Goal: Task Accomplishment & Management: Complete application form

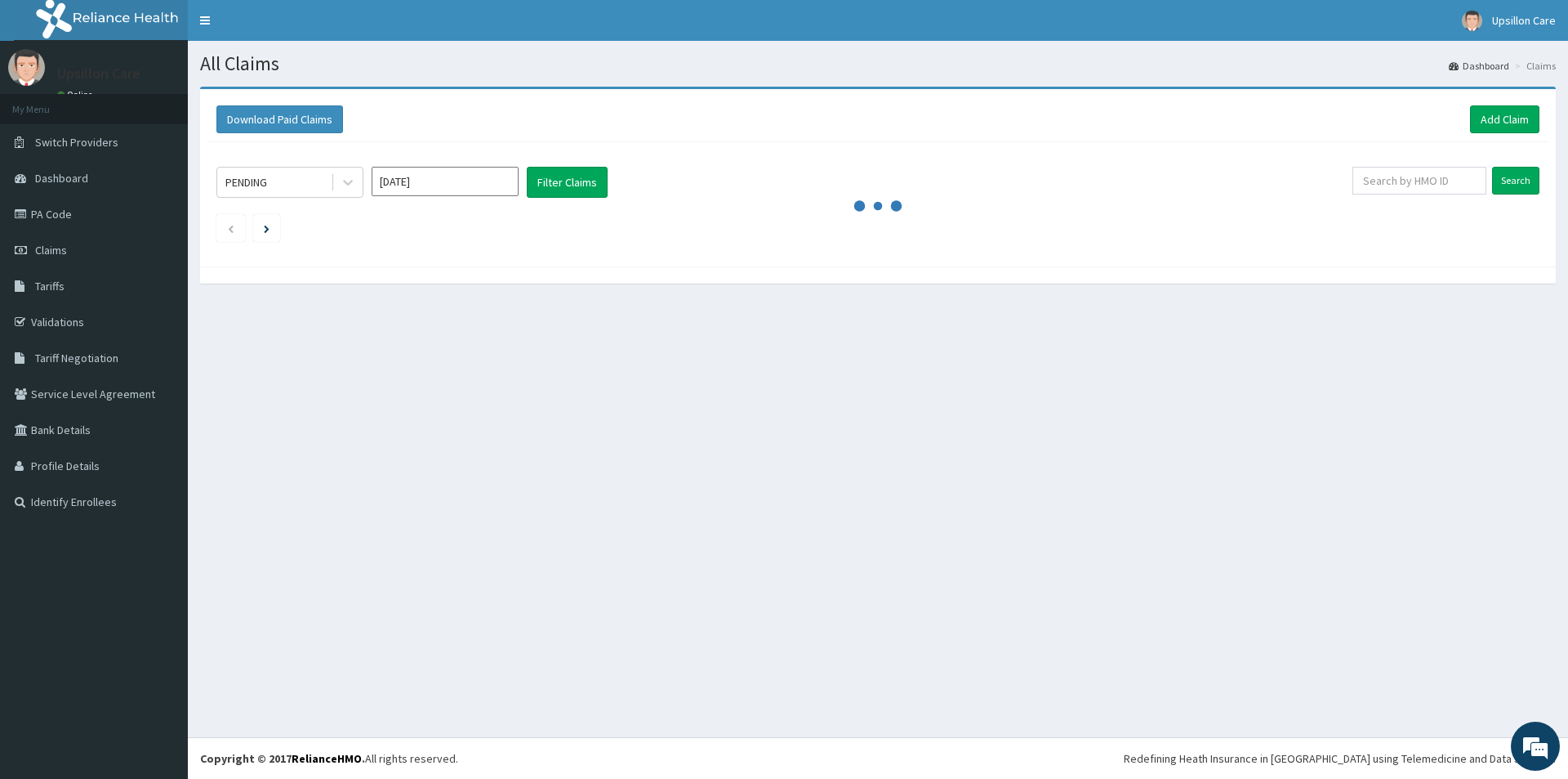
click at [1223, 457] on div "All Claims Dashboard Claims Download Paid Claims Add Claim × Note you can only …" at bounding box center [879, 388] width 1381 height 696
click at [1492, 119] on link "Add Claim" at bounding box center [1504, 119] width 69 height 28
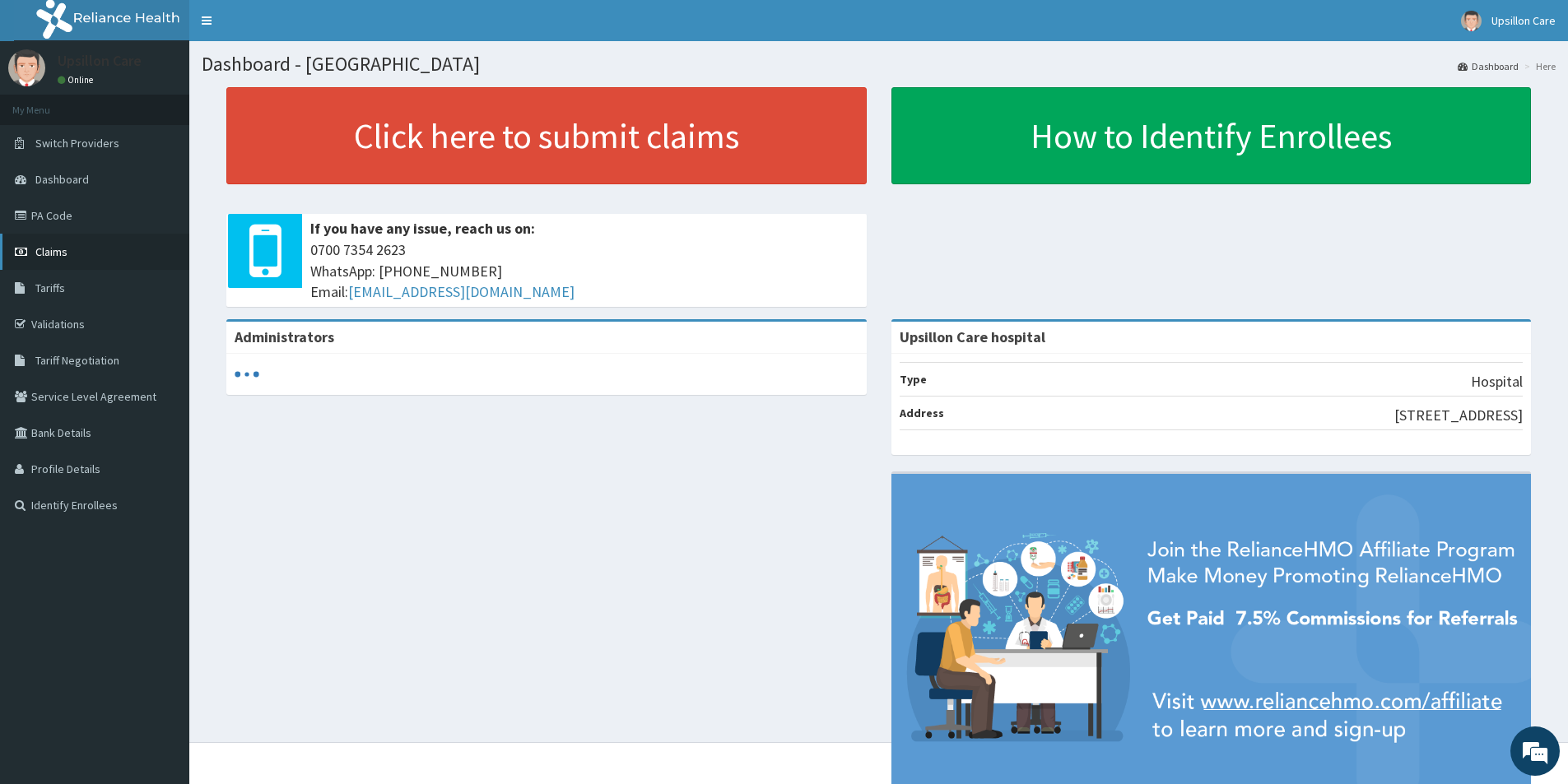
click at [43, 247] on span "Claims" at bounding box center [51, 252] width 32 height 15
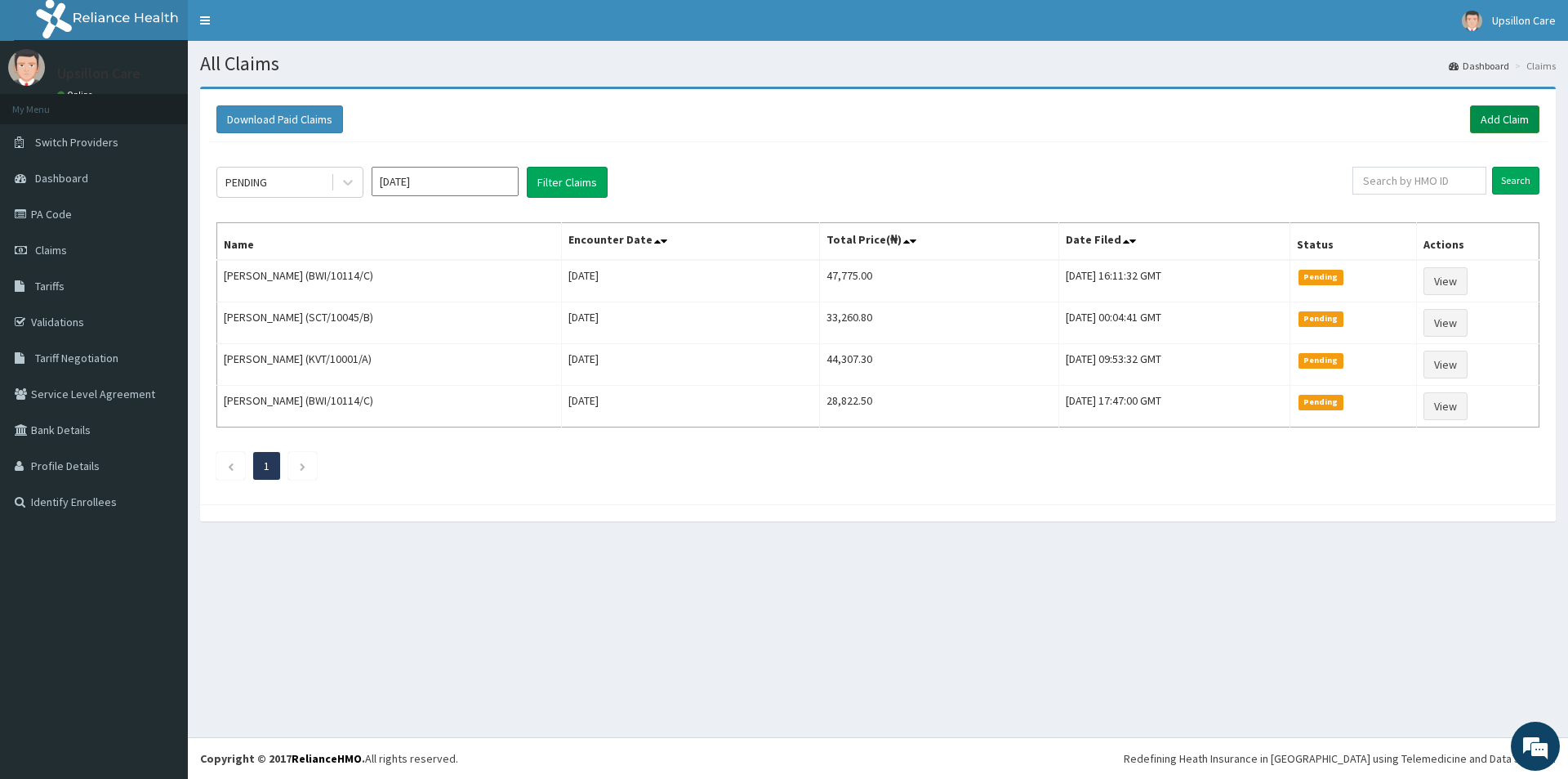
click at [1489, 119] on link "Add Claim" at bounding box center [1504, 119] width 69 height 28
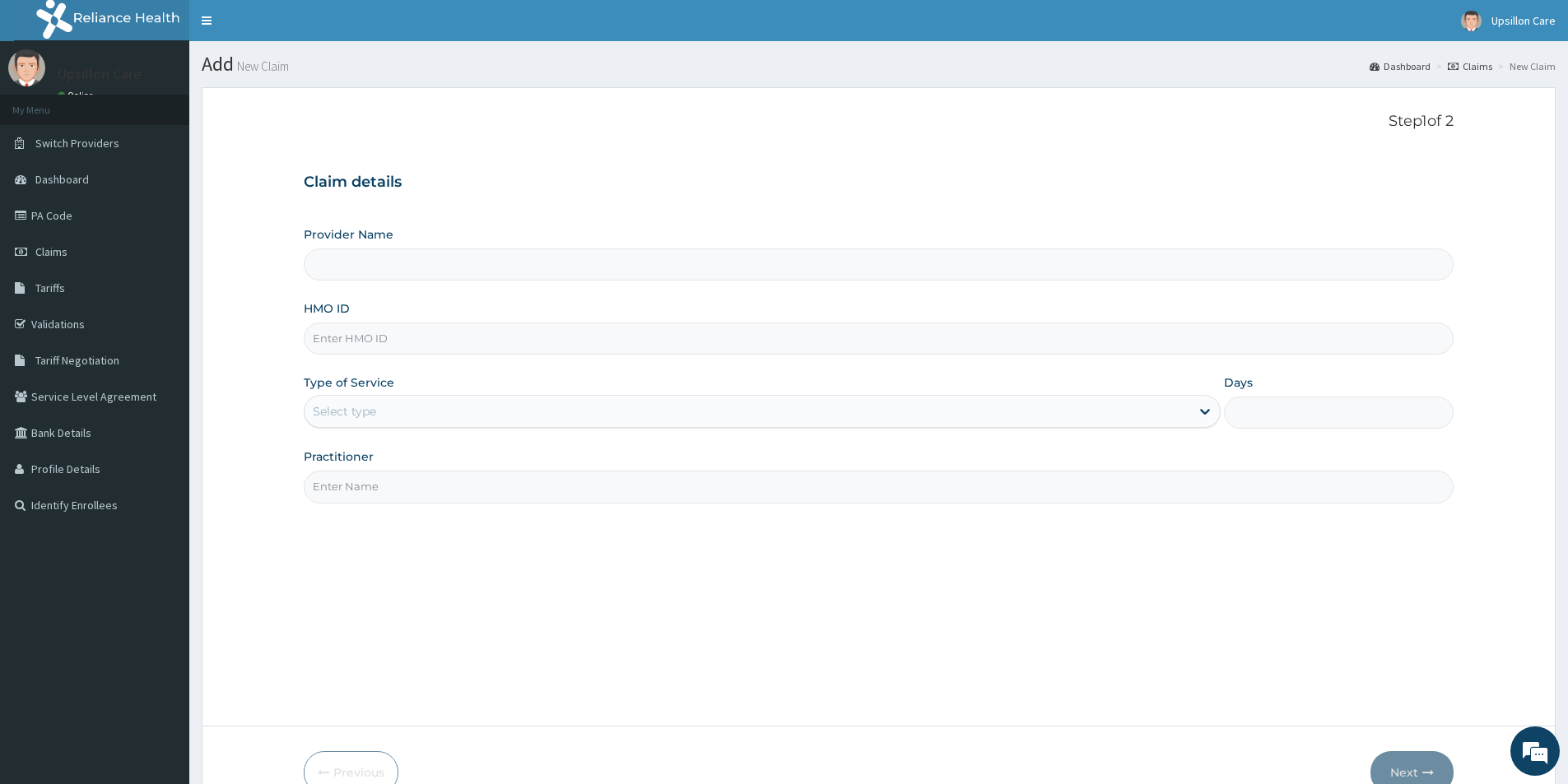
click at [464, 339] on input "HMO ID" at bounding box center [879, 338] width 1150 height 32
type input "Upsillon Care hospital"
paste input "XTN/10012/B"
type input "XTN/10012/B"
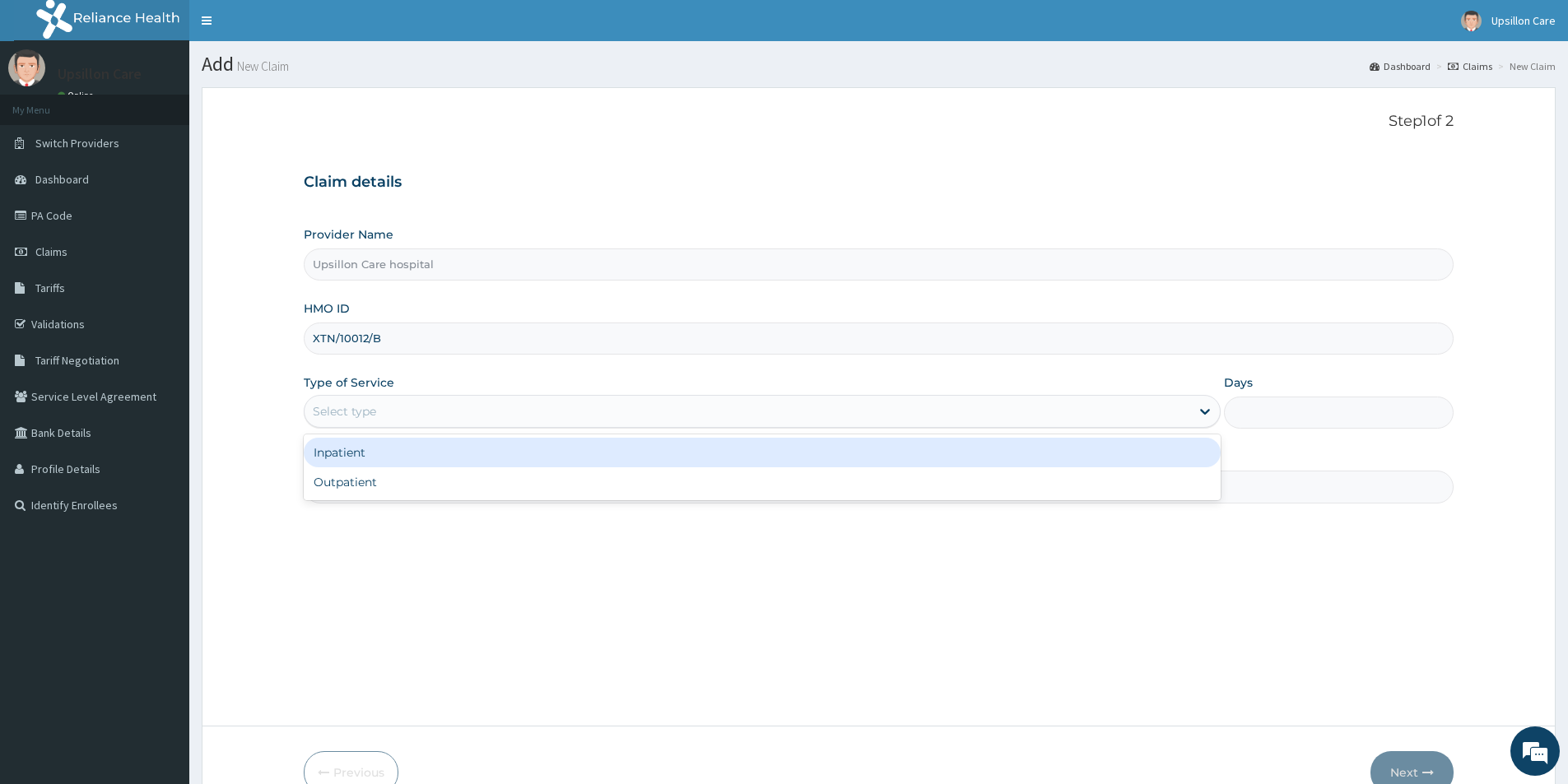
click at [346, 419] on div "Select type" at bounding box center [345, 411] width 63 height 16
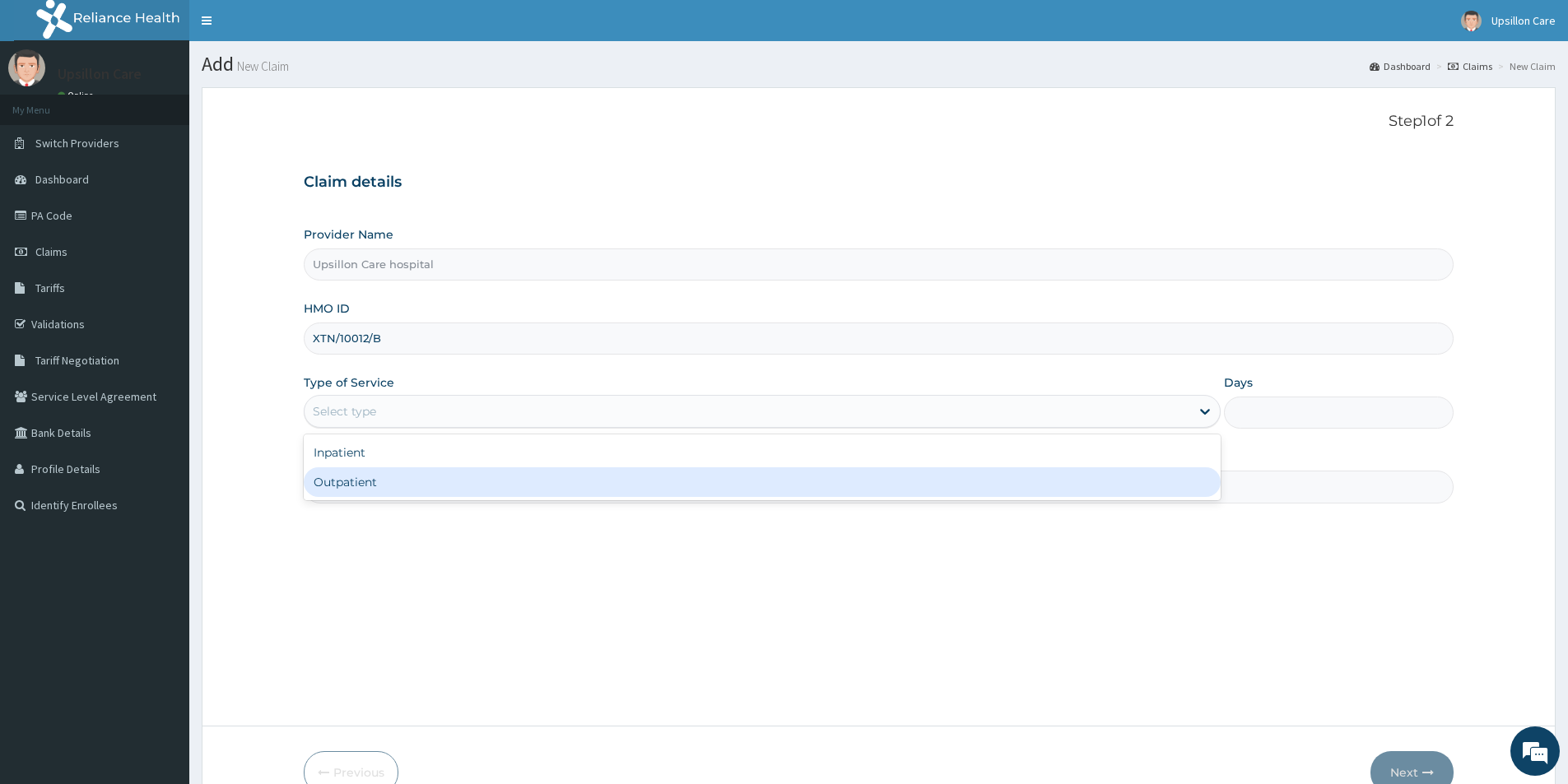
click at [369, 487] on div "Outpatient" at bounding box center [762, 481] width 917 height 30
type input "1"
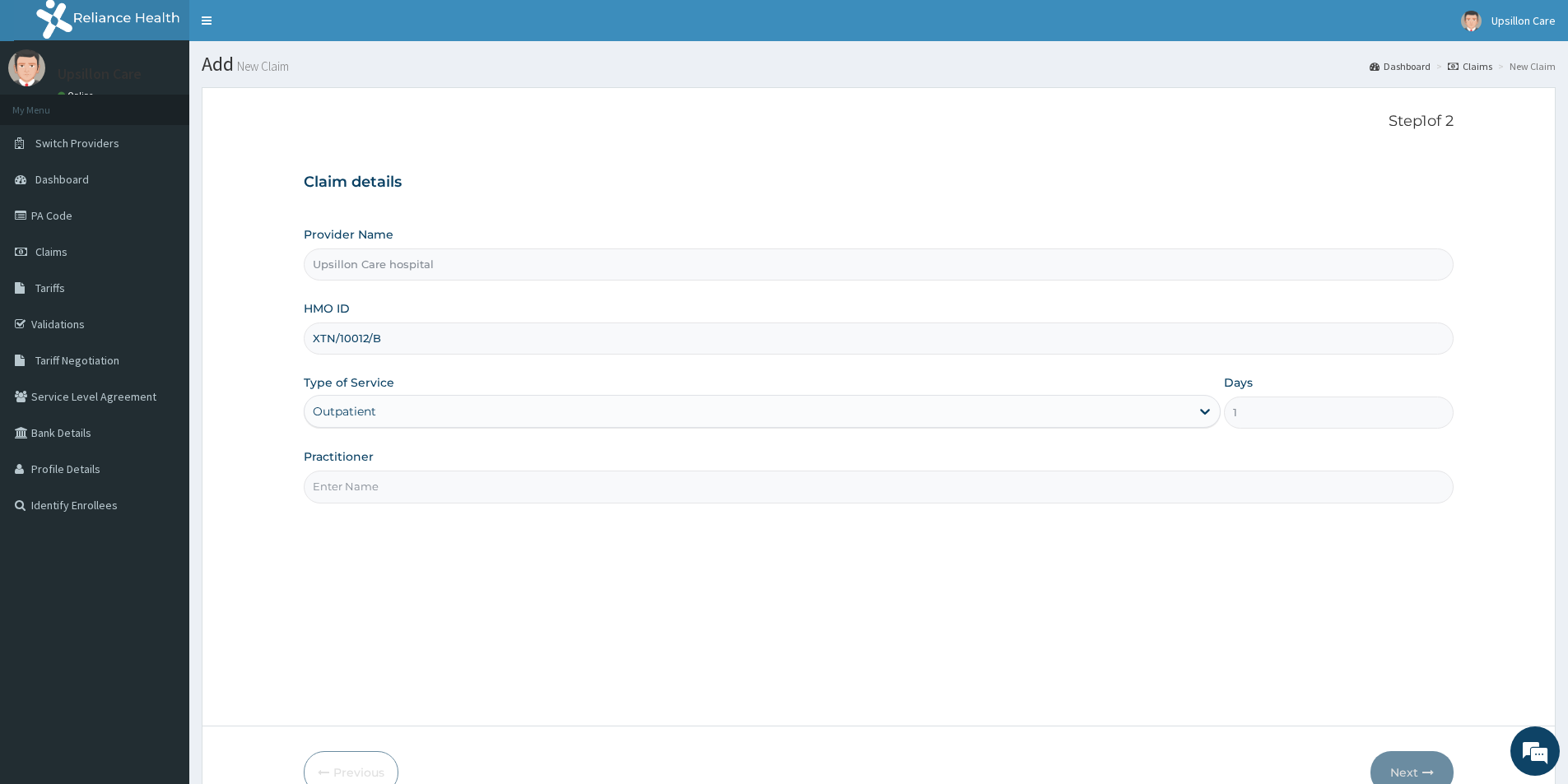
click at [409, 484] on input "Practitioner" at bounding box center [879, 486] width 1150 height 32
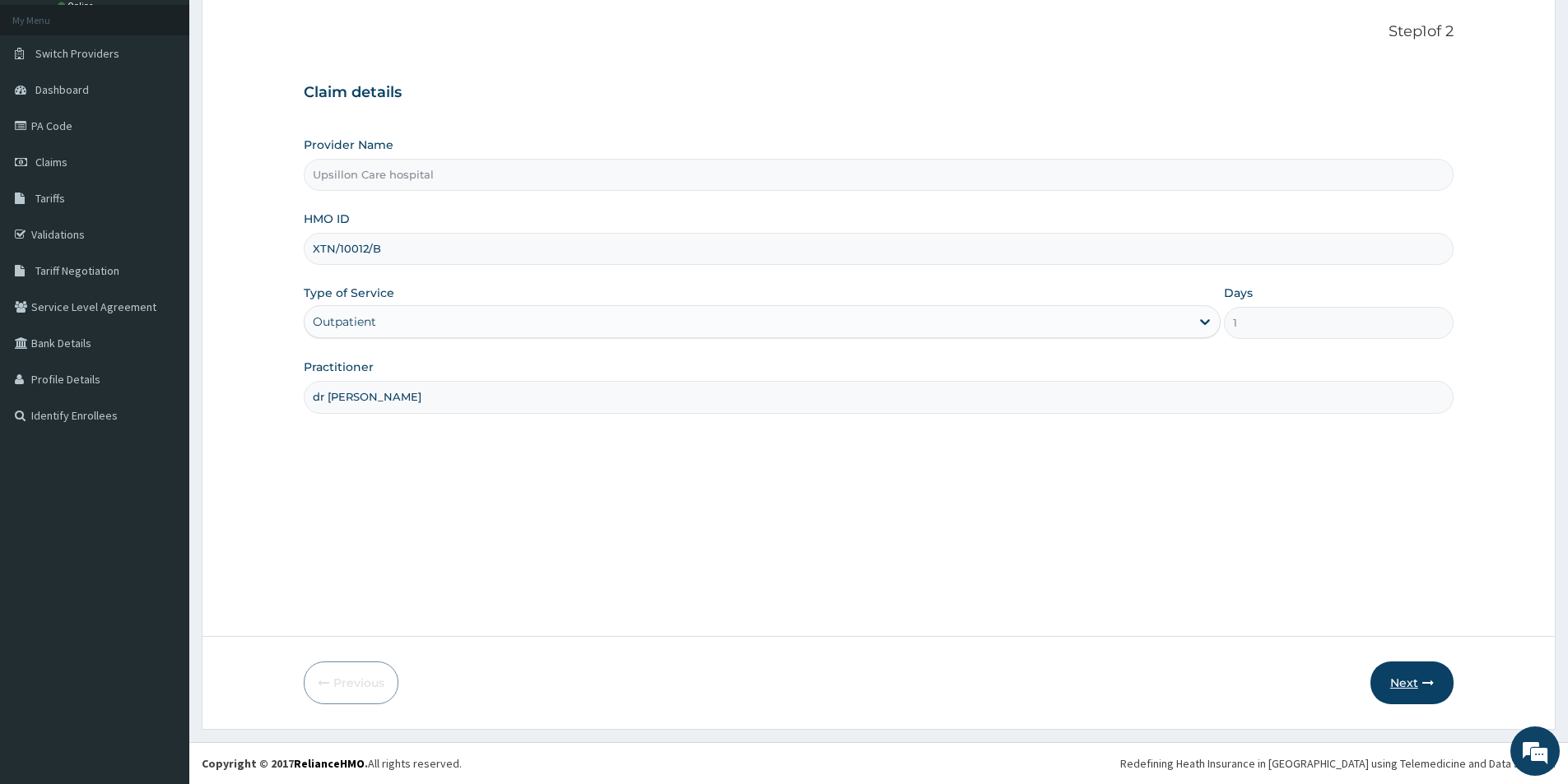
type input "dr ben"
click at [1398, 671] on button "Next" at bounding box center [1412, 682] width 83 height 43
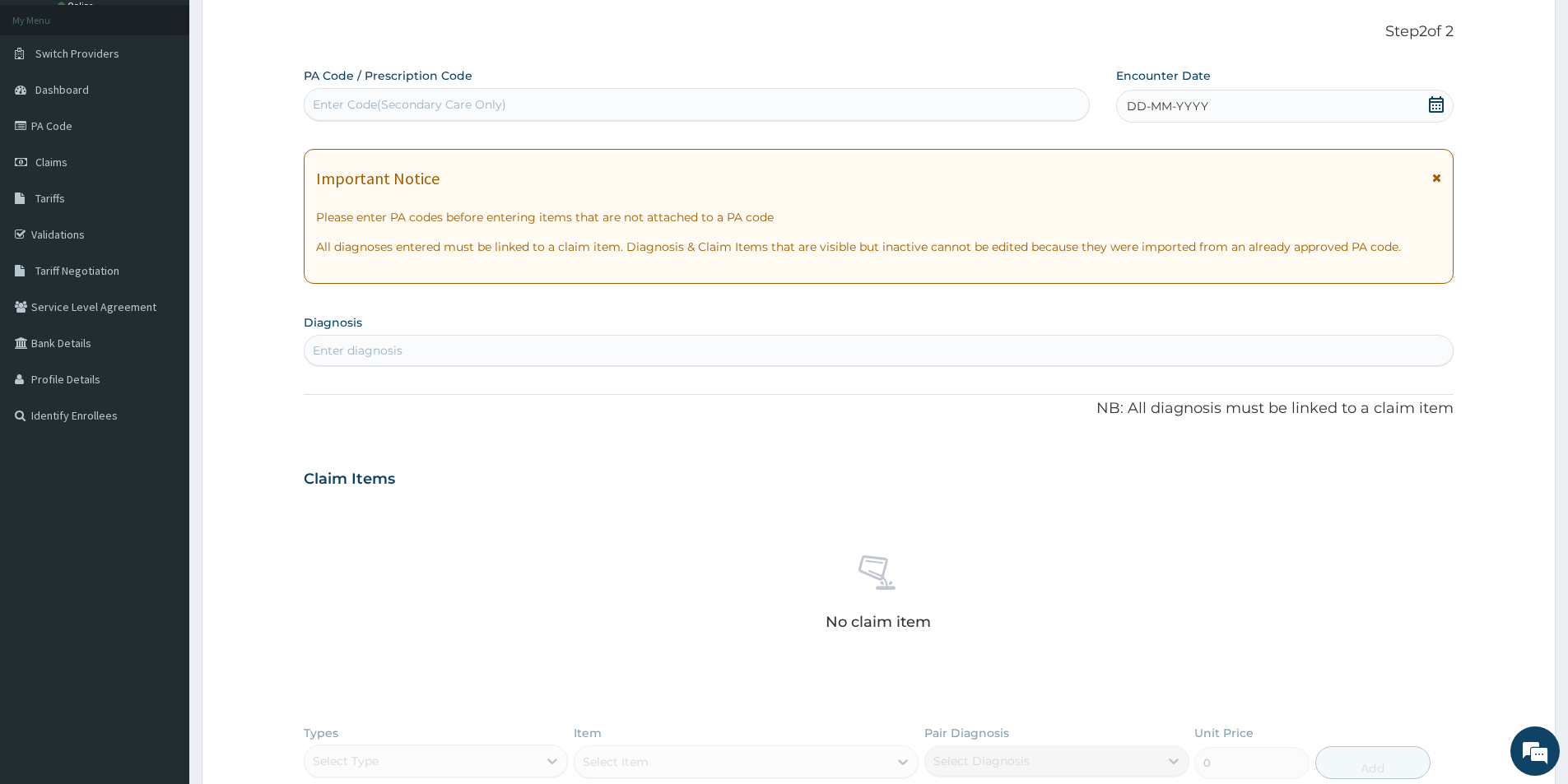
click at [376, 347] on div "Enter diagnosis" at bounding box center [357, 351] width 90 height 16
type input "upper"
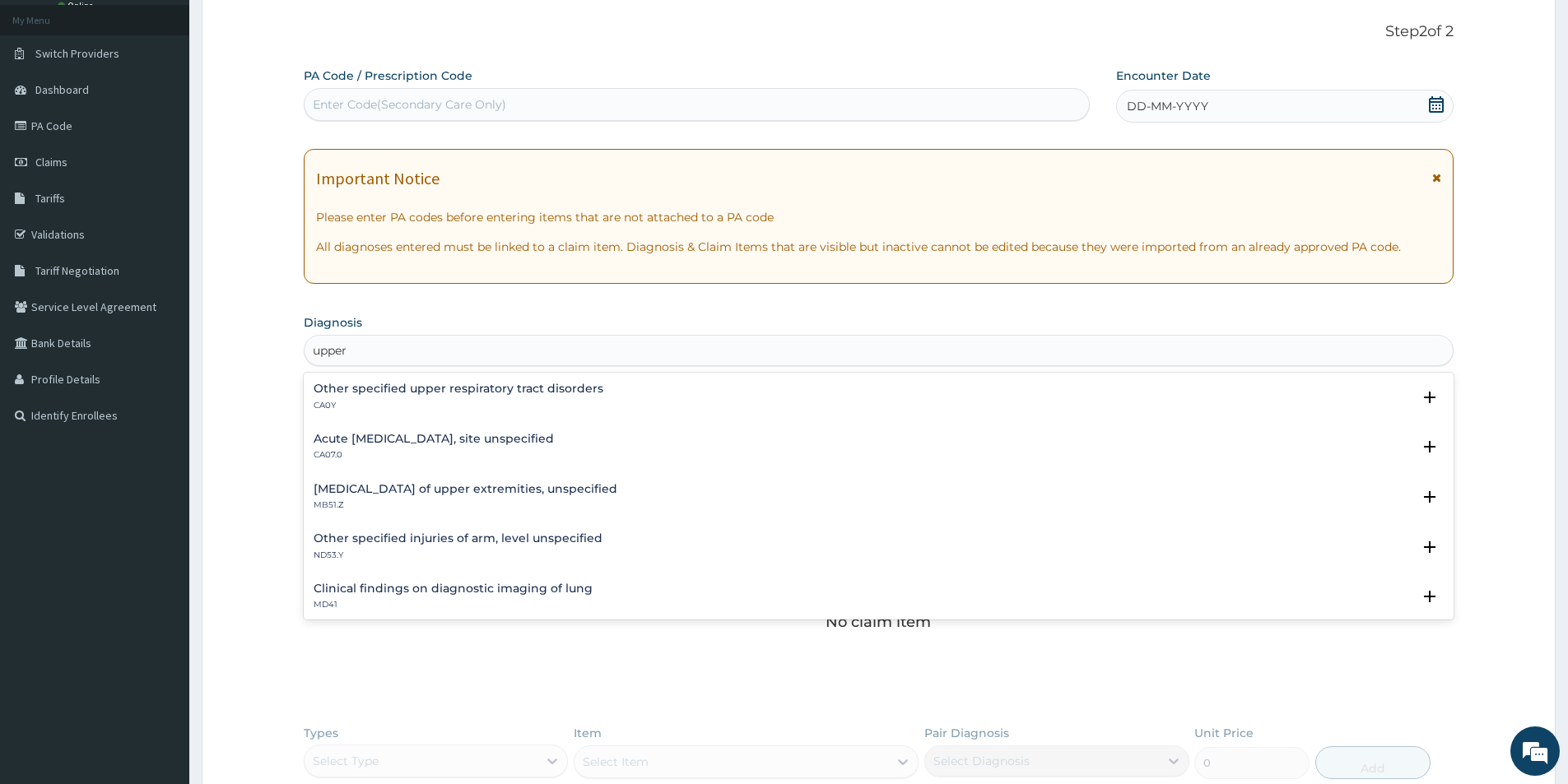
click at [377, 449] on div "Acute upper respiratory infection, site unspecified CA07.0" at bounding box center [433, 447] width 240 height 29
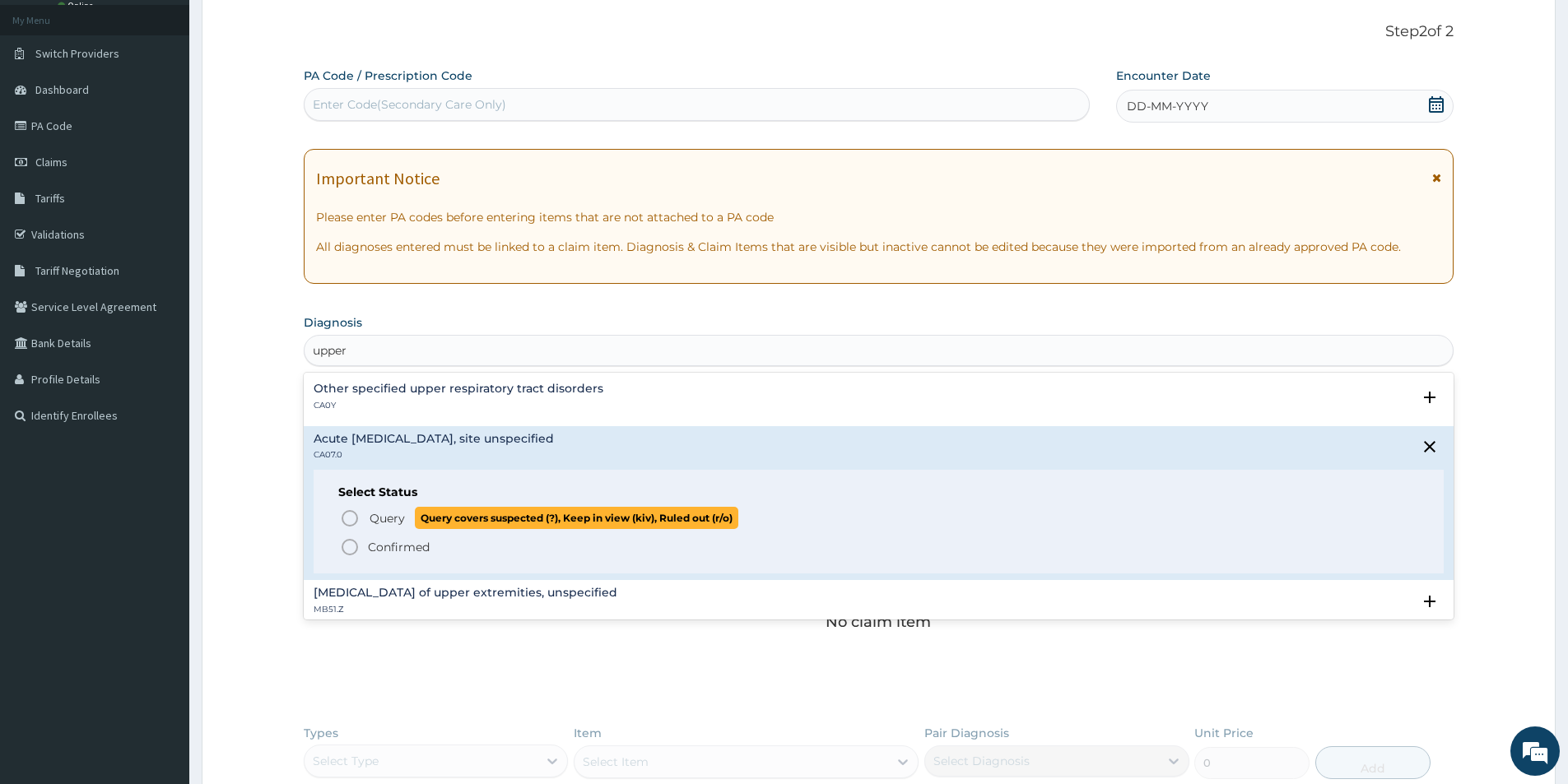
click at [375, 524] on span "Query" at bounding box center [386, 518] width 35 height 16
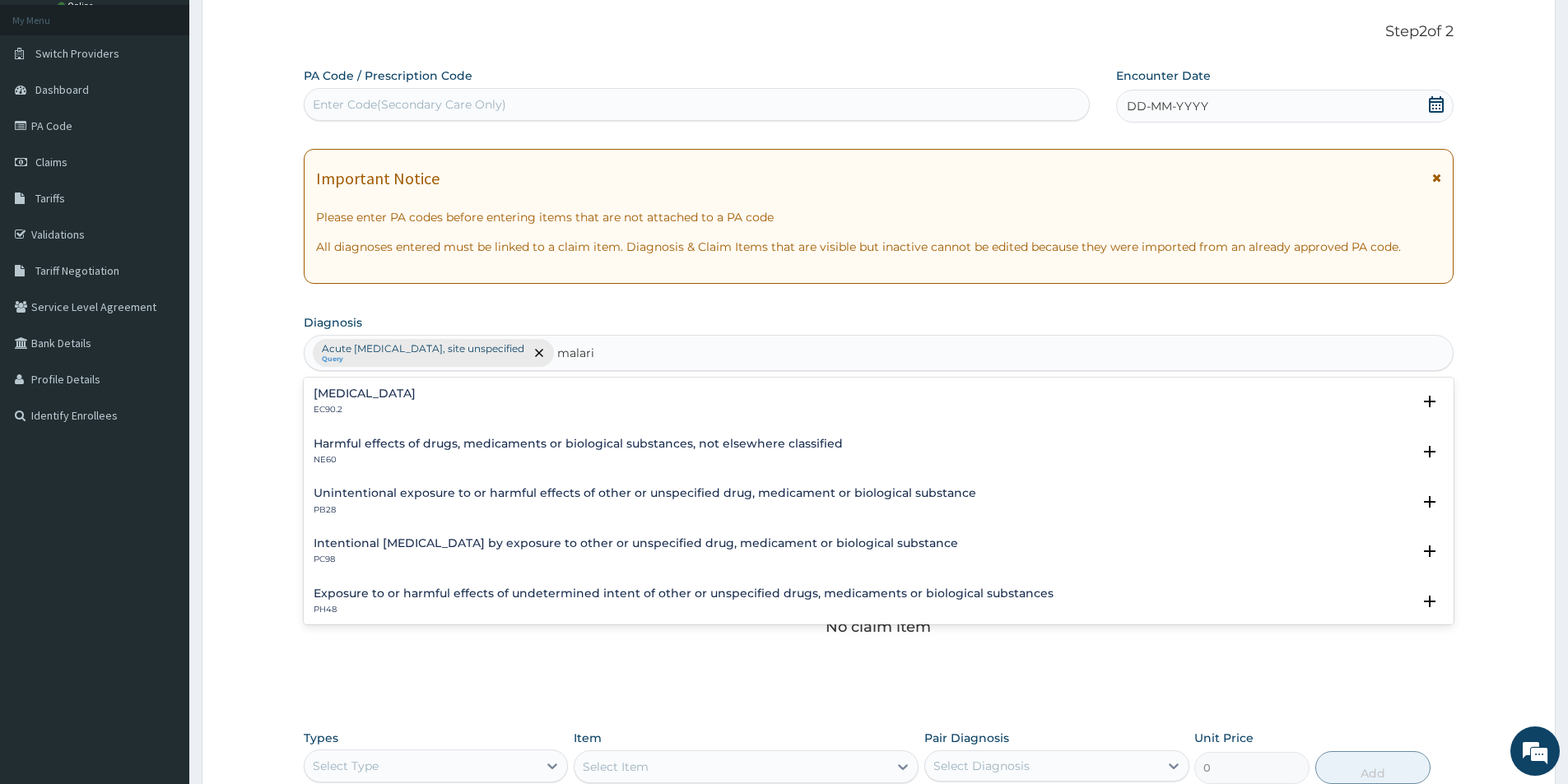
scroll to position [82, 0]
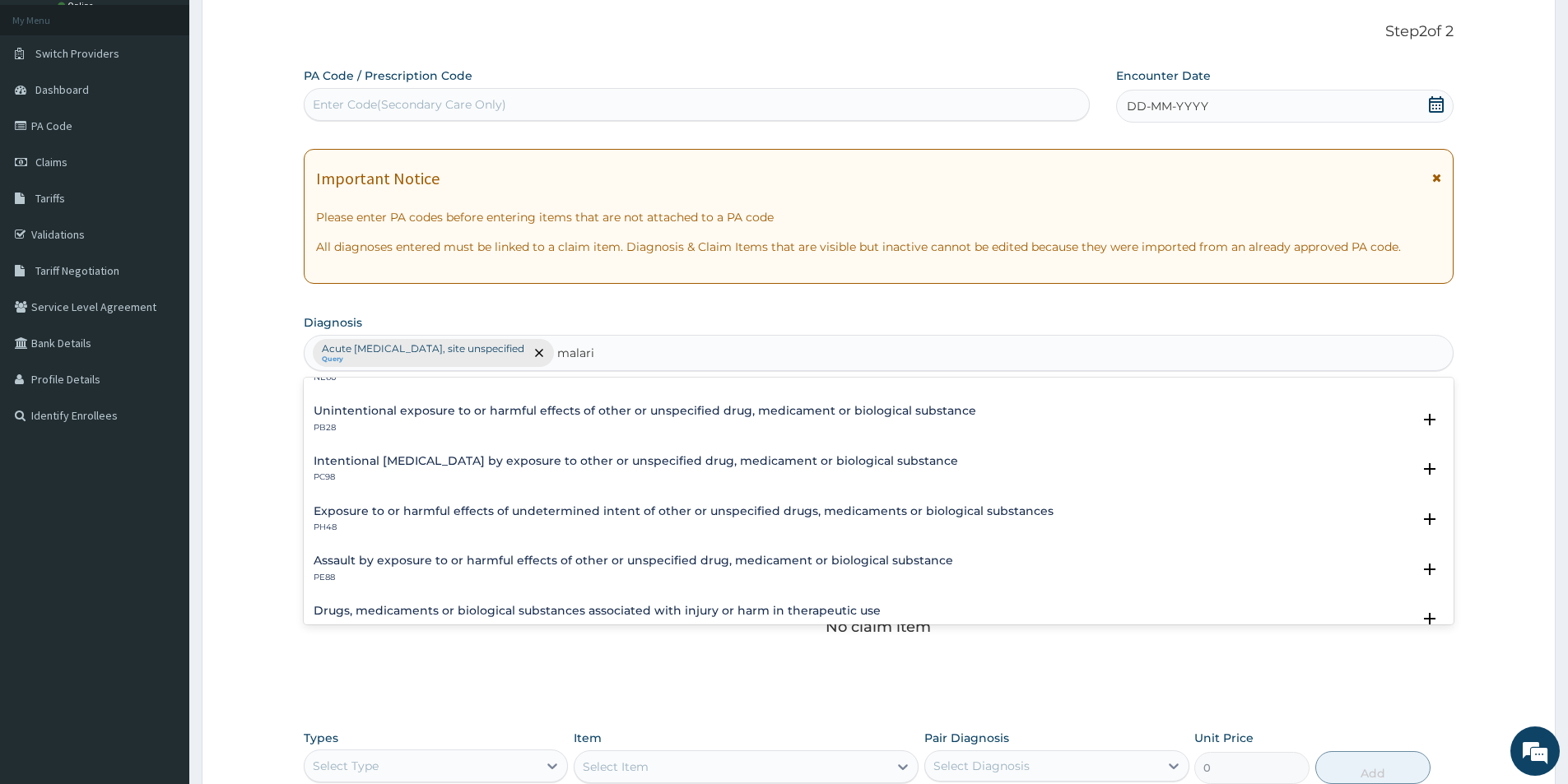
type input "malaria"
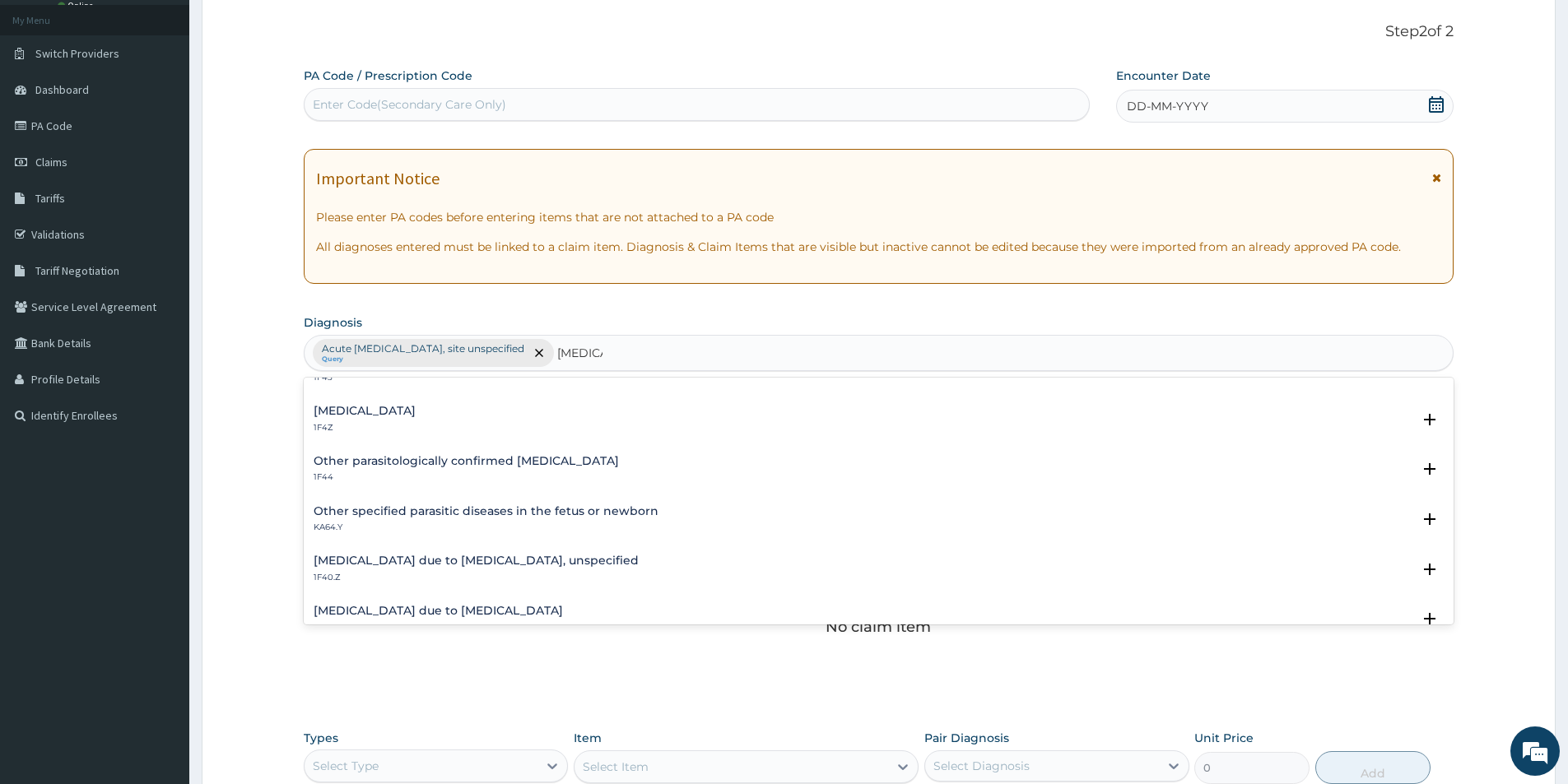
click at [396, 415] on h4 "Malaria, unspecified" at bounding box center [365, 411] width 102 height 13
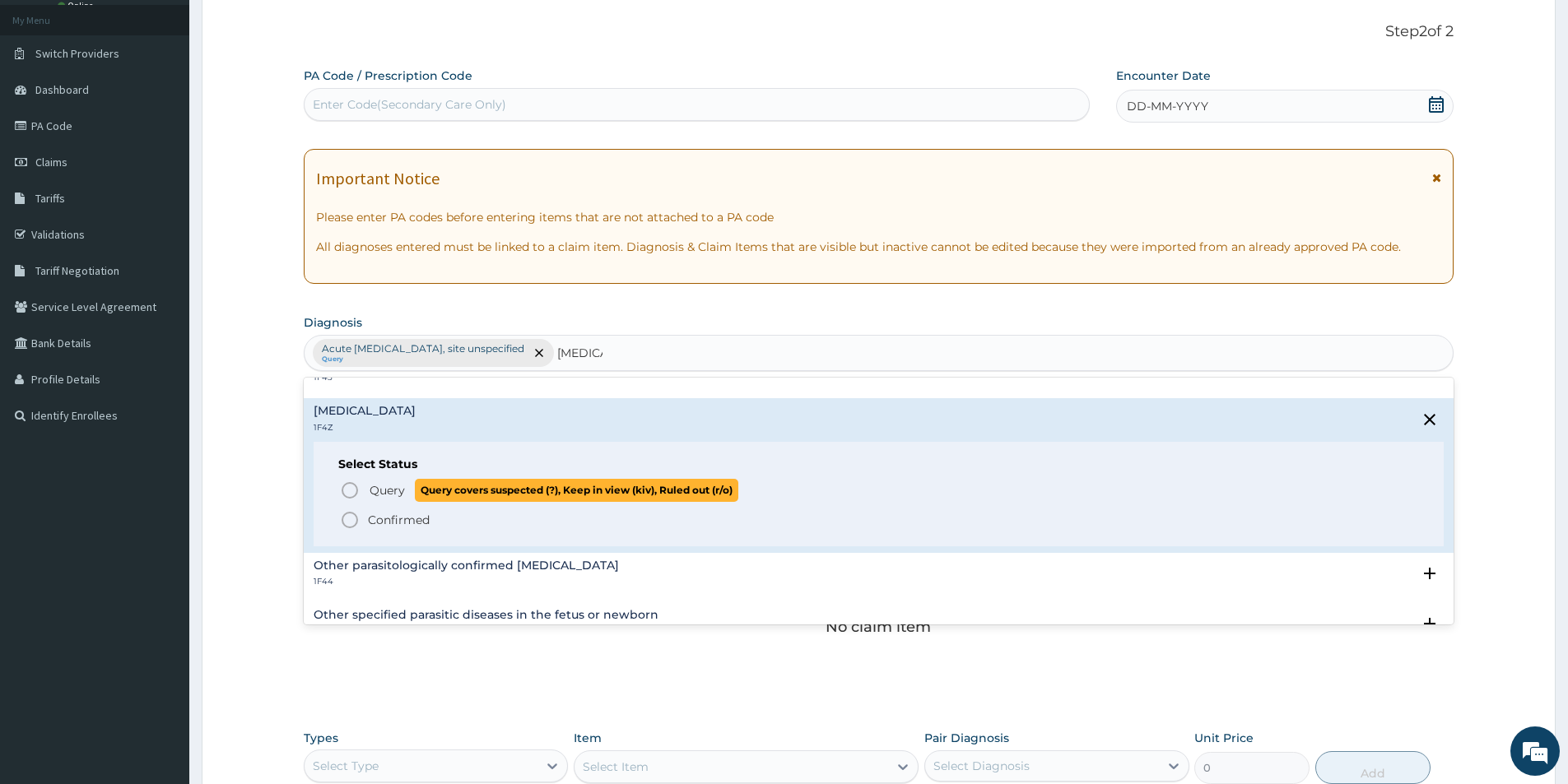
drag, startPoint x: 404, startPoint y: 492, endPoint x: 458, endPoint y: 445, distance: 71.6
click at [405, 488] on p "Query Query covers suspected (?), Keep in view (kiv), Ruled out (r/o)" at bounding box center [553, 489] width 370 height 23
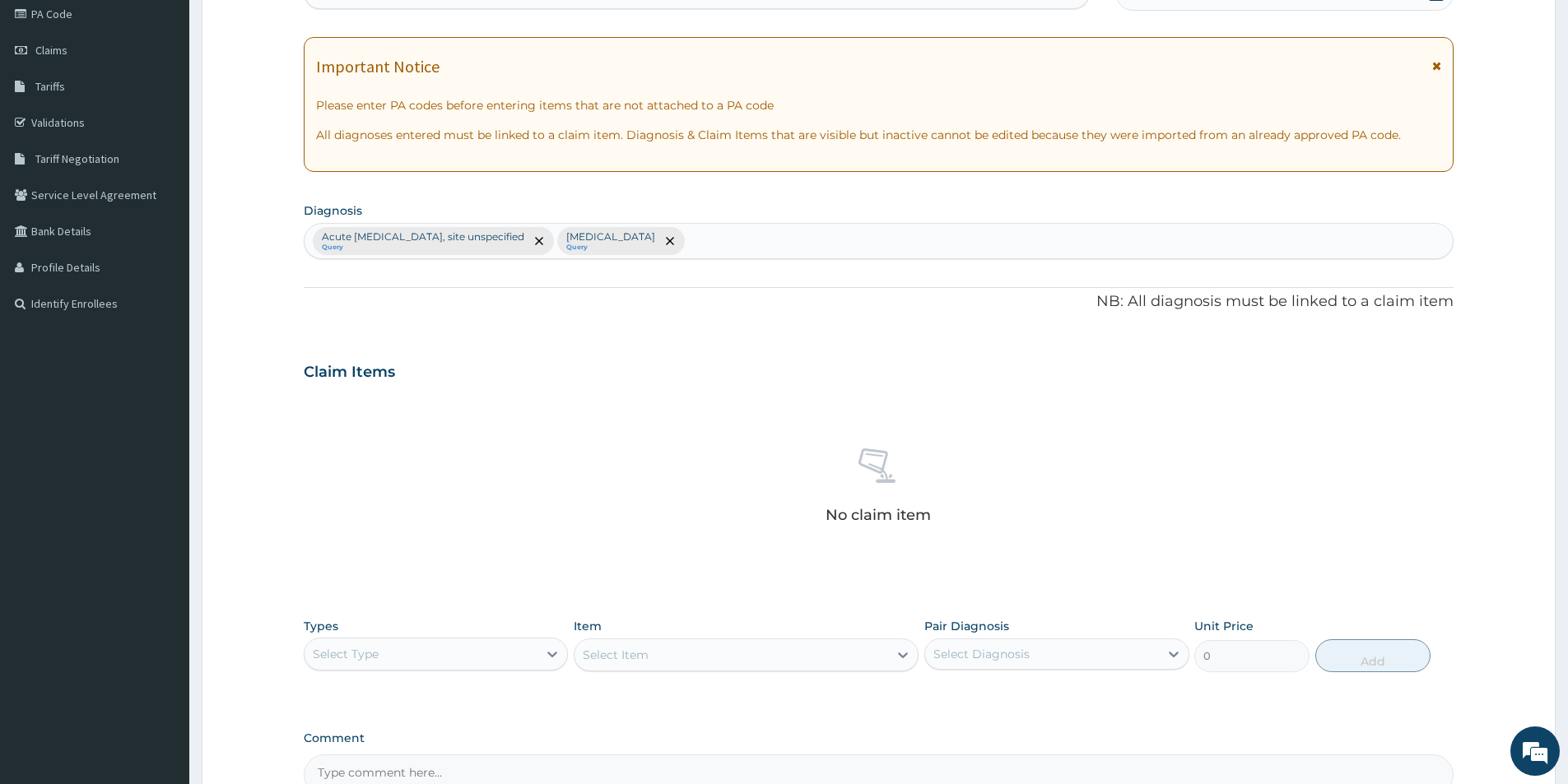
scroll to position [386, 0]
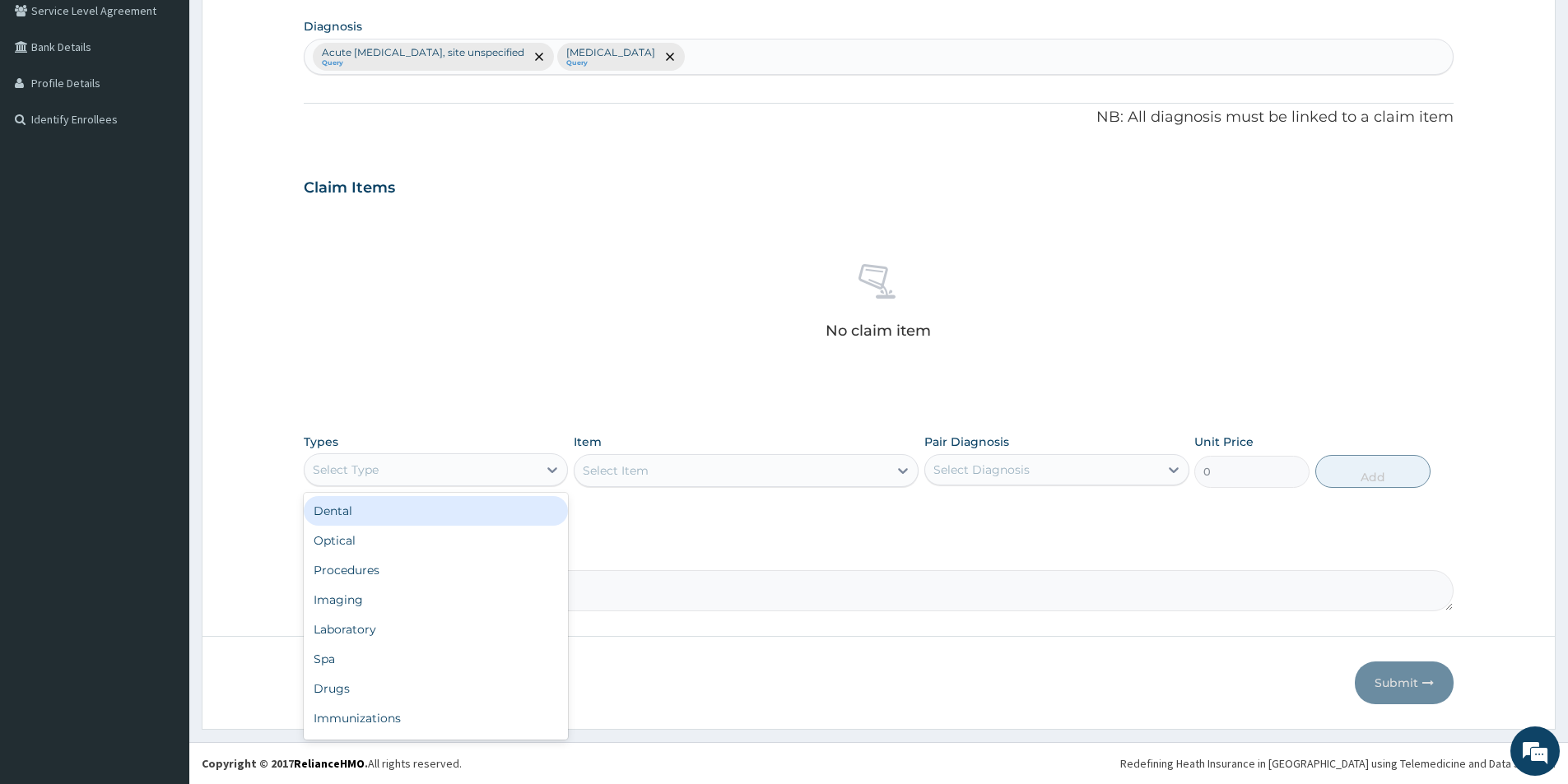
click at [423, 467] on div "Select Type" at bounding box center [421, 469] width 233 height 26
click at [375, 581] on div "Procedures" at bounding box center [435, 570] width 264 height 30
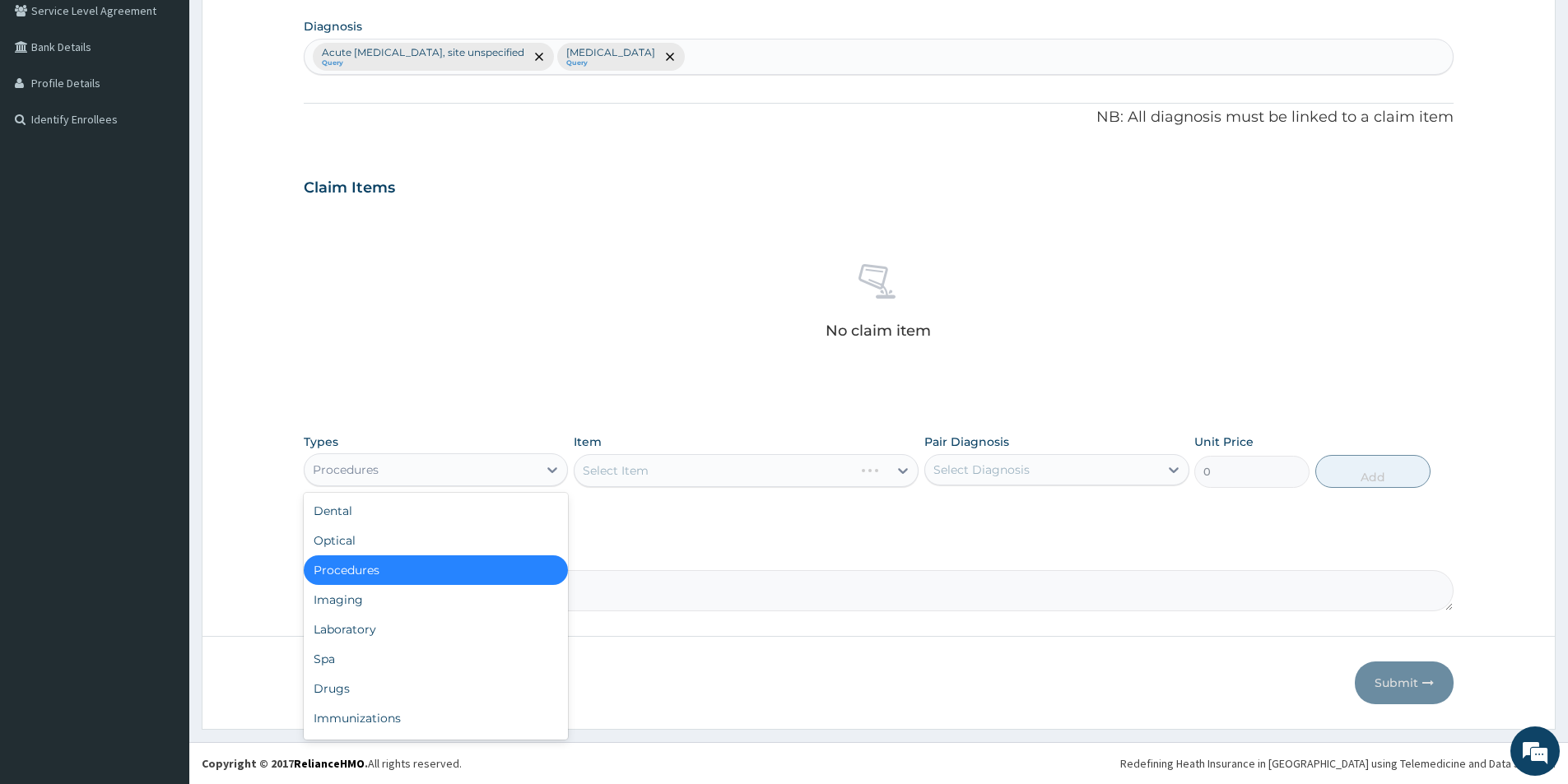
click at [384, 478] on div "Procedures" at bounding box center [421, 469] width 233 height 26
click at [404, 566] on div "Procedures" at bounding box center [435, 570] width 264 height 30
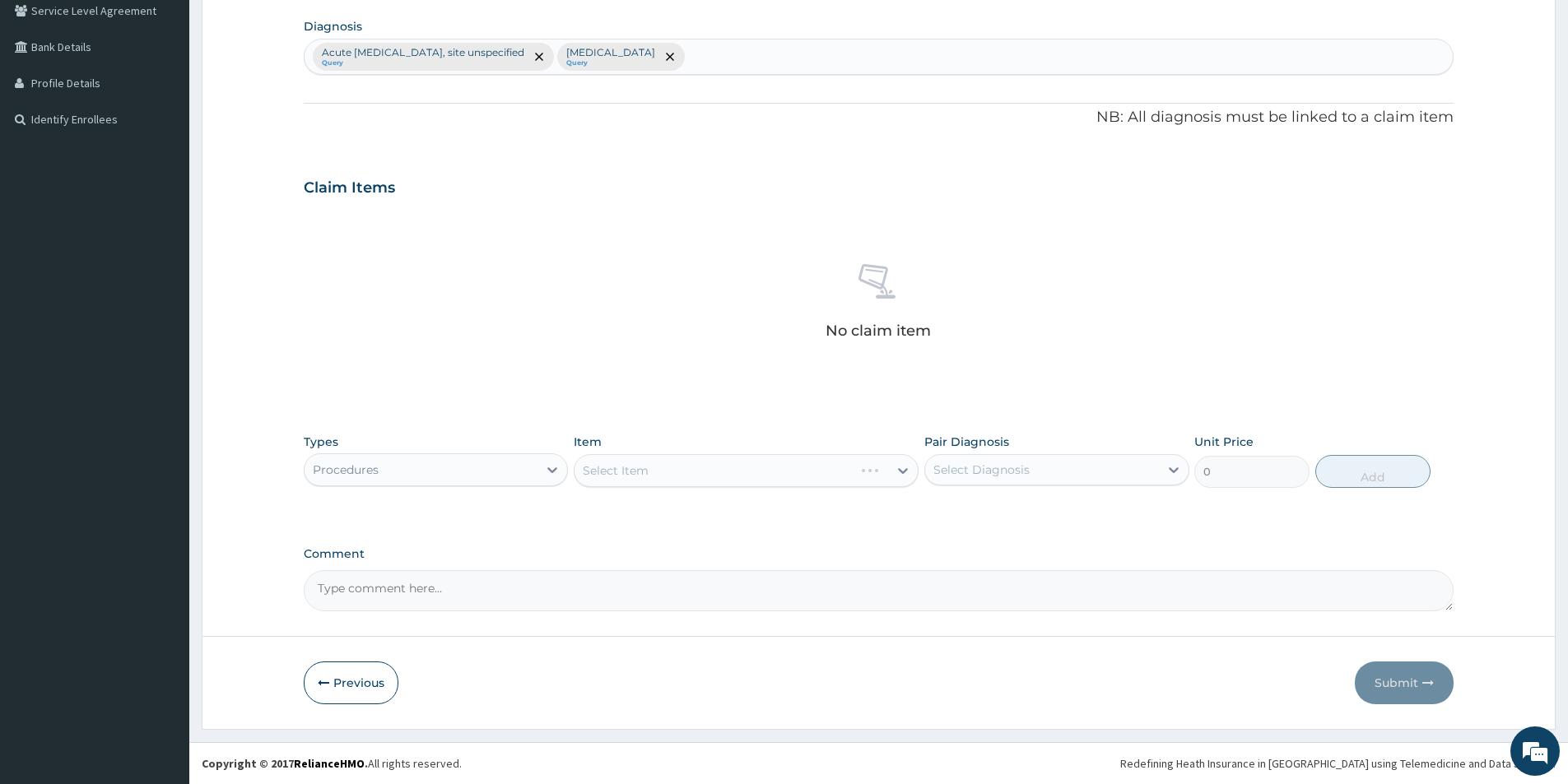
click at [606, 470] on div "Select Item" at bounding box center [745, 470] width 345 height 33
click at [674, 494] on div "Types Procedures Item Select Item Pair Diagnosis Select Diagnosis Unit Price 0 …" at bounding box center [879, 460] width 1150 height 71
click at [683, 467] on div "Select Item" at bounding box center [731, 470] width 314 height 26
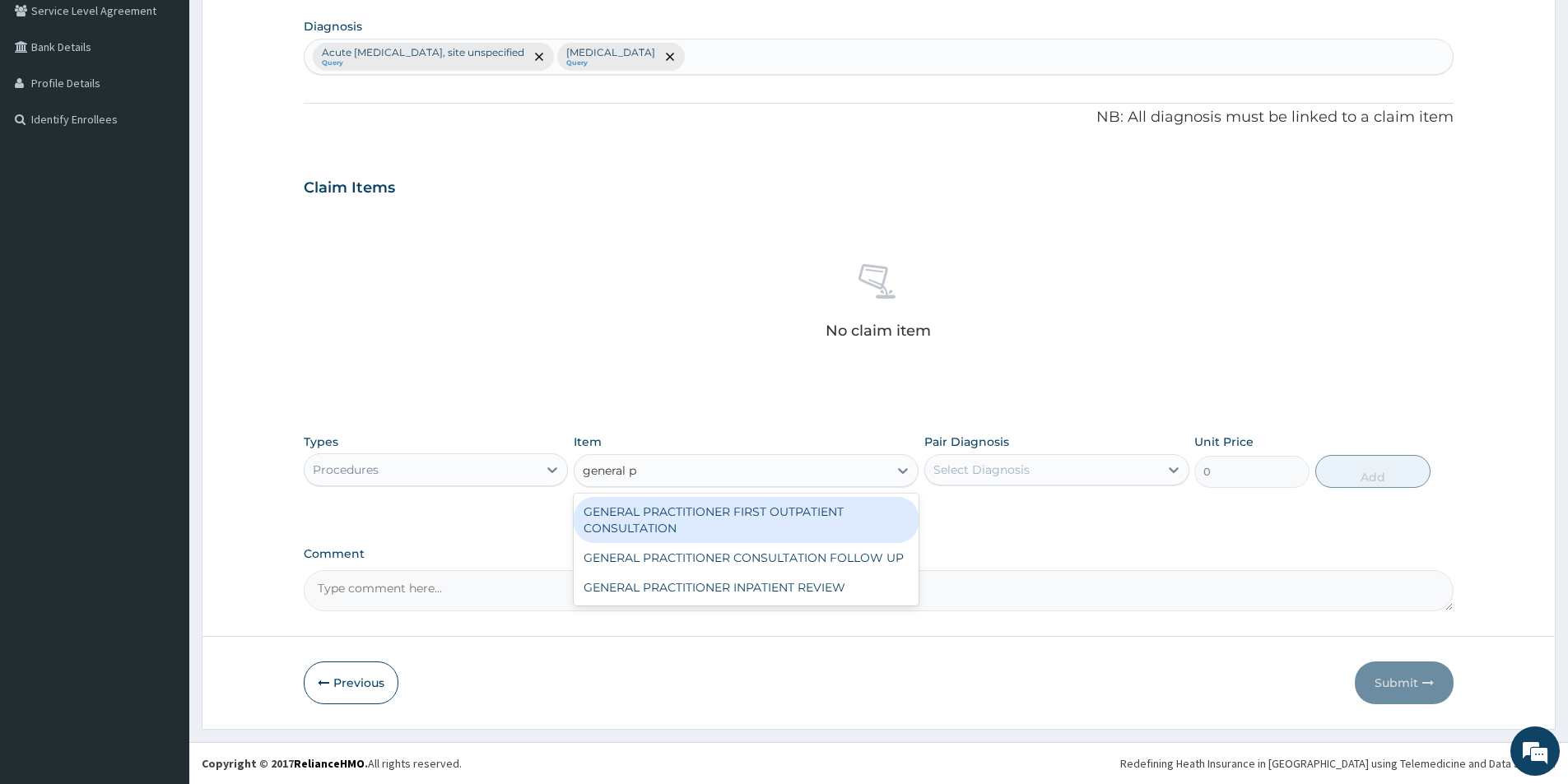
type input "general pr"
click at [828, 508] on div "GENERAL PRACTITIONER FIRST OUTPATIENT CONSULTATION" at bounding box center [745, 519] width 345 height 46
type input "3750"
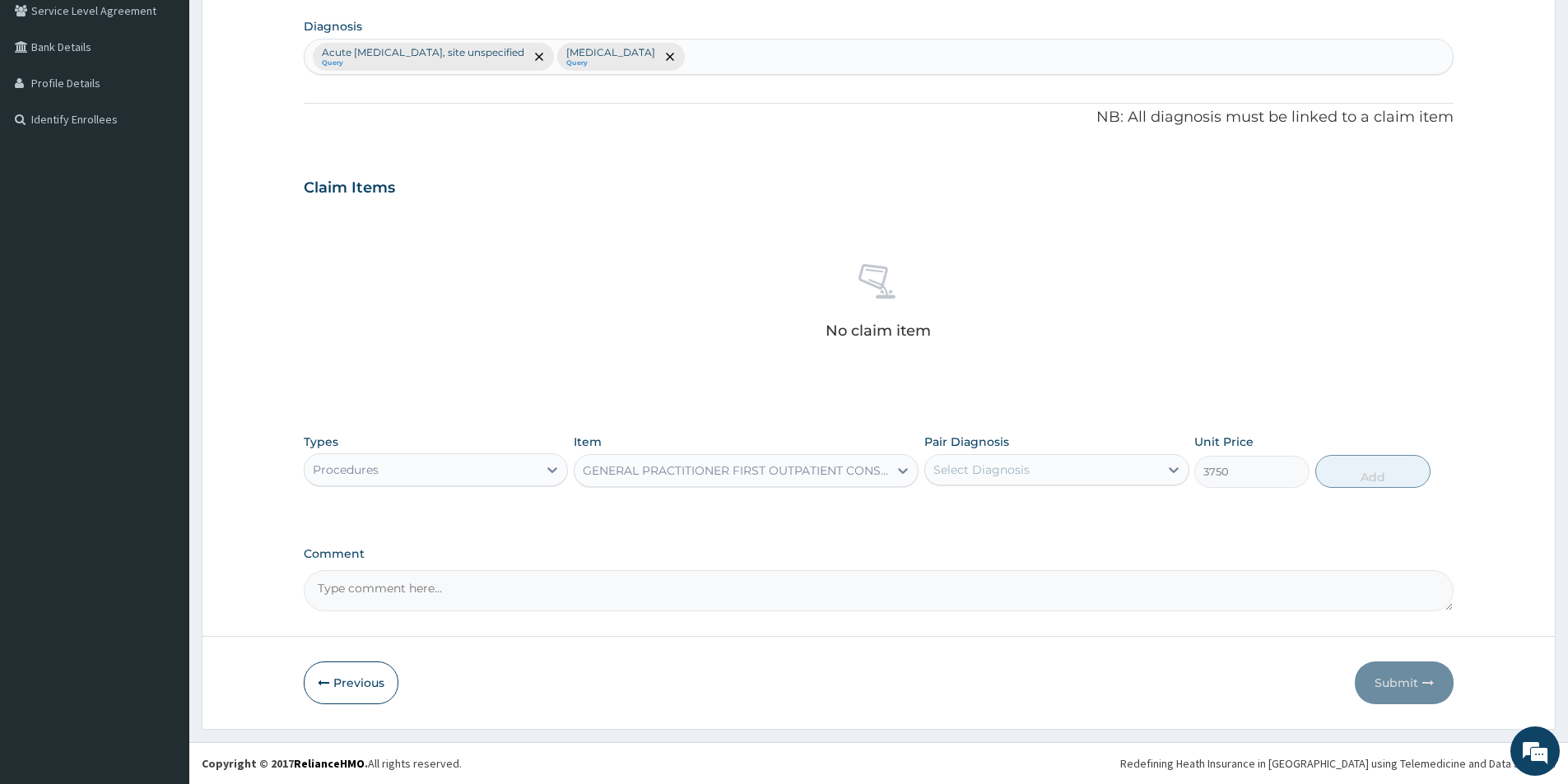
click at [1147, 475] on div "Select Diagnosis" at bounding box center [1041, 469] width 233 height 26
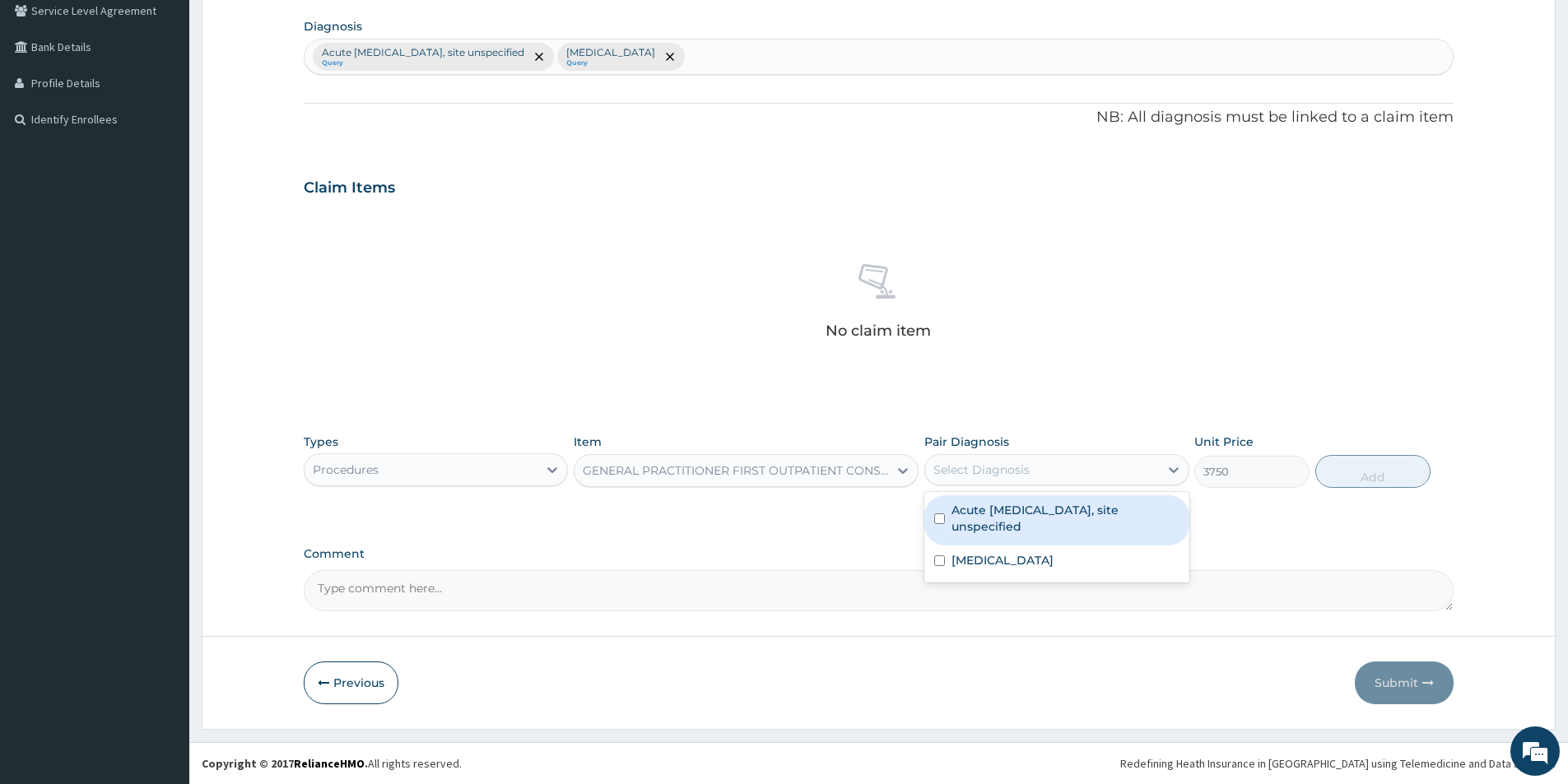
click at [1117, 522] on label "Acute upper respiratory infection, site unspecified" at bounding box center [1065, 518] width 227 height 33
checkbox input "true"
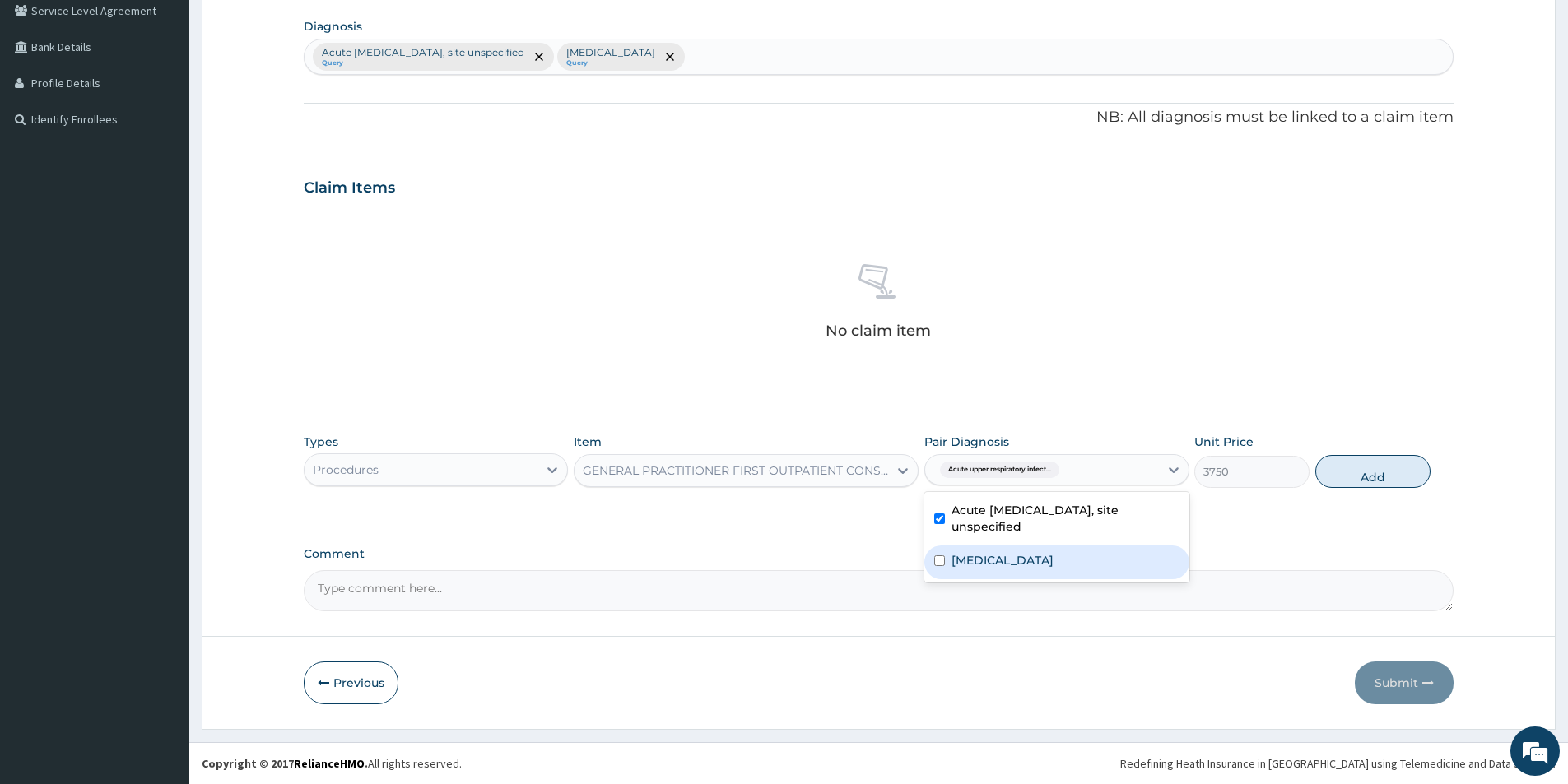
click at [1076, 556] on div "Malaria, unspecified" at bounding box center [1056, 562] width 264 height 34
checkbox input "true"
click at [1383, 498] on div "Types Procedures Item GENERAL PRACTITIONER FIRST OUTPATIENT CONSULTATION Pair D…" at bounding box center [879, 472] width 1150 height 95
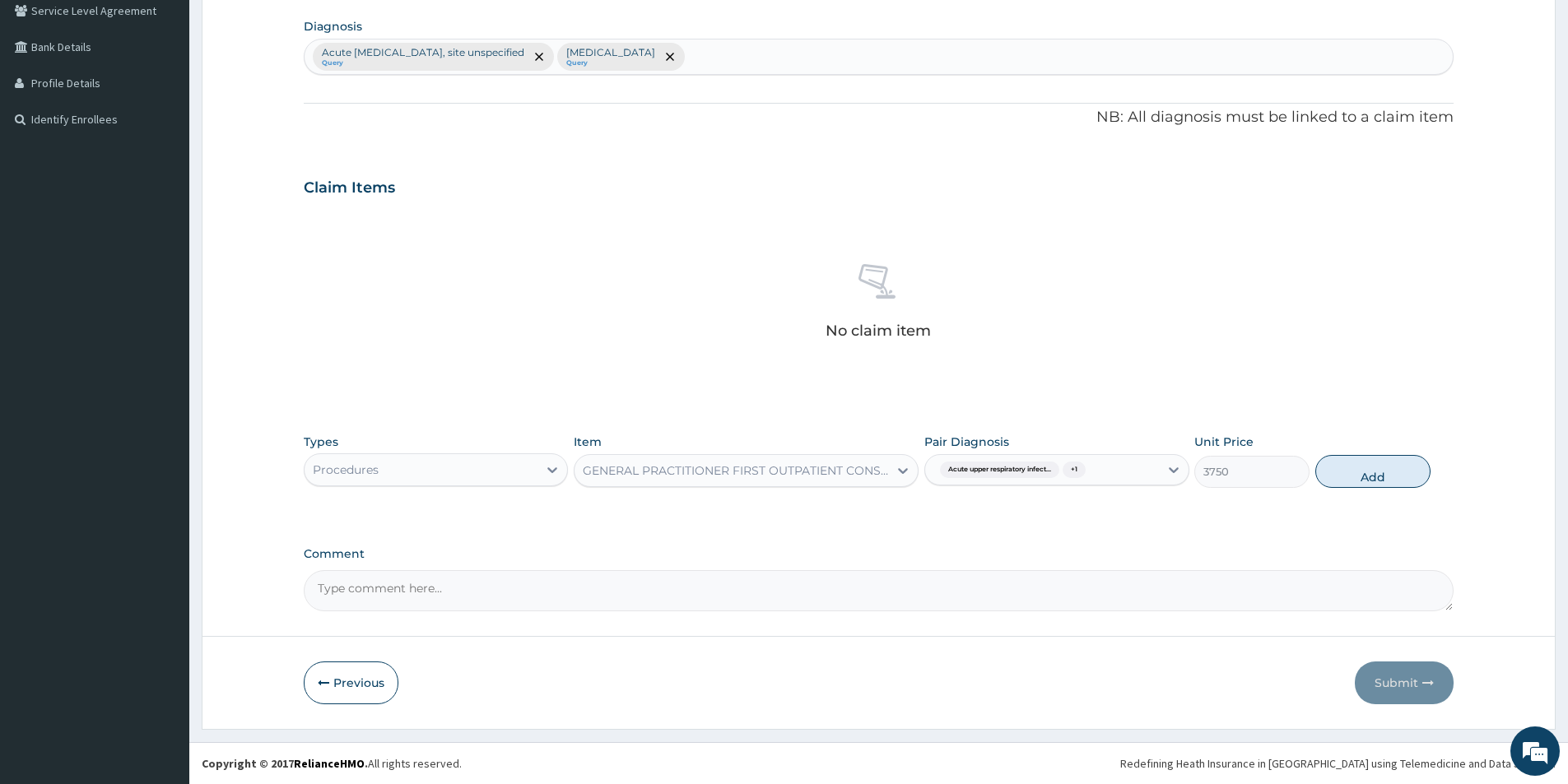
drag, startPoint x: 1337, startPoint y: 475, endPoint x: 1146, endPoint y: 501, distance: 192.8
click at [1328, 475] on button "Add" at bounding box center [1372, 471] width 115 height 33
type input "0"
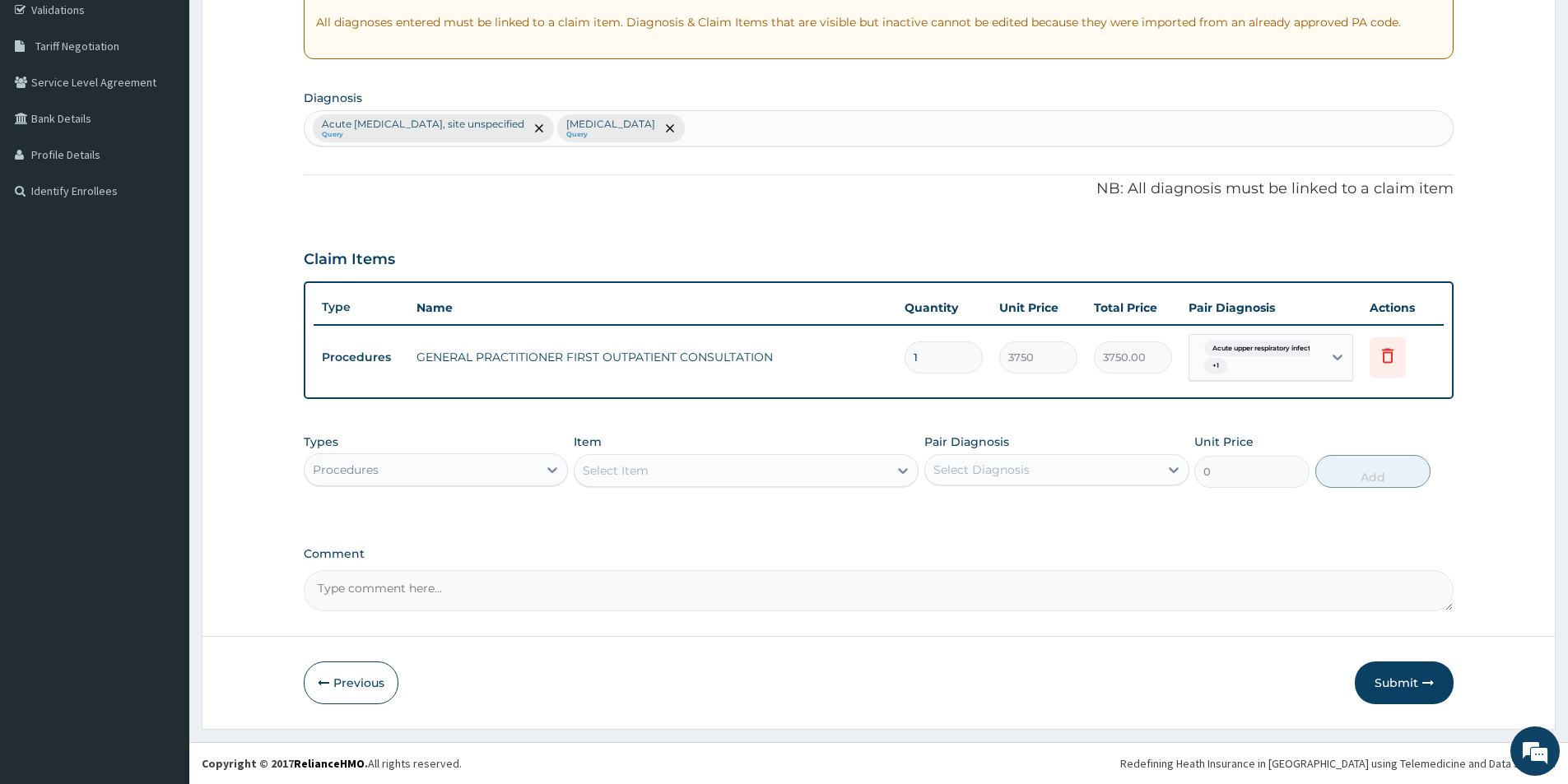
scroll to position [315, 0]
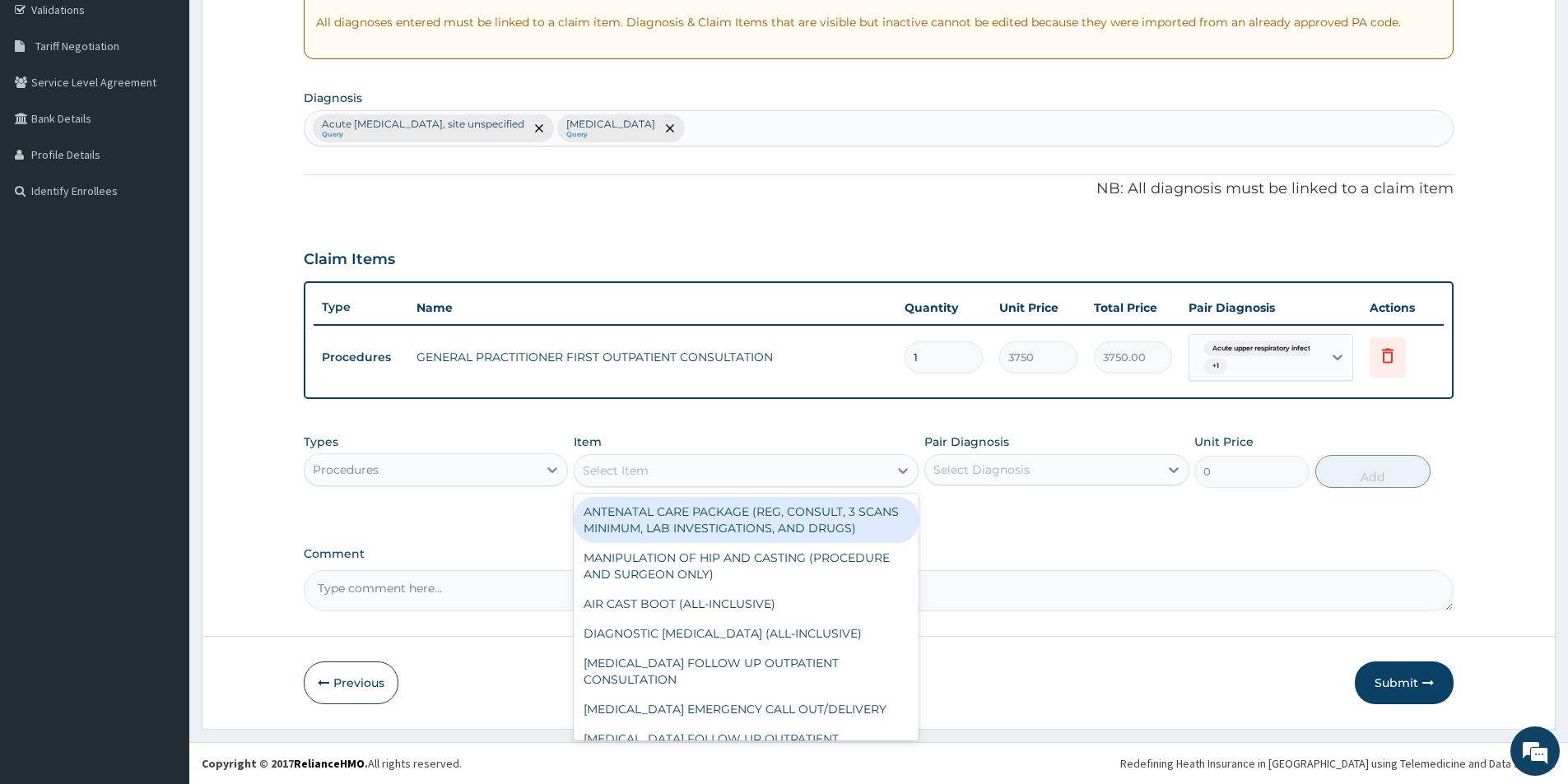
click at [721, 474] on div "Select Item" at bounding box center [731, 470] width 314 height 26
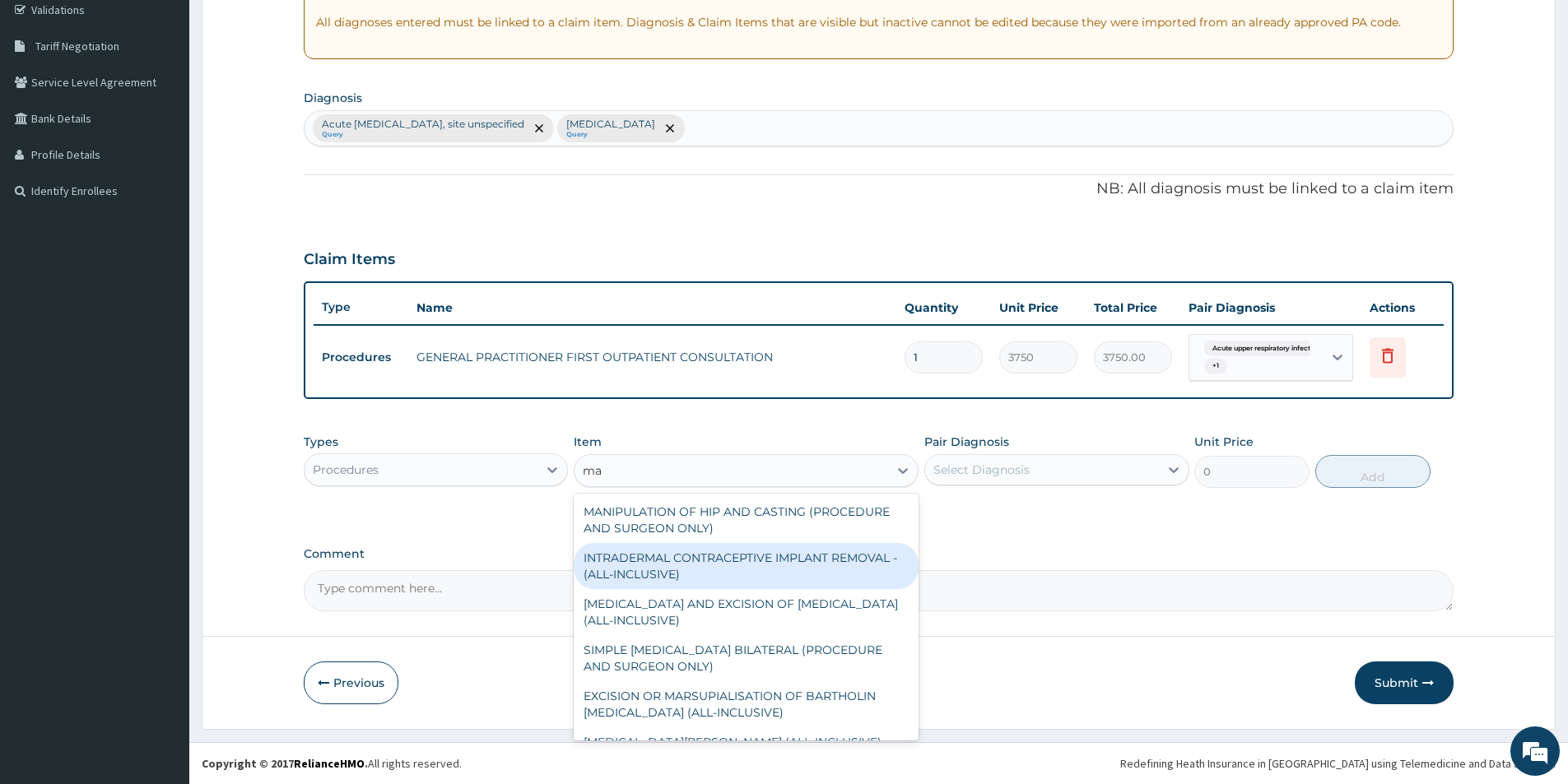
type input "m"
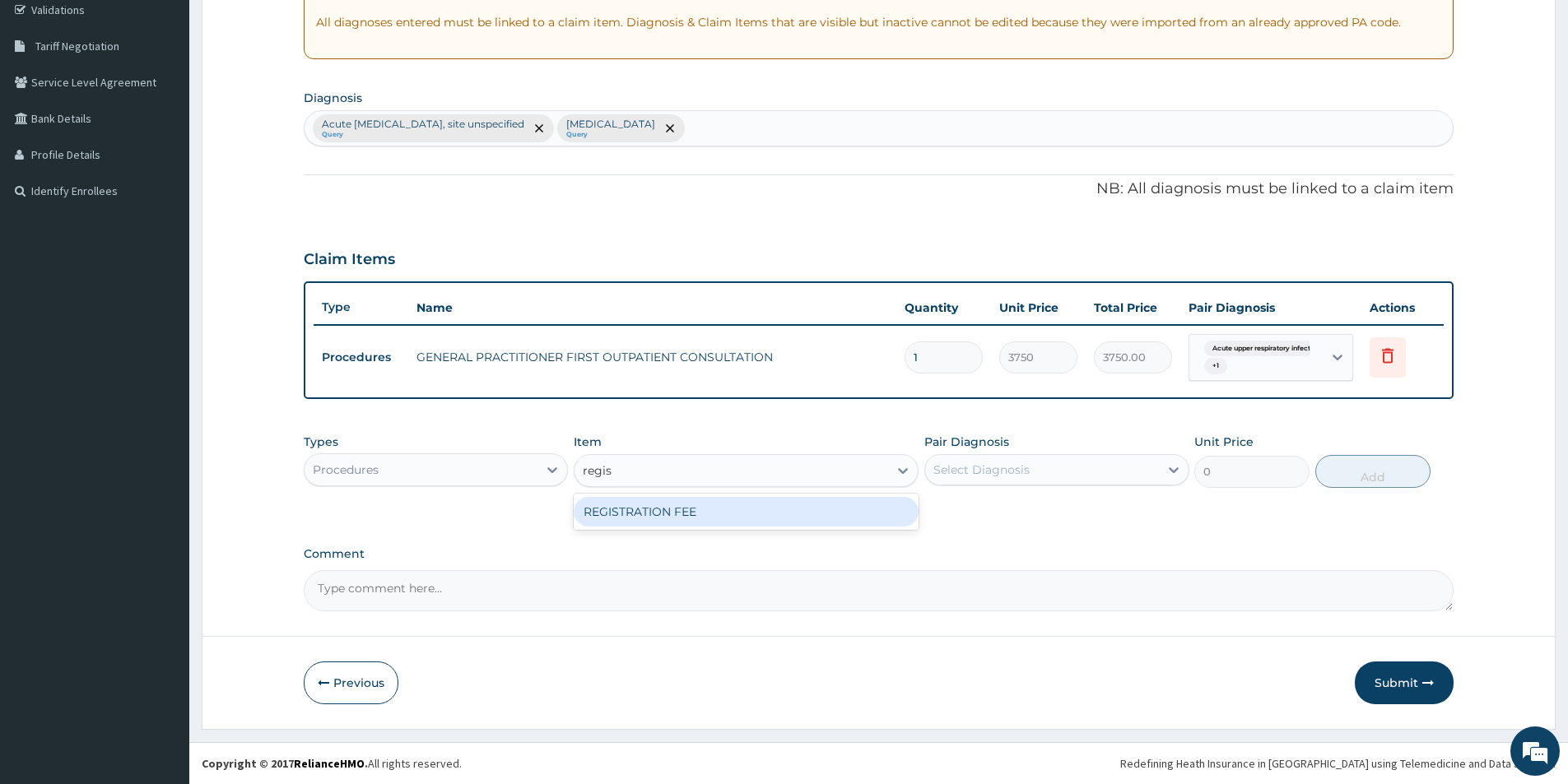
type input "regist"
drag, startPoint x: 787, startPoint y: 522, endPoint x: 906, endPoint y: 522, distance: 119.0
click at [798, 522] on div "REGISTRATION FEE" at bounding box center [745, 511] width 345 height 30
type input "2500"
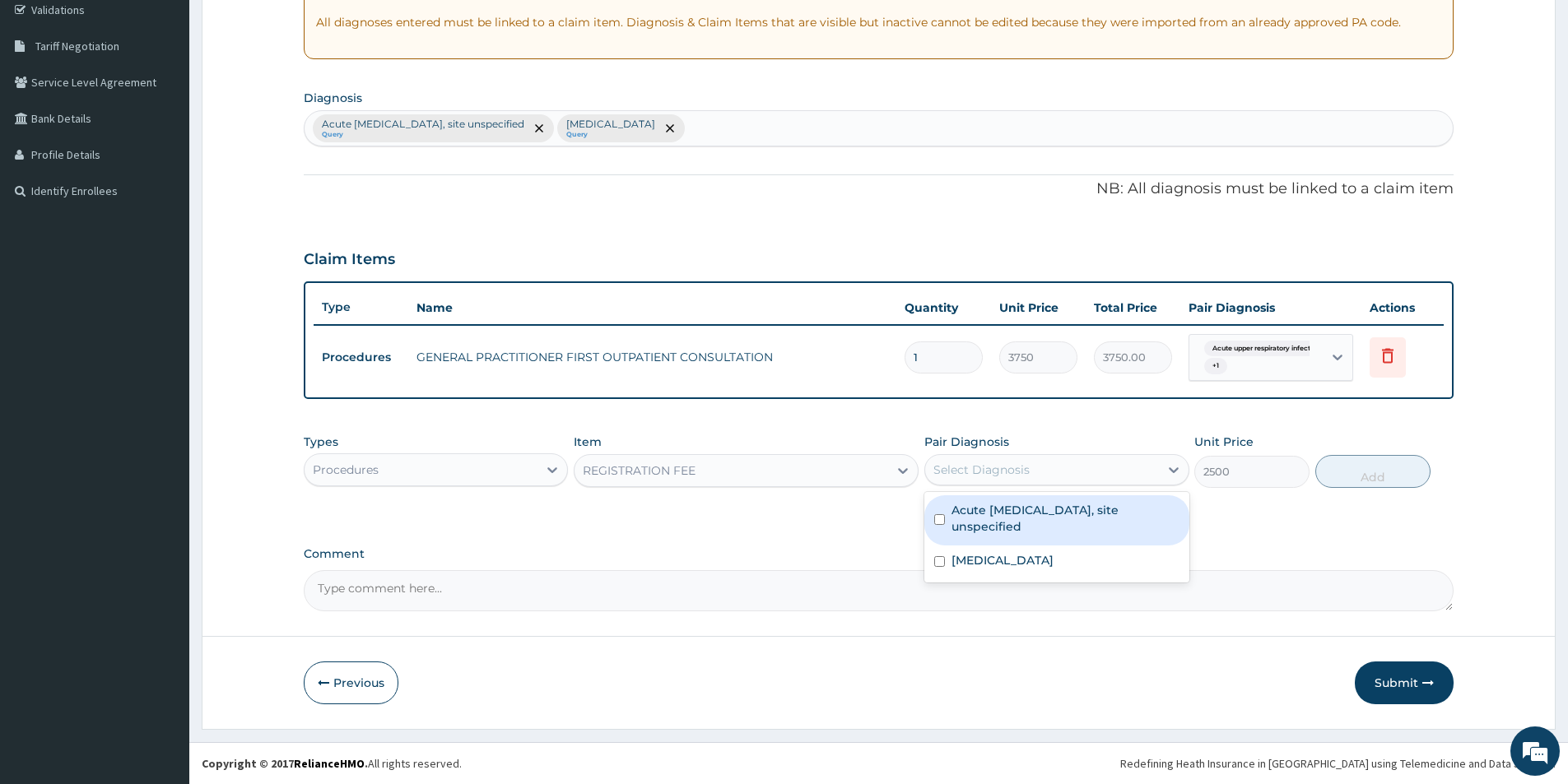
click at [1016, 474] on div "Select Diagnosis" at bounding box center [981, 469] width 96 height 16
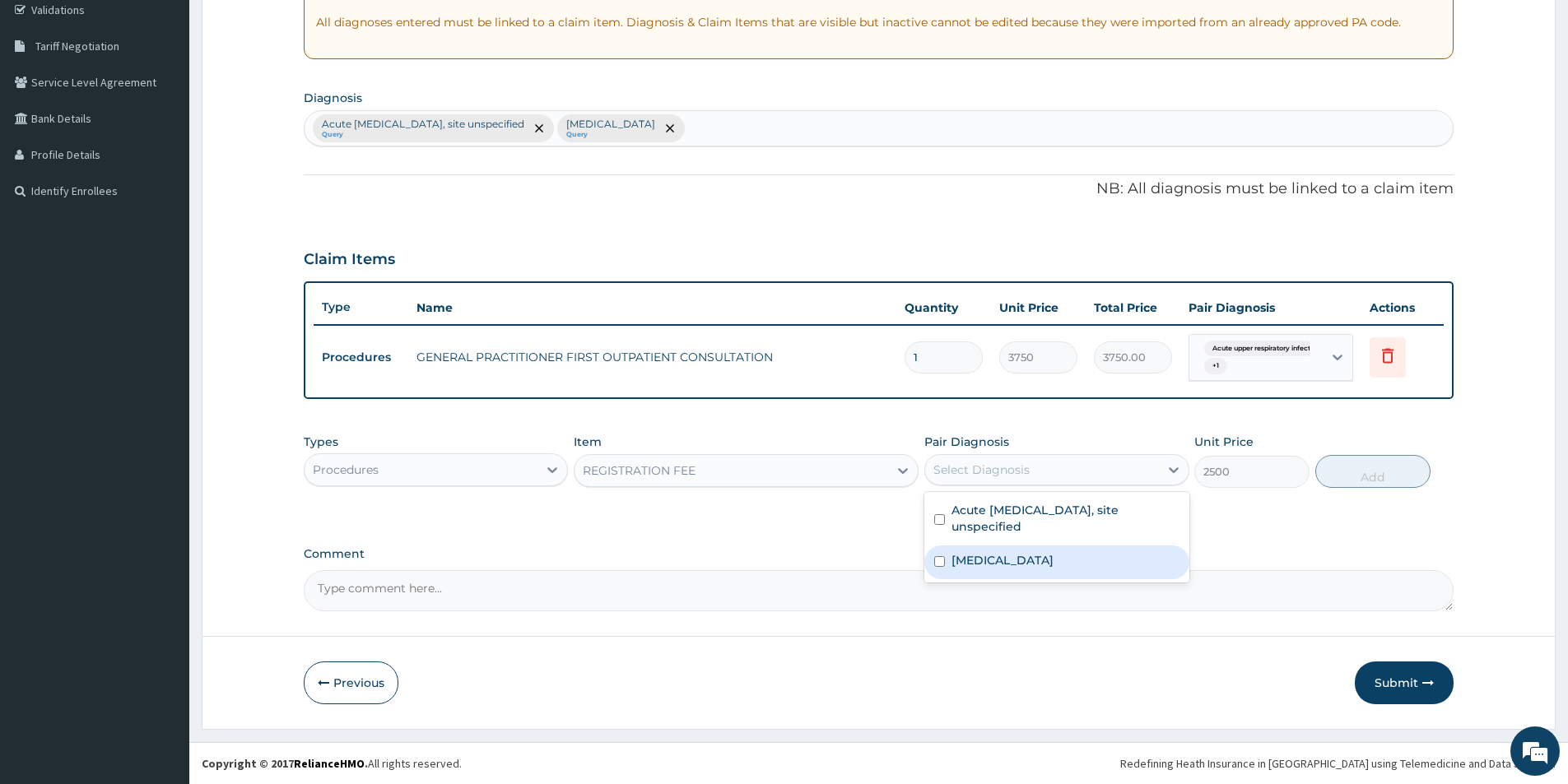
click at [989, 557] on label "Malaria, unspecified" at bounding box center [1002, 560] width 102 height 16
checkbox input "true"
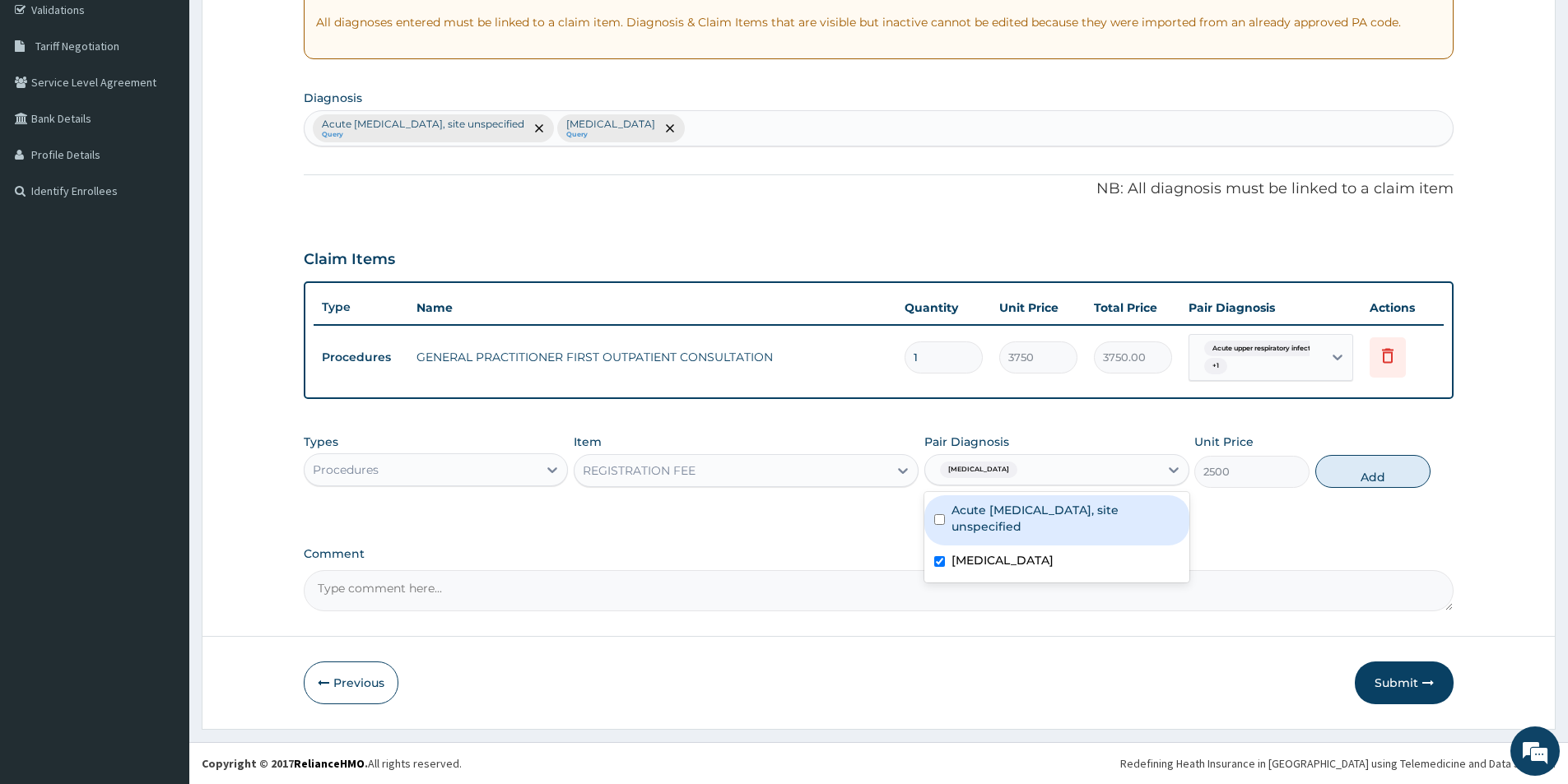
click at [1003, 507] on label "Acute upper respiratory infection, site unspecified" at bounding box center [1065, 518] width 227 height 33
checkbox input "true"
click at [1324, 461] on button "Add" at bounding box center [1372, 471] width 115 height 33
type input "0"
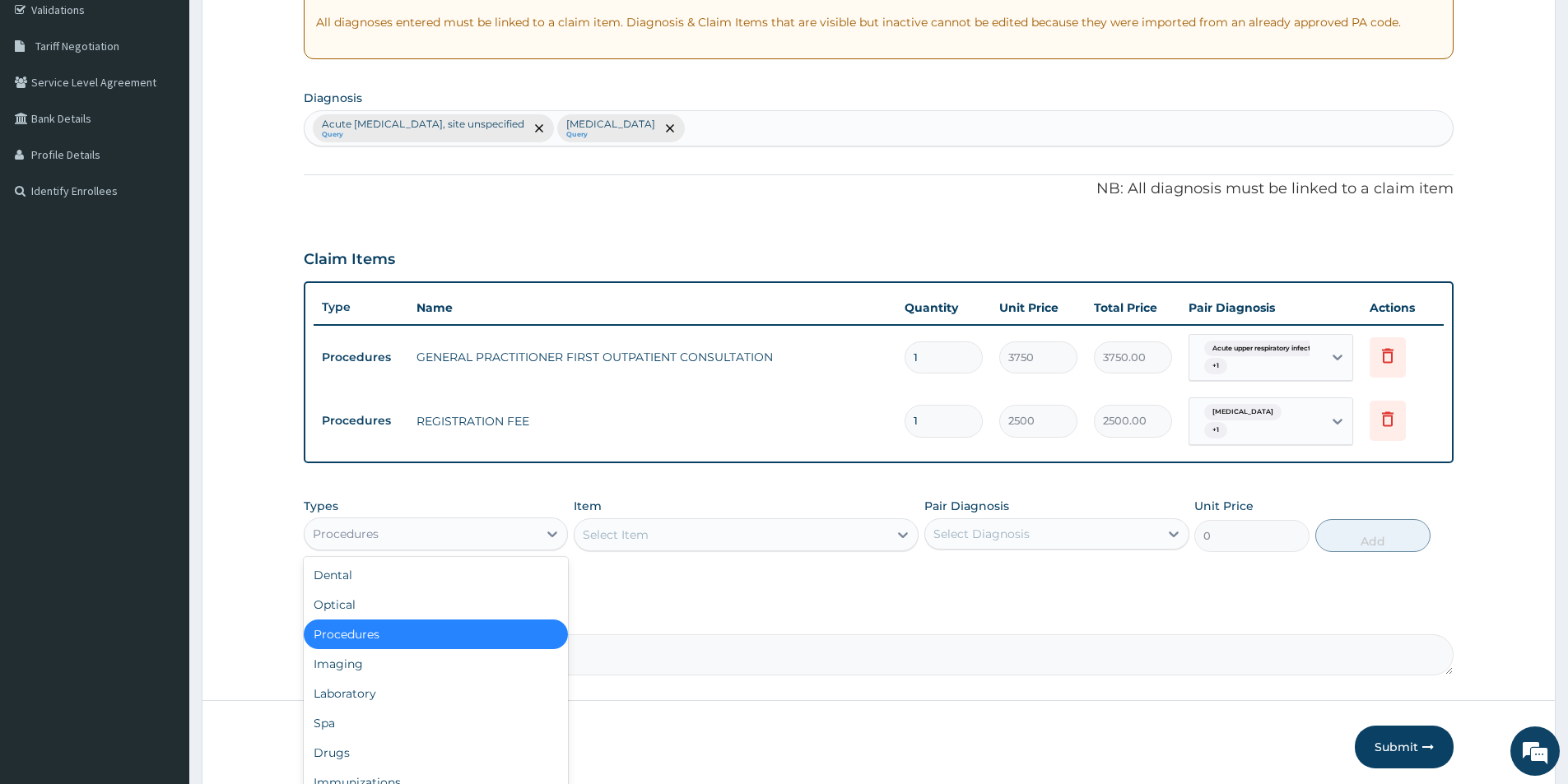
drag, startPoint x: 361, startPoint y: 545, endPoint x: 525, endPoint y: 378, distance: 234.1
click at [371, 537] on div "Procedures" at bounding box center [421, 533] width 233 height 26
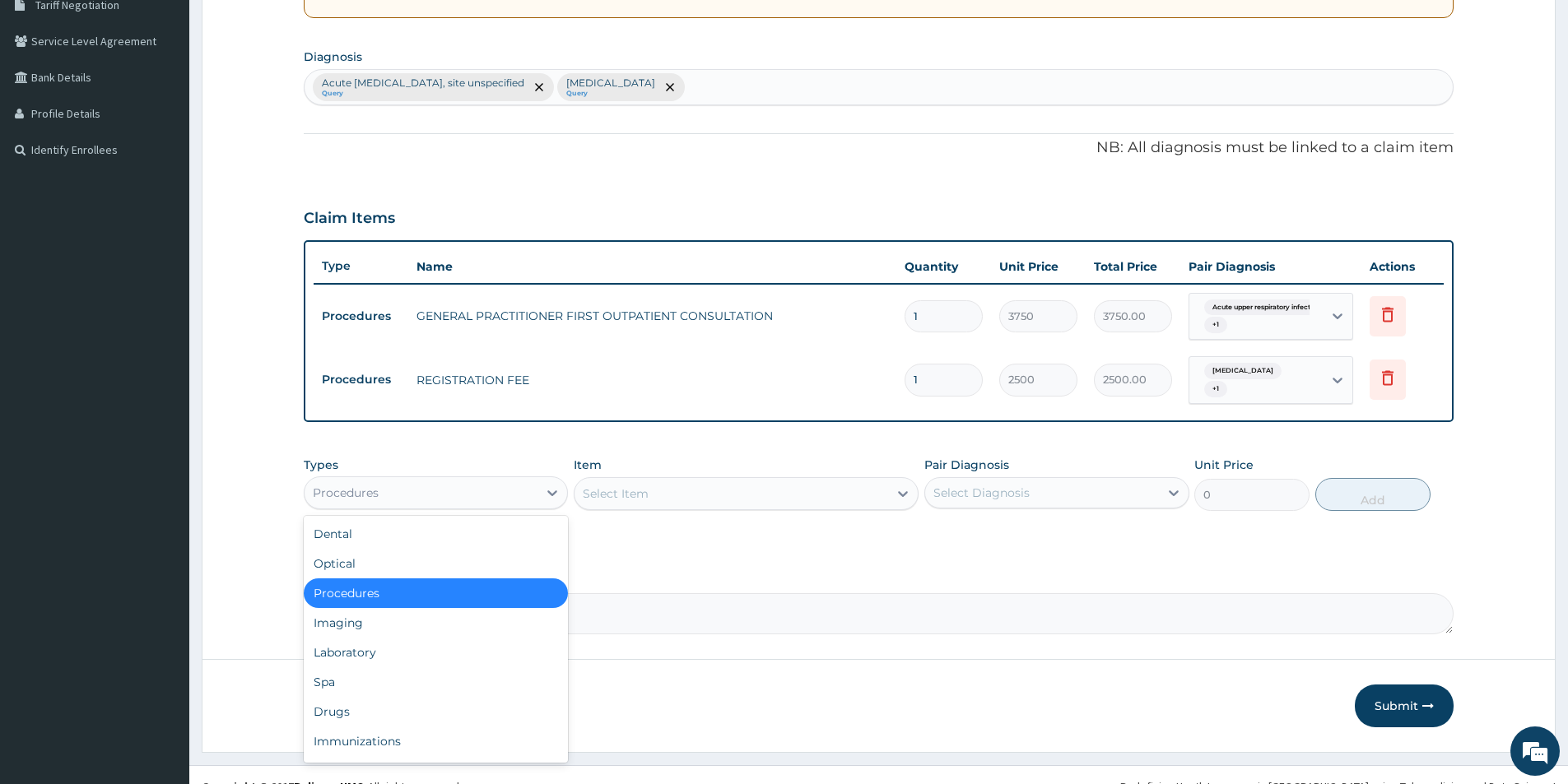
scroll to position [378, 0]
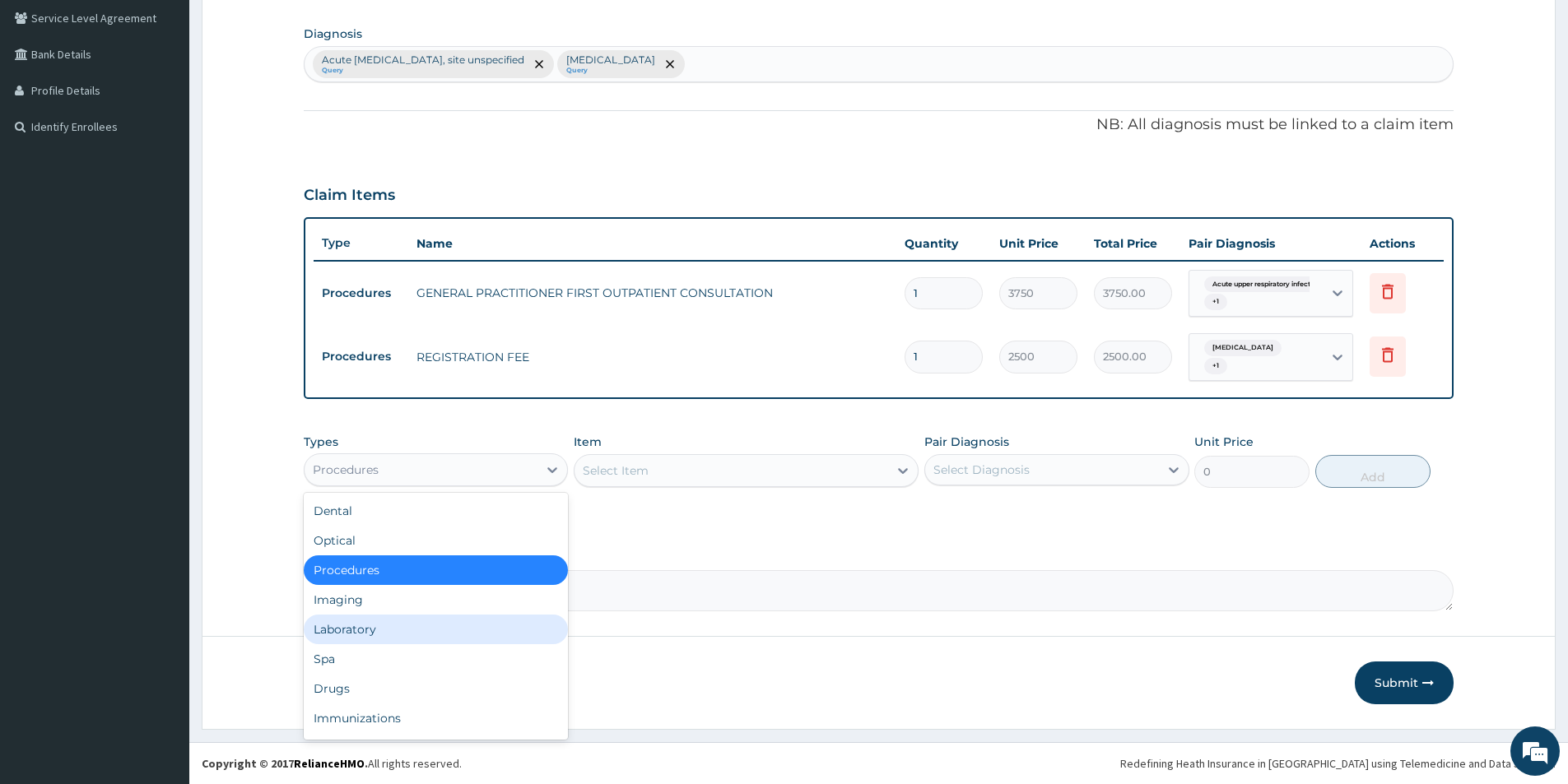
click at [364, 622] on div "Laboratory" at bounding box center [435, 629] width 264 height 30
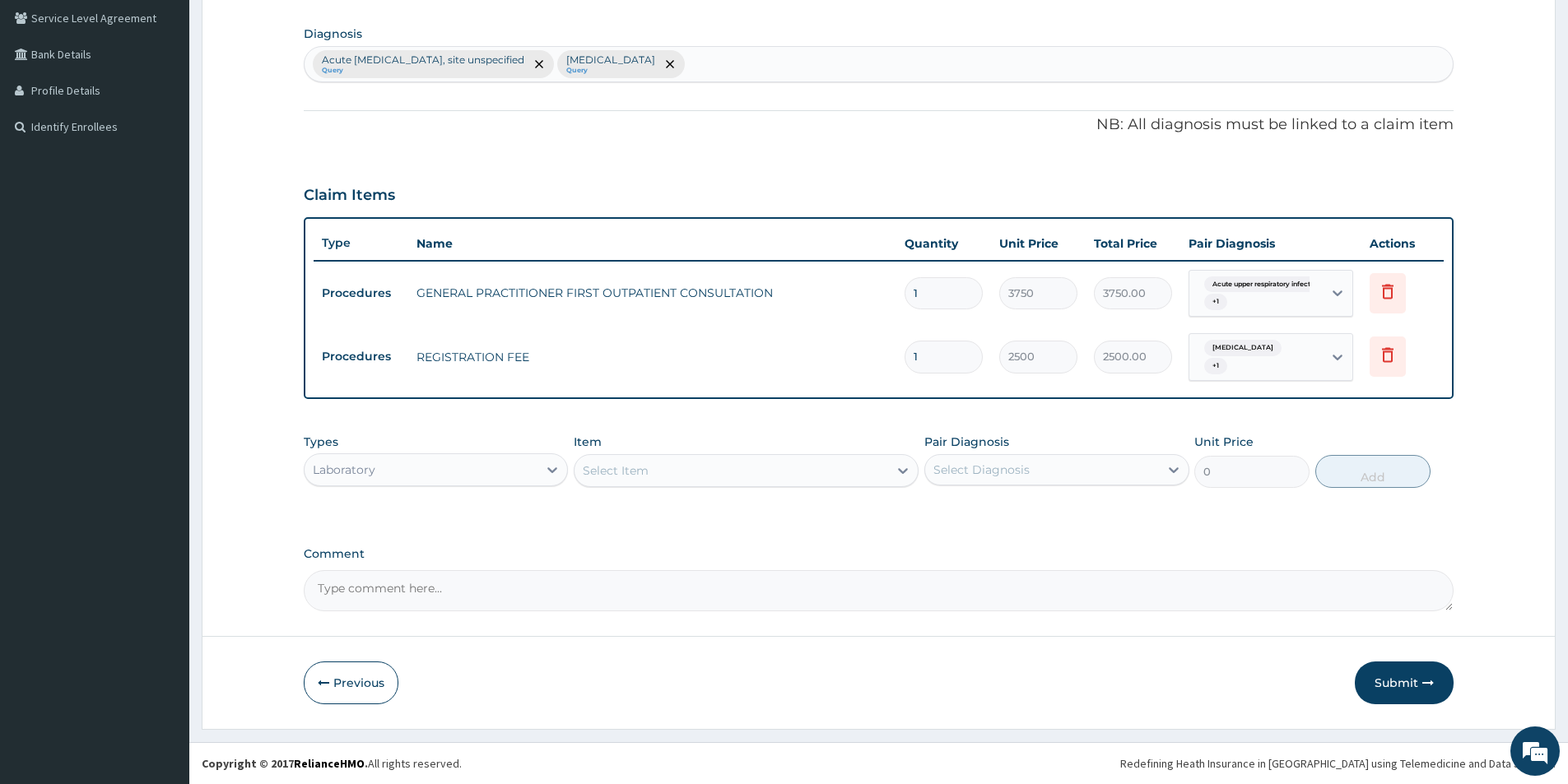
click at [607, 476] on div "Select Item" at bounding box center [615, 470] width 66 height 16
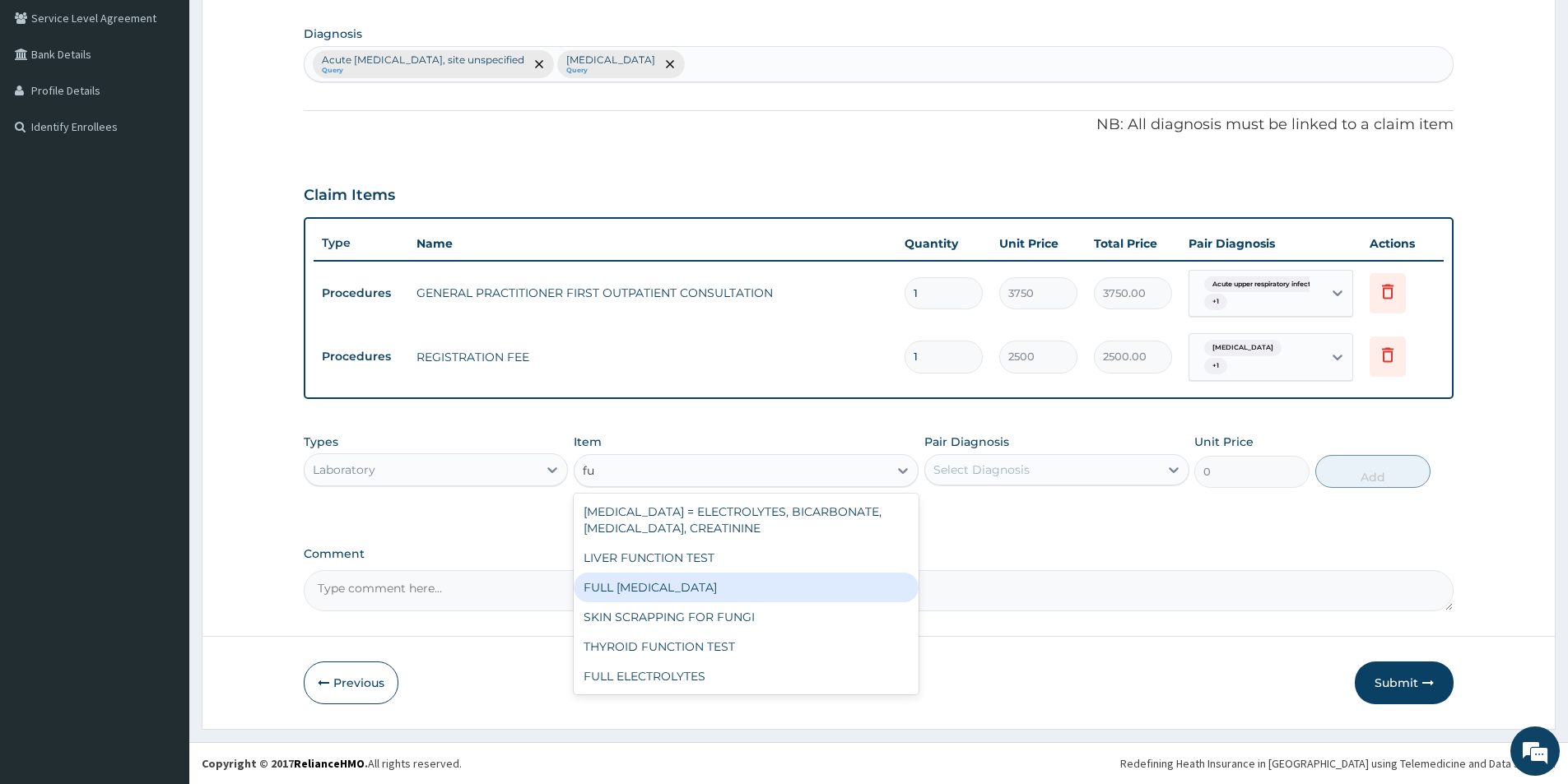
type input "f"
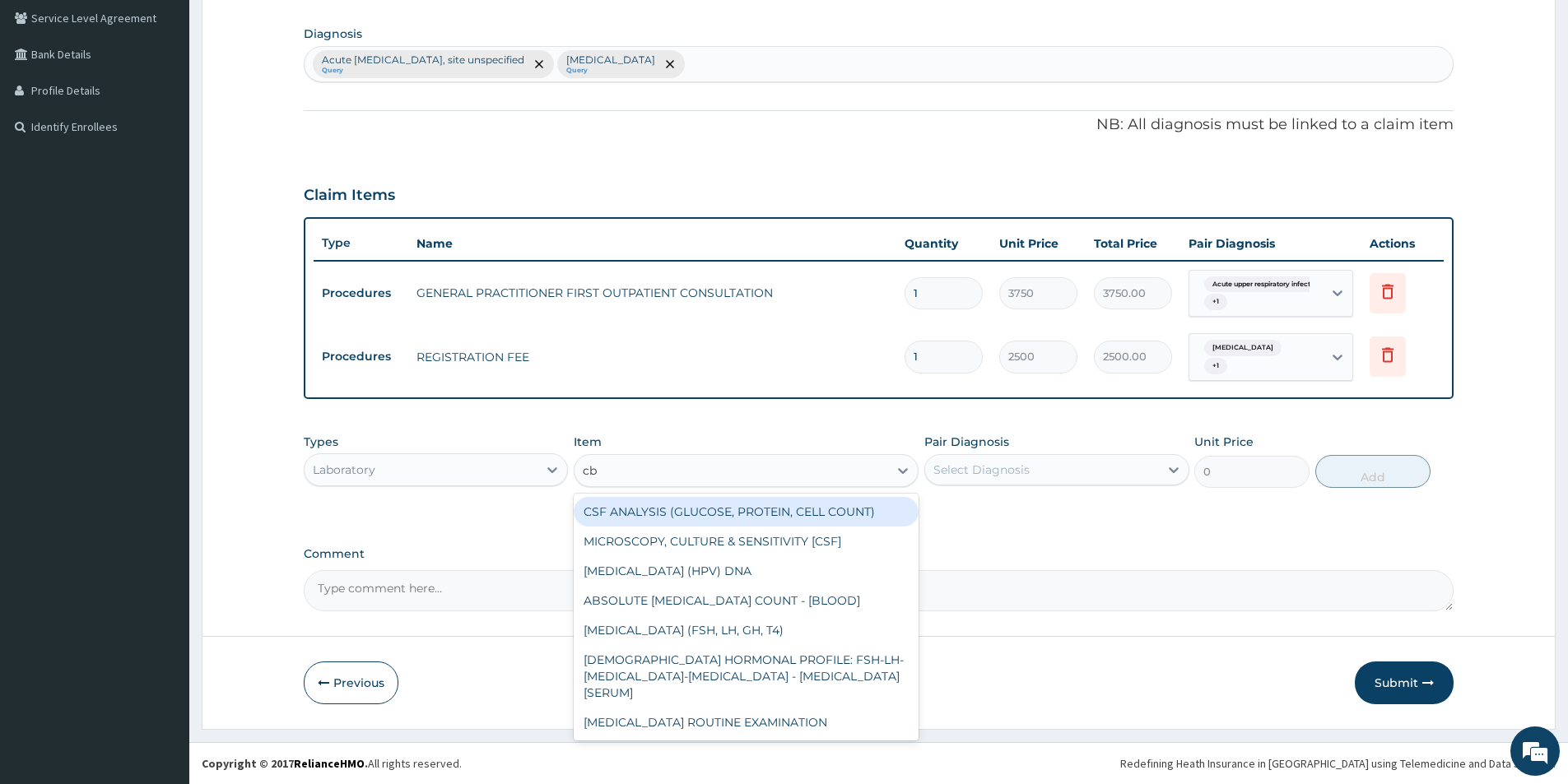
type input "cbc"
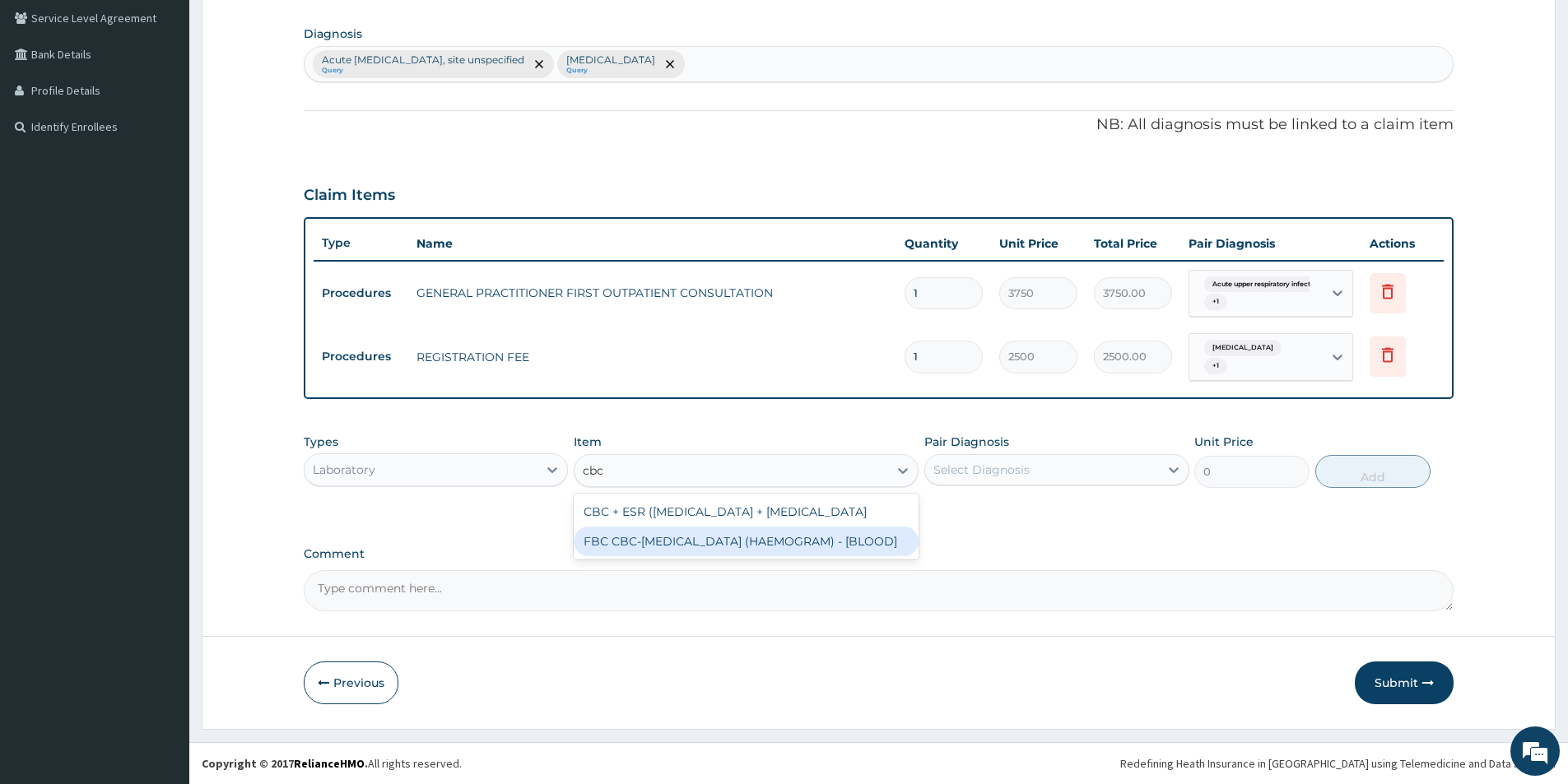
drag, startPoint x: 696, startPoint y: 567, endPoint x: 692, endPoint y: 578, distance: 11.7
click at [693, 556] on div "FBC CBC-COMPLETE BLOOD COUNT (HAEMOGRAM) - [BLOOD]" at bounding box center [745, 541] width 345 height 30
type input "5000"
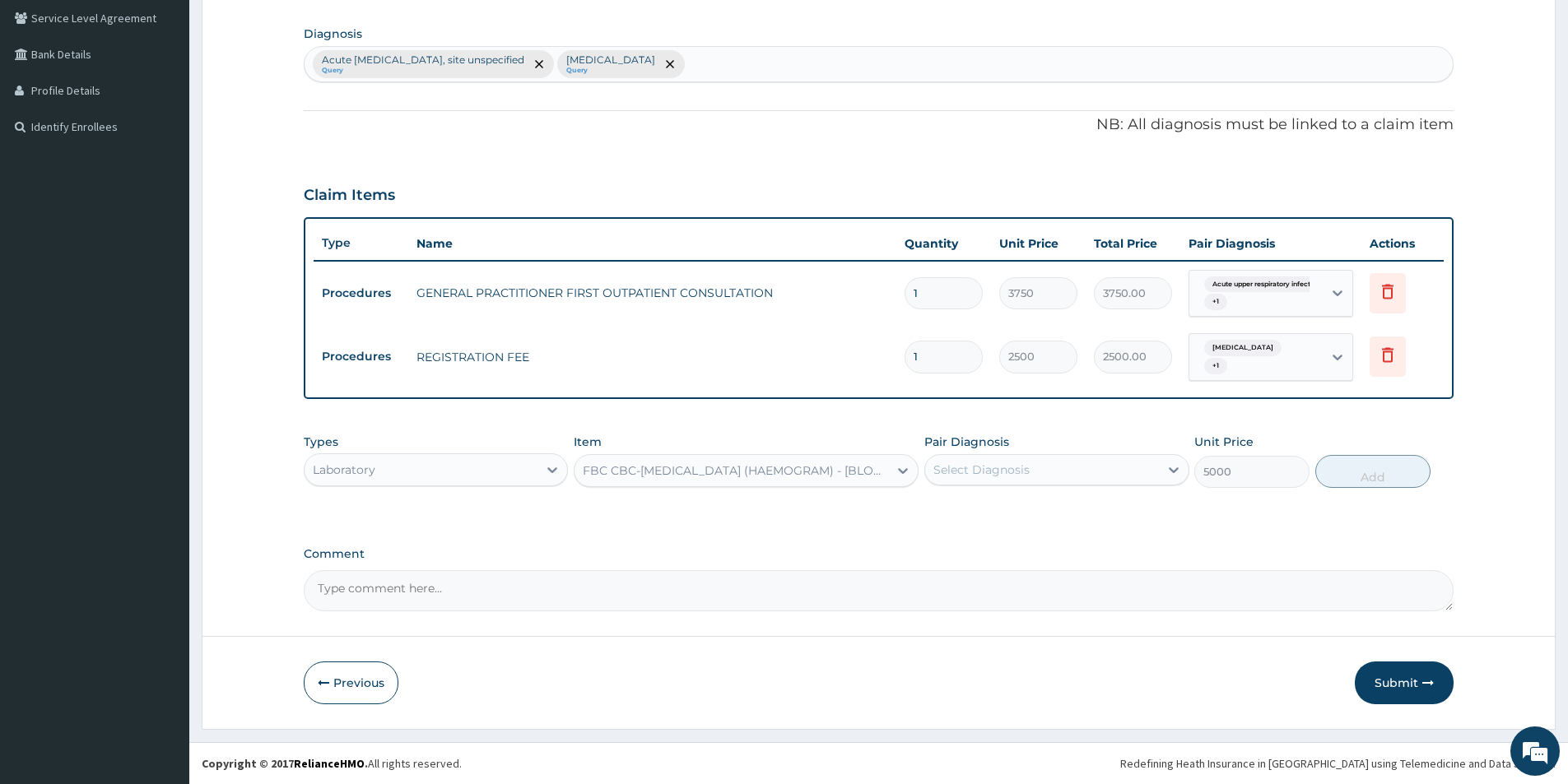
click at [1074, 469] on div "Select Diagnosis" at bounding box center [1041, 469] width 233 height 26
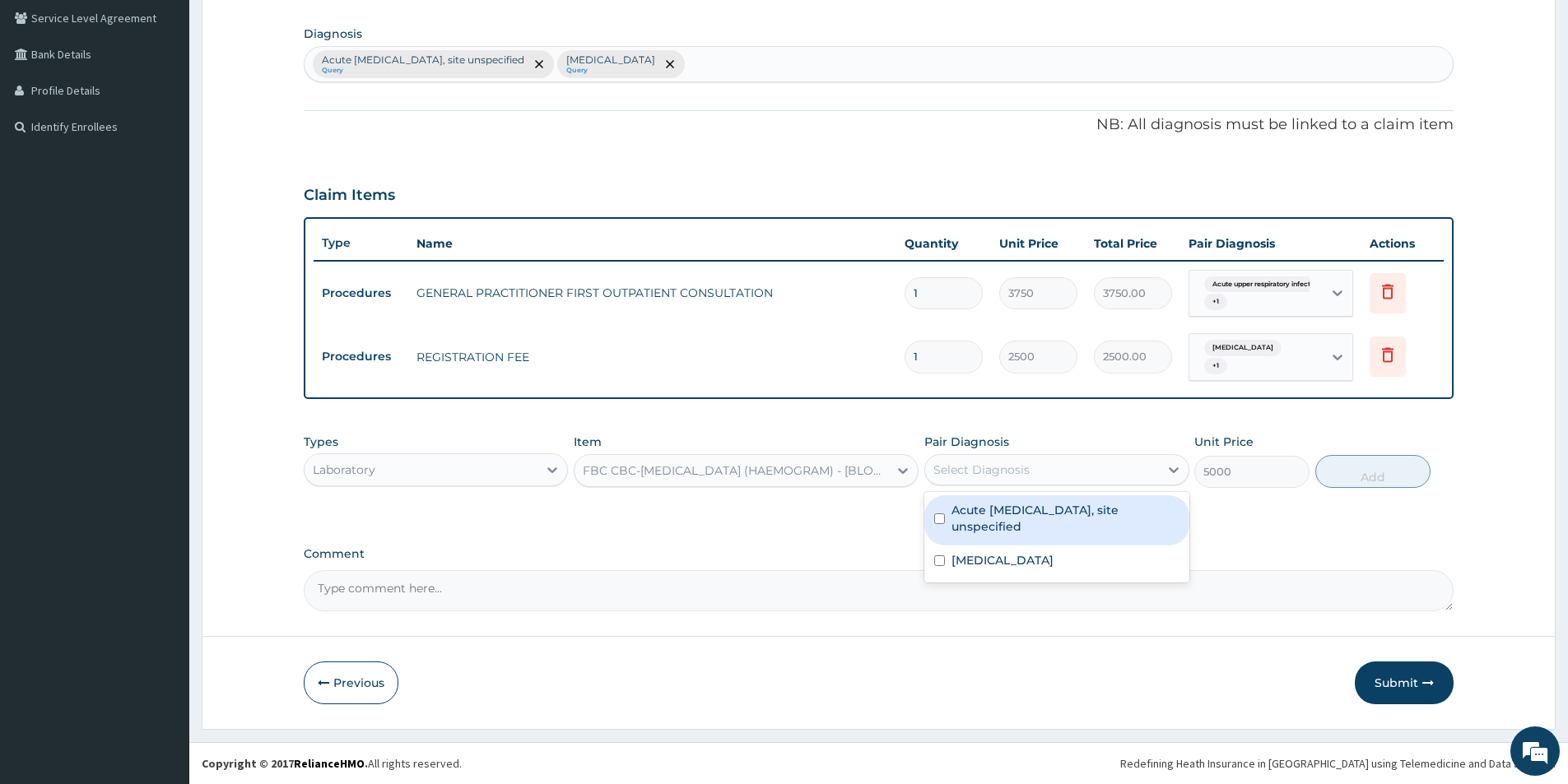
click at [1066, 544] on div "Acute upper respiratory infection, site unspecified" at bounding box center [1056, 519] width 264 height 50
checkbox input "true"
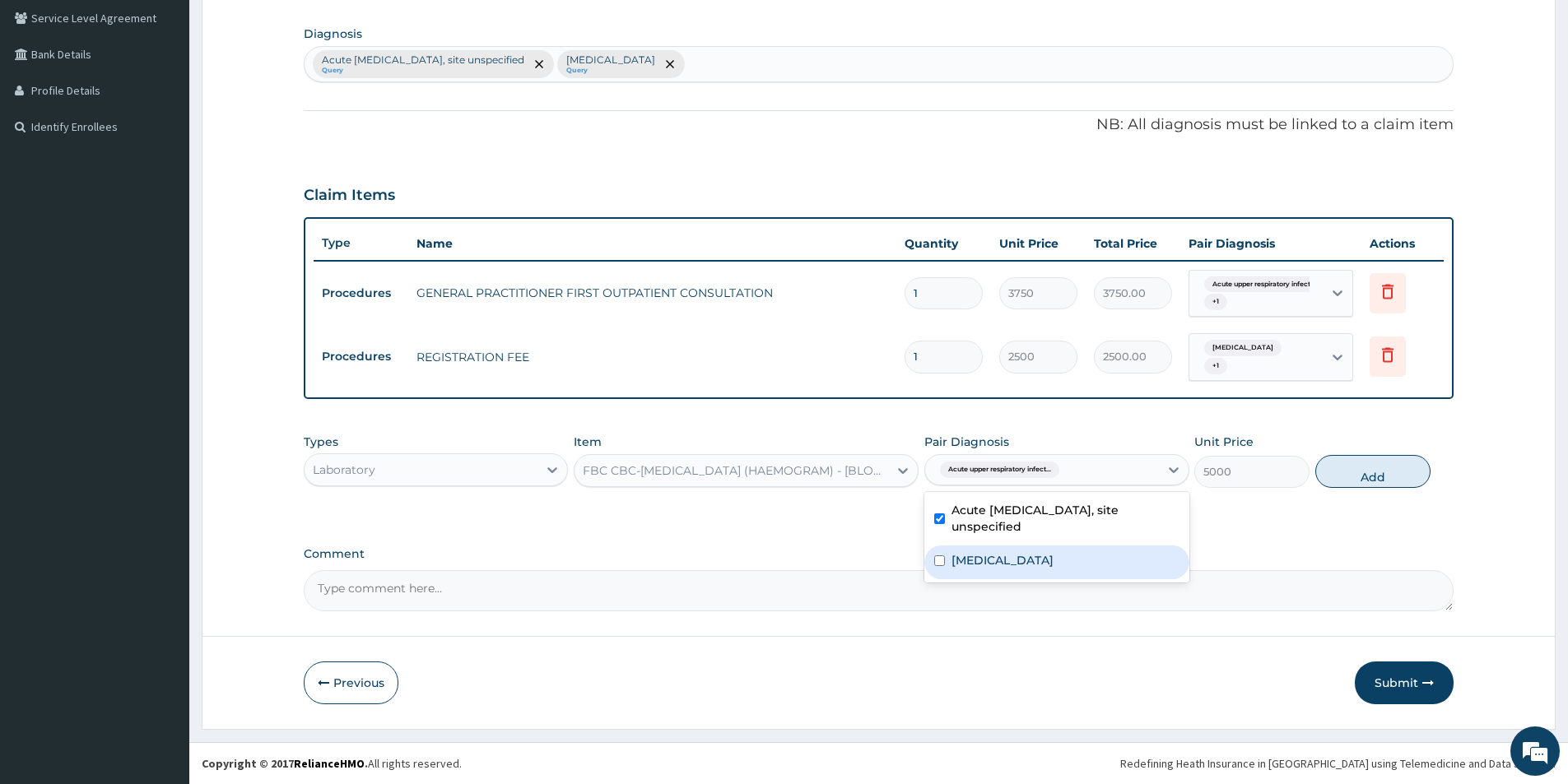
click at [1054, 575] on div "Malaria, unspecified" at bounding box center [1056, 562] width 264 height 34
checkbox input "true"
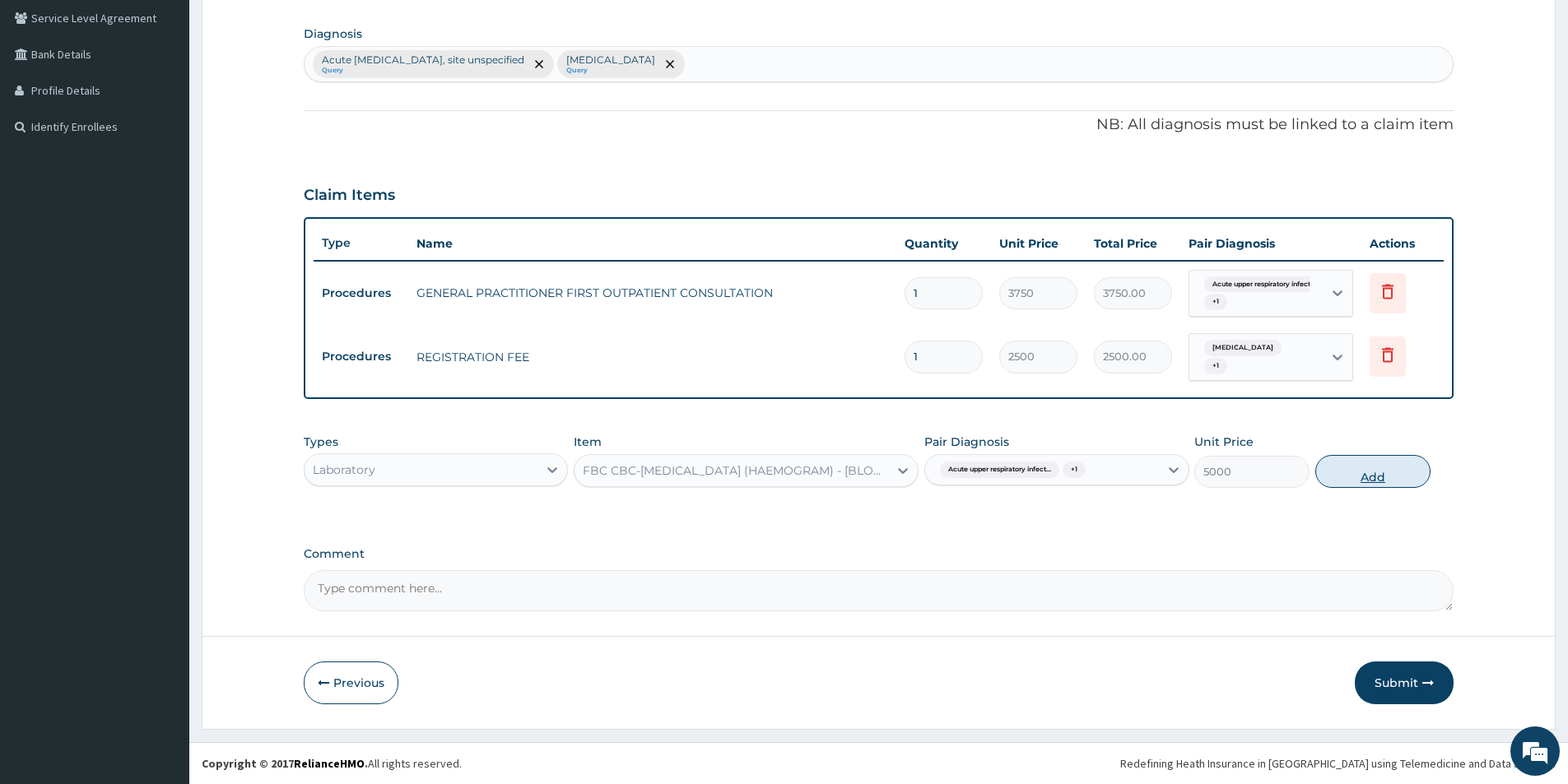
click at [1346, 457] on button "Add" at bounding box center [1372, 471] width 115 height 33
type input "0"
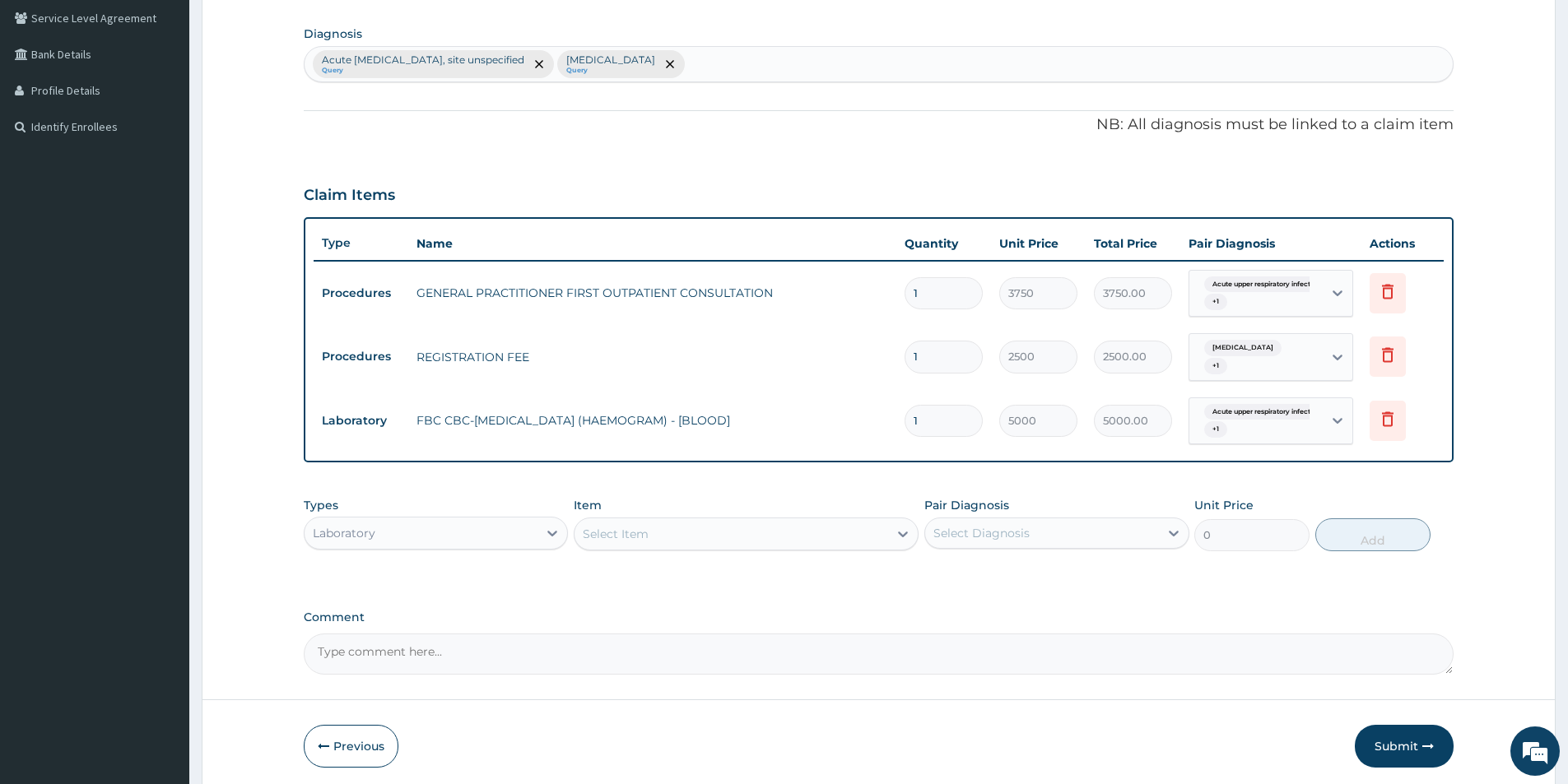
click at [659, 533] on div "Select Item" at bounding box center [731, 533] width 314 height 26
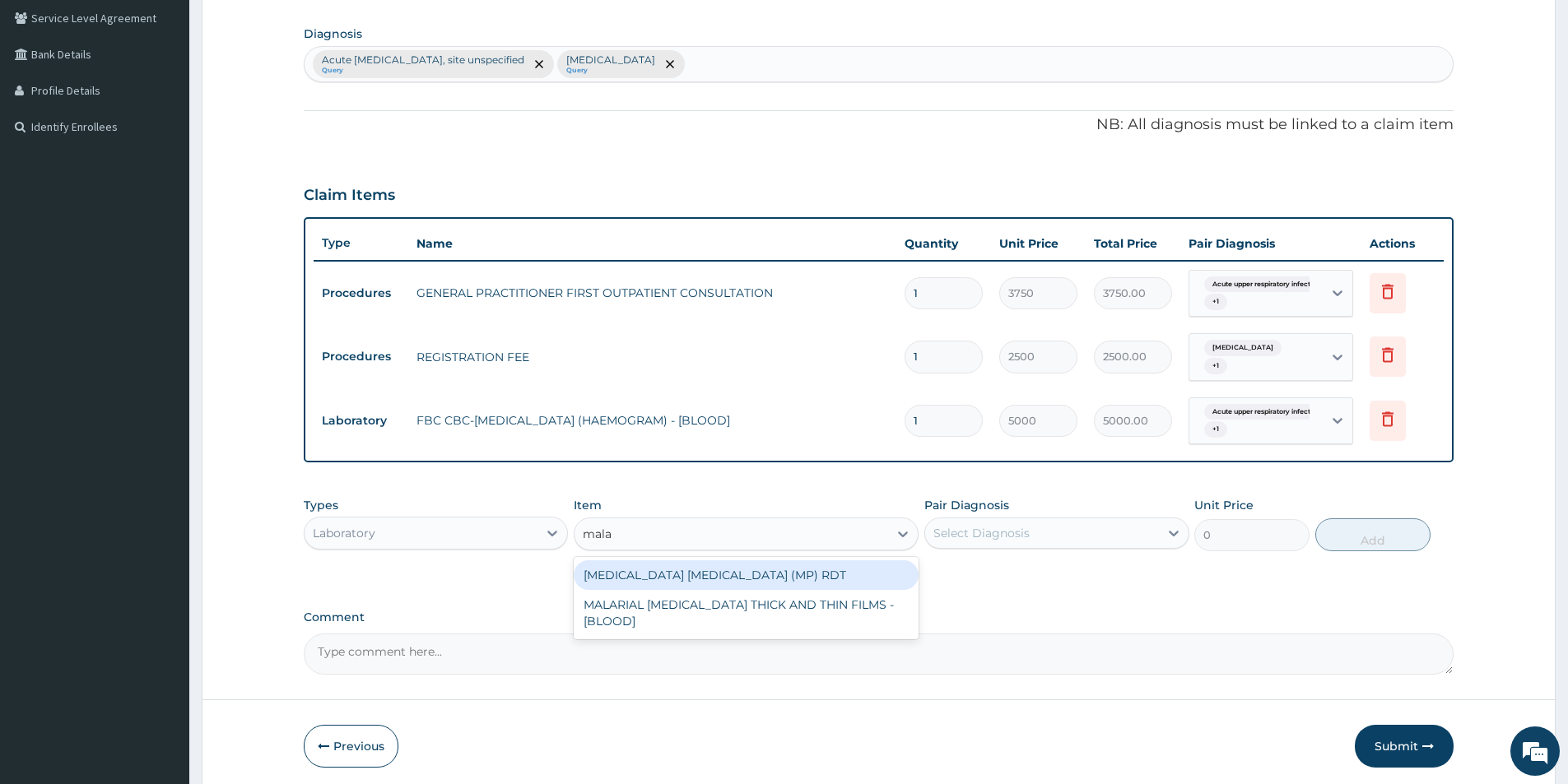
type input "malar"
click at [749, 584] on div "MALARIA PARASITE (MP) RDT" at bounding box center [745, 575] width 345 height 30
type input "2000"
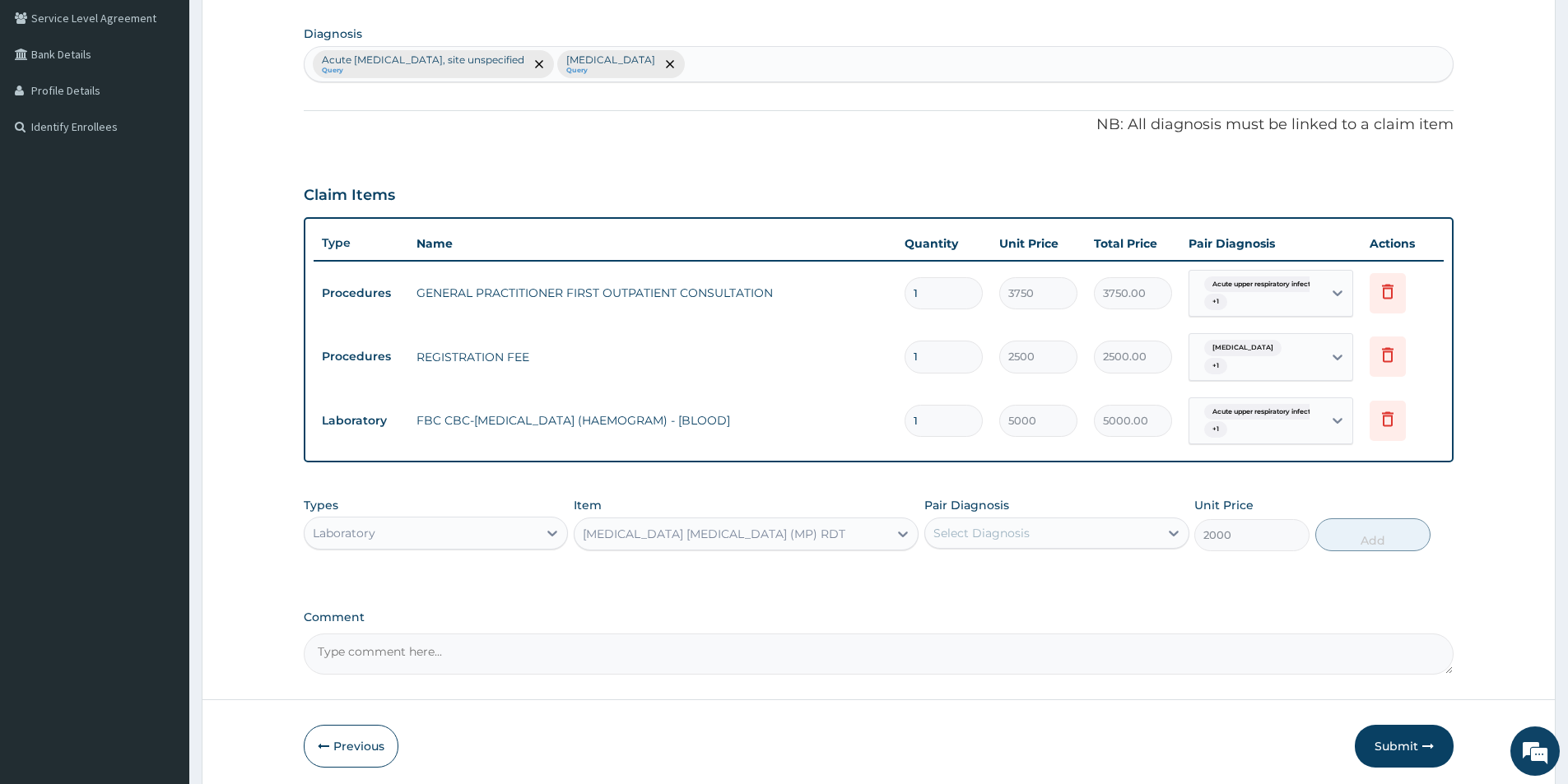
click at [992, 518] on div "Select Diagnosis" at bounding box center [1056, 533] width 264 height 31
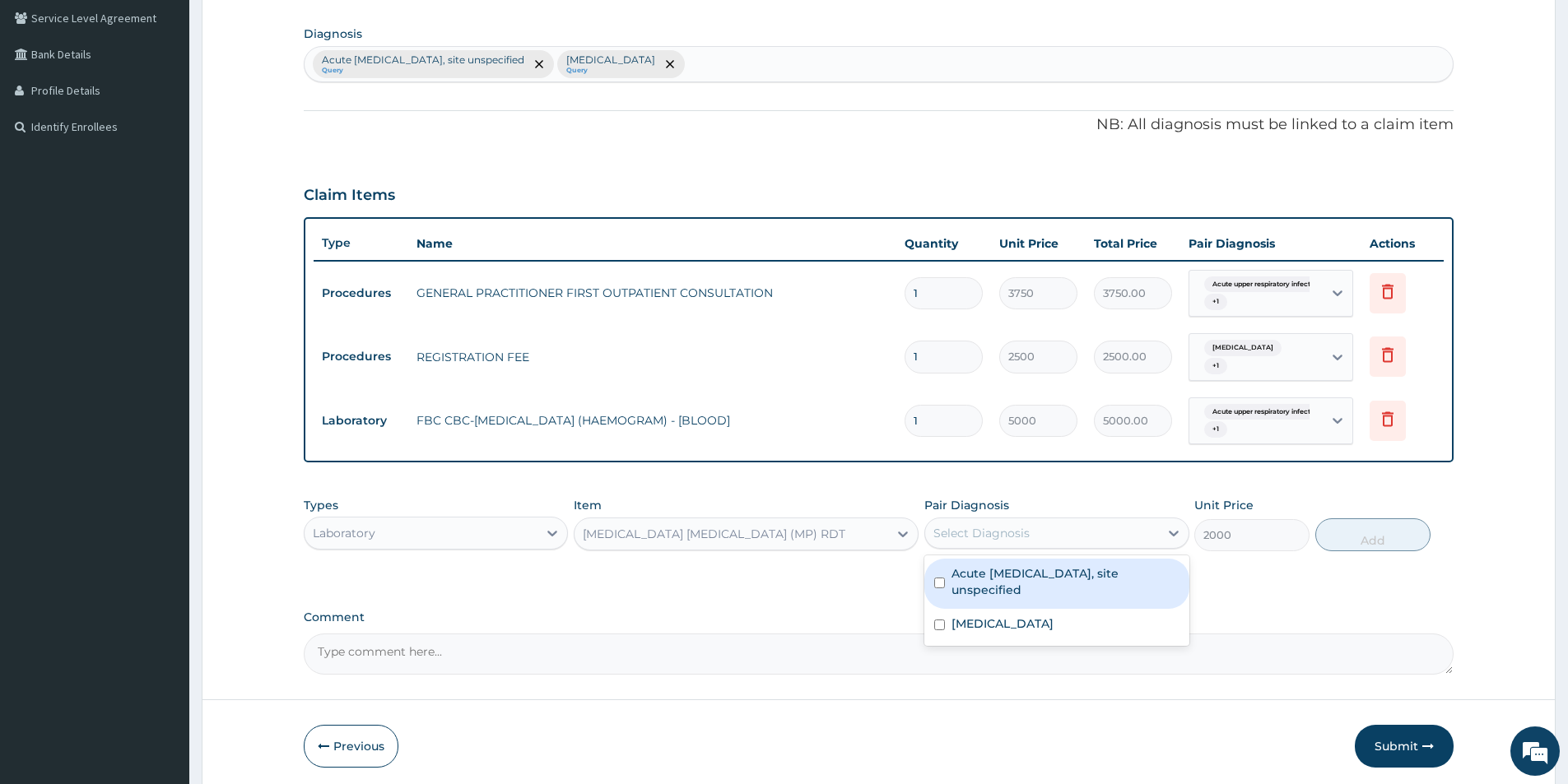
drag, startPoint x: 1025, startPoint y: 578, endPoint x: 1013, endPoint y: 592, distance: 18.4
click at [1021, 584] on label "Acute upper respiratory infection, site unspecified" at bounding box center [1065, 581] width 227 height 33
checkbox input "true"
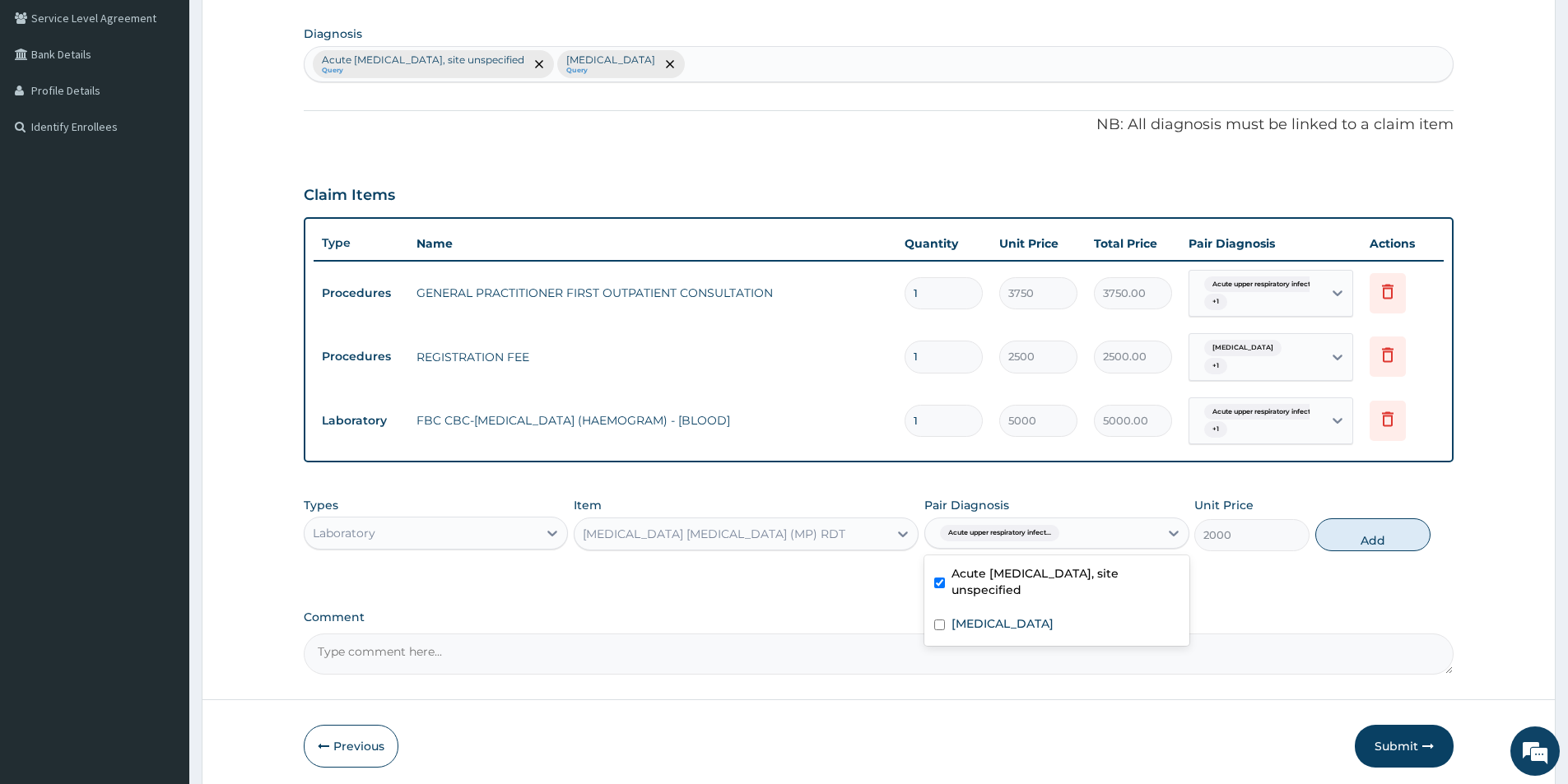
drag, startPoint x: 1005, startPoint y: 607, endPoint x: 1261, endPoint y: 593, distance: 256.4
click at [1005, 609] on div "Acute upper respiratory infection, site unspecified Malaria, unspecified" at bounding box center [1056, 601] width 264 height 91
click at [1086, 623] on div "Malaria, unspecified" at bounding box center [1056, 625] width 264 height 34
checkbox input "true"
drag, startPoint x: 1364, startPoint y: 536, endPoint x: 1315, endPoint y: 560, distance: 54.6
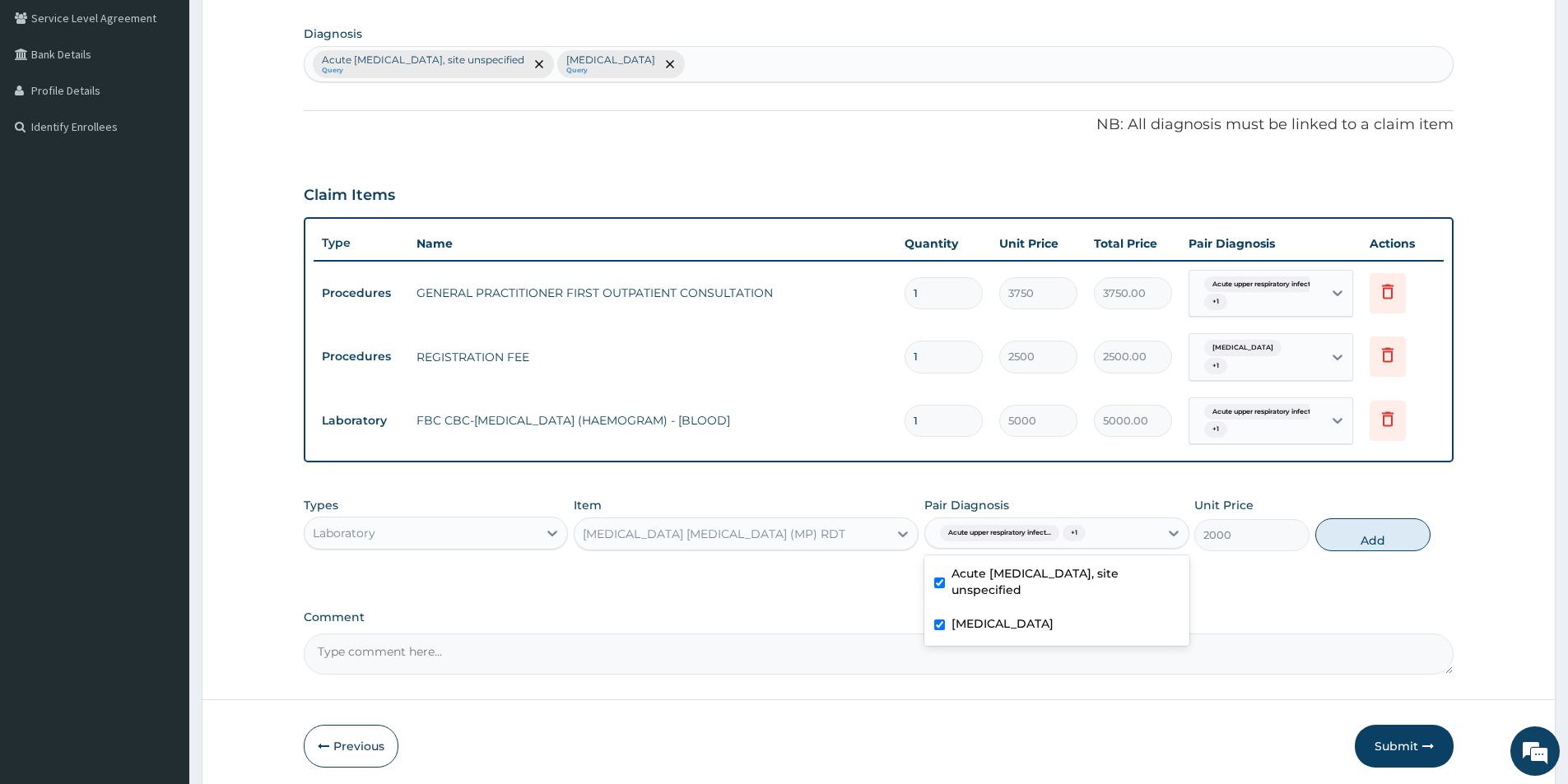
click at [1363, 537] on button "Add" at bounding box center [1372, 535] width 115 height 33
type input "0"
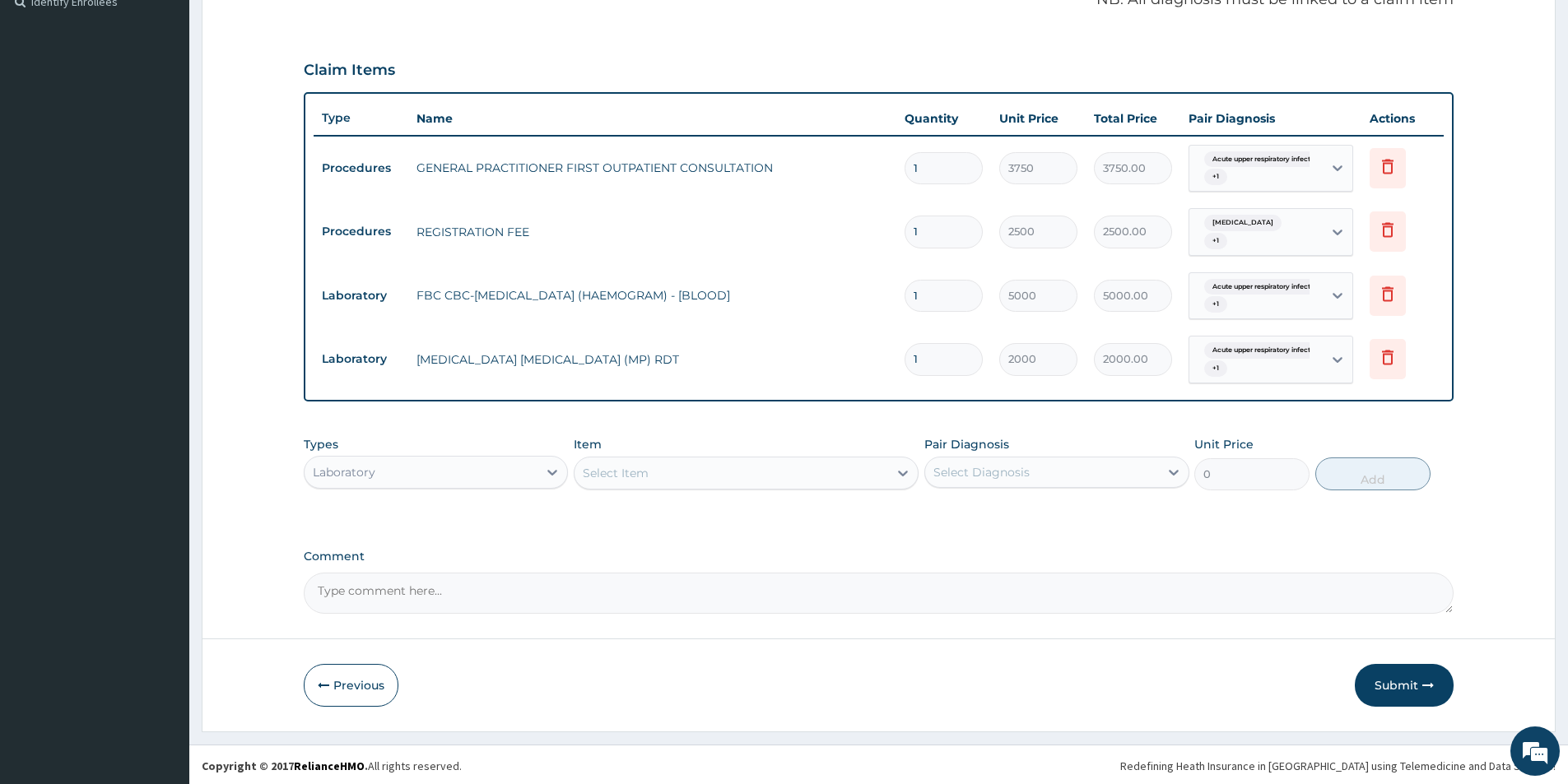
scroll to position [506, 0]
click at [385, 477] on div "Laboratory" at bounding box center [421, 469] width 233 height 26
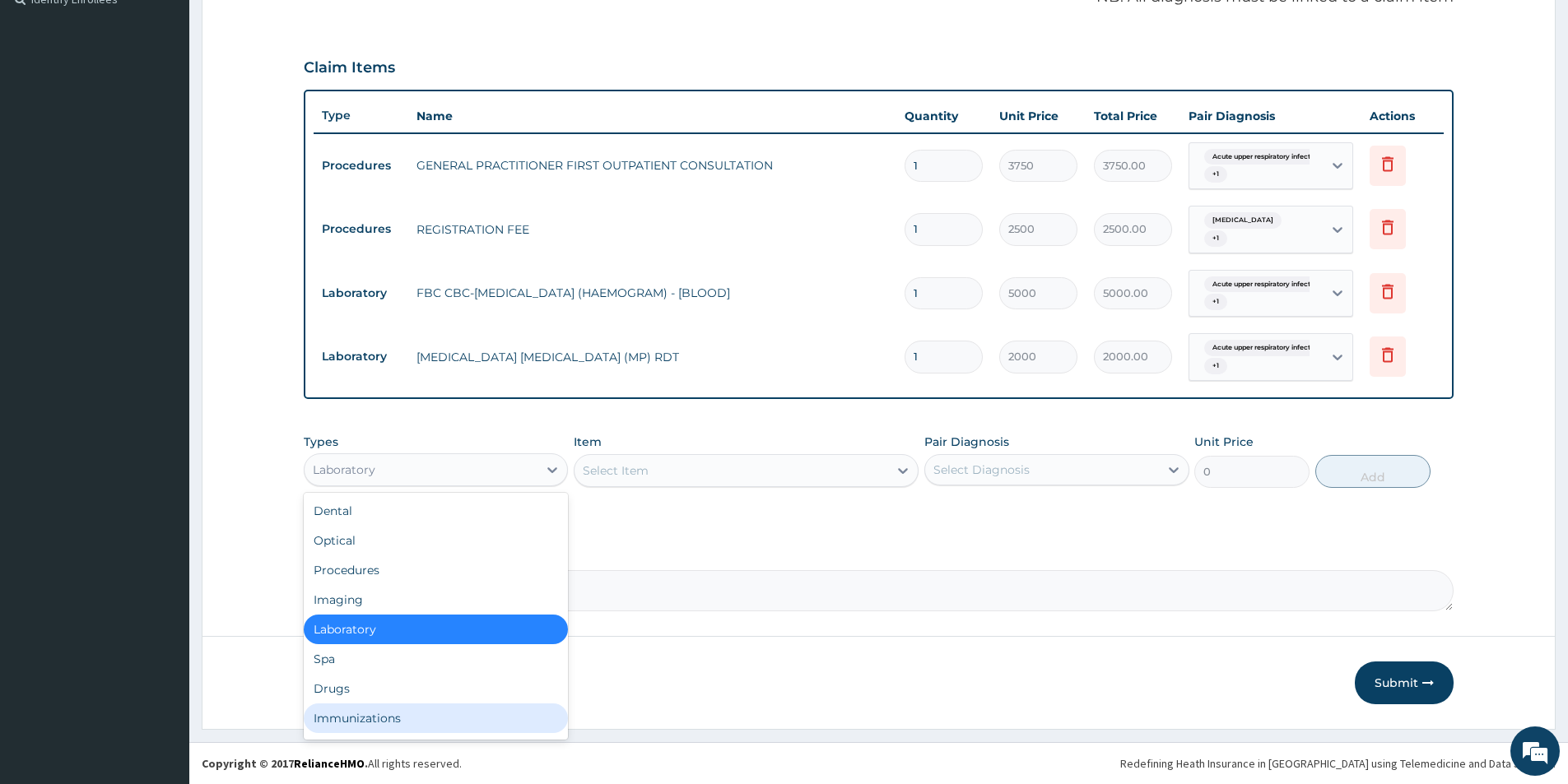
click at [349, 703] on div "Immunizations" at bounding box center [435, 718] width 264 height 30
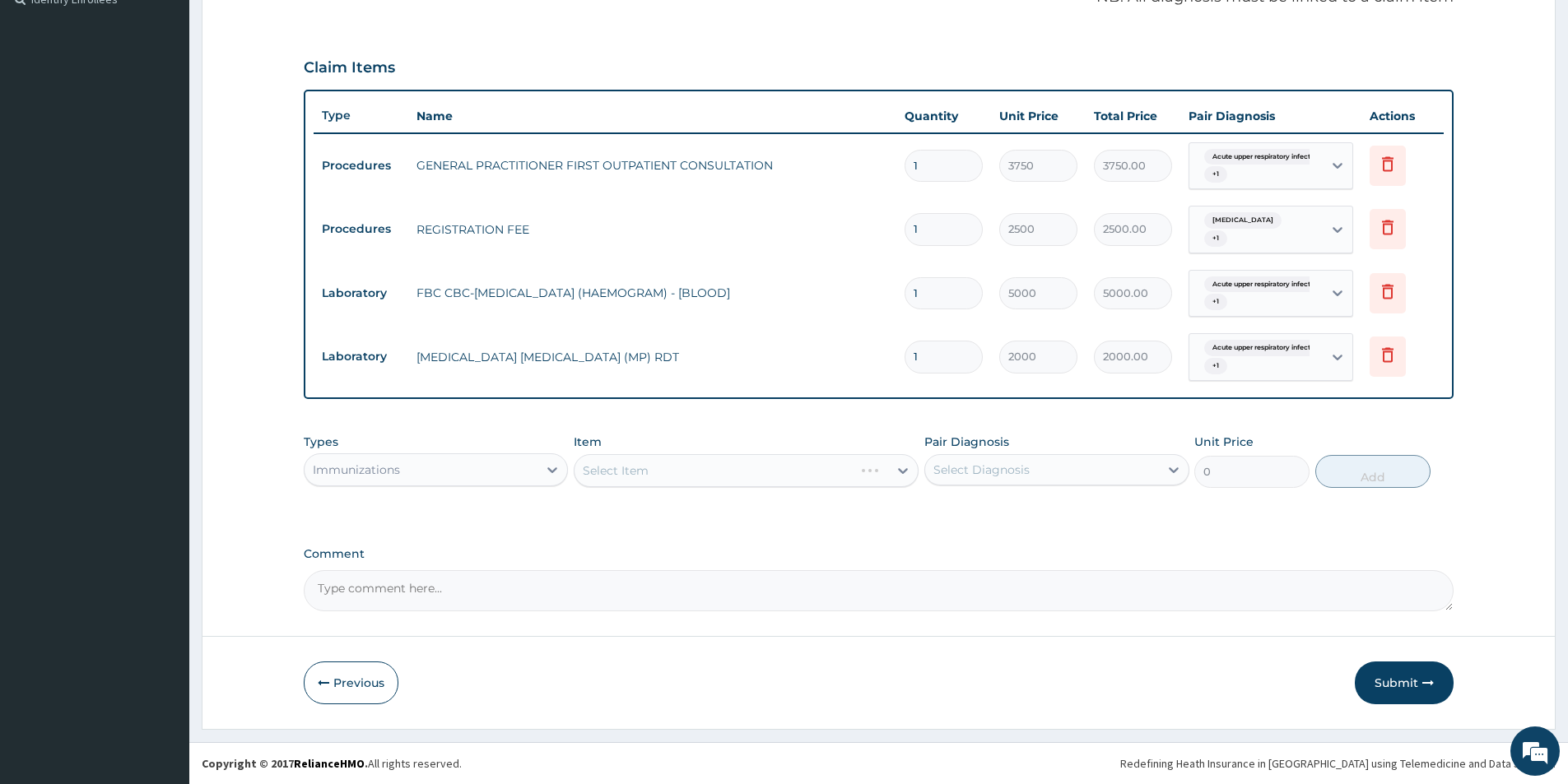
click at [396, 476] on div "Immunizations" at bounding box center [356, 469] width 87 height 16
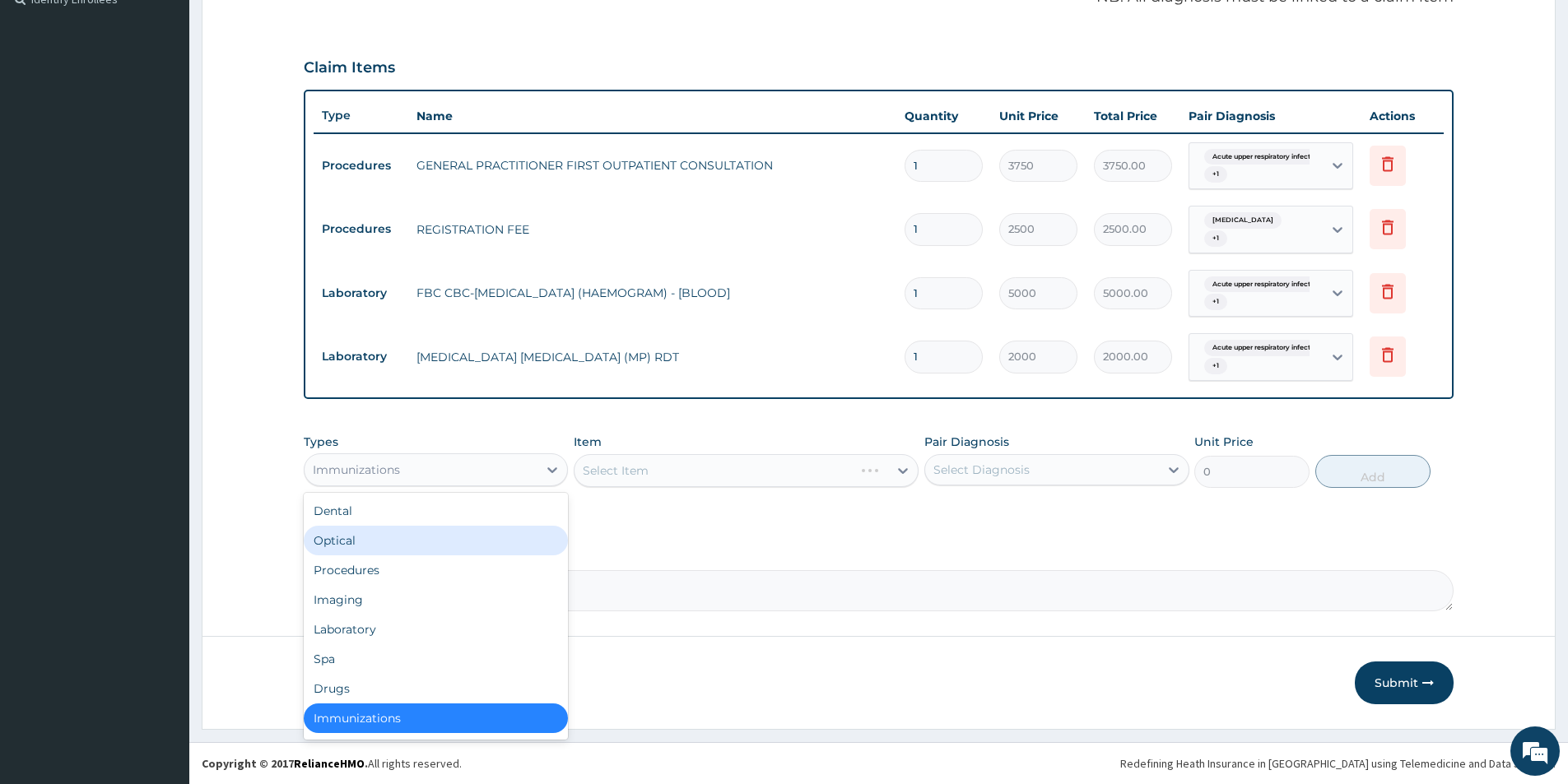
scroll to position [4, 0]
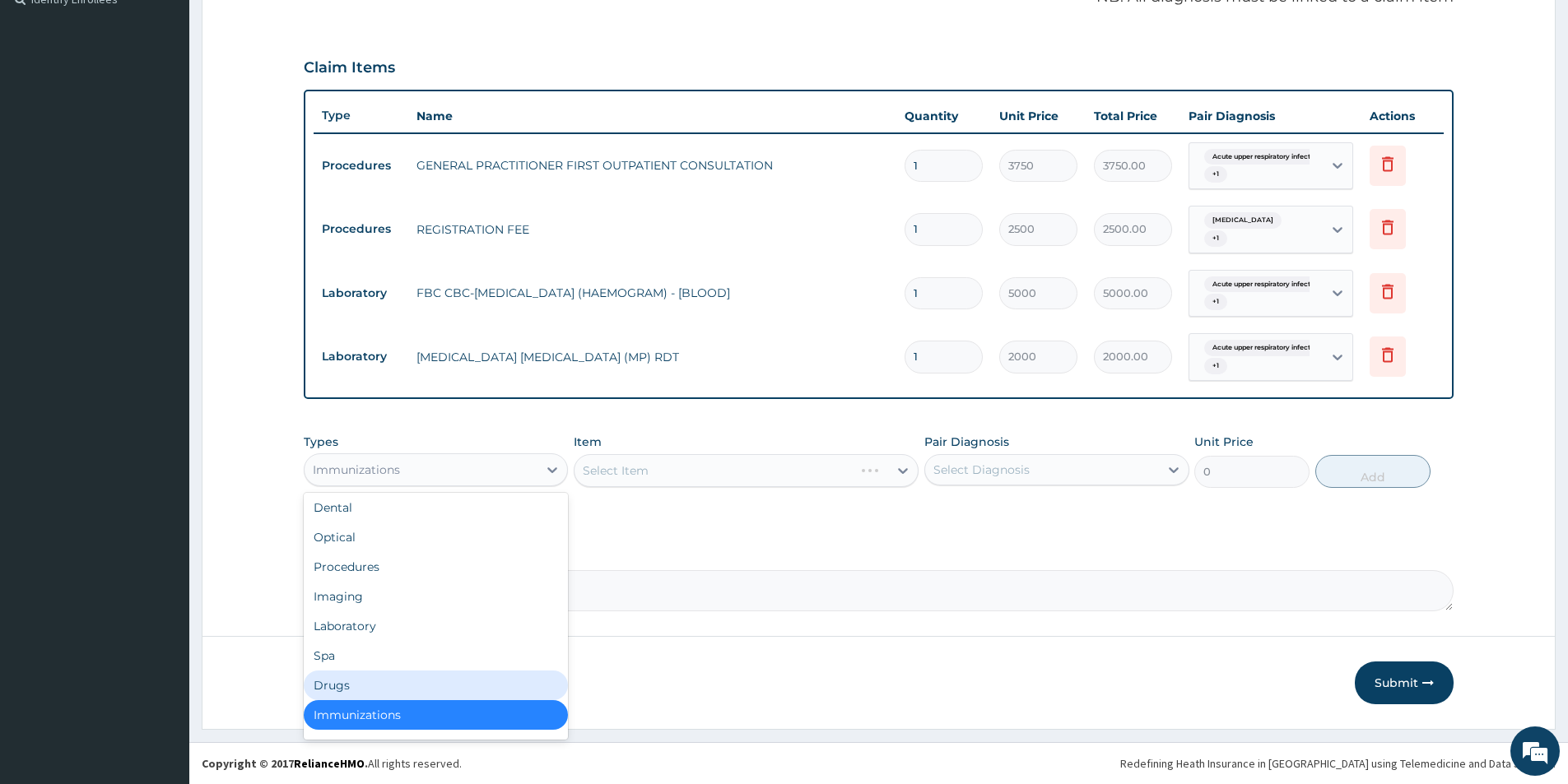
click at [339, 688] on div "Drugs" at bounding box center [435, 685] width 264 height 30
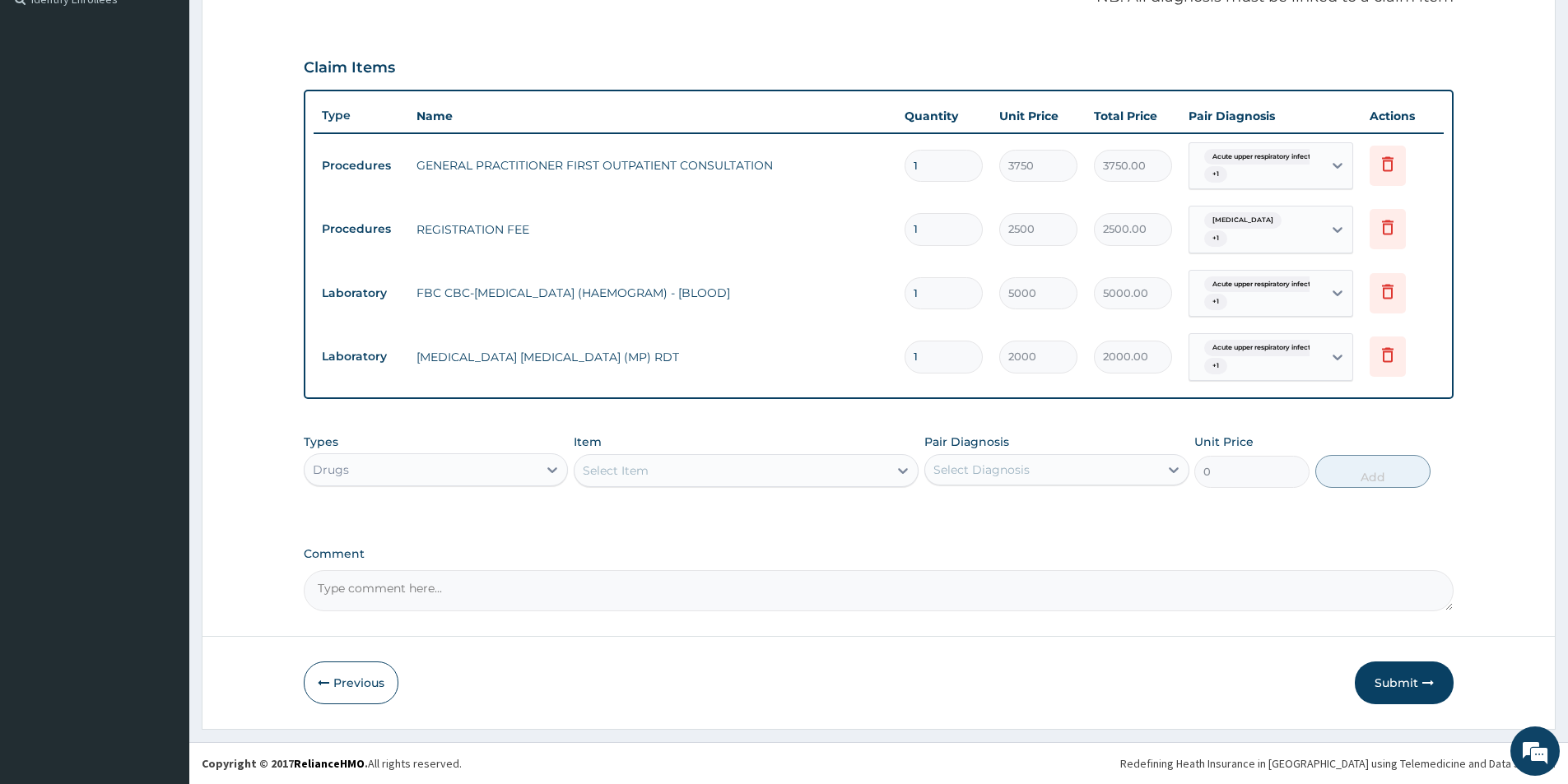
click at [788, 467] on div "Select Item" at bounding box center [731, 470] width 314 height 26
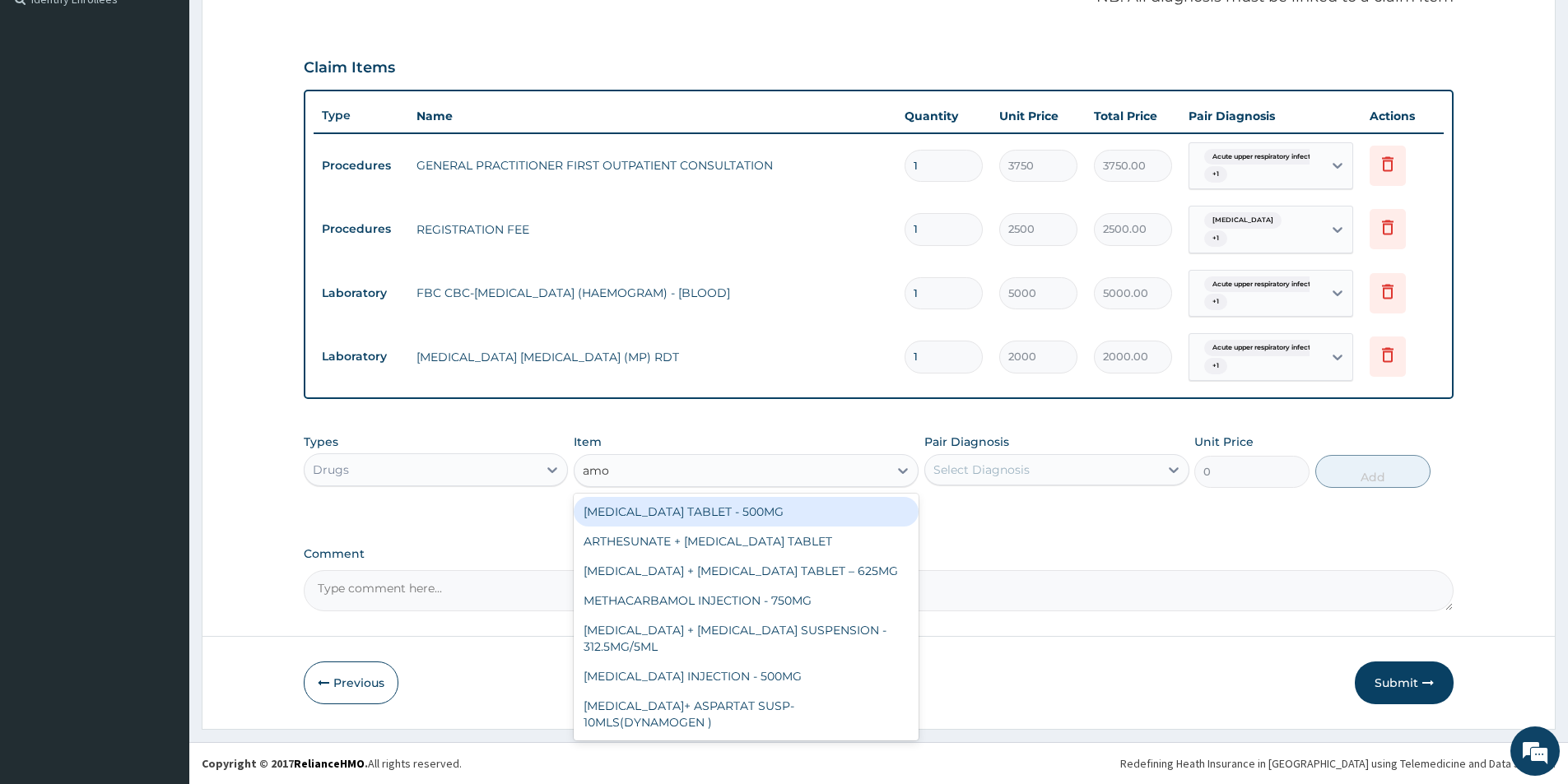
type input "amox"
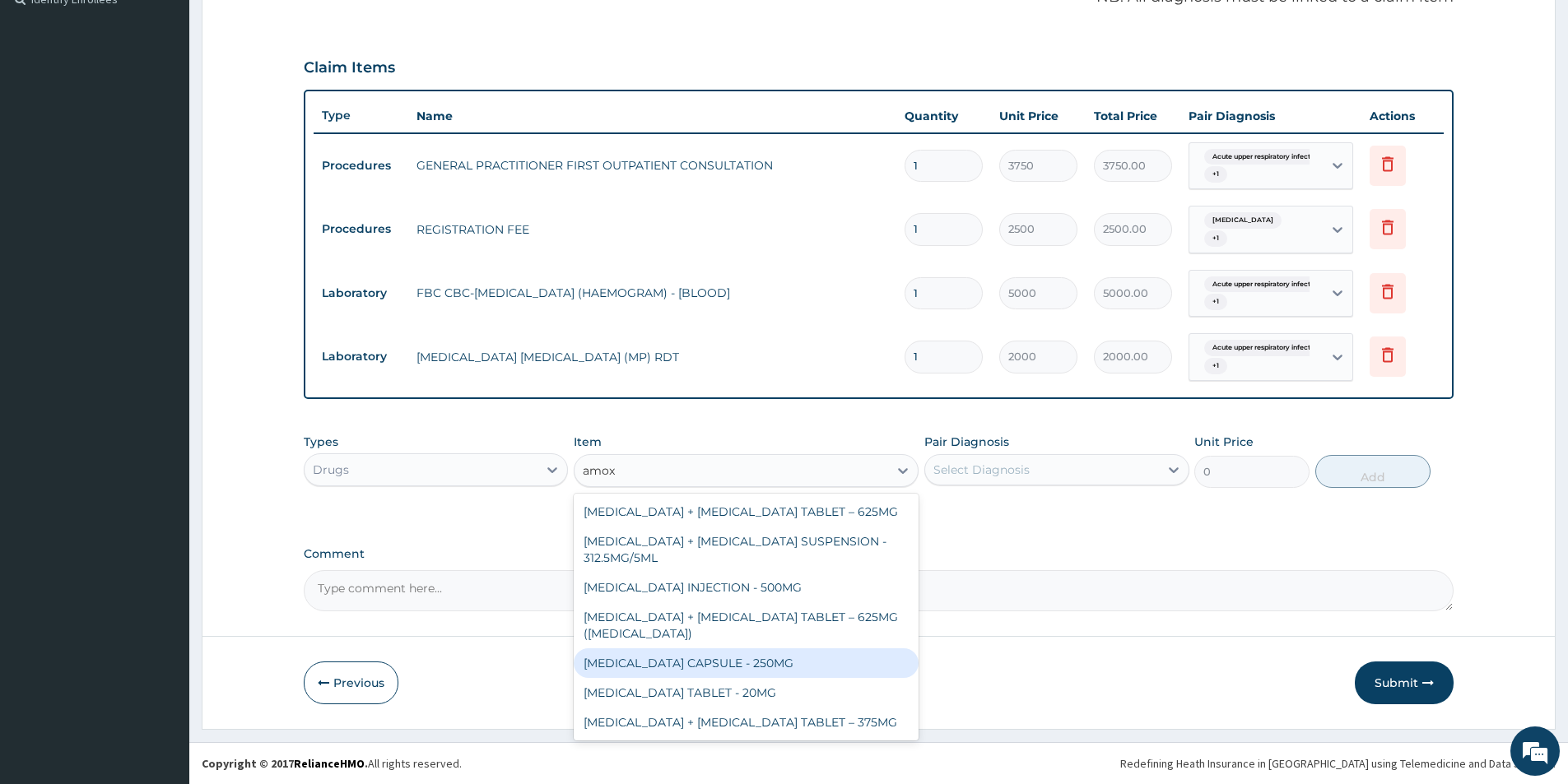
click at [724, 662] on div "AMOXICILLIN CAPSULE - 250MG" at bounding box center [745, 663] width 345 height 30
type input "56"
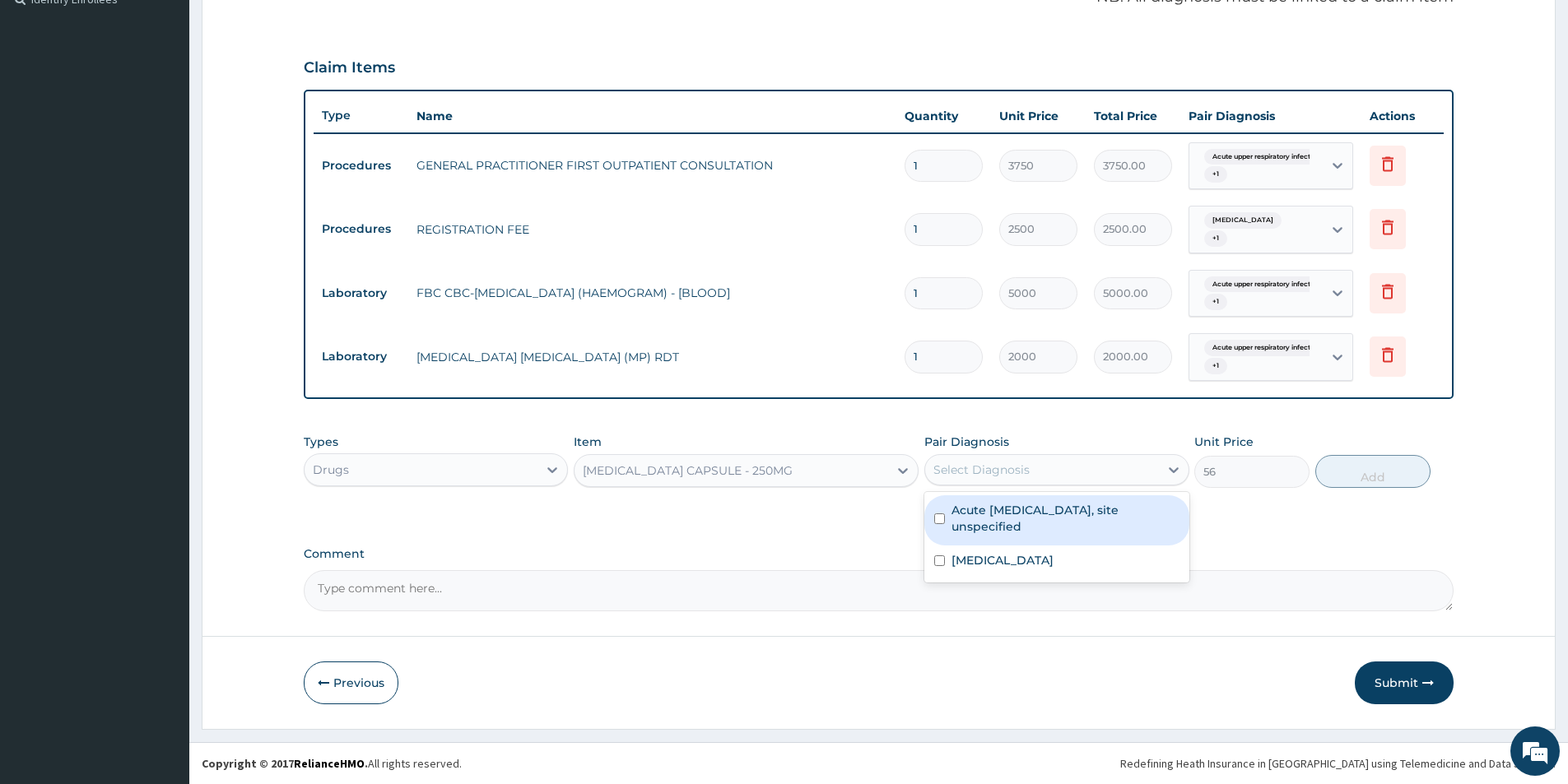
click at [1070, 464] on div "Select Diagnosis" at bounding box center [1041, 469] width 233 height 26
click at [1042, 515] on label "Acute upper respiratory infection, site unspecified" at bounding box center [1065, 518] width 227 height 33
checkbox input "true"
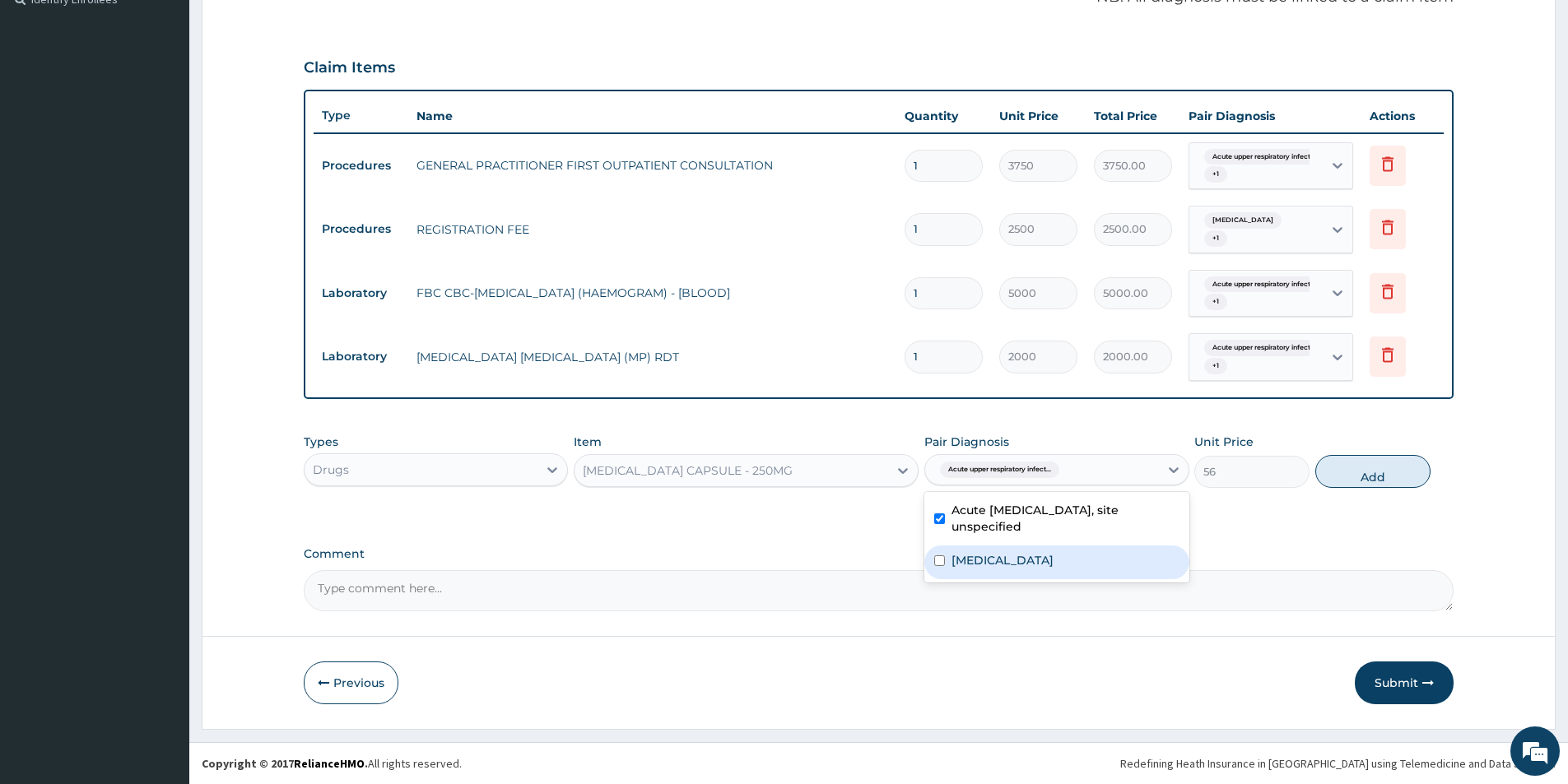
click at [1025, 545] on div "Acute upper respiratory infection, site unspecified Malaria, unspecified" at bounding box center [1056, 537] width 264 height 91
click at [1021, 557] on label "Malaria, unspecified" at bounding box center [1002, 560] width 102 height 16
checkbox input "true"
click at [1332, 476] on button "Add" at bounding box center [1372, 471] width 115 height 33
type input "0"
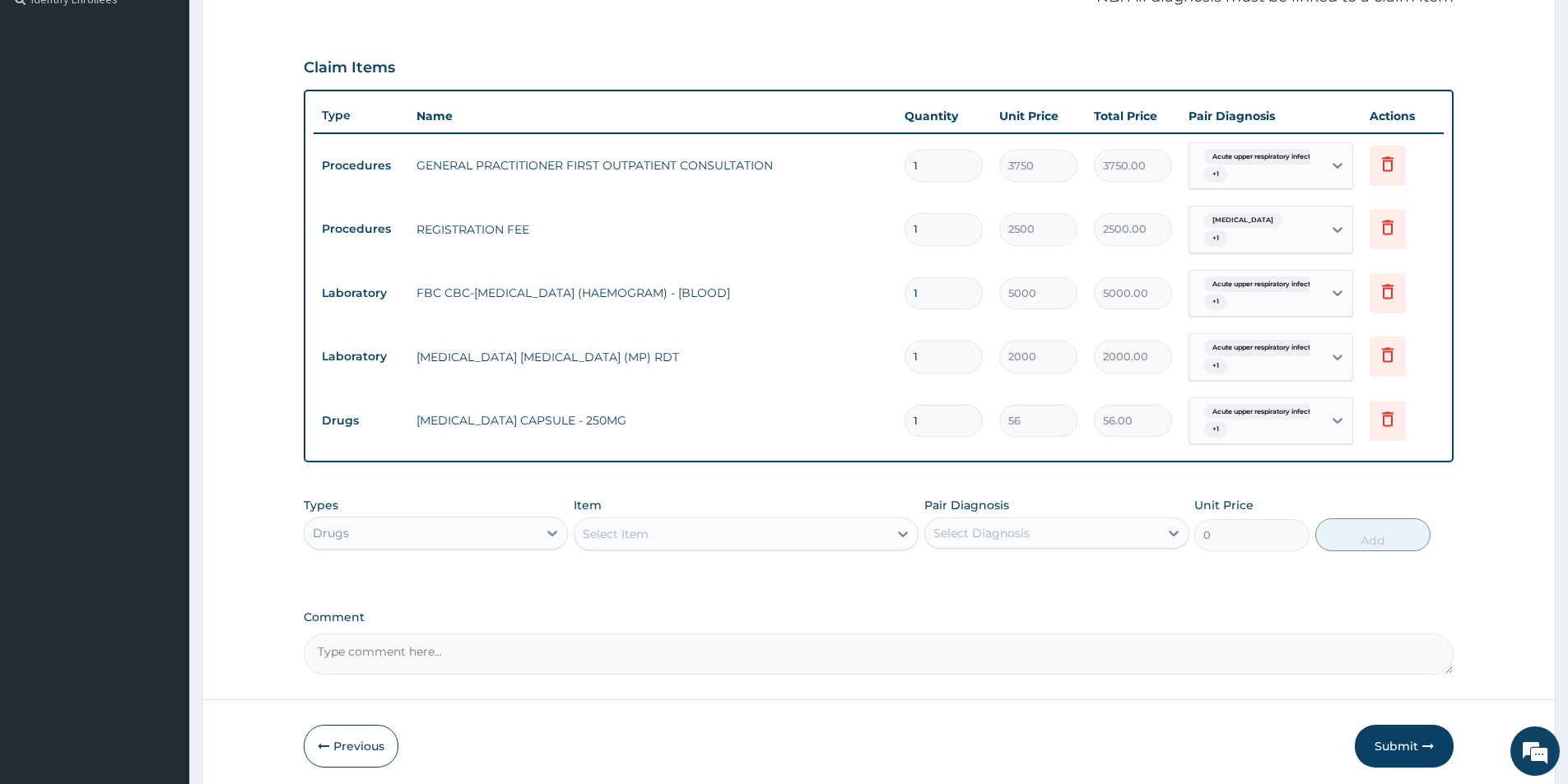
type input "10"
type input "560.00"
type input "10"
click at [599, 532] on div "Select Item" at bounding box center [615, 534] width 66 height 16
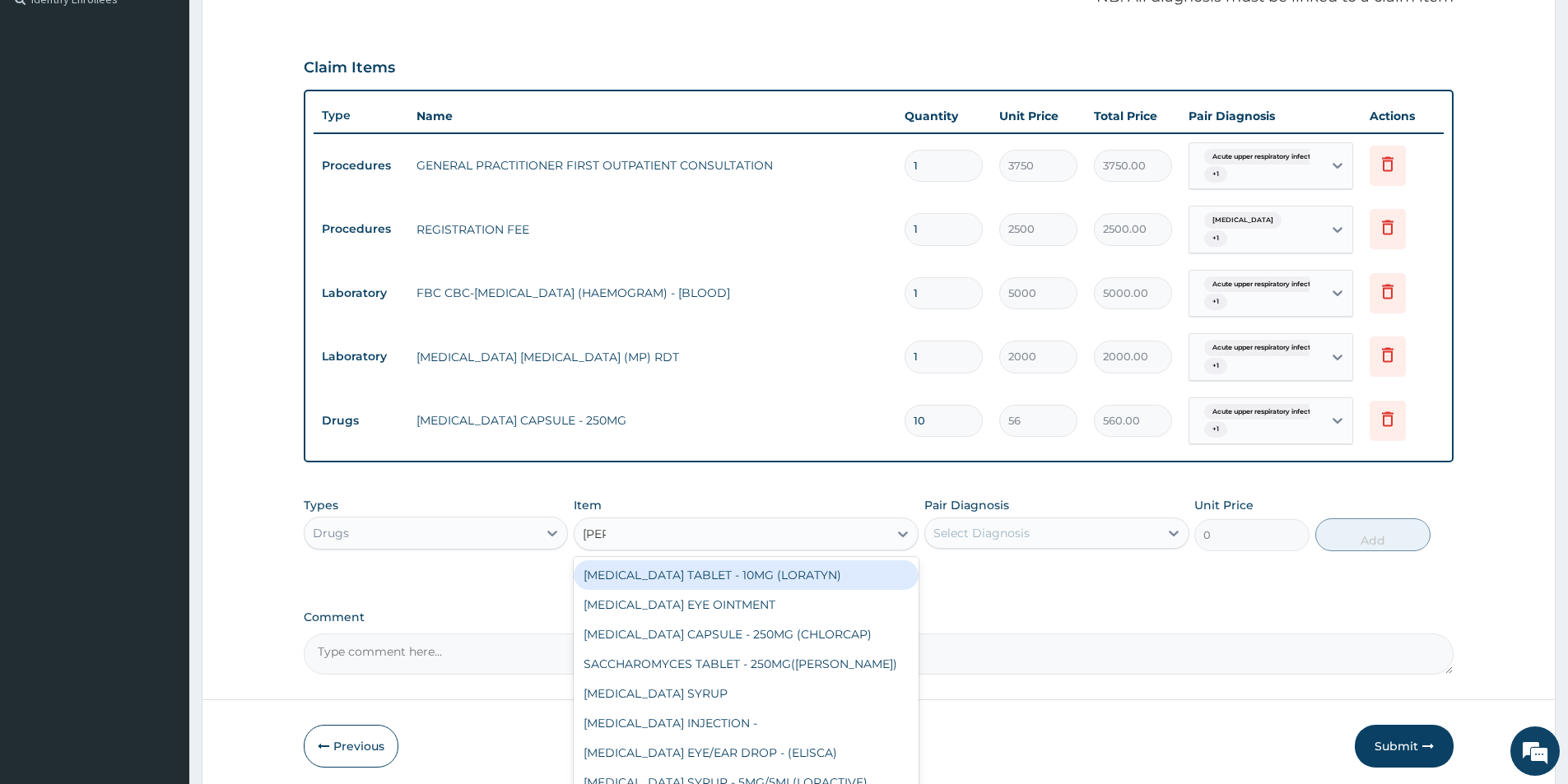
type input "lorat"
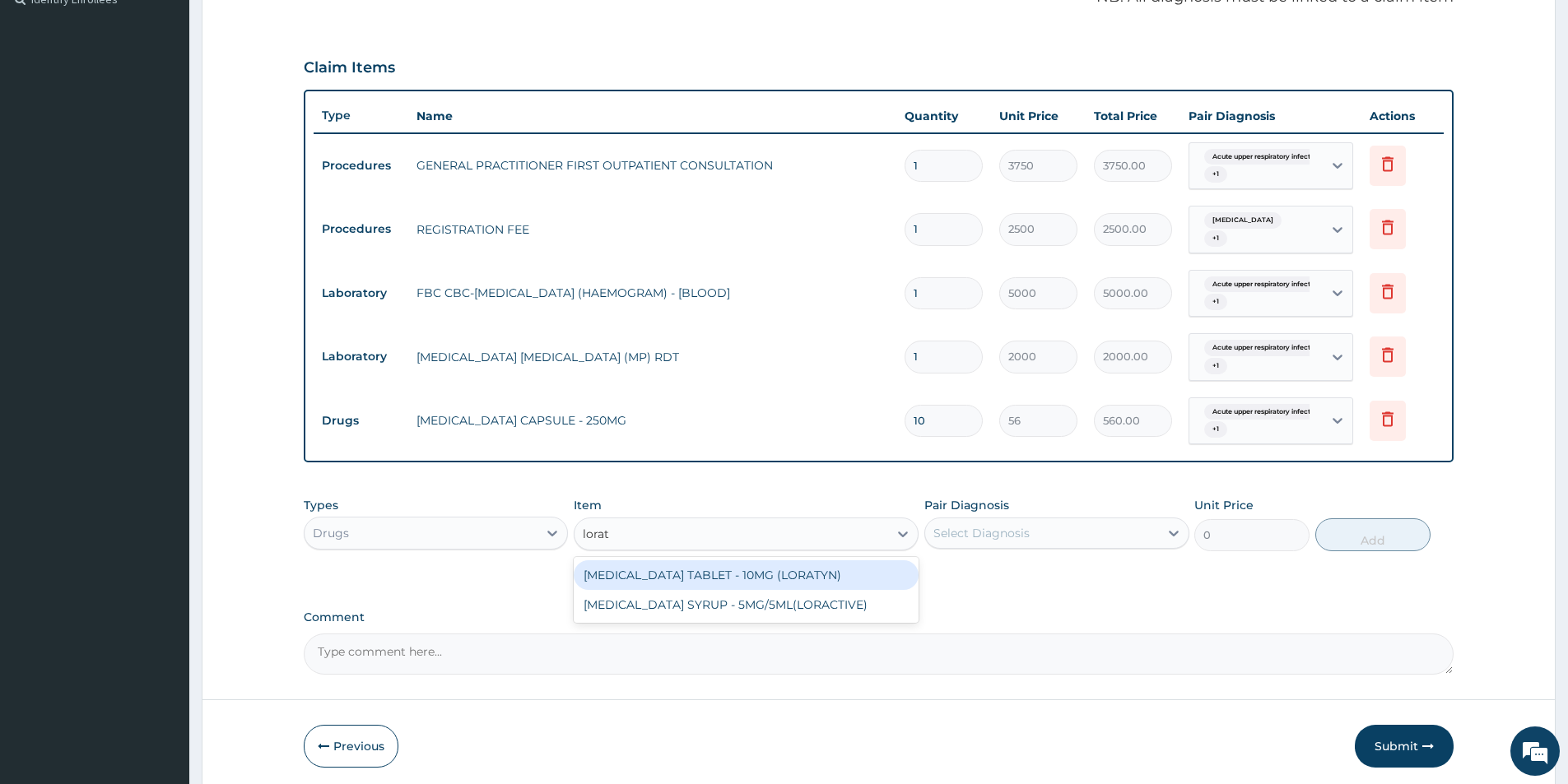
drag, startPoint x: 721, startPoint y: 575, endPoint x: 938, endPoint y: 552, distance: 218.2
click at [725, 574] on div "LORATADINE TABLET - 10MG (LORATYN)" at bounding box center [745, 575] width 345 height 30
type input "98"
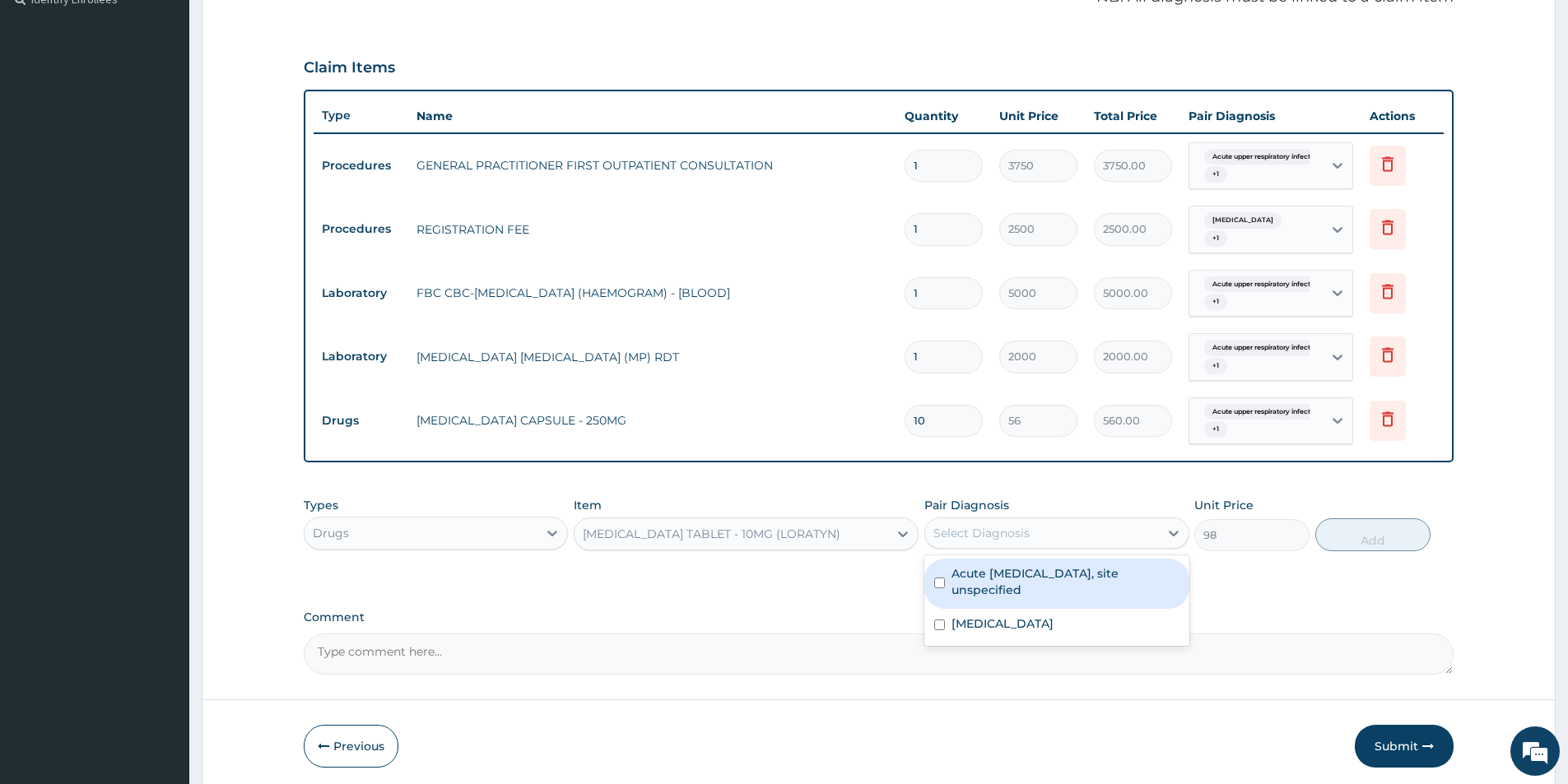
click at [993, 538] on div "Select Diagnosis" at bounding box center [981, 533] width 96 height 16
click at [991, 583] on label "Acute upper respiratory infection, site unspecified" at bounding box center [1065, 581] width 227 height 33
checkbox input "true"
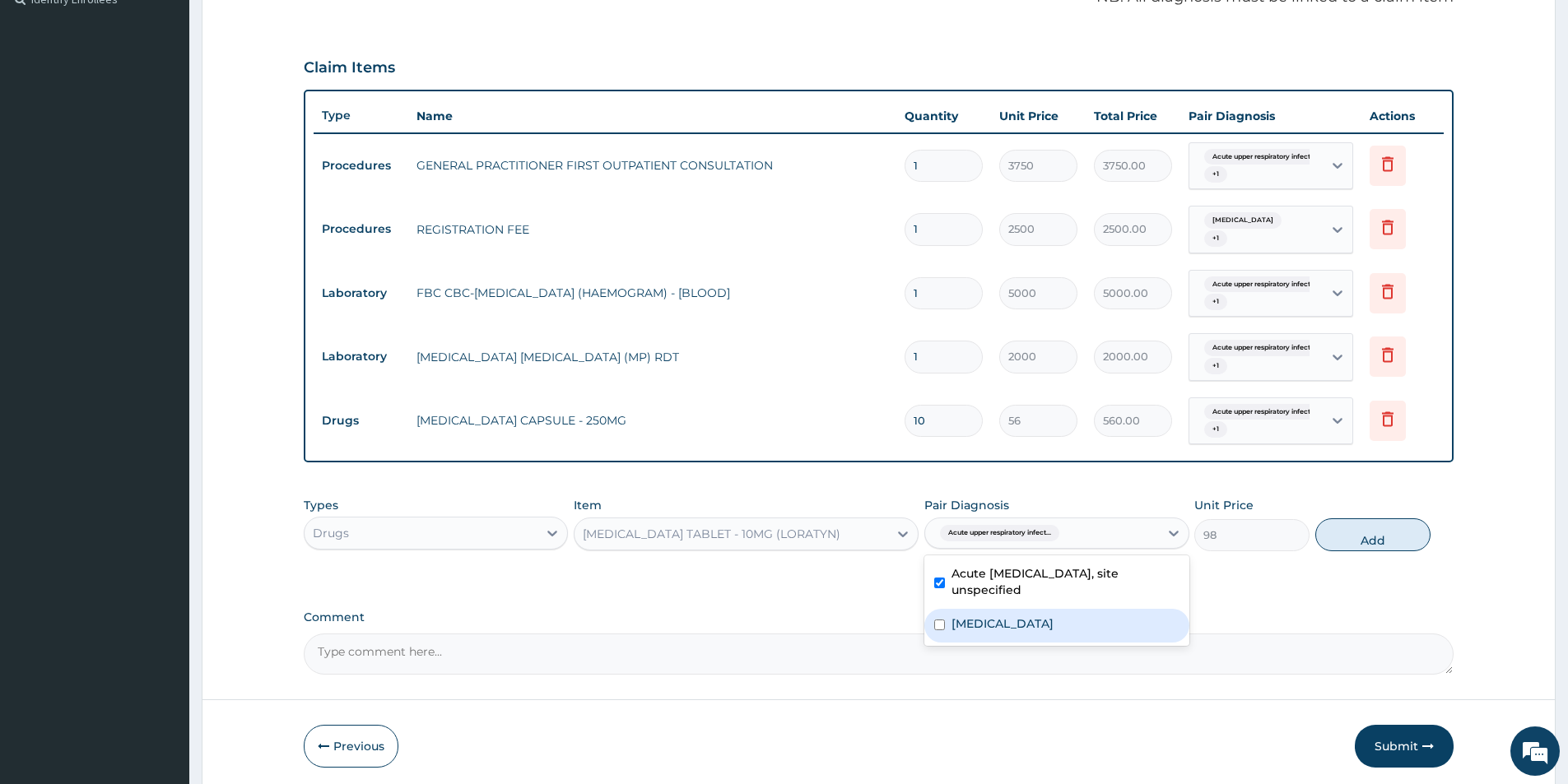
click at [987, 631] on label "Malaria, unspecified" at bounding box center [1002, 624] width 102 height 16
checkbox input "true"
drag, startPoint x: 1359, startPoint y: 534, endPoint x: 1348, endPoint y: 534, distance: 11.0
click at [1348, 534] on button "Add" at bounding box center [1372, 535] width 115 height 33
type input "0"
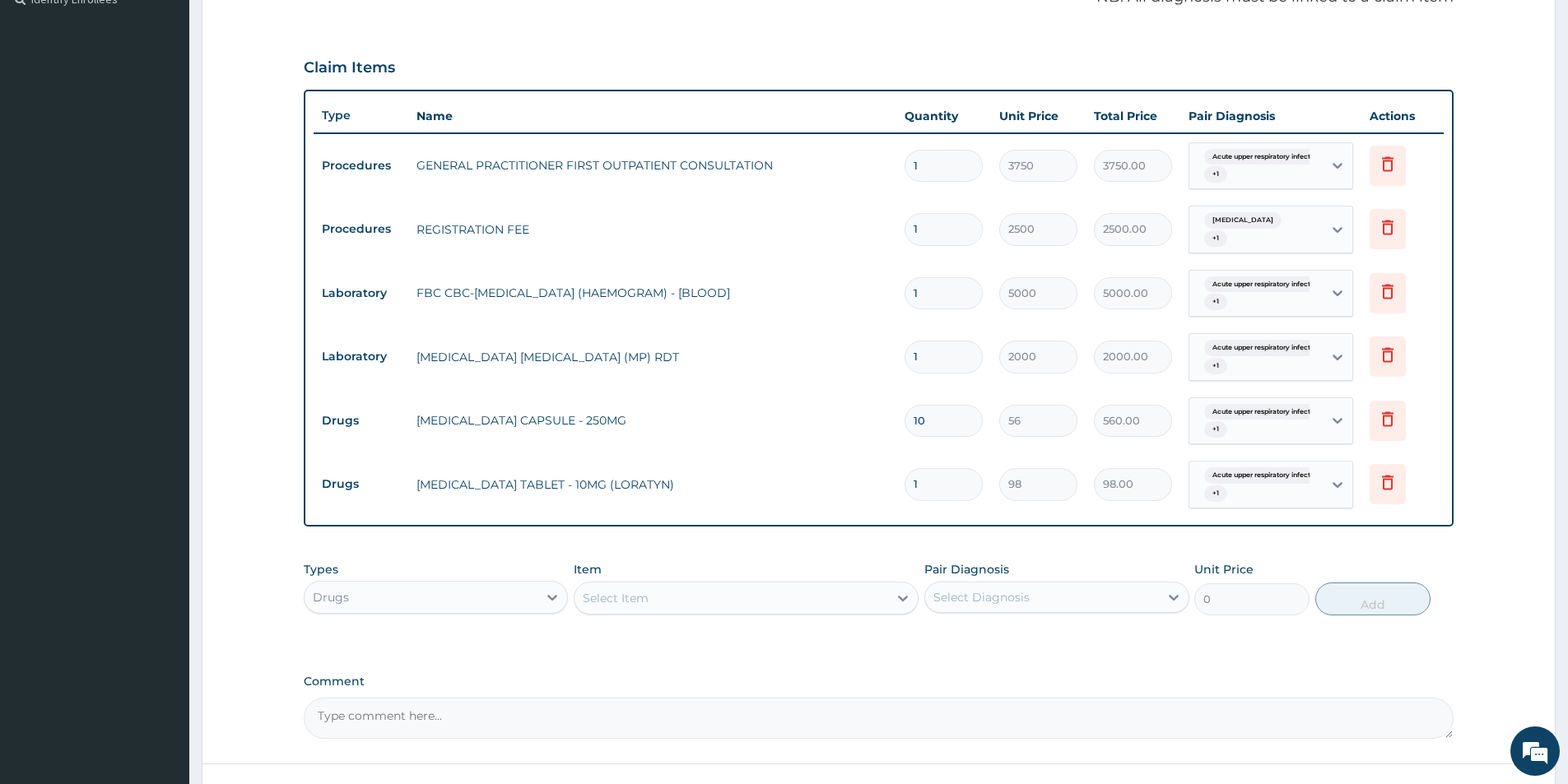
type input "0.00"
type input "5"
type input "490.00"
type input "5"
click at [701, 602] on div "Select Item" at bounding box center [731, 597] width 314 height 26
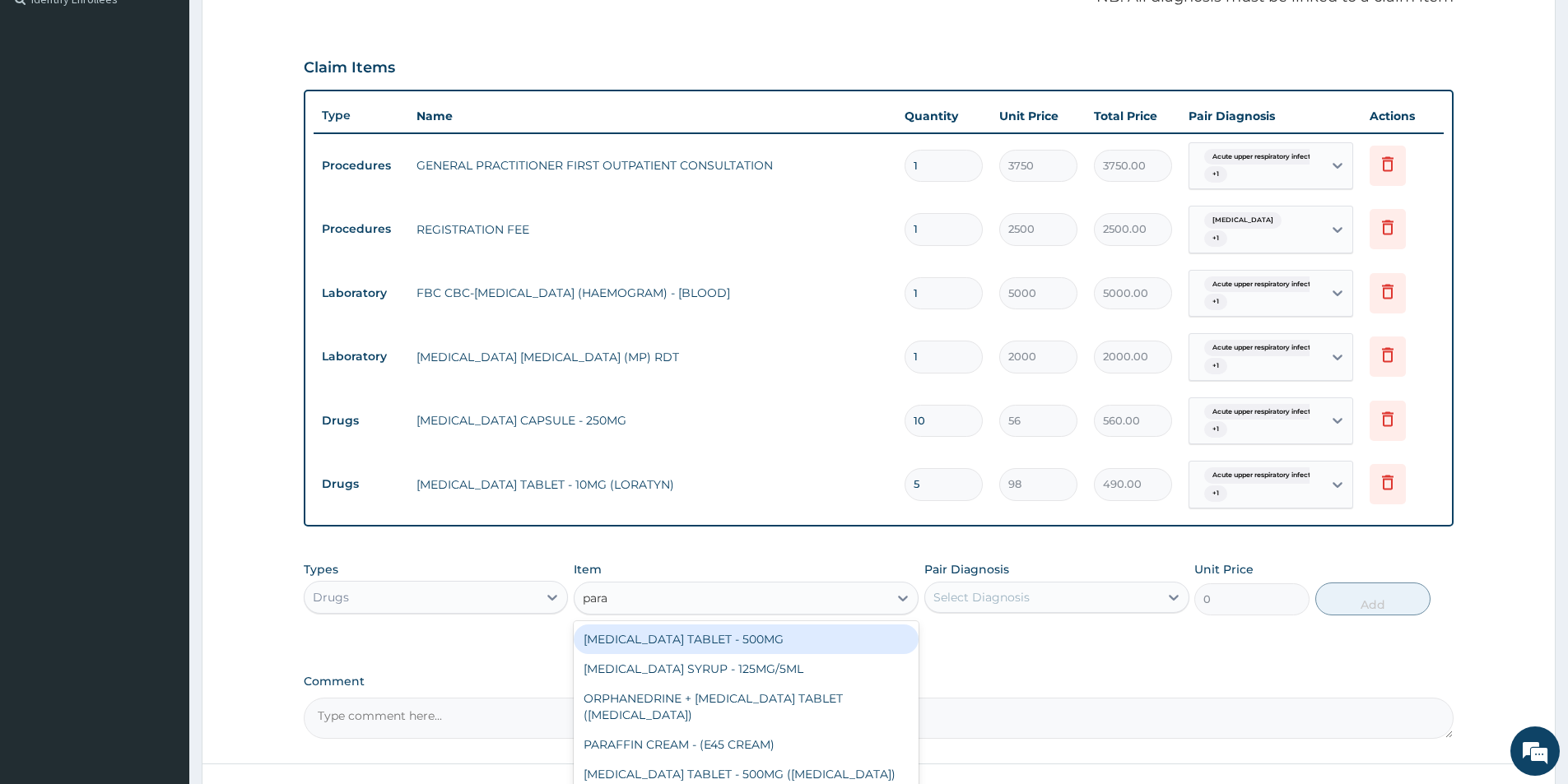
type input "parac"
click at [747, 640] on div "PARACETAMOL TABLET - 500MG" at bounding box center [745, 639] width 345 height 30
type input "33.599999999999994"
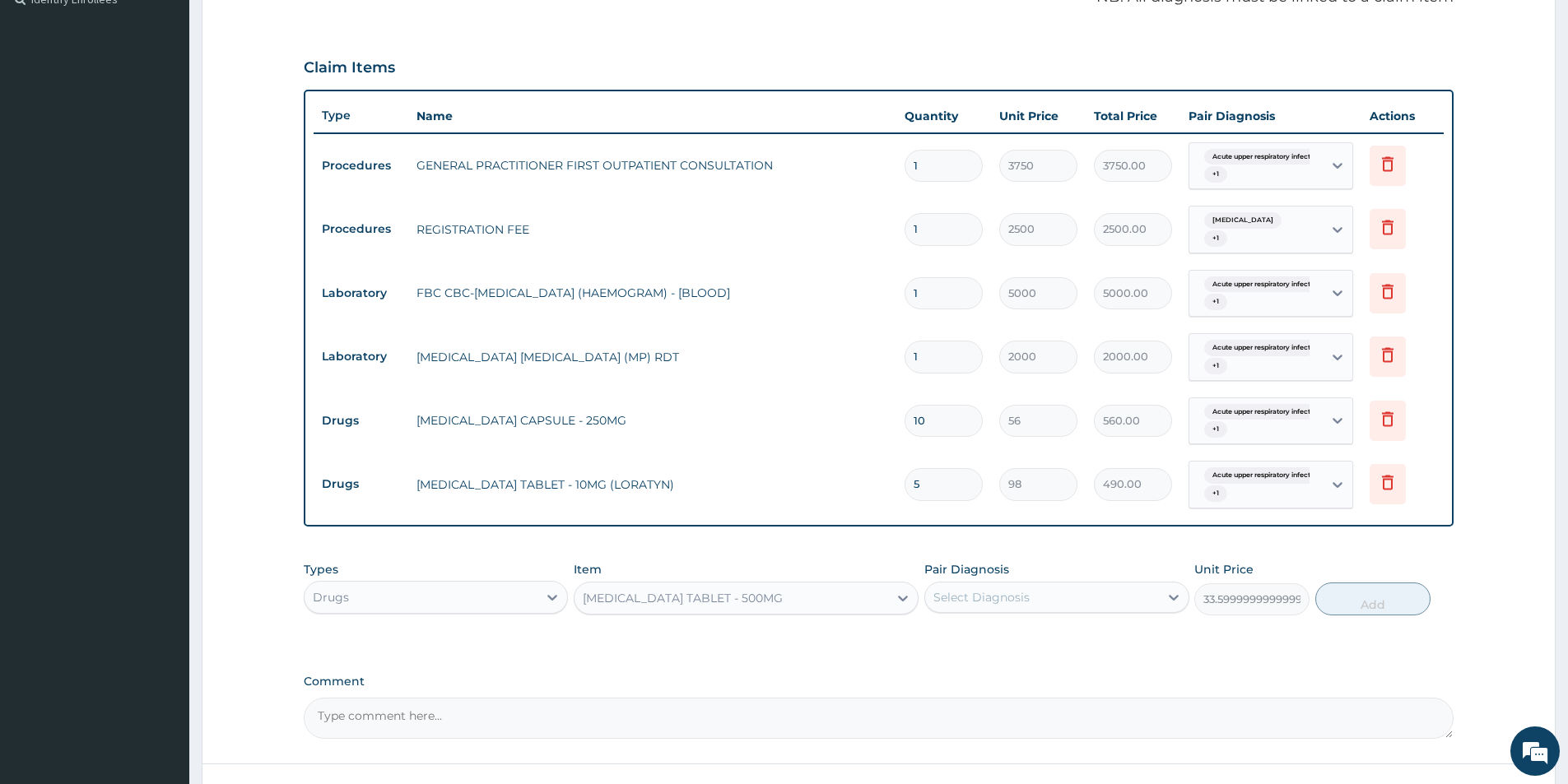
click at [979, 588] on div "Select Diagnosis" at bounding box center [1041, 596] width 233 height 26
drag, startPoint x: 976, startPoint y: 646, endPoint x: 974, endPoint y: 682, distance: 36.1
click at [974, 668] on div "Acute upper respiratory infection, site unspecified" at bounding box center [1056, 647] width 264 height 50
checkbox input "true"
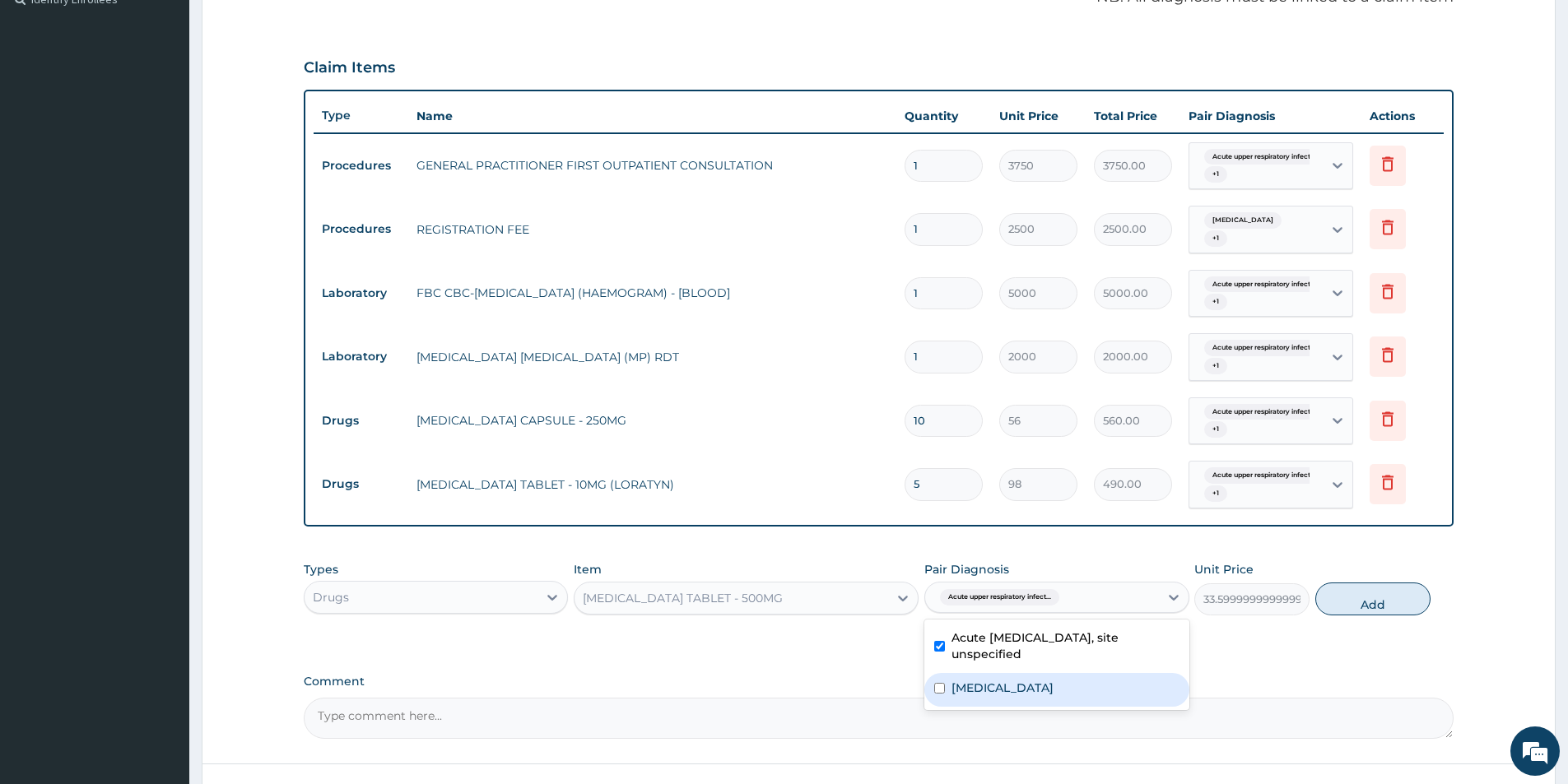
click at [974, 682] on label "Malaria, unspecified" at bounding box center [1002, 688] width 102 height 16
checkbox input "true"
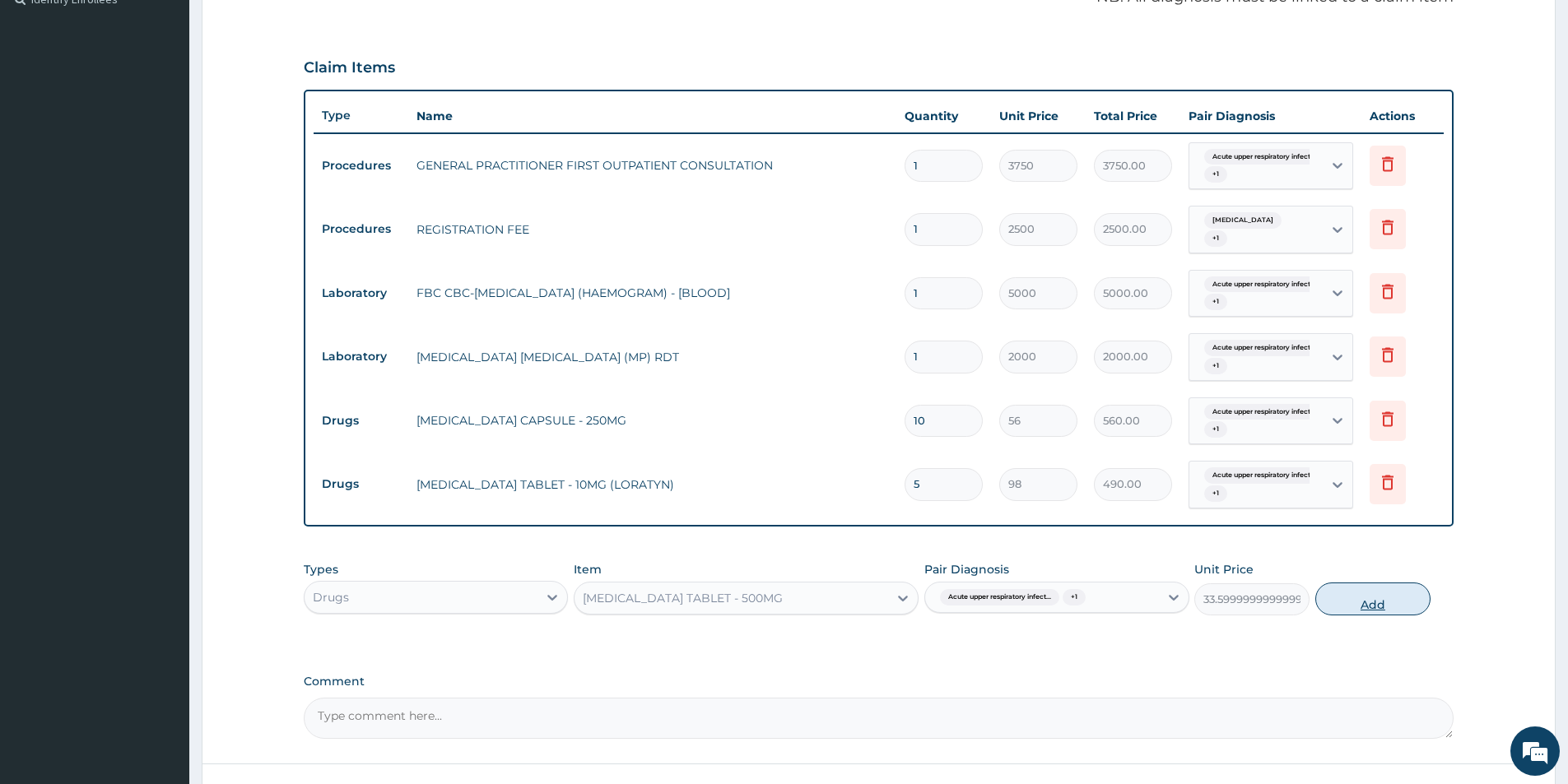
click at [1374, 605] on button "Add" at bounding box center [1372, 598] width 115 height 33
type input "0"
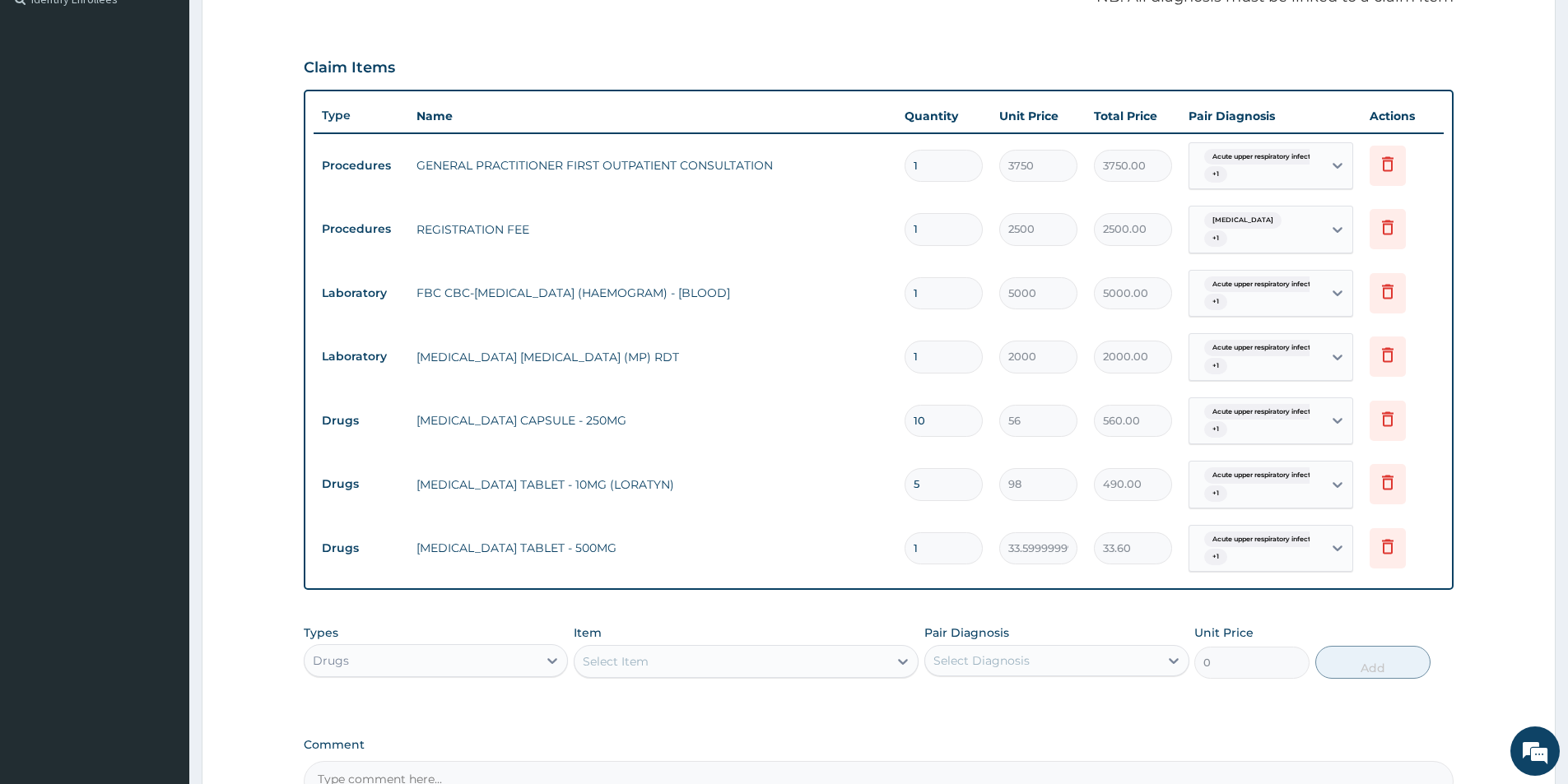
type input "0.00"
type input "9"
type input "302.40"
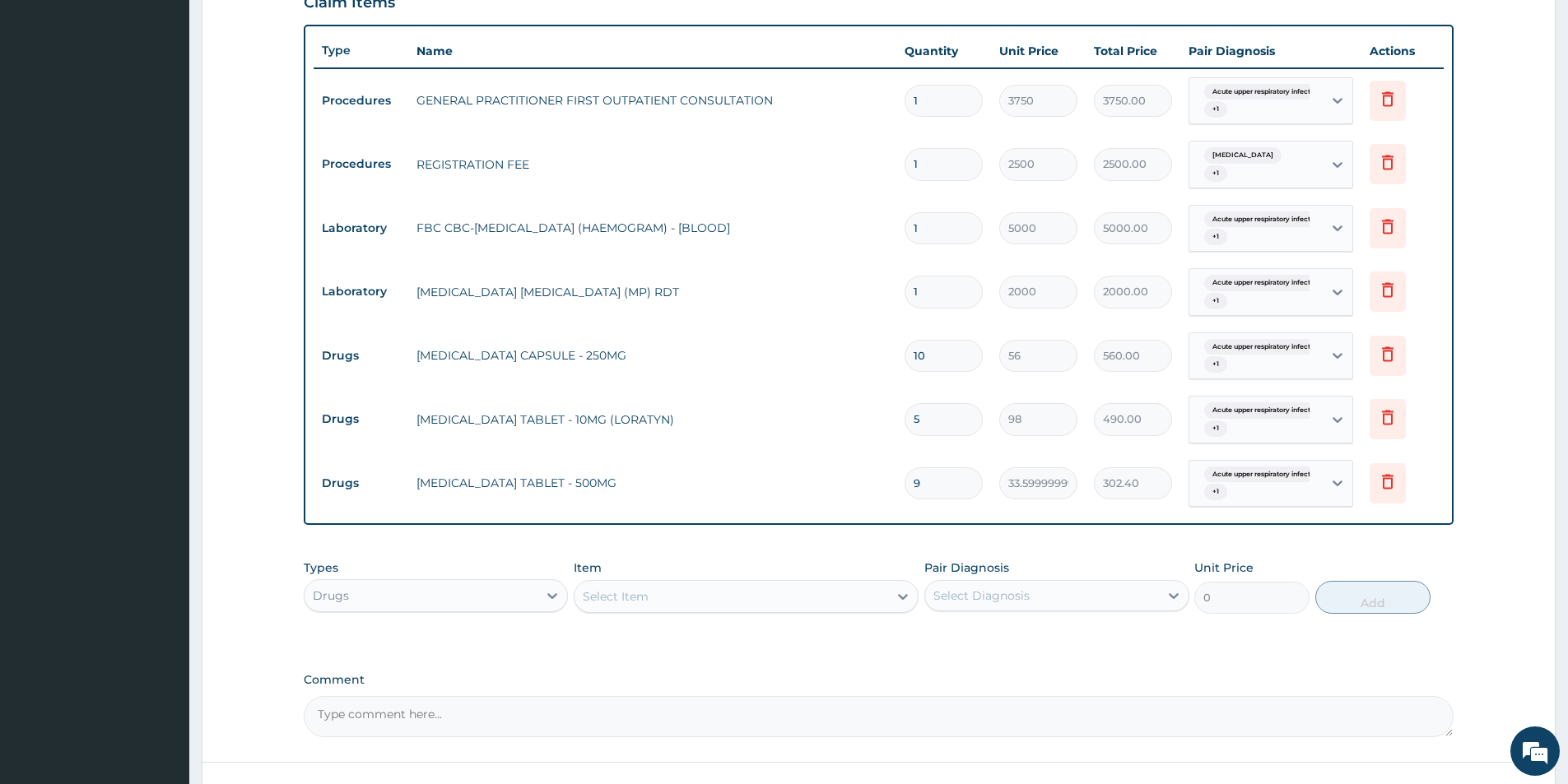
scroll to position [671, 0]
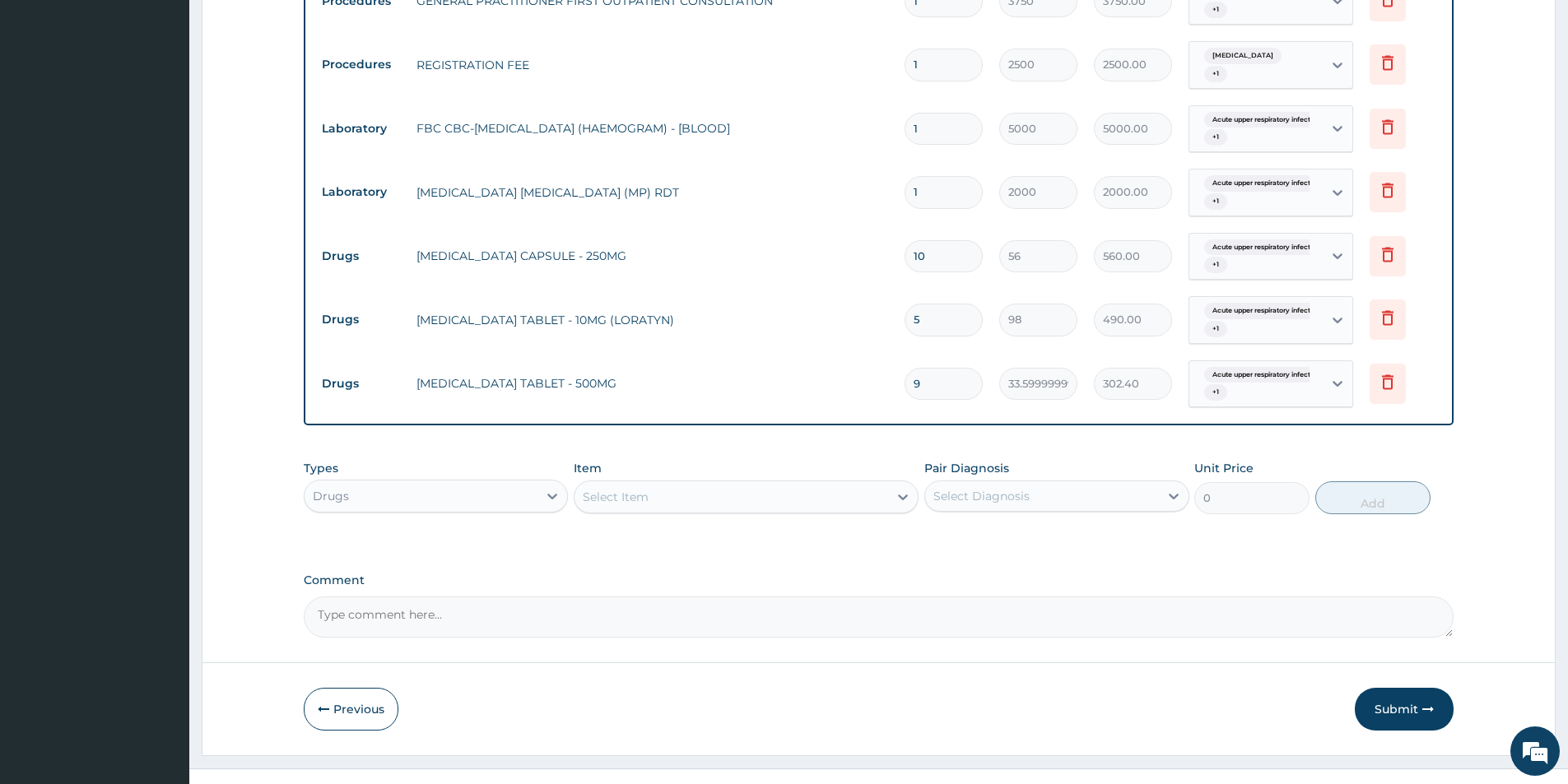
type input "9"
click at [632, 508] on div "Select Item" at bounding box center [731, 497] width 314 height 26
type input "coar"
drag, startPoint x: 725, startPoint y: 543, endPoint x: 755, endPoint y: 544, distance: 30.0
click at [724, 544] on div "ARTEMETER + LUMEFANTRINE TABLET - 20/120MG (COARTEM)" at bounding box center [745, 546] width 345 height 46
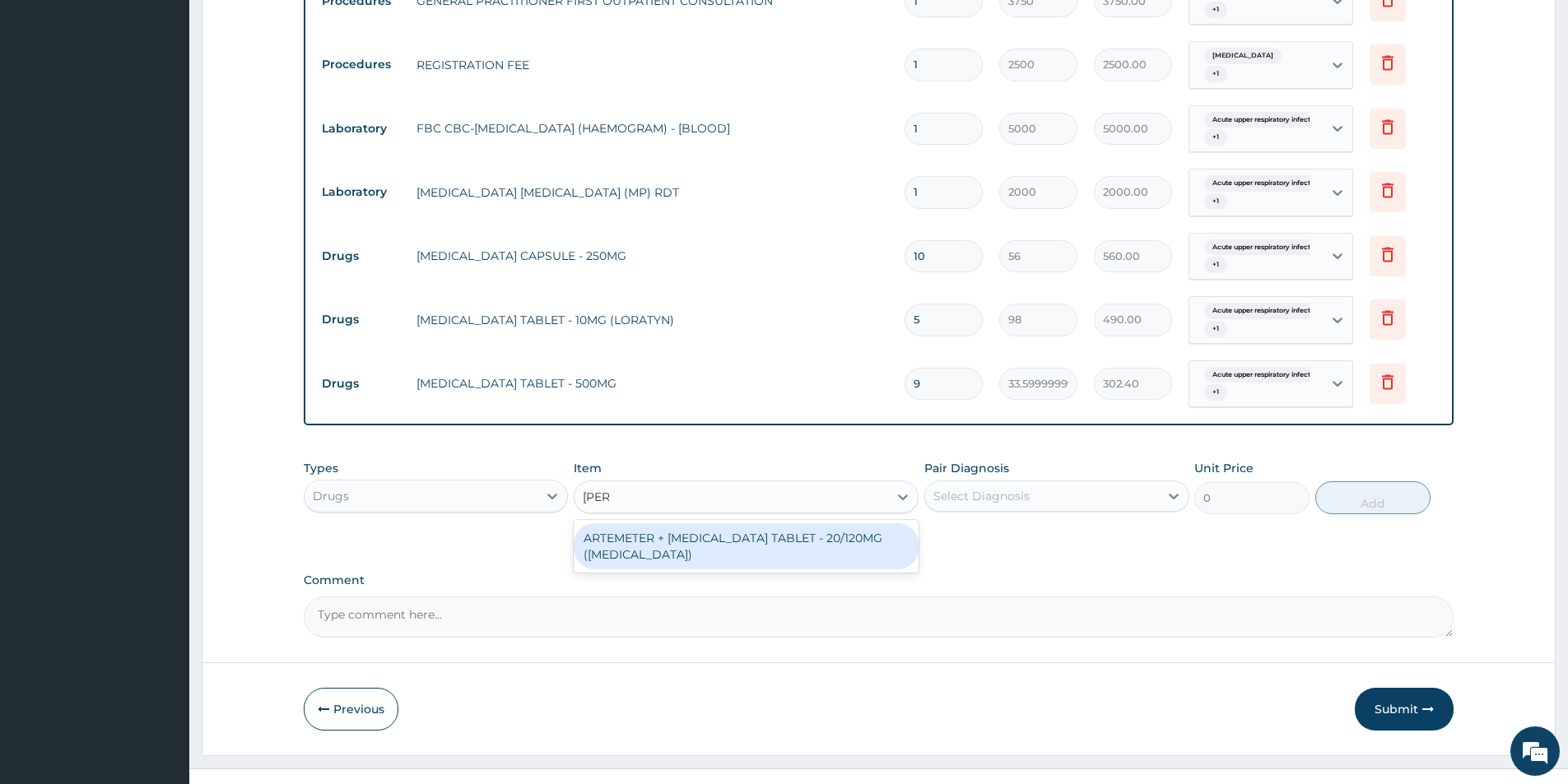
type input "210"
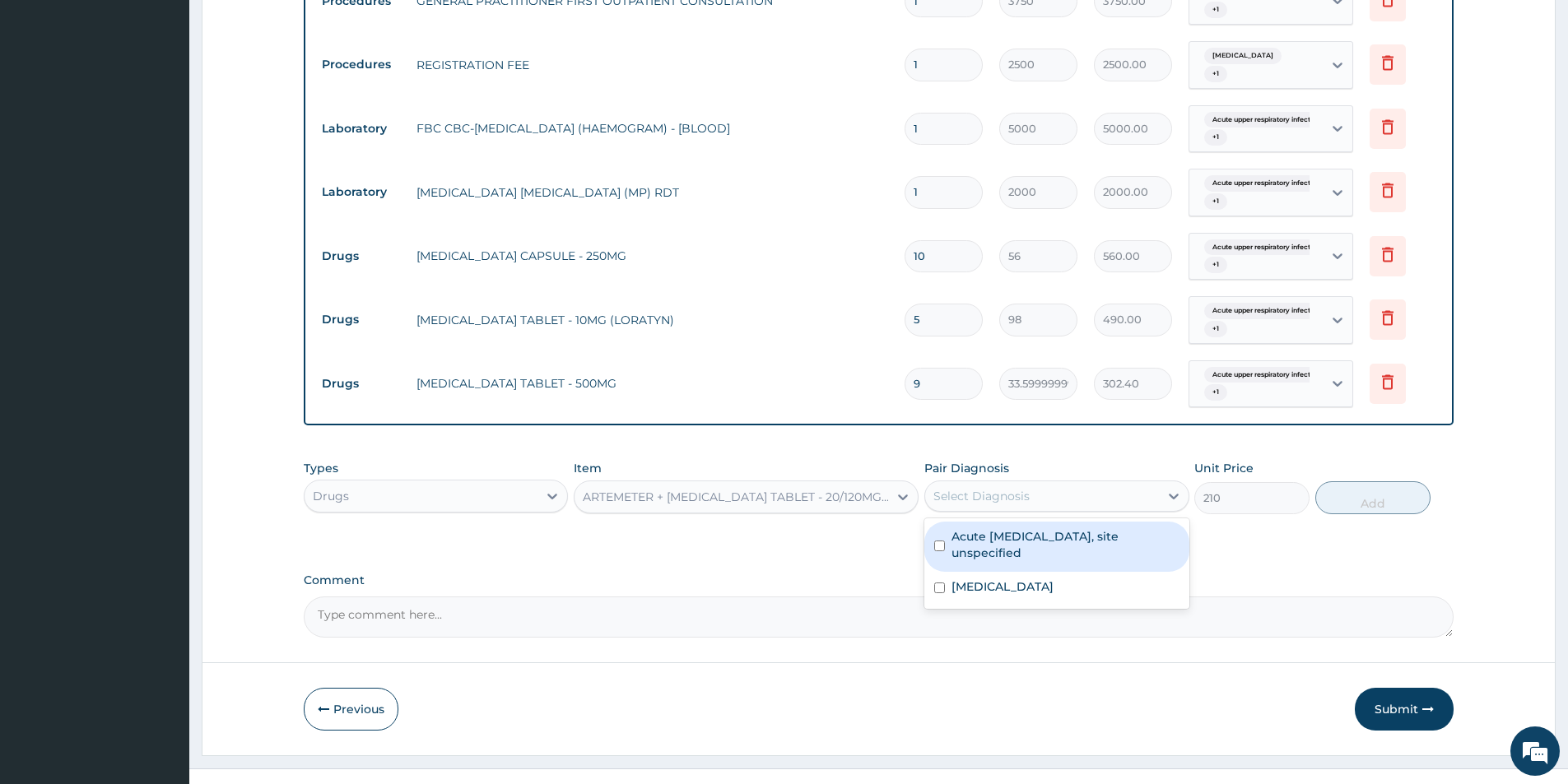
drag, startPoint x: 1044, startPoint y: 493, endPoint x: 1024, endPoint y: 539, distance: 50.2
click at [1038, 498] on div "Select Diagnosis" at bounding box center [1041, 496] width 233 height 26
drag, startPoint x: 1018, startPoint y: 554, endPoint x: 1008, endPoint y: 582, distance: 29.7
click at [1018, 555] on label "Acute upper respiratory infection, site unspecified" at bounding box center [1065, 545] width 227 height 33
checkbox input "true"
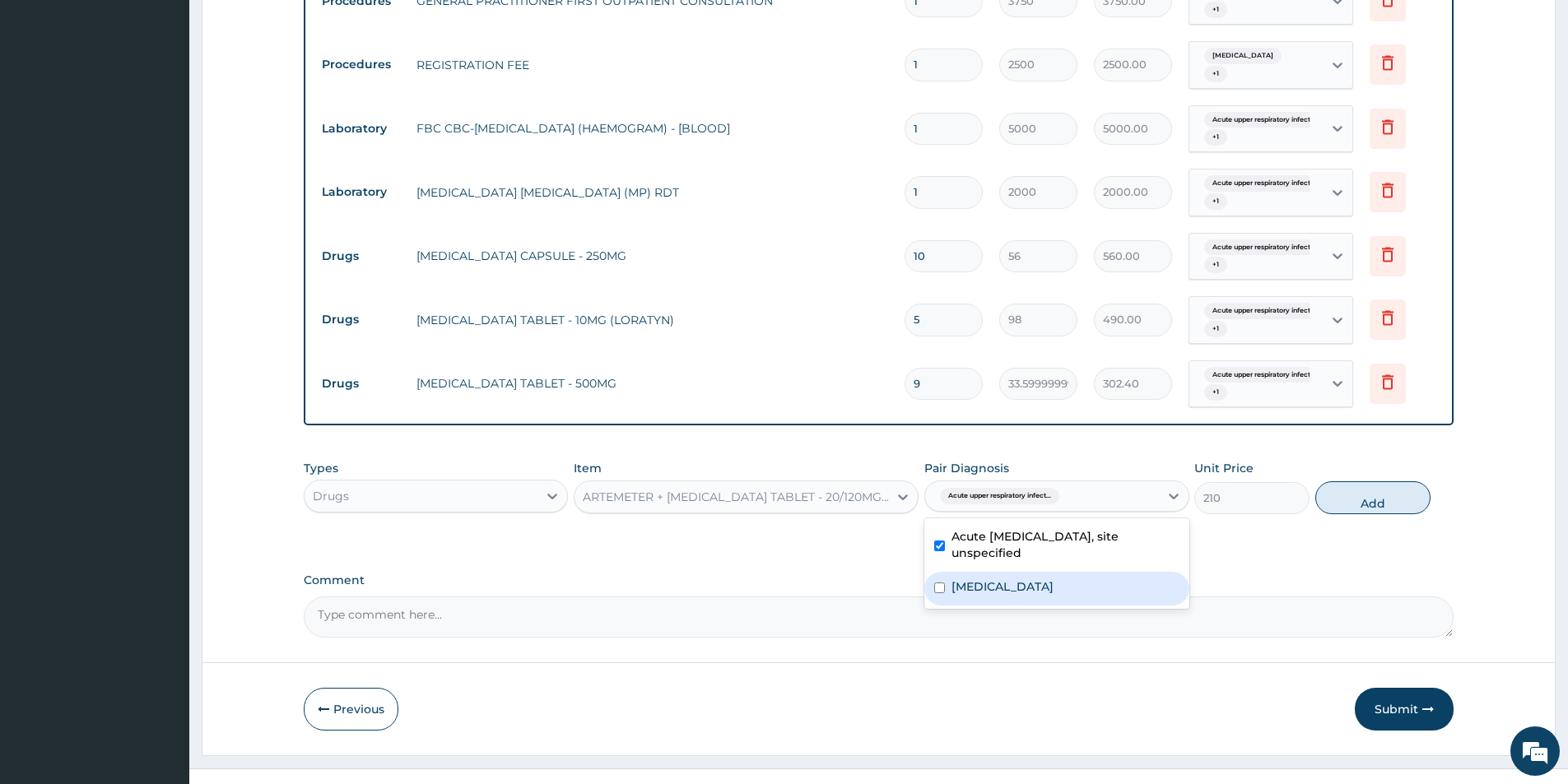
drag, startPoint x: 1007, startPoint y: 590, endPoint x: 1042, endPoint y: 579, distance: 36.7
click at [1007, 591] on label "Malaria, unspecified" at bounding box center [1002, 586] width 102 height 16
checkbox input "true"
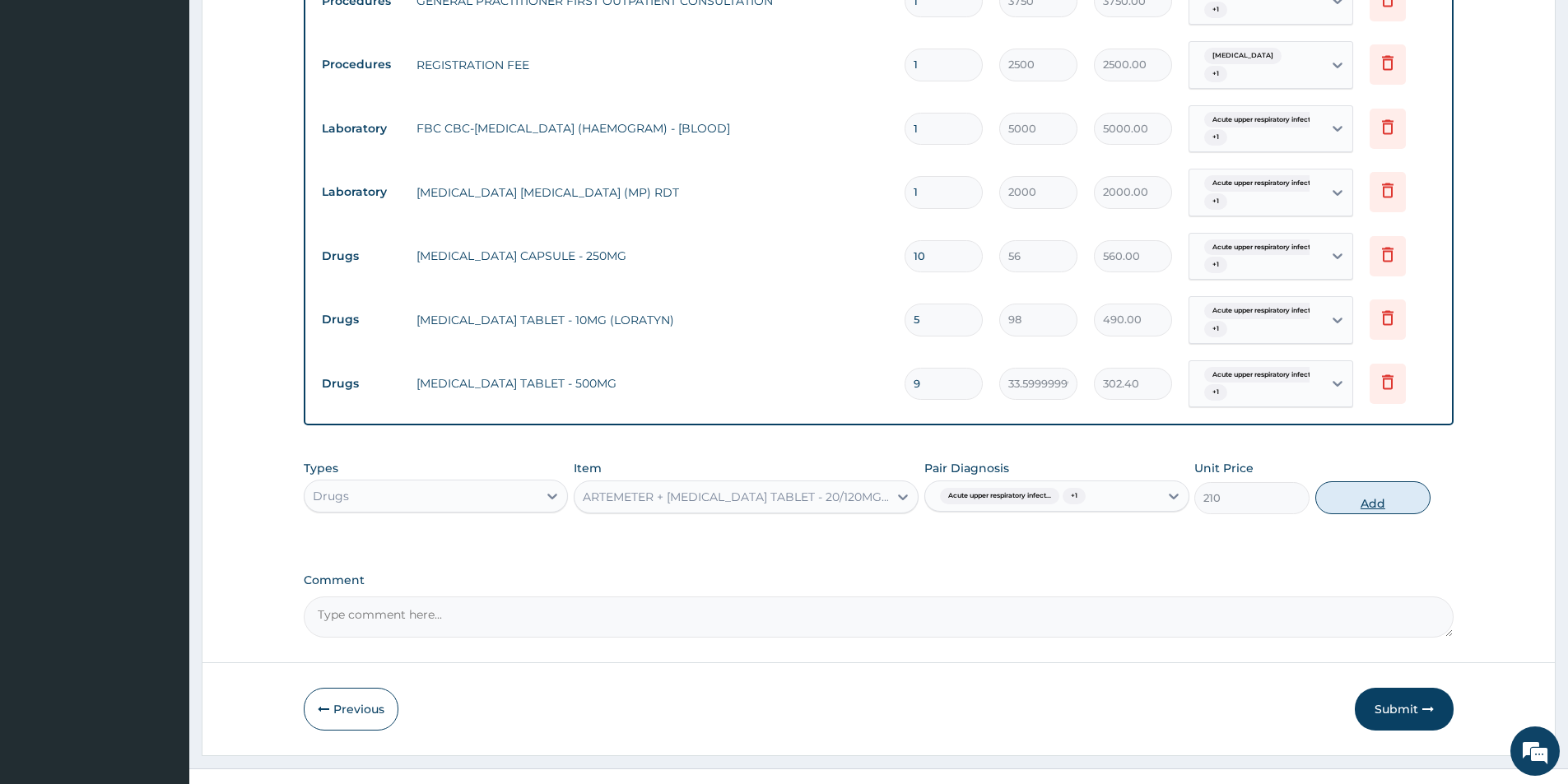
click at [1365, 483] on button "Add" at bounding box center [1372, 498] width 115 height 33
type input "0"
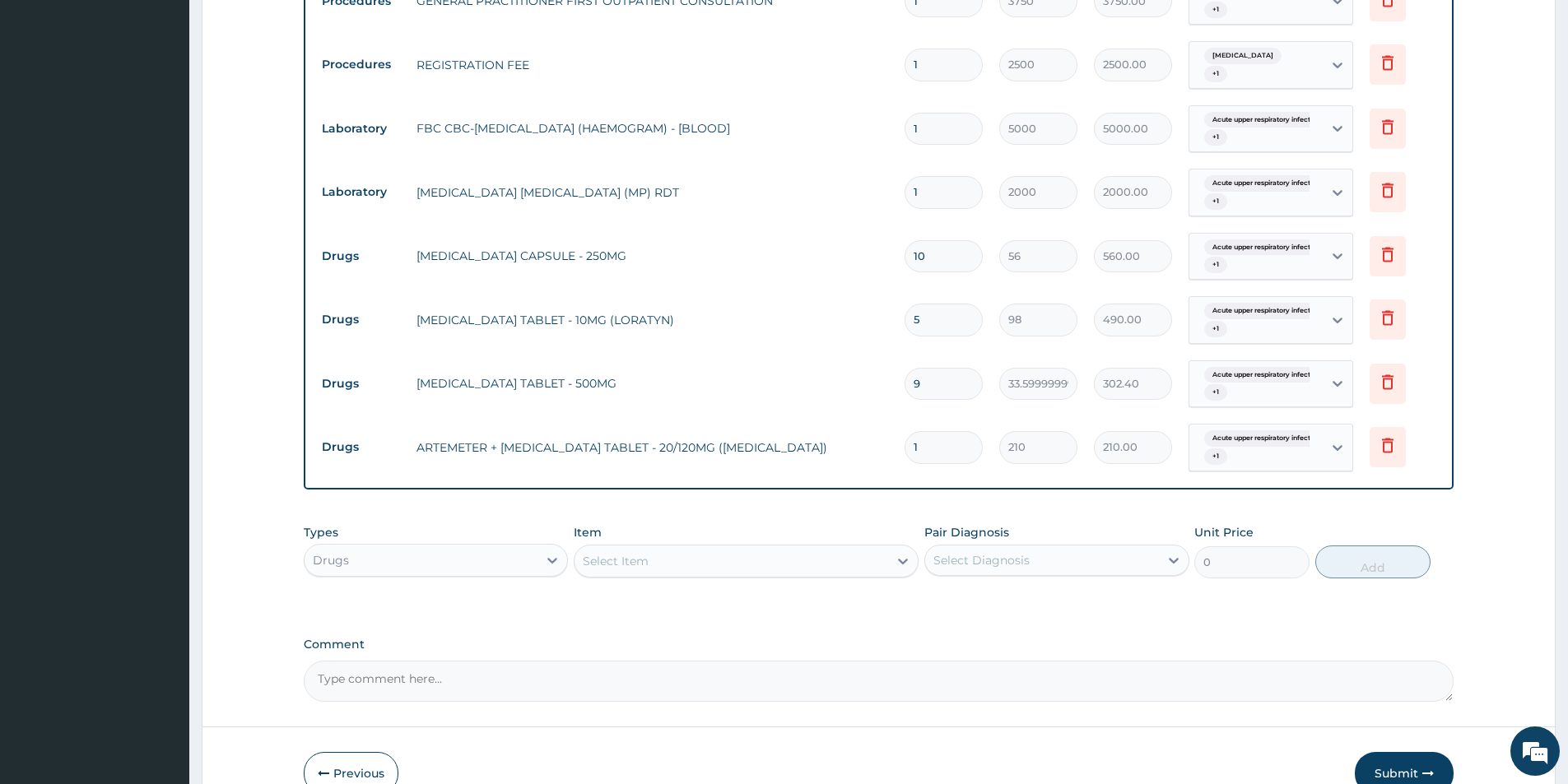
drag, startPoint x: 1397, startPoint y: 762, endPoint x: 817, endPoint y: 413, distance: 676.9
click at [1395, 762] on button "Submit" at bounding box center [1404, 772] width 99 height 43
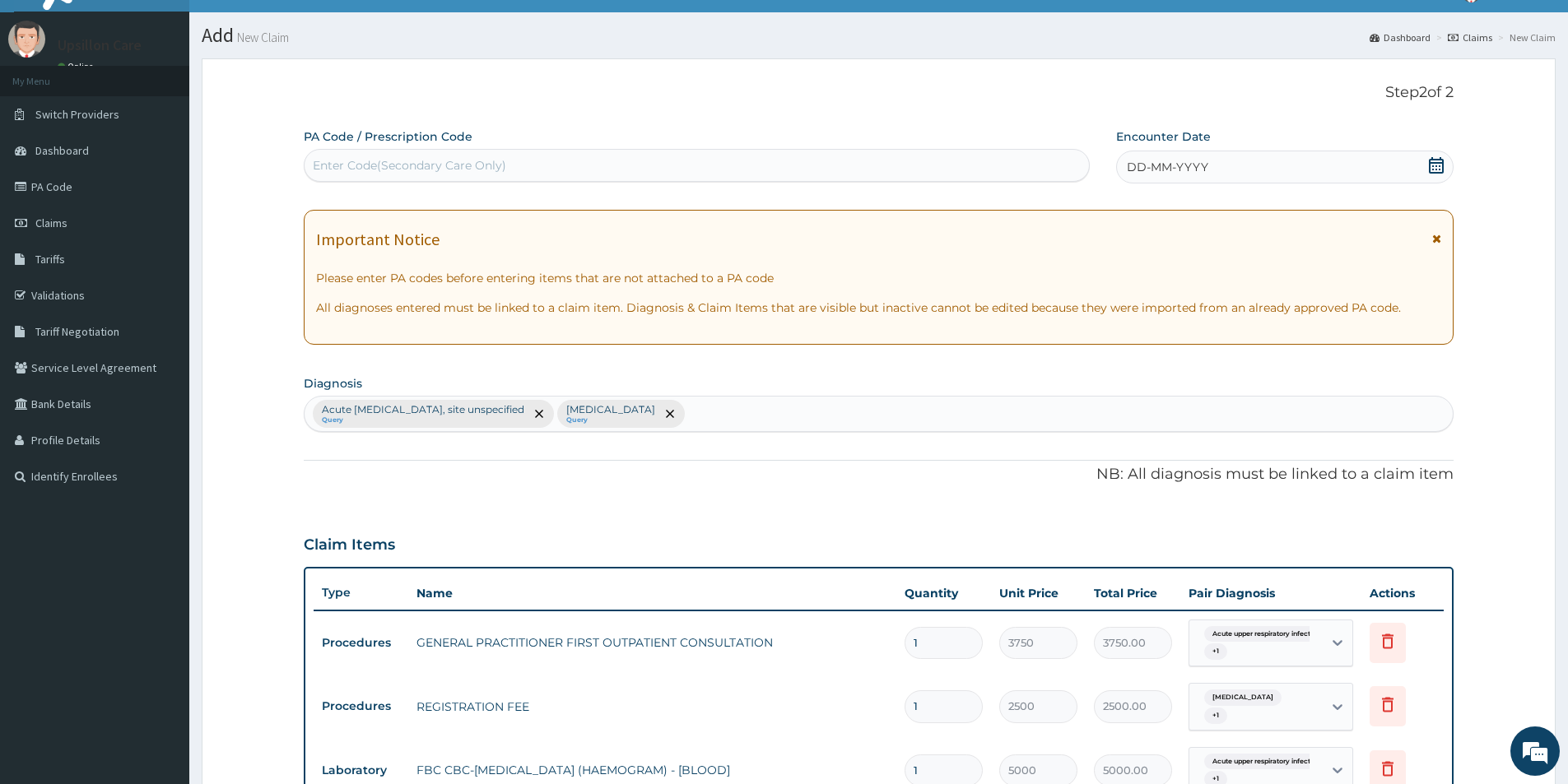
scroll to position [13, 0]
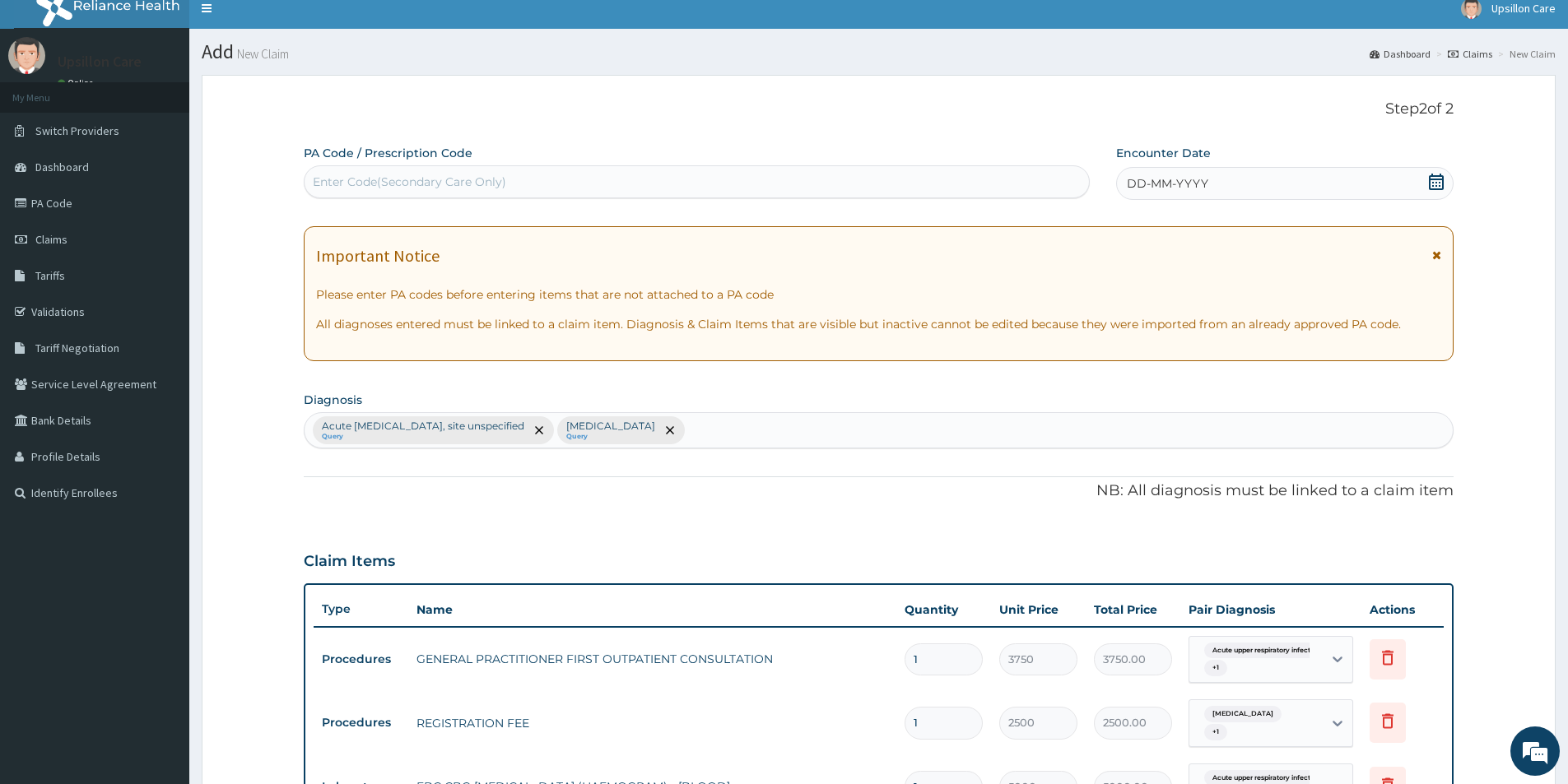
click at [1432, 173] on icon at bounding box center [1436, 181] width 16 height 16
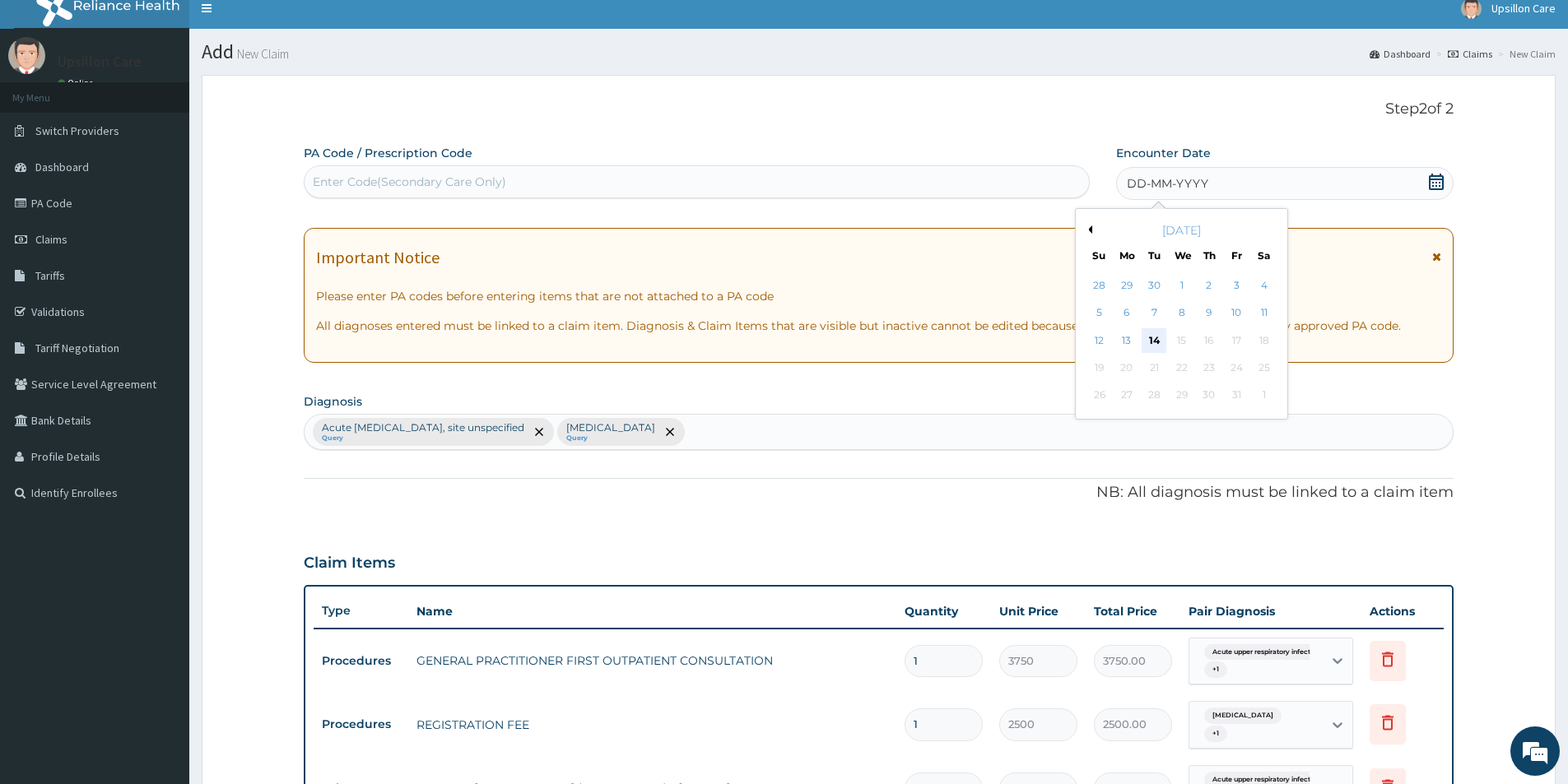
click at [1158, 340] on div "14" at bounding box center [1154, 340] width 24 height 24
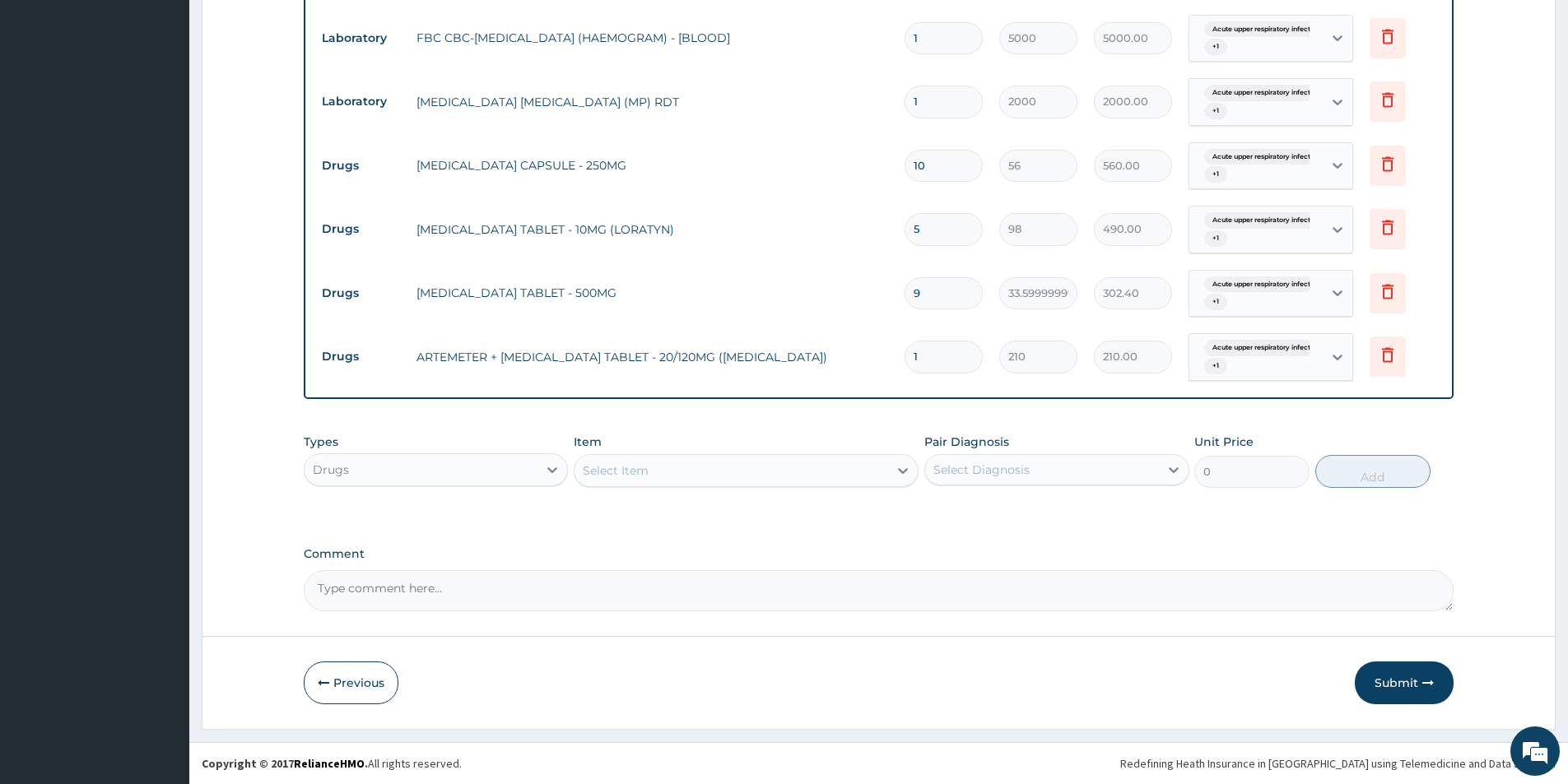
drag, startPoint x: 1406, startPoint y: 688, endPoint x: 1418, endPoint y: 673, distance: 19.2
click at [1406, 687] on button "Submit" at bounding box center [1404, 682] width 99 height 43
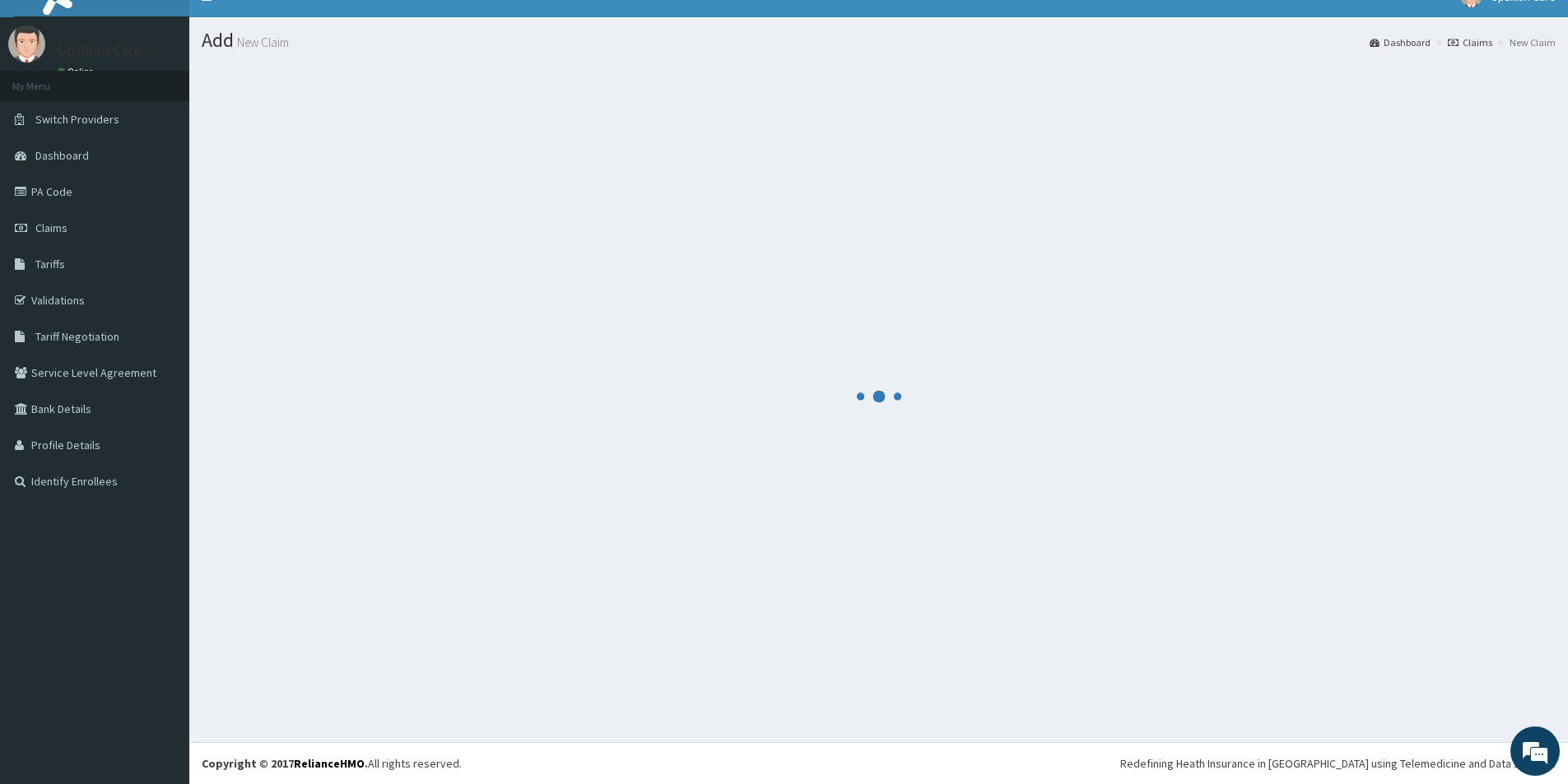
scroll to position [760, 0]
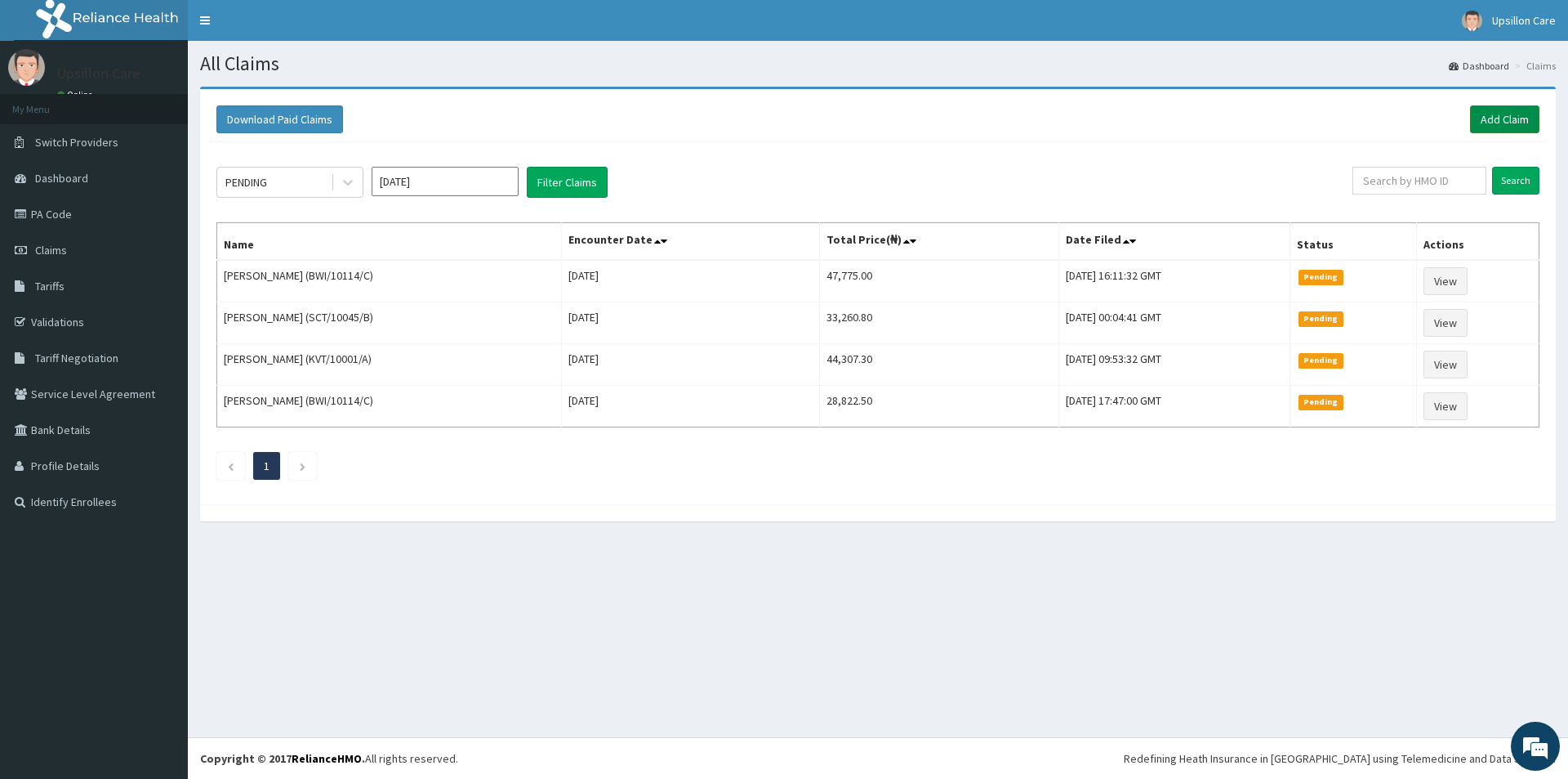
click at [1477, 111] on link "Add Claim" at bounding box center [1504, 119] width 69 height 28
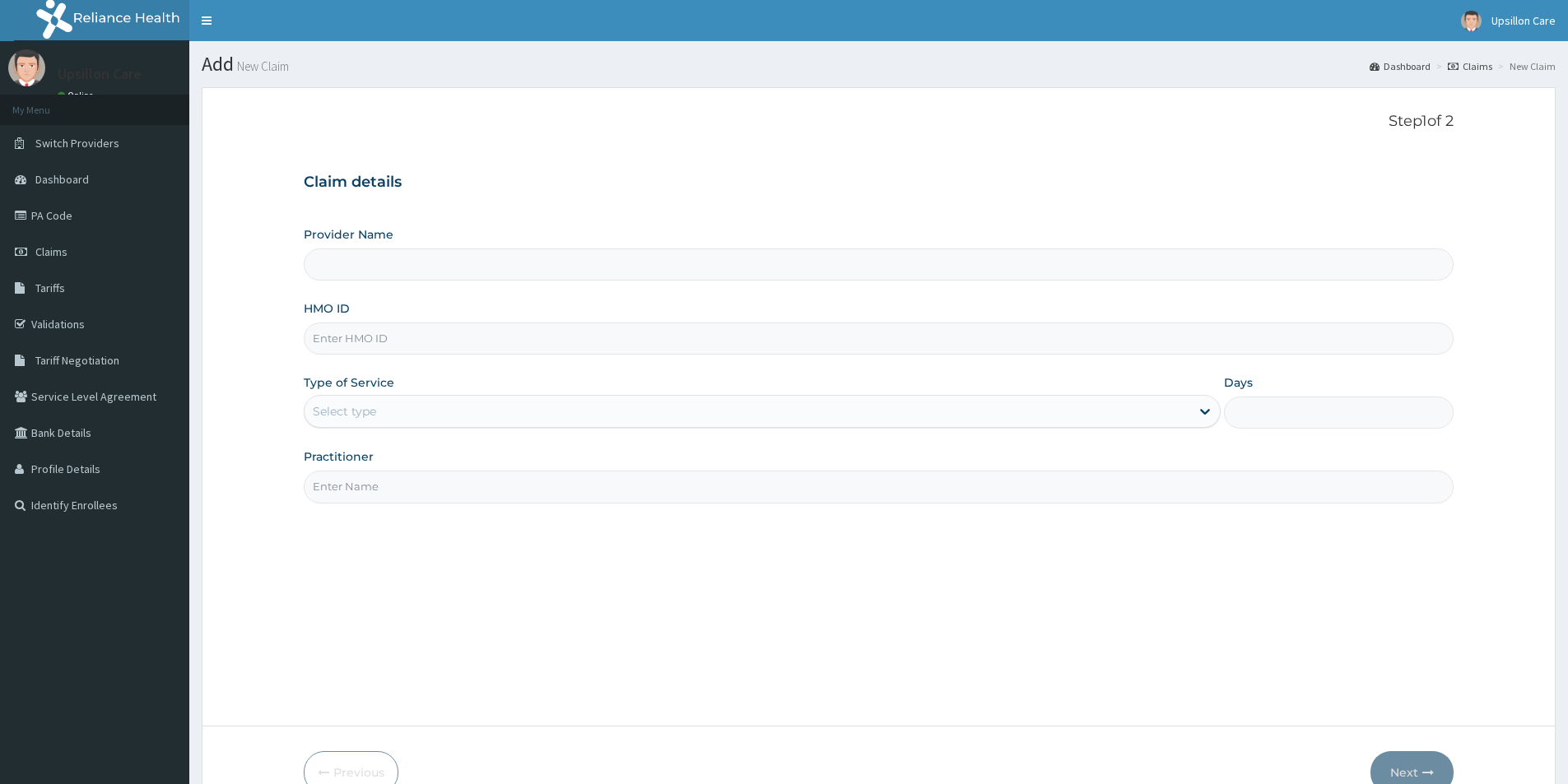
click at [397, 344] on input "HMO ID" at bounding box center [879, 338] width 1150 height 32
paste input "MYD/10202/A"
type input "MYD/10202/A"
type input "Upsillon Care hospital"
type input "MYD/10202/A"
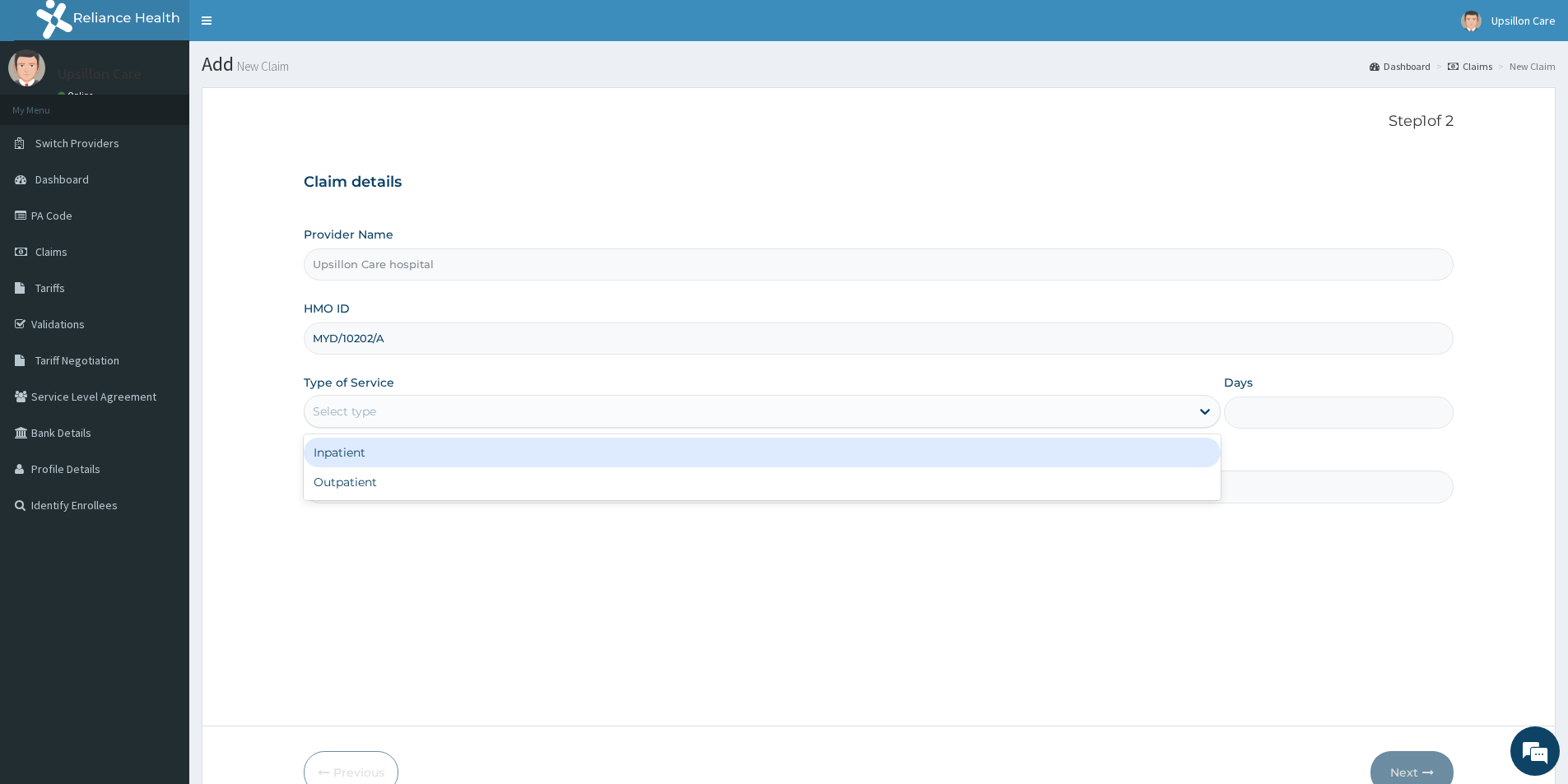
click at [378, 404] on div "Select type" at bounding box center [747, 411] width 885 height 26
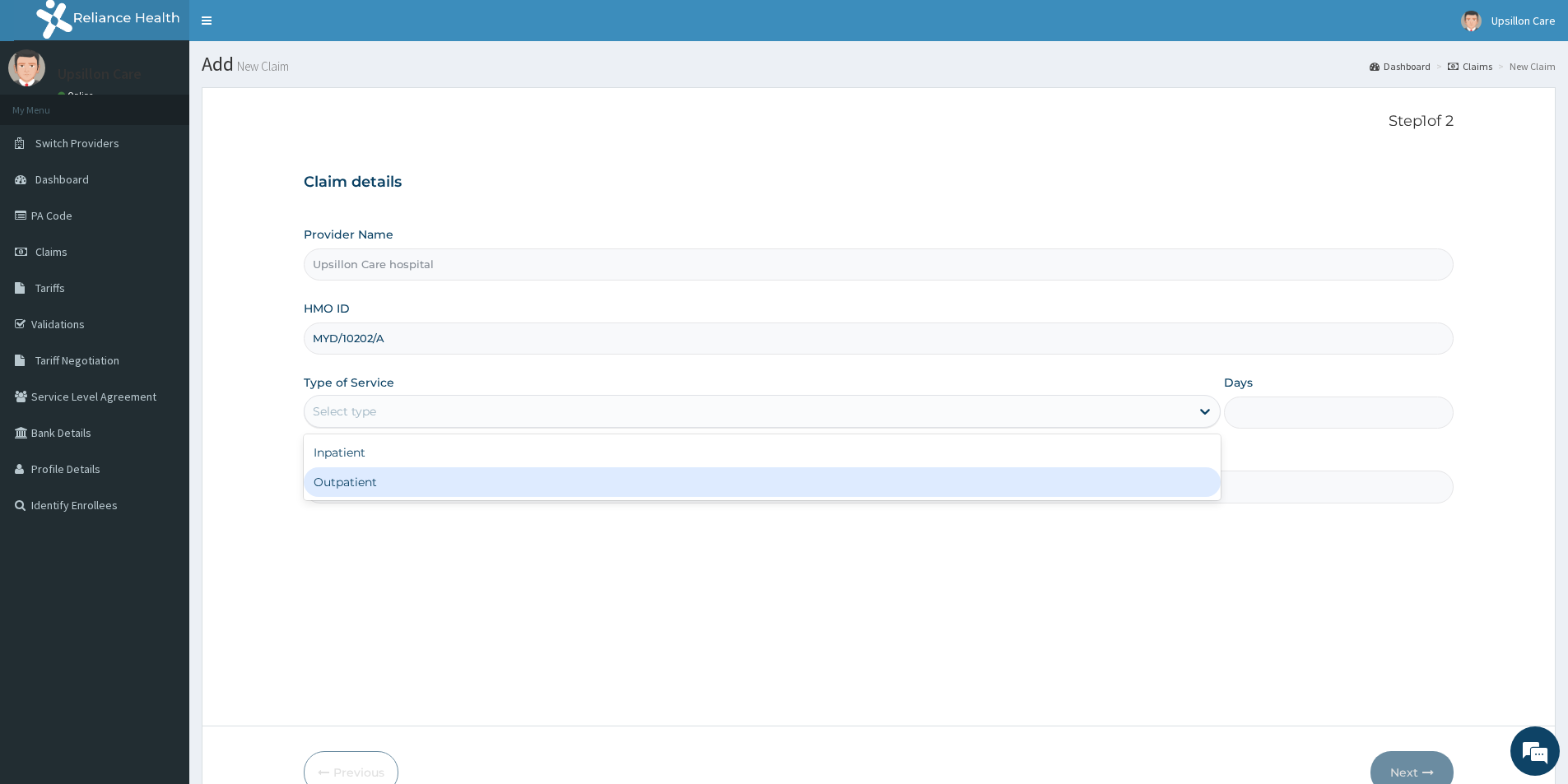
click at [357, 477] on div "Outpatient" at bounding box center [762, 481] width 917 height 30
type input "1"
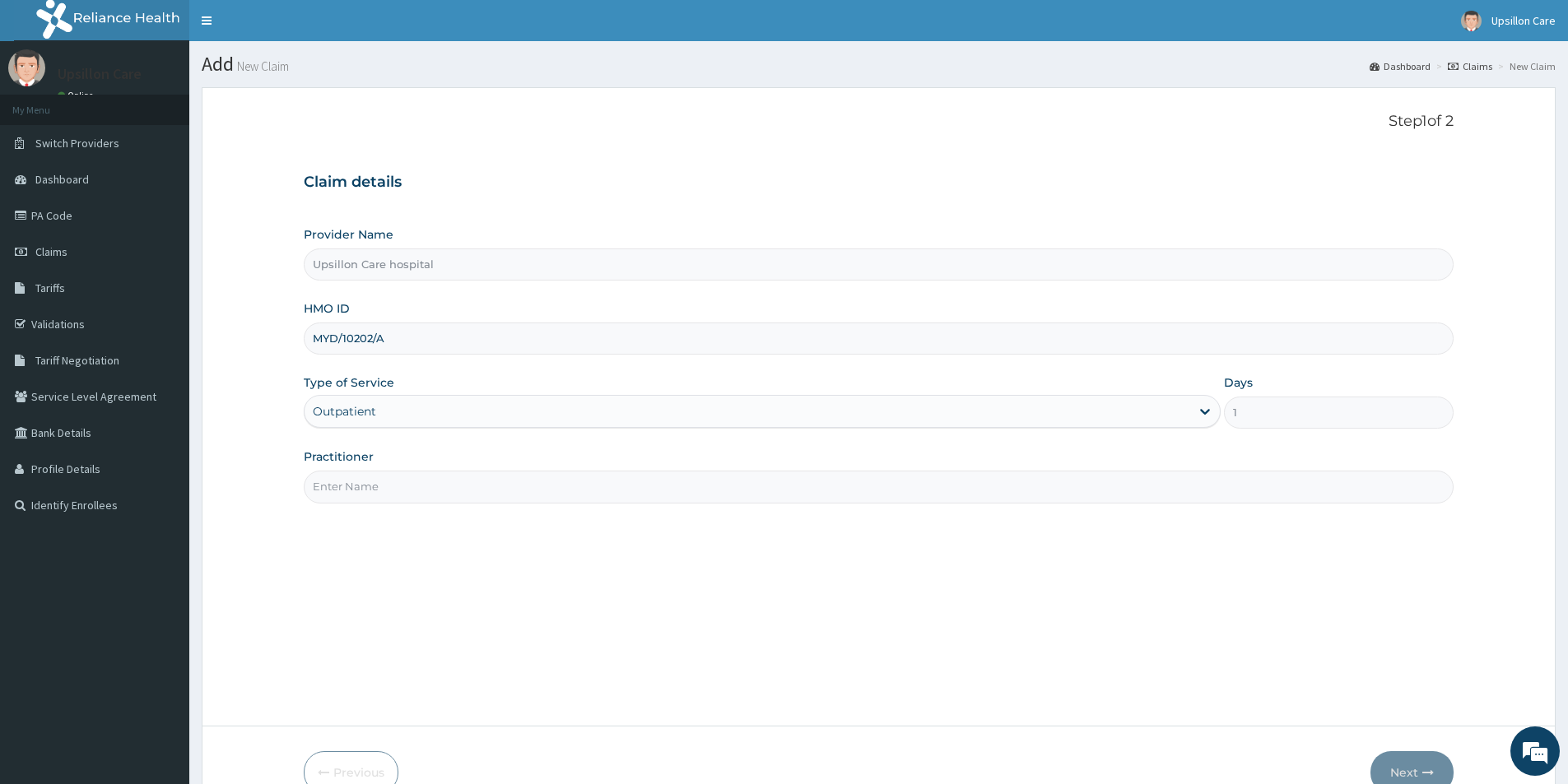
click at [397, 474] on input "Practitioner" at bounding box center [879, 486] width 1150 height 32
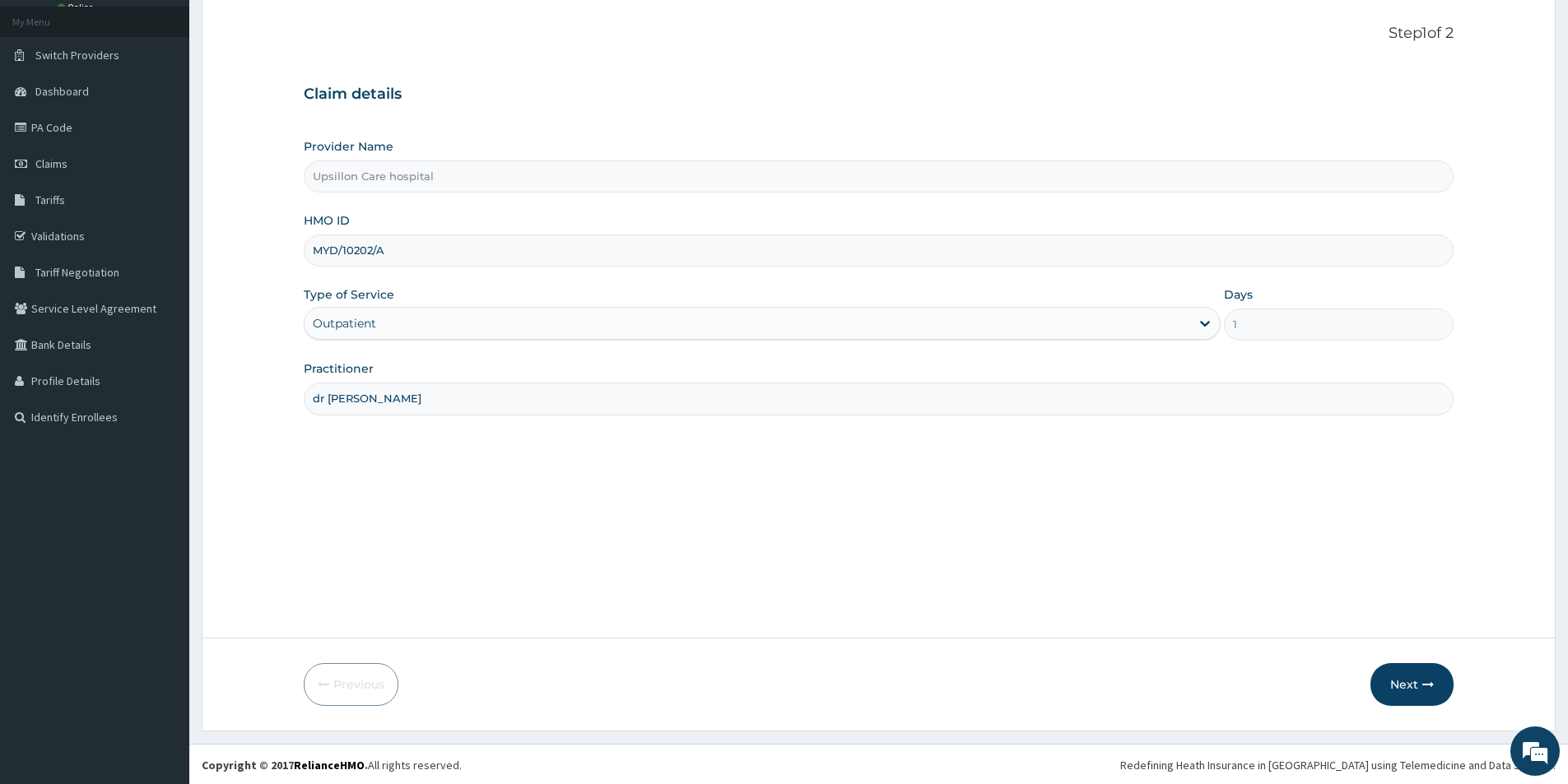
scroll to position [90, 0]
type input "dr ben"
click at [1409, 677] on button "Next" at bounding box center [1412, 682] width 83 height 43
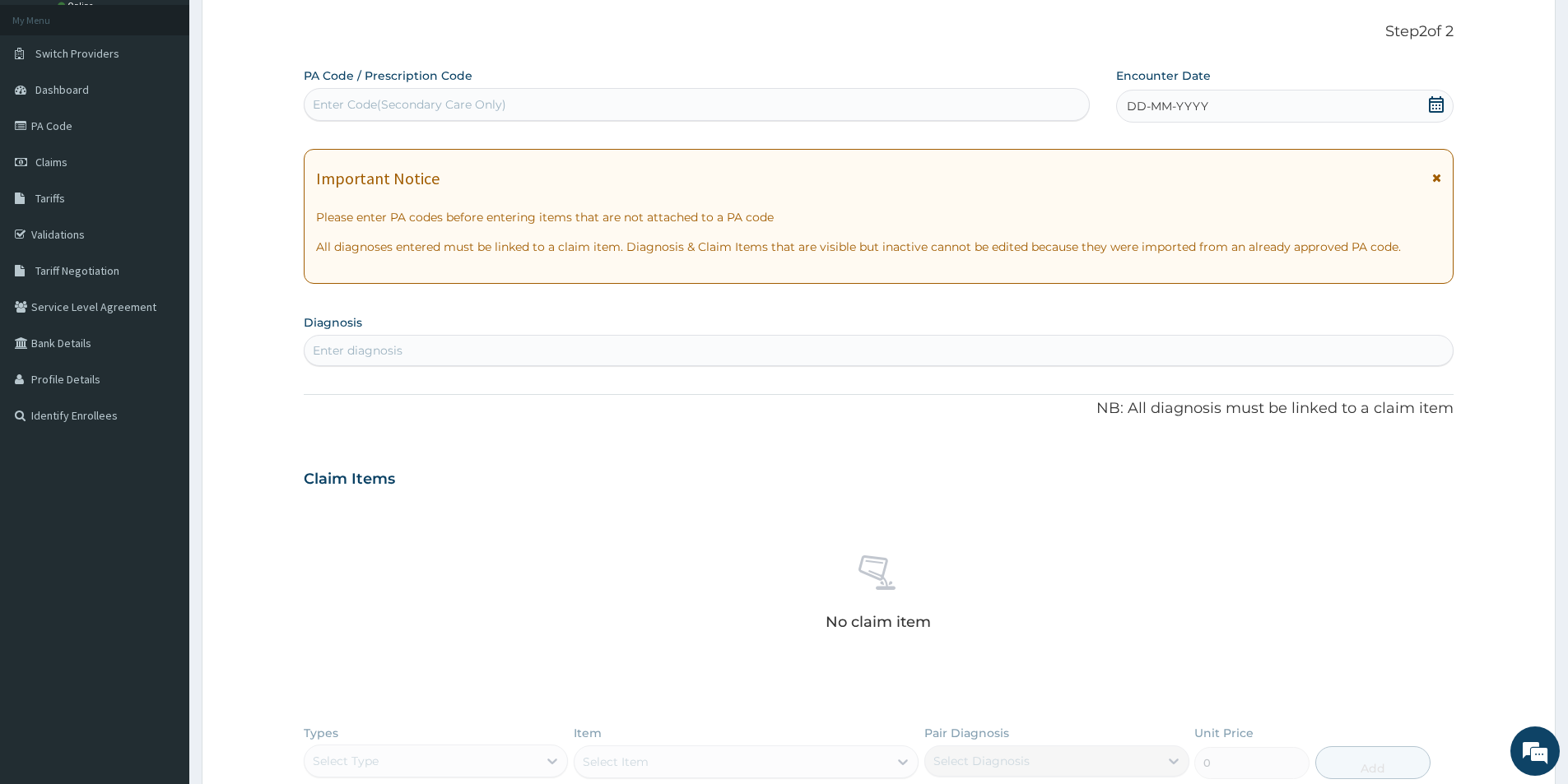
click at [384, 353] on div "Enter diagnosis" at bounding box center [357, 351] width 90 height 16
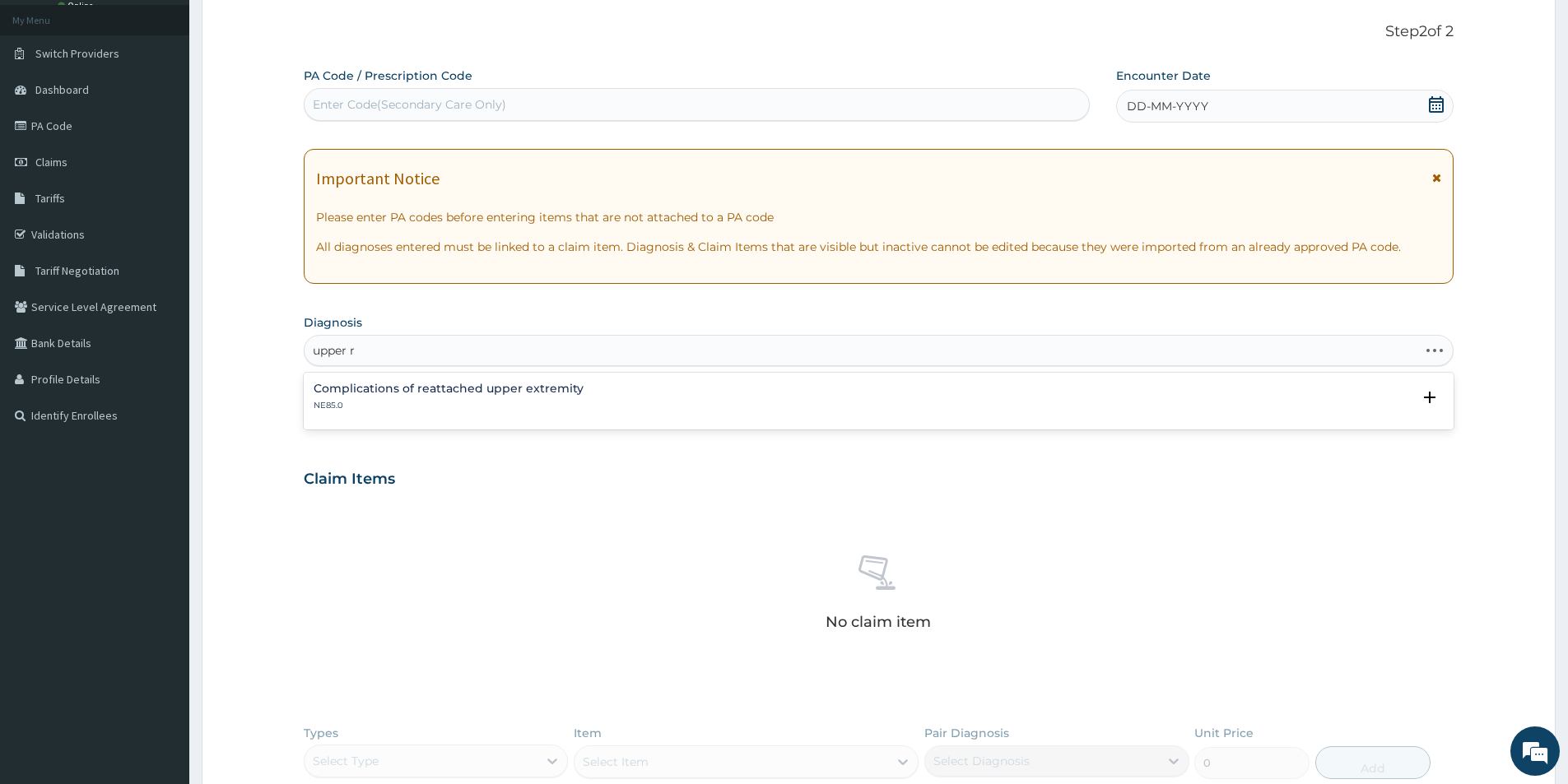
type input "upper"
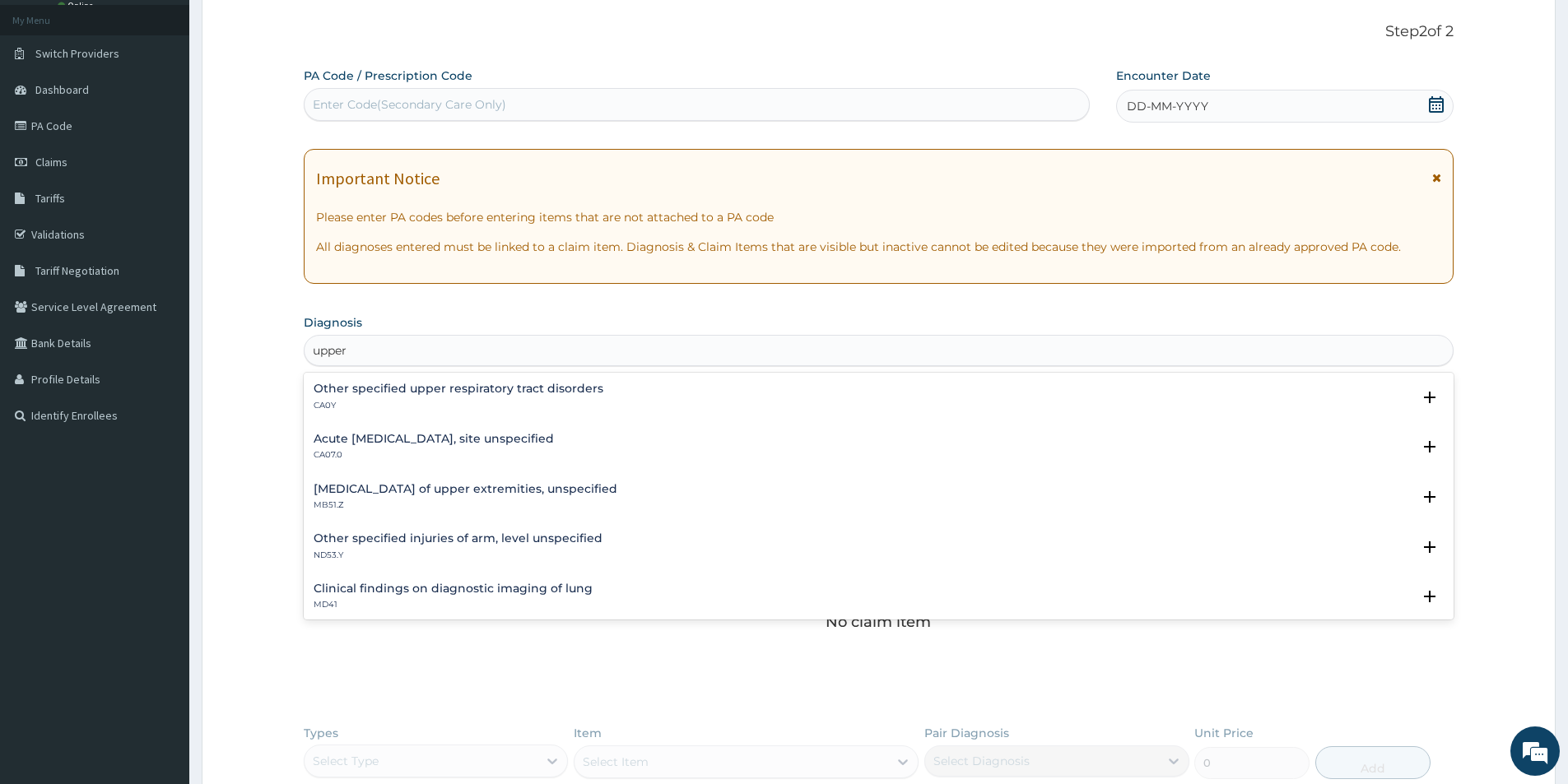
click at [403, 464] on div "Acute upper respiratory infection, site unspecified CA07.0 Select Status Query …" at bounding box center [879, 450] width 1130 height 37
click at [422, 451] on p "CA07.0" at bounding box center [433, 454] width 240 height 12
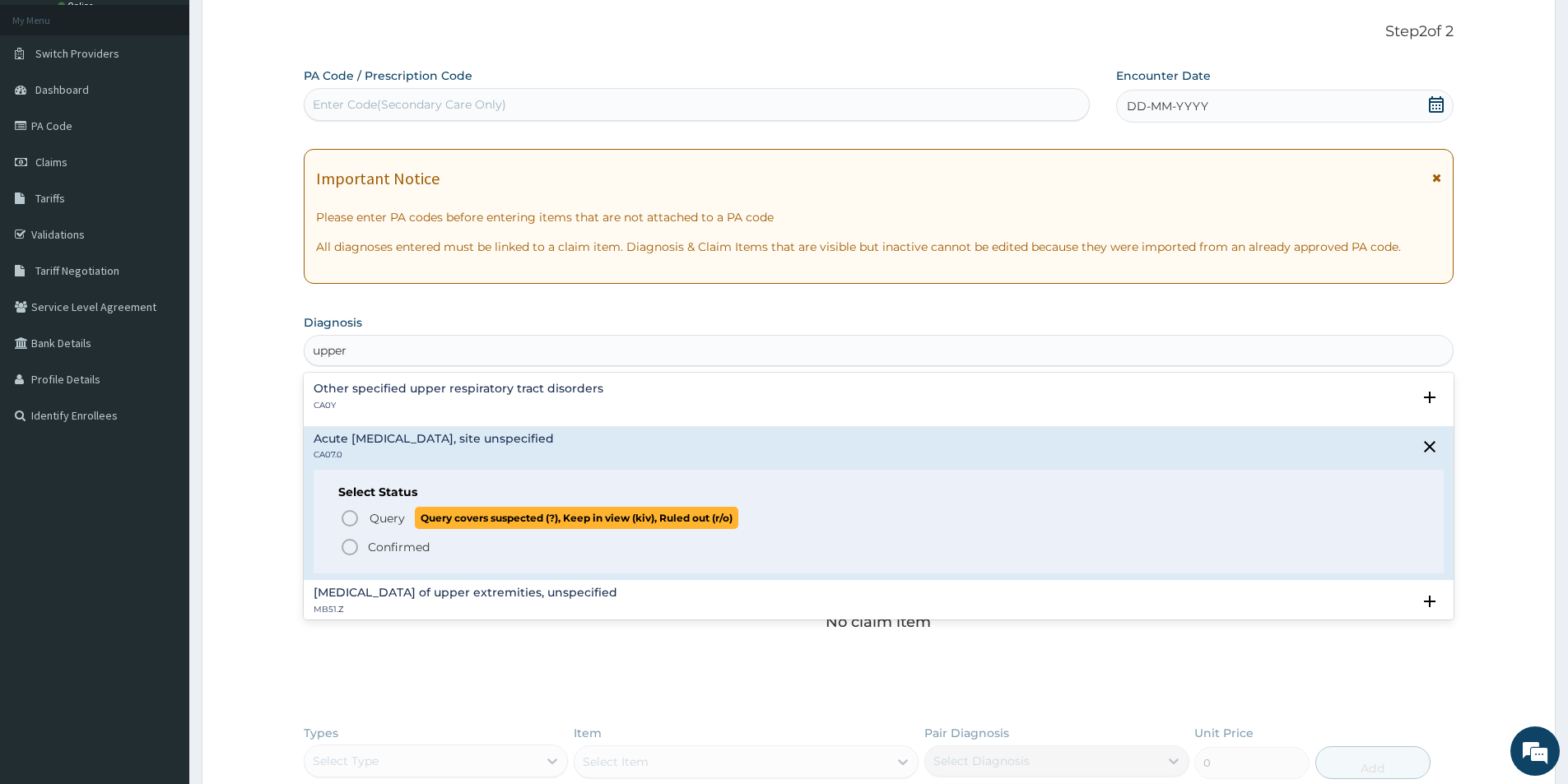
click at [394, 522] on span "Query" at bounding box center [386, 518] width 35 height 16
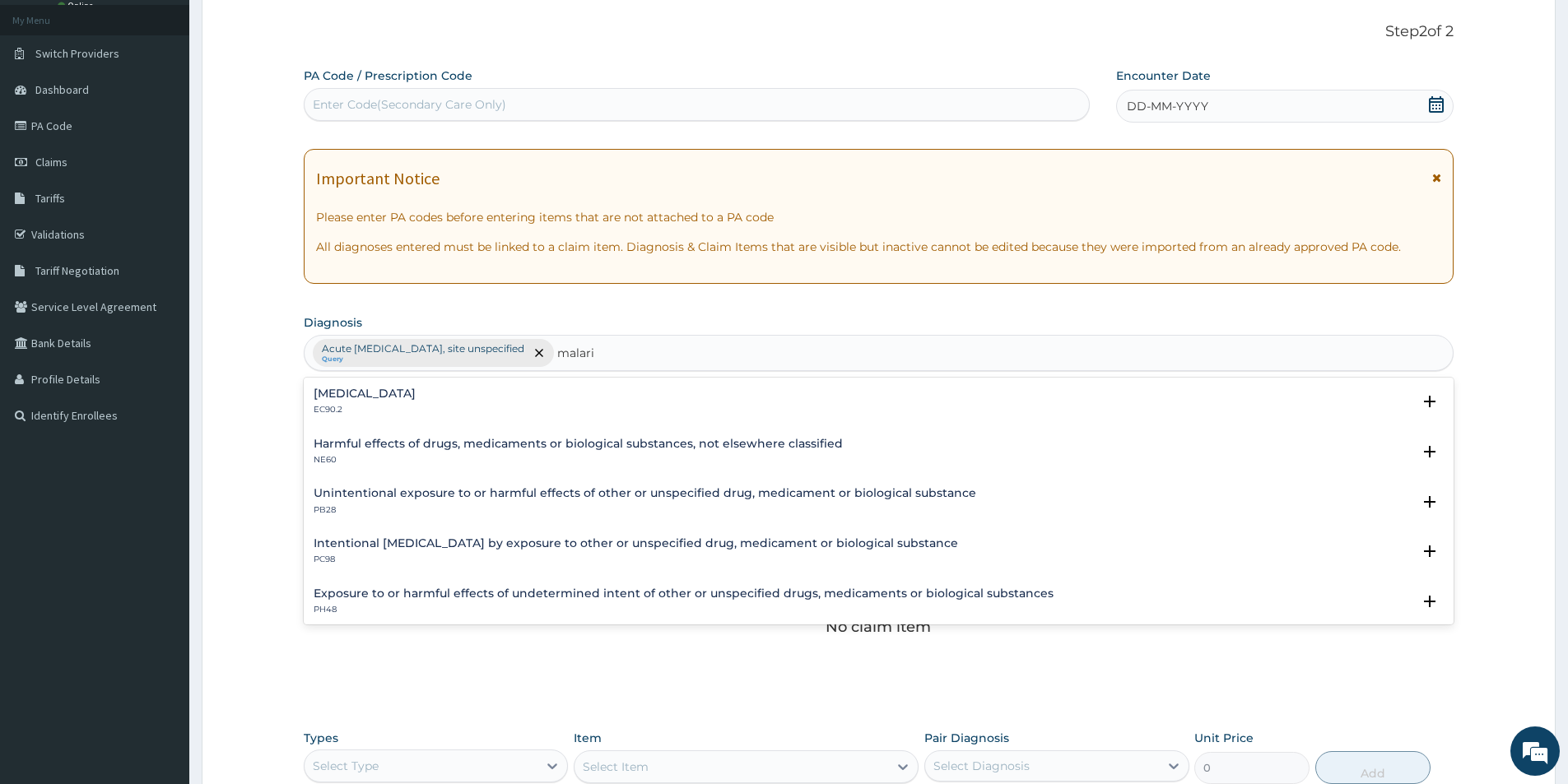
type input "malaria"
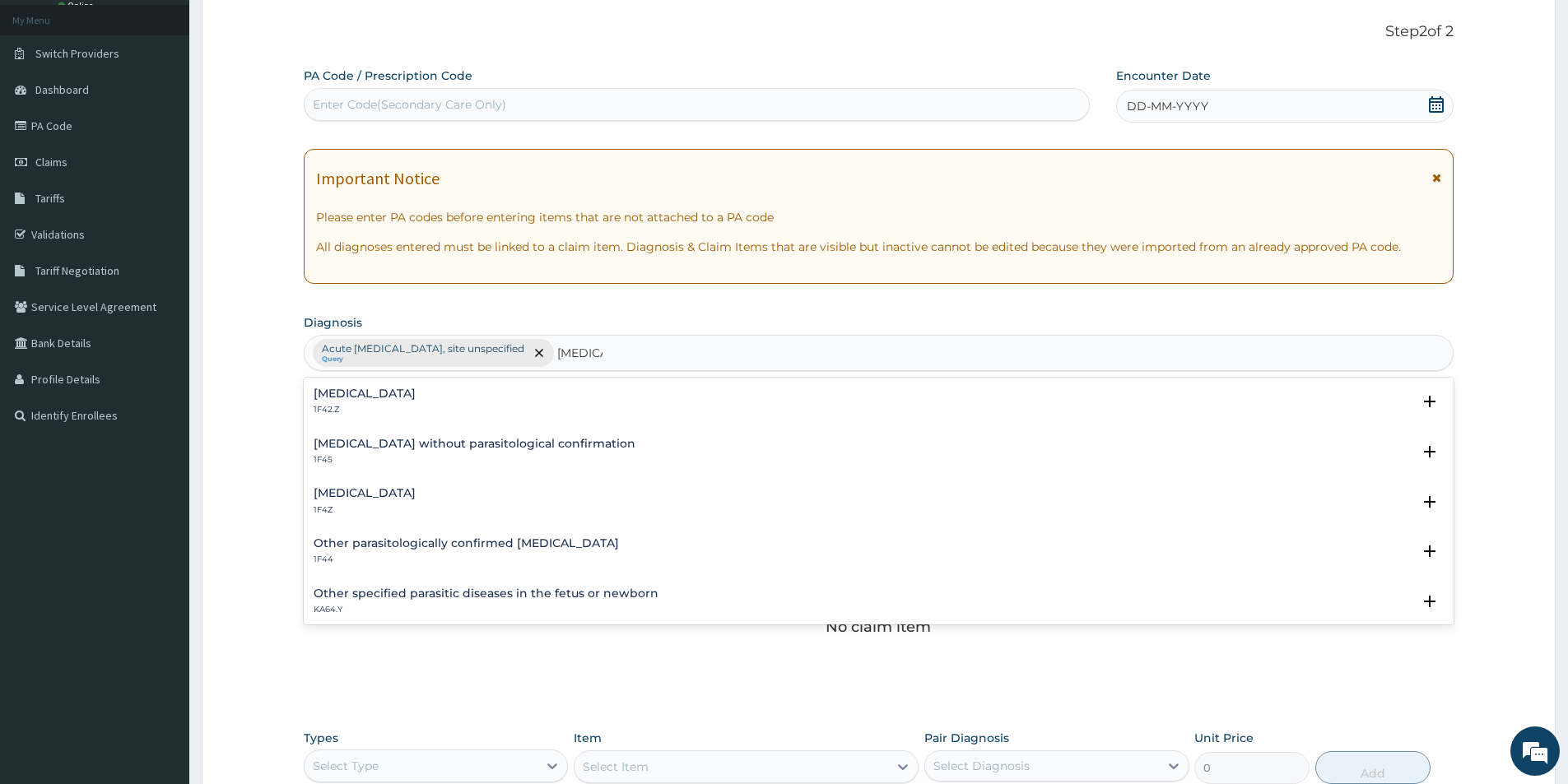
click at [372, 488] on h4 "Malaria, unspecified" at bounding box center [365, 493] width 102 height 13
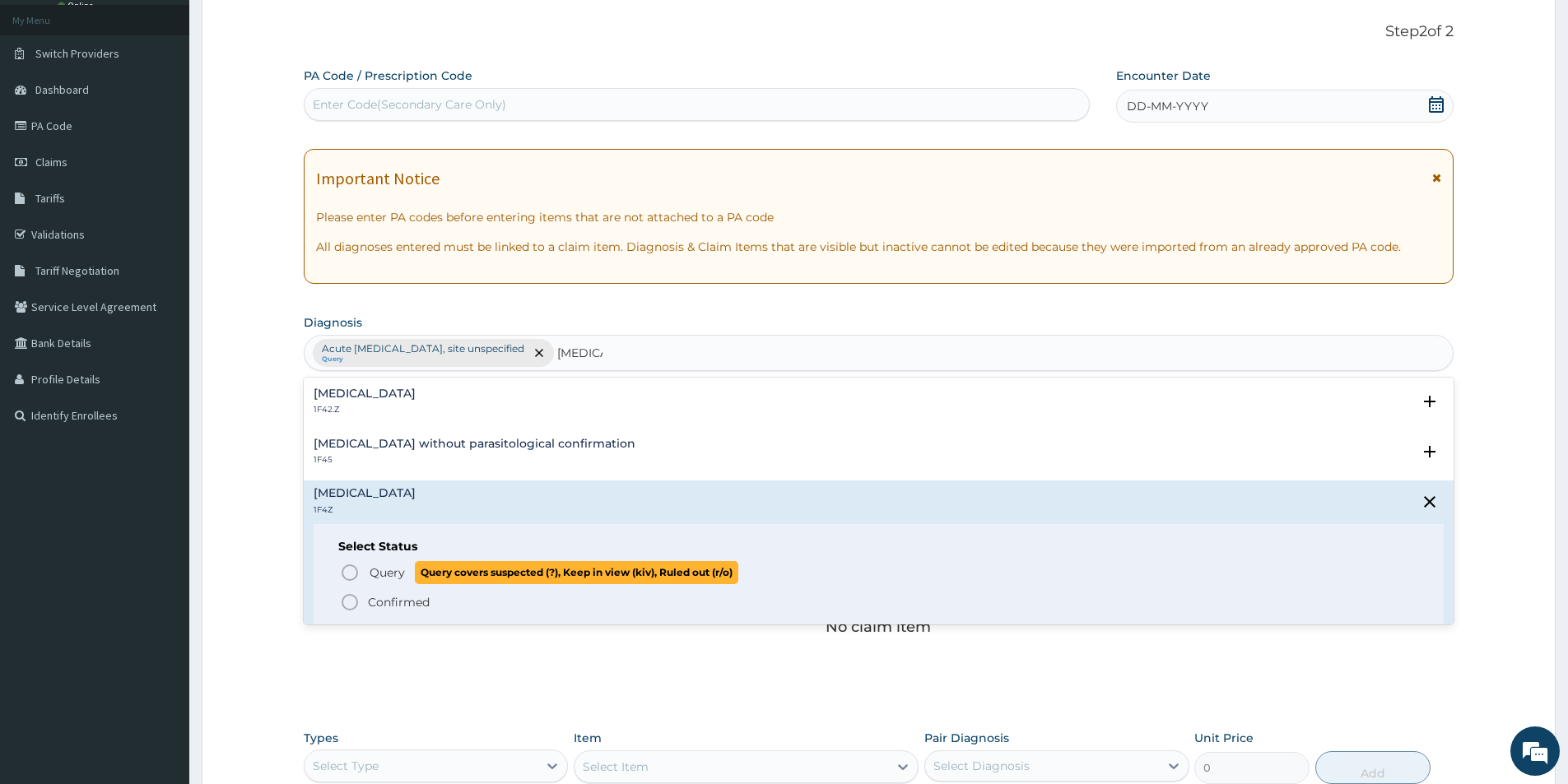
click at [360, 568] on span "Query Query covers suspected (?), Keep in view (kiv), Ruled out (r/o)" at bounding box center [880, 572] width 1079 height 23
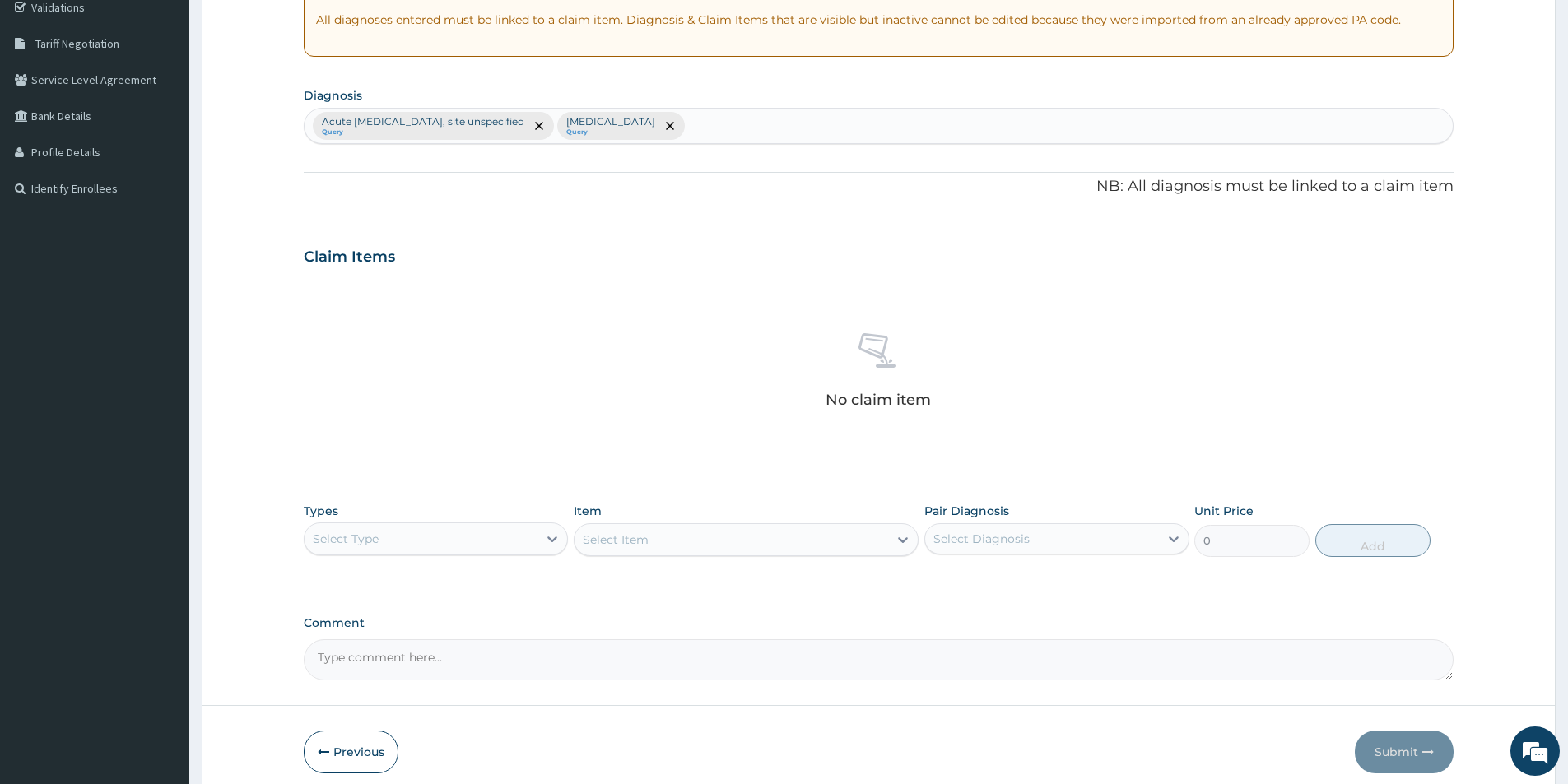
scroll to position [386, 0]
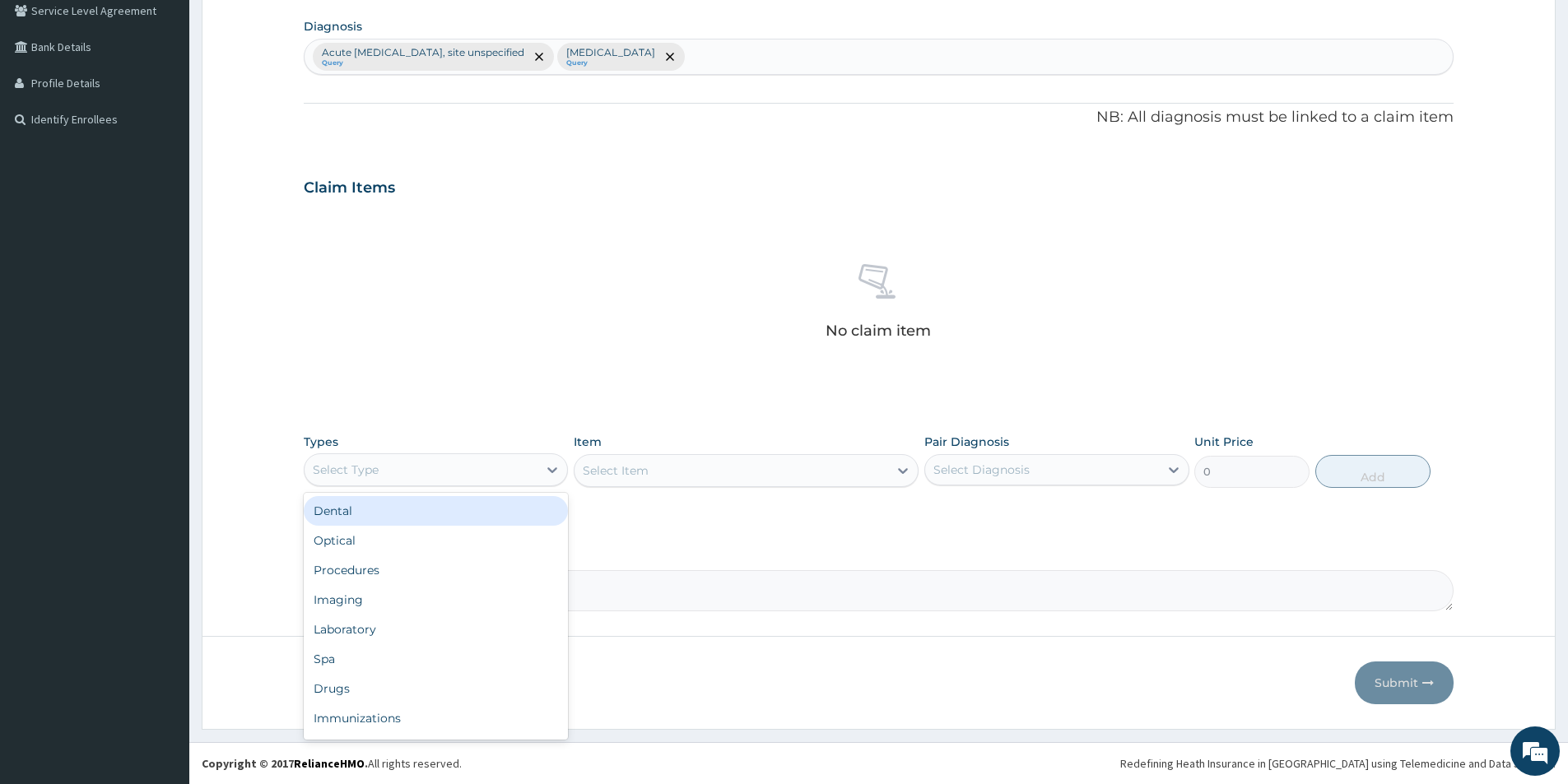
click at [466, 482] on div "Select Type" at bounding box center [421, 469] width 233 height 26
click at [361, 580] on div "Procedures" at bounding box center [435, 570] width 264 height 30
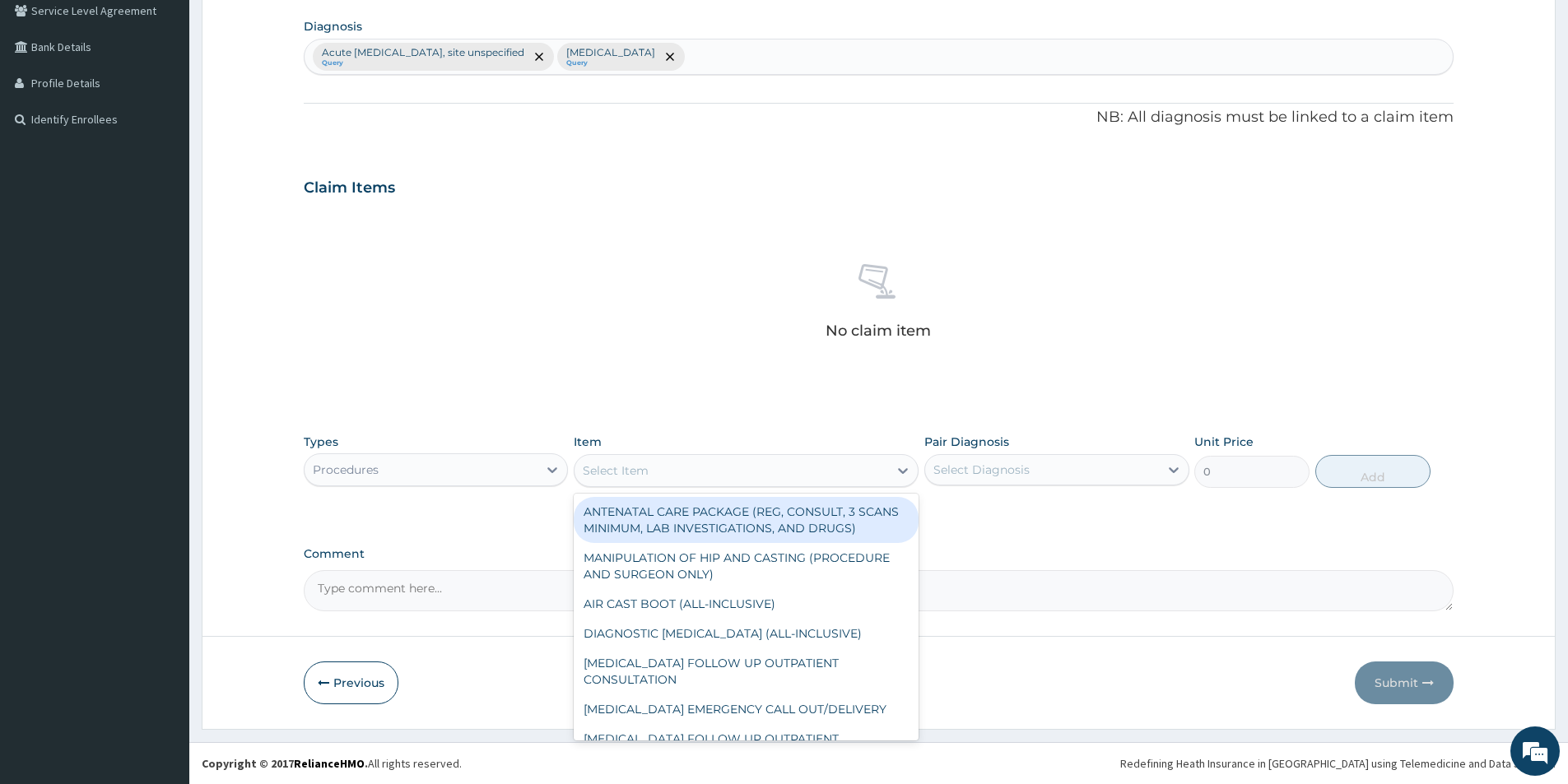
click at [823, 463] on div "Select Item" at bounding box center [731, 470] width 314 height 26
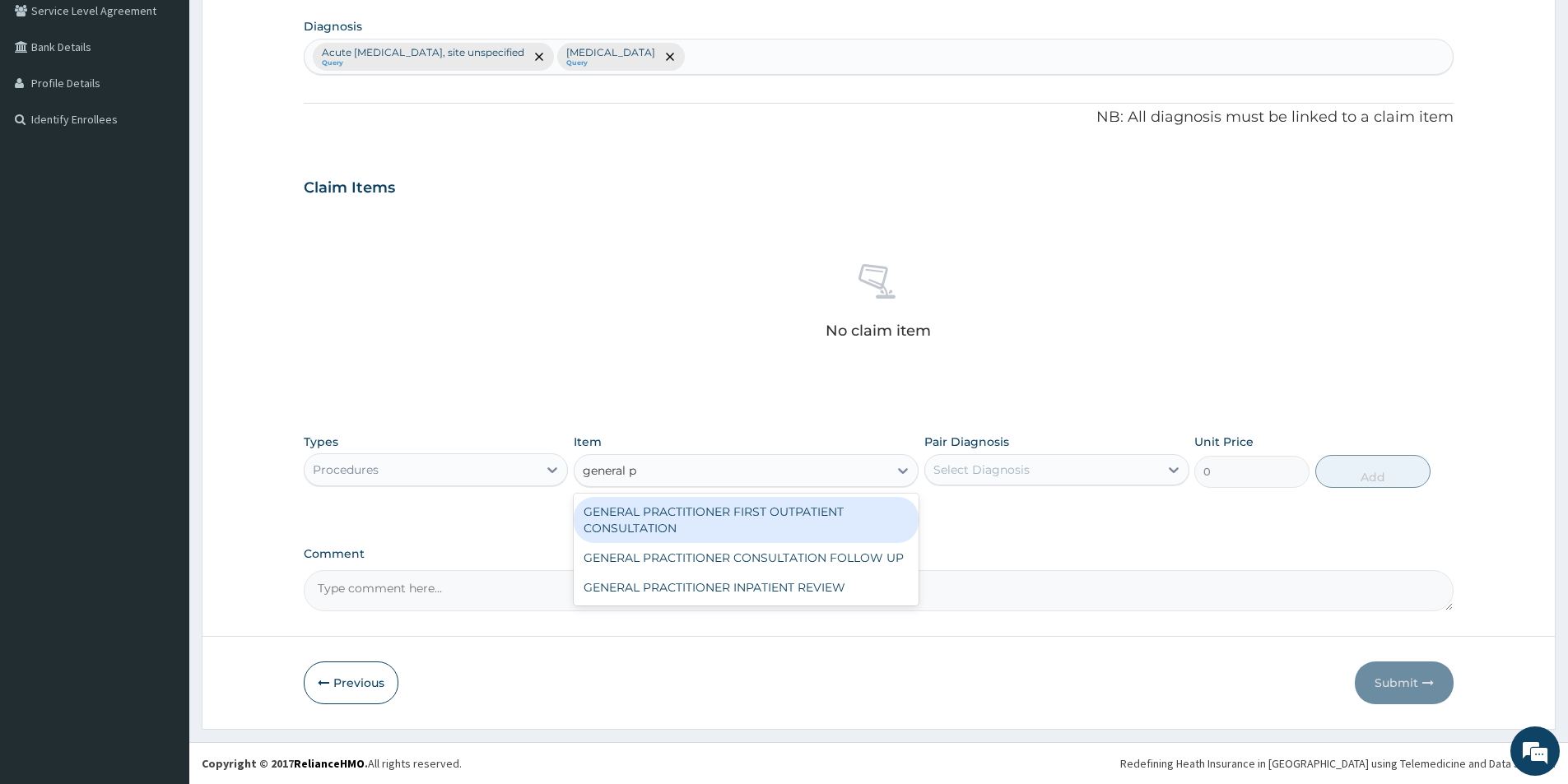
type input "general pr"
click at [855, 532] on div "GENERAL PRACTITIONER FIRST OUTPATIENT CONSULTATION" at bounding box center [745, 519] width 345 height 46
type input "3750"
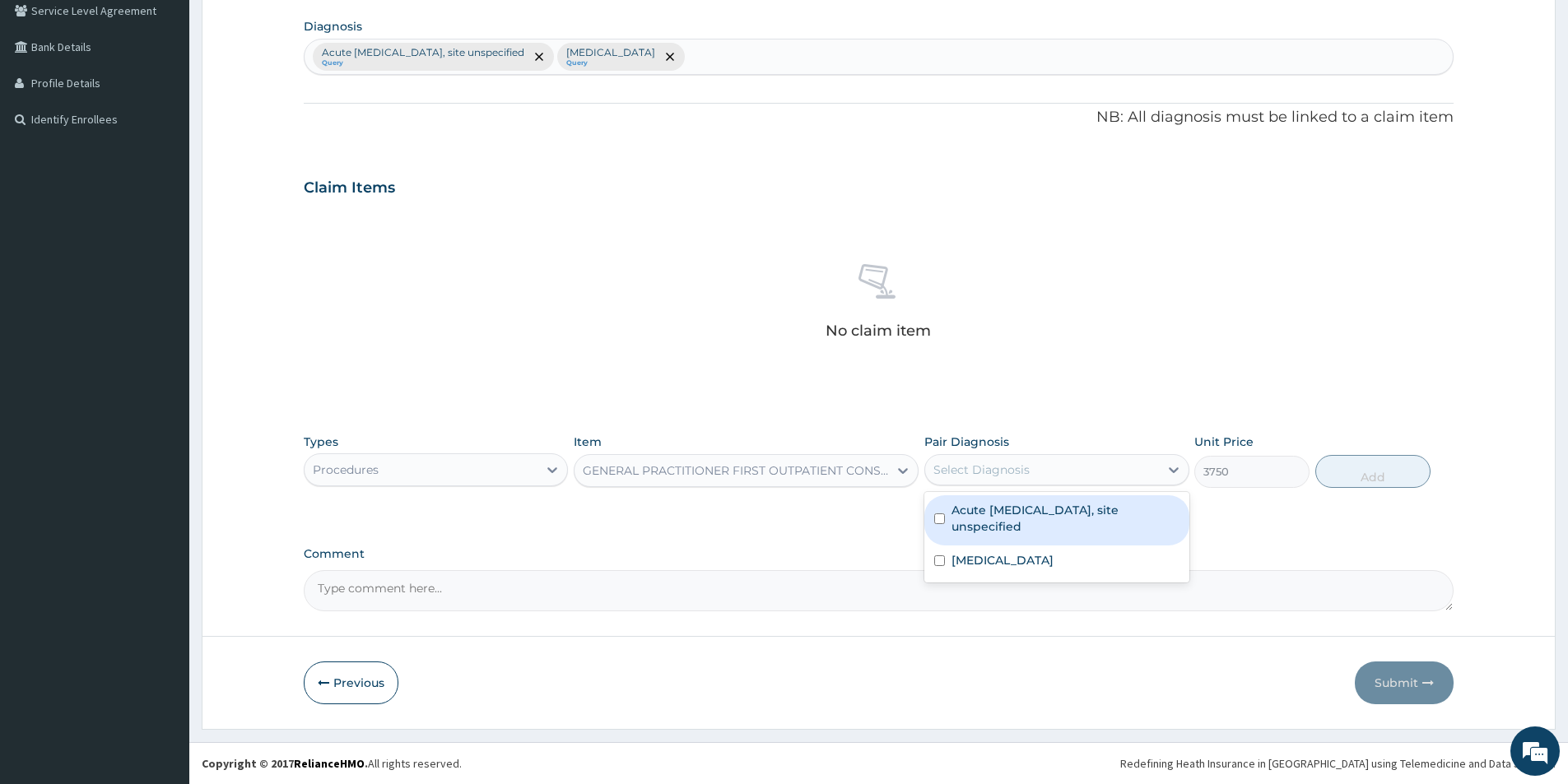
click at [979, 455] on div "Select Diagnosis" at bounding box center [1056, 469] width 264 height 31
drag, startPoint x: 1031, startPoint y: 514, endPoint x: 1038, endPoint y: 563, distance: 49.5
click at [1034, 537] on div "Acute upper respiratory infection, site unspecified" at bounding box center [1056, 519] width 264 height 50
checkbox input "true"
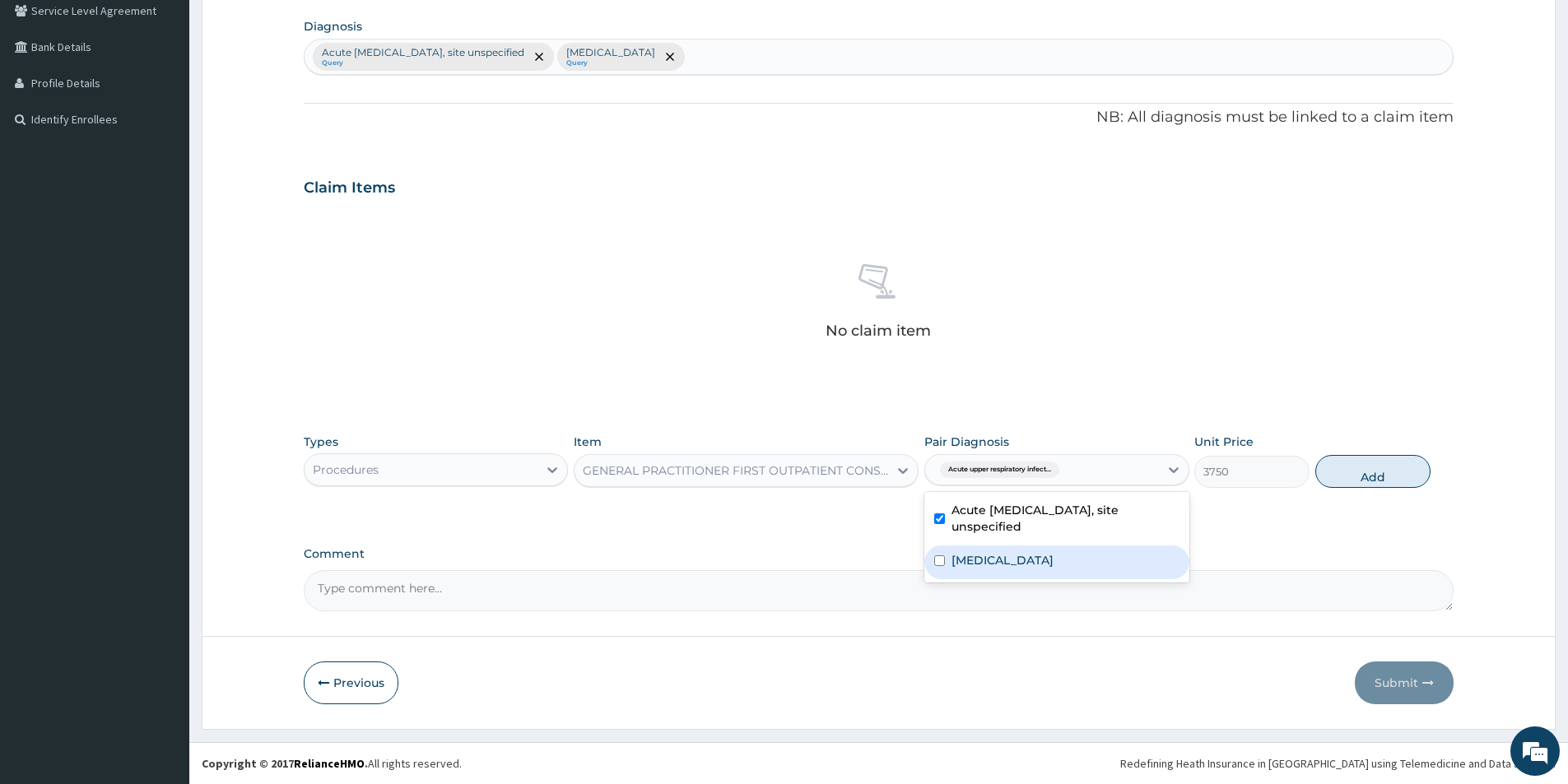
click at [1038, 563] on label "Malaria, unspecified" at bounding box center [1002, 560] width 102 height 16
checkbox input "true"
click at [1412, 469] on button "Add" at bounding box center [1372, 471] width 115 height 33
type input "0"
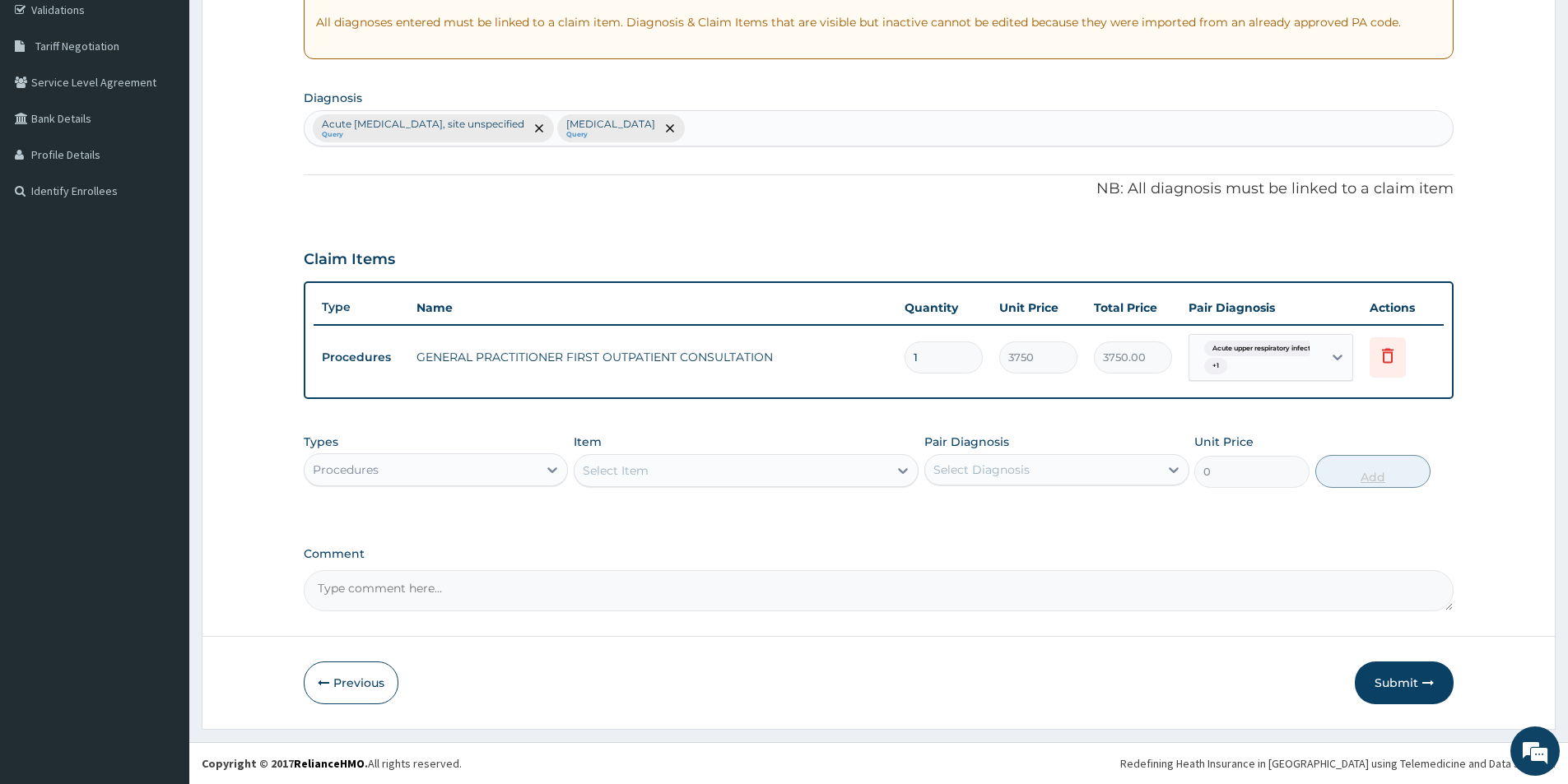
scroll to position [315, 0]
click at [530, 469] on div "Procedures" at bounding box center [421, 469] width 233 height 26
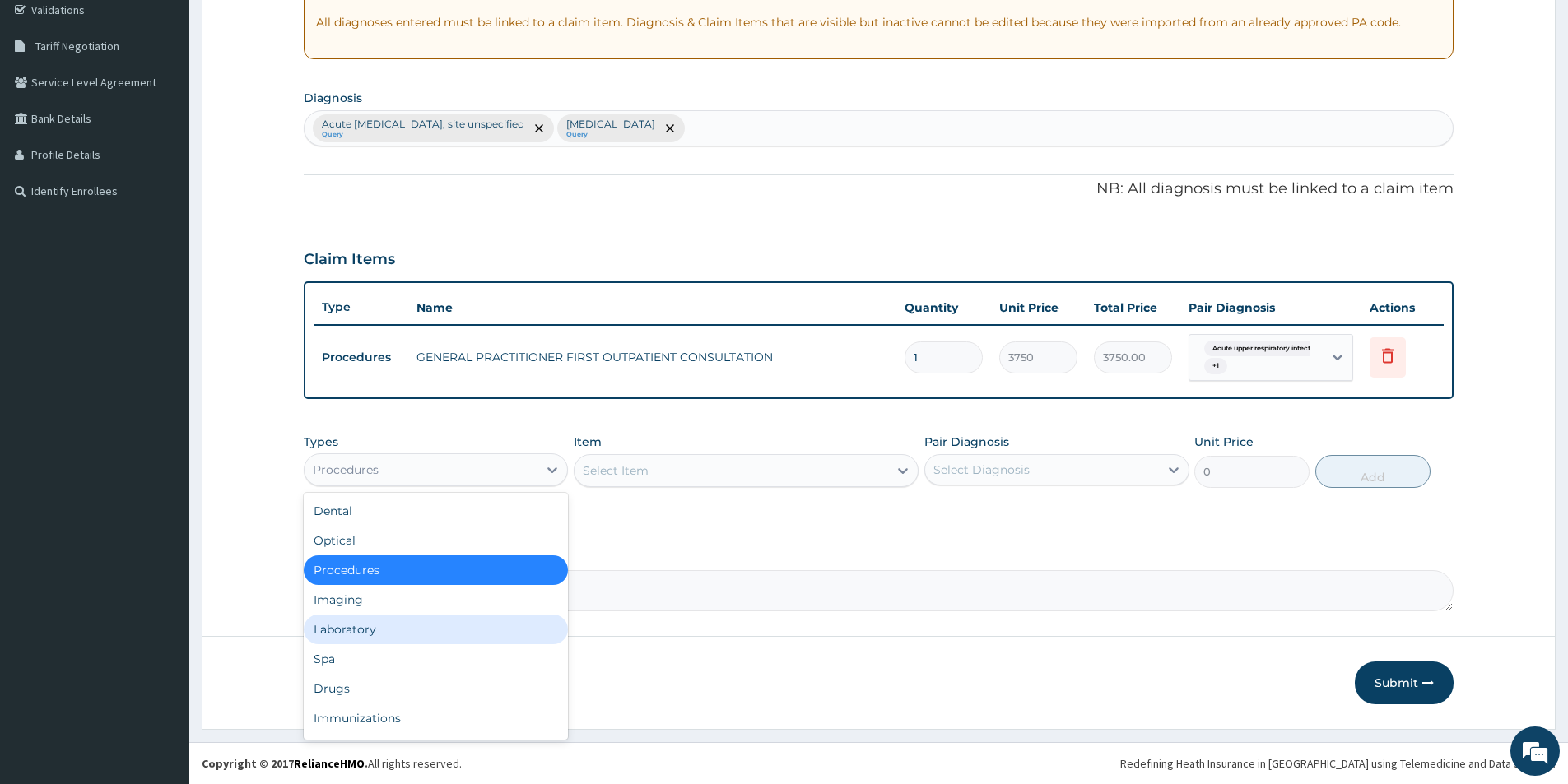
click at [384, 632] on div "Laboratory" at bounding box center [435, 629] width 264 height 30
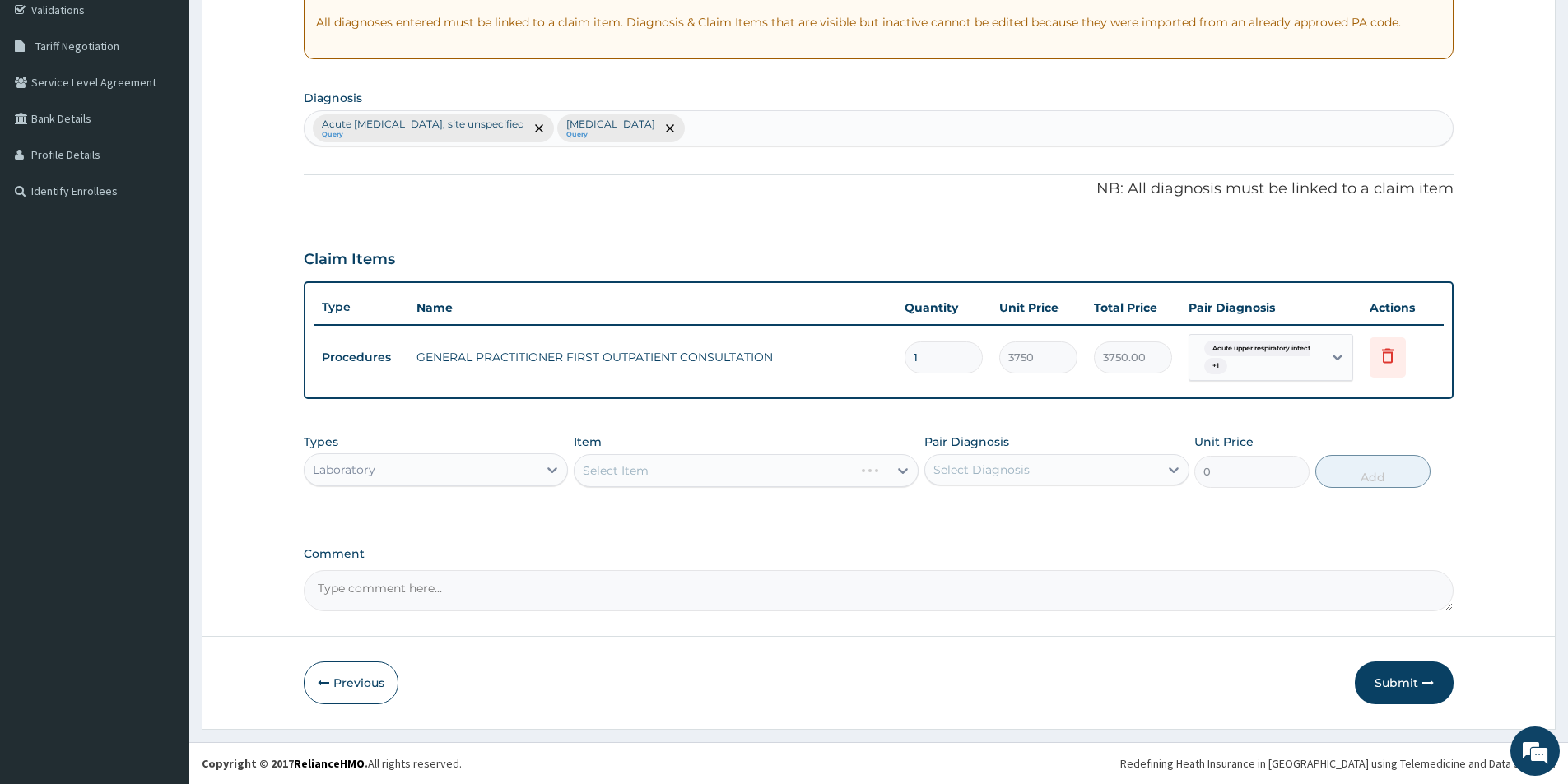
click at [662, 478] on div "Select Item" at bounding box center [745, 470] width 345 height 33
click at [758, 479] on div "Select Item" at bounding box center [731, 470] width 314 height 26
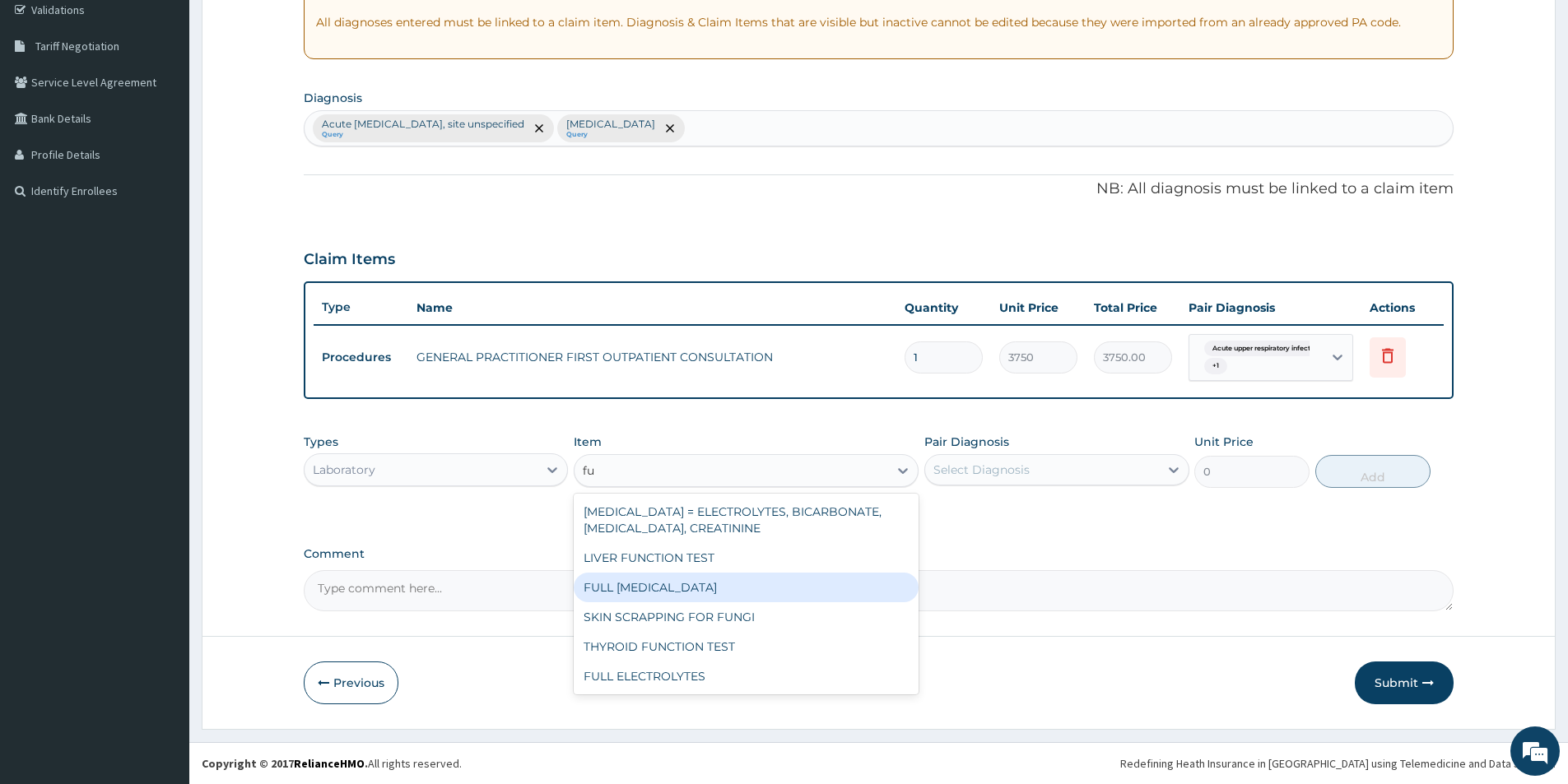
type input "f"
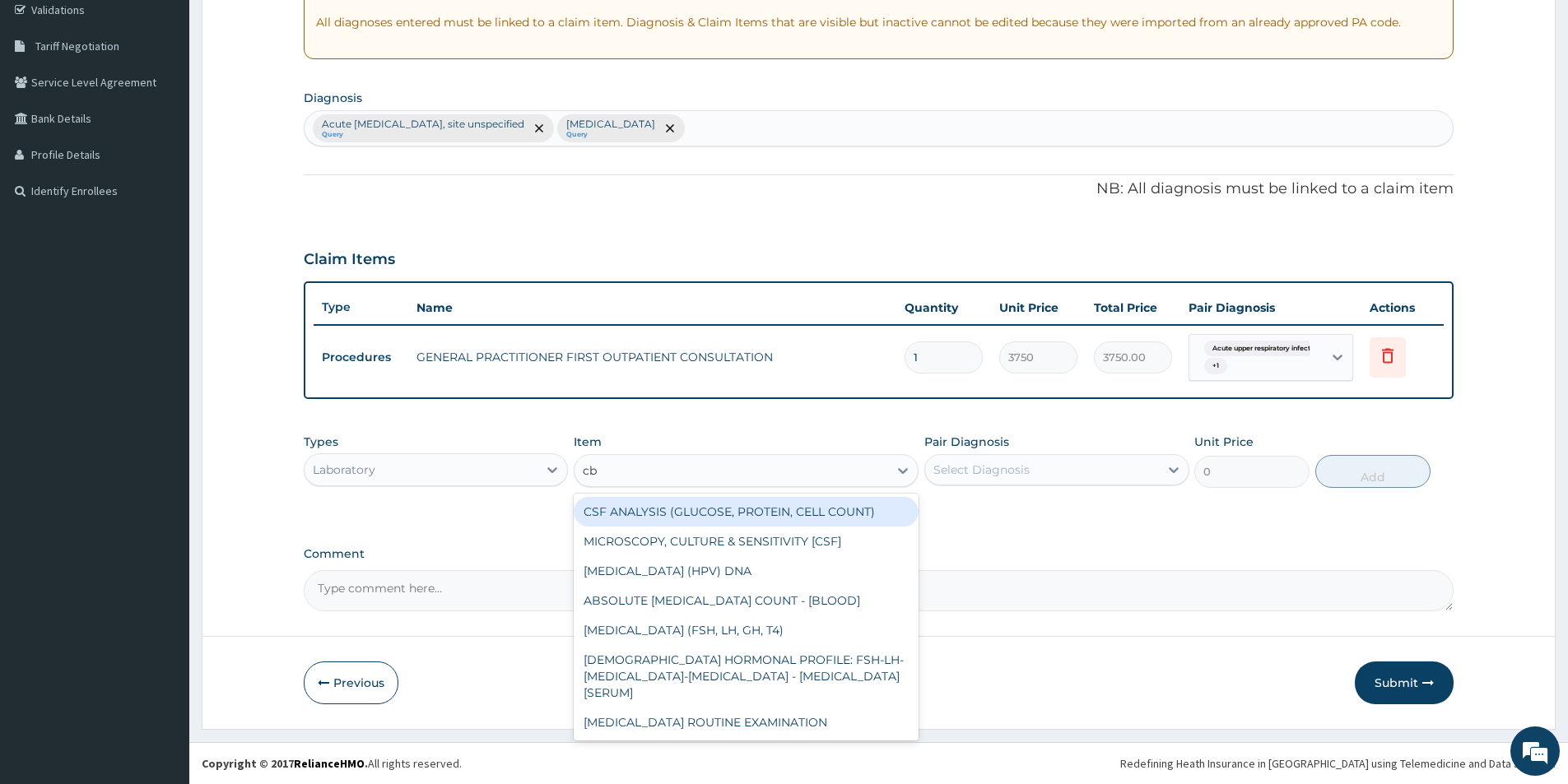
type input "cbc"
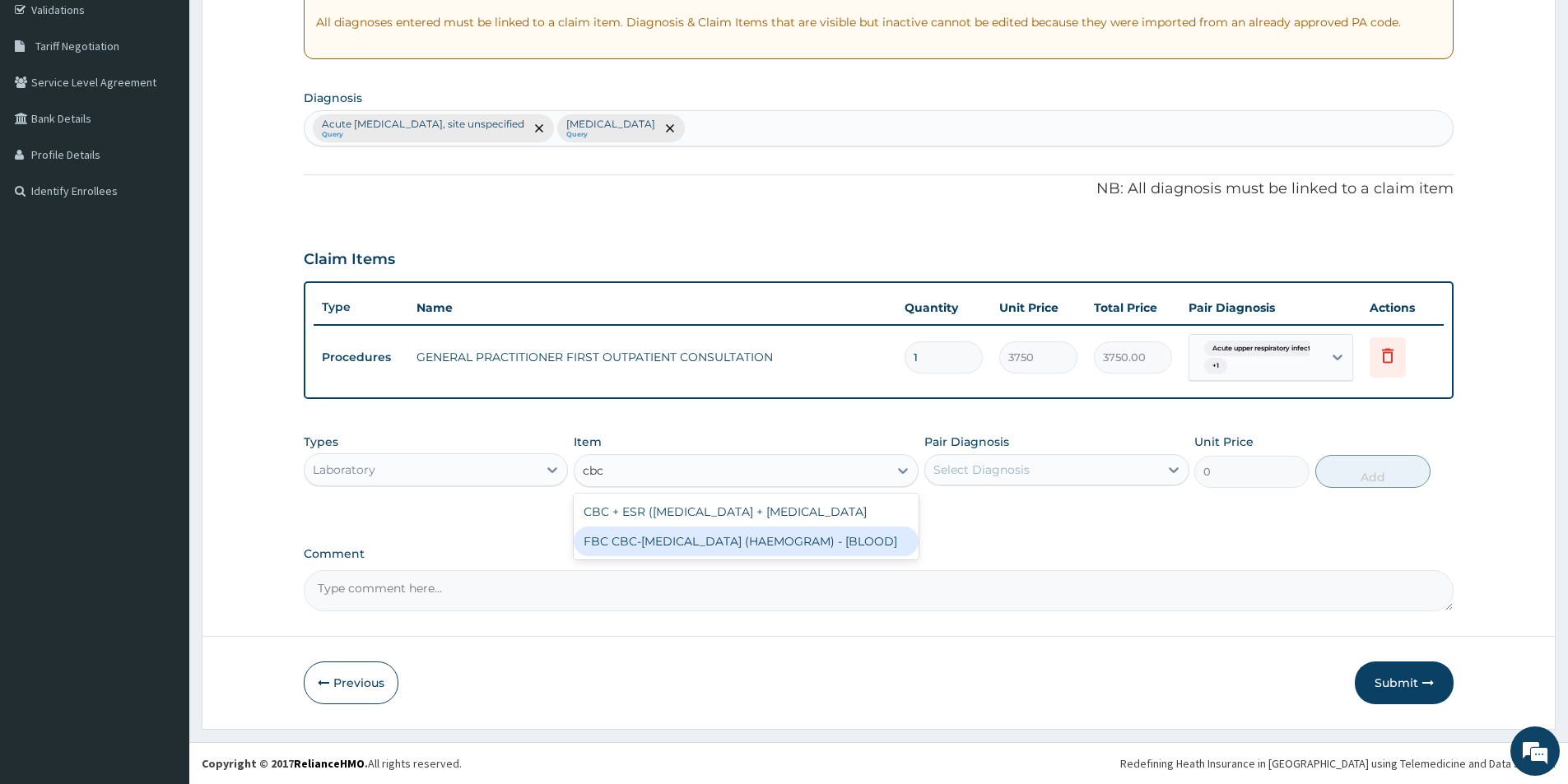
drag, startPoint x: 670, startPoint y: 561, endPoint x: 759, endPoint y: 532, distance: 93.6
click at [670, 556] on div "FBC CBC-COMPLETE BLOOD COUNT (HAEMOGRAM) - [BLOOD]" at bounding box center [745, 541] width 345 height 30
type input "5000"
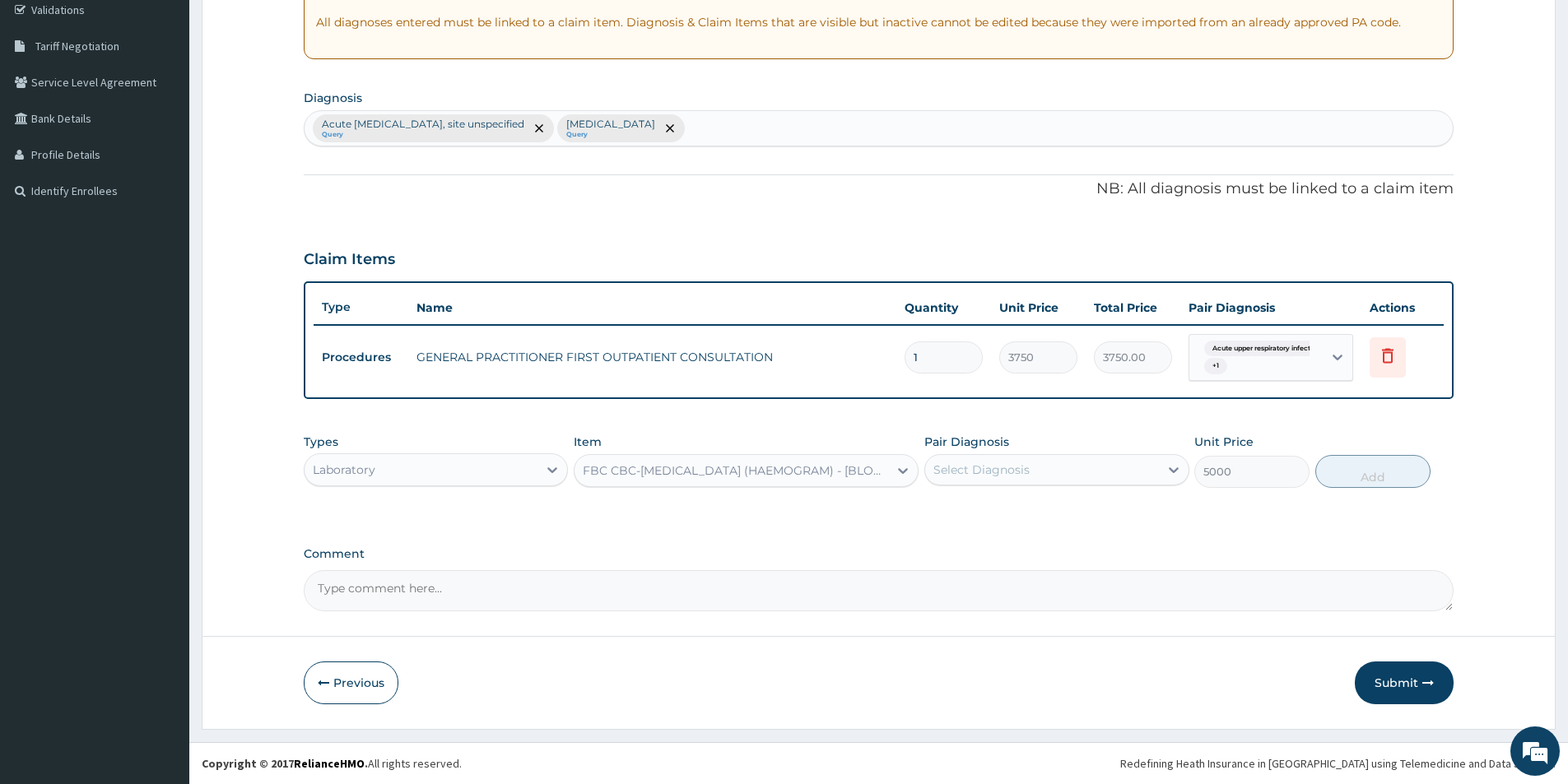
click at [976, 450] on label "Pair Diagnosis" at bounding box center [966, 441] width 84 height 16
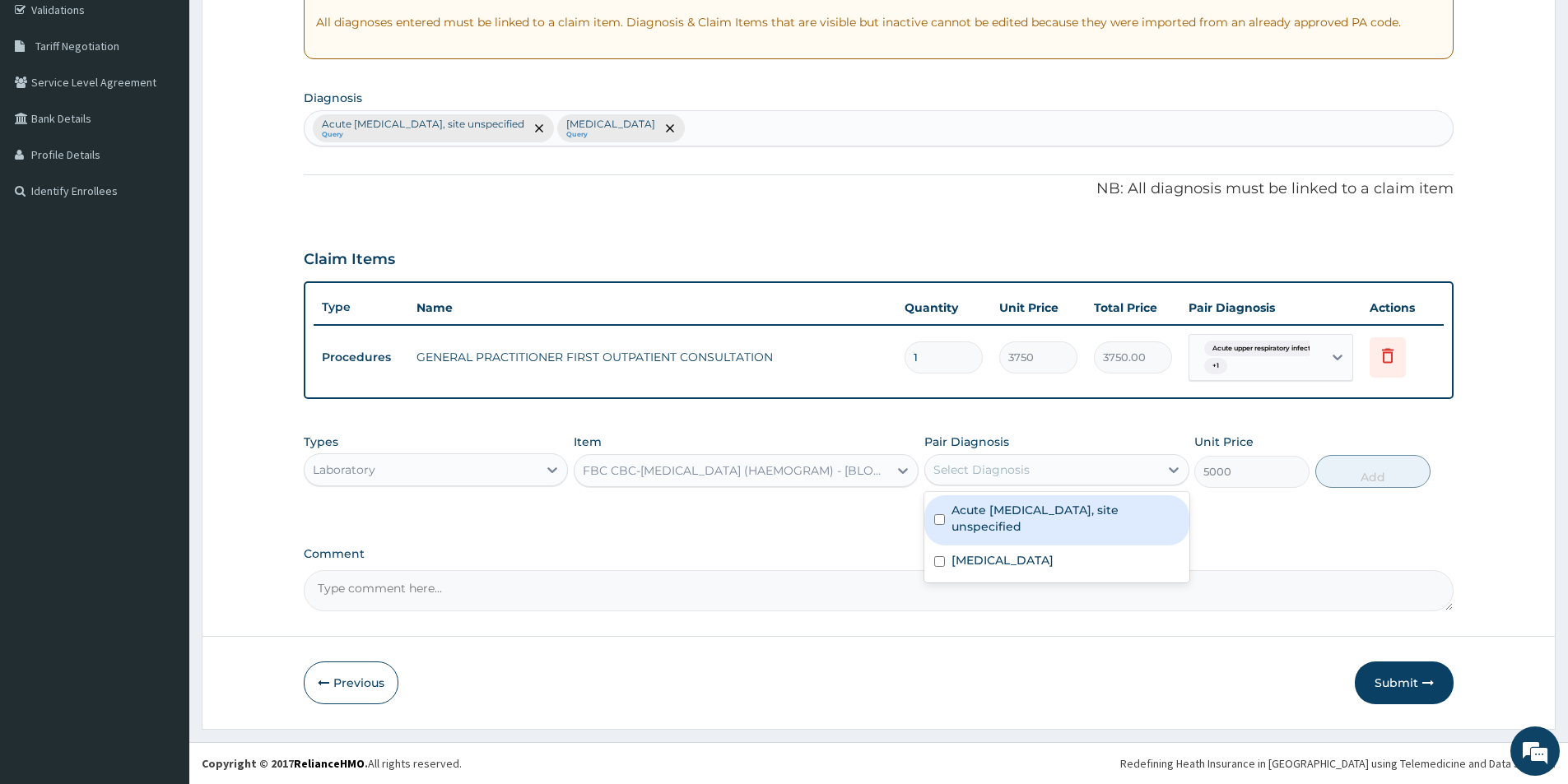
drag, startPoint x: 972, startPoint y: 471, endPoint x: 973, endPoint y: 495, distance: 24.0
click at [972, 473] on div "Select Diagnosis" at bounding box center [981, 469] width 96 height 16
drag, startPoint x: 973, startPoint y: 502, endPoint x: 974, endPoint y: 528, distance: 26.0
click at [973, 511] on div "Acute upper respiratory infection, site unspecified" at bounding box center [1056, 519] width 264 height 50
checkbox input "true"
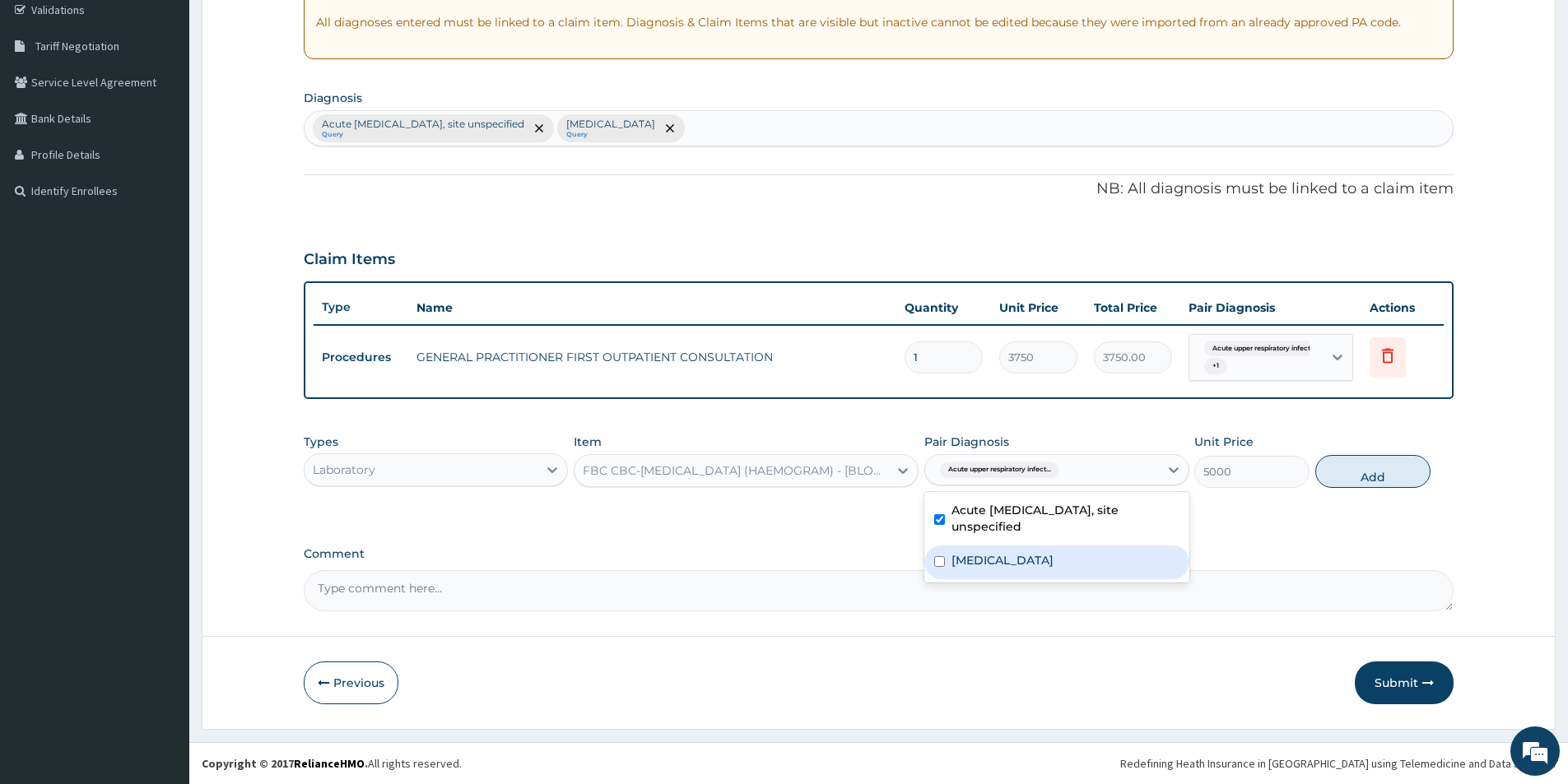
click at [974, 554] on label "Malaria, unspecified" at bounding box center [1002, 560] width 102 height 16
checkbox input "true"
click at [1379, 469] on button "Add" at bounding box center [1372, 471] width 115 height 33
type input "0"
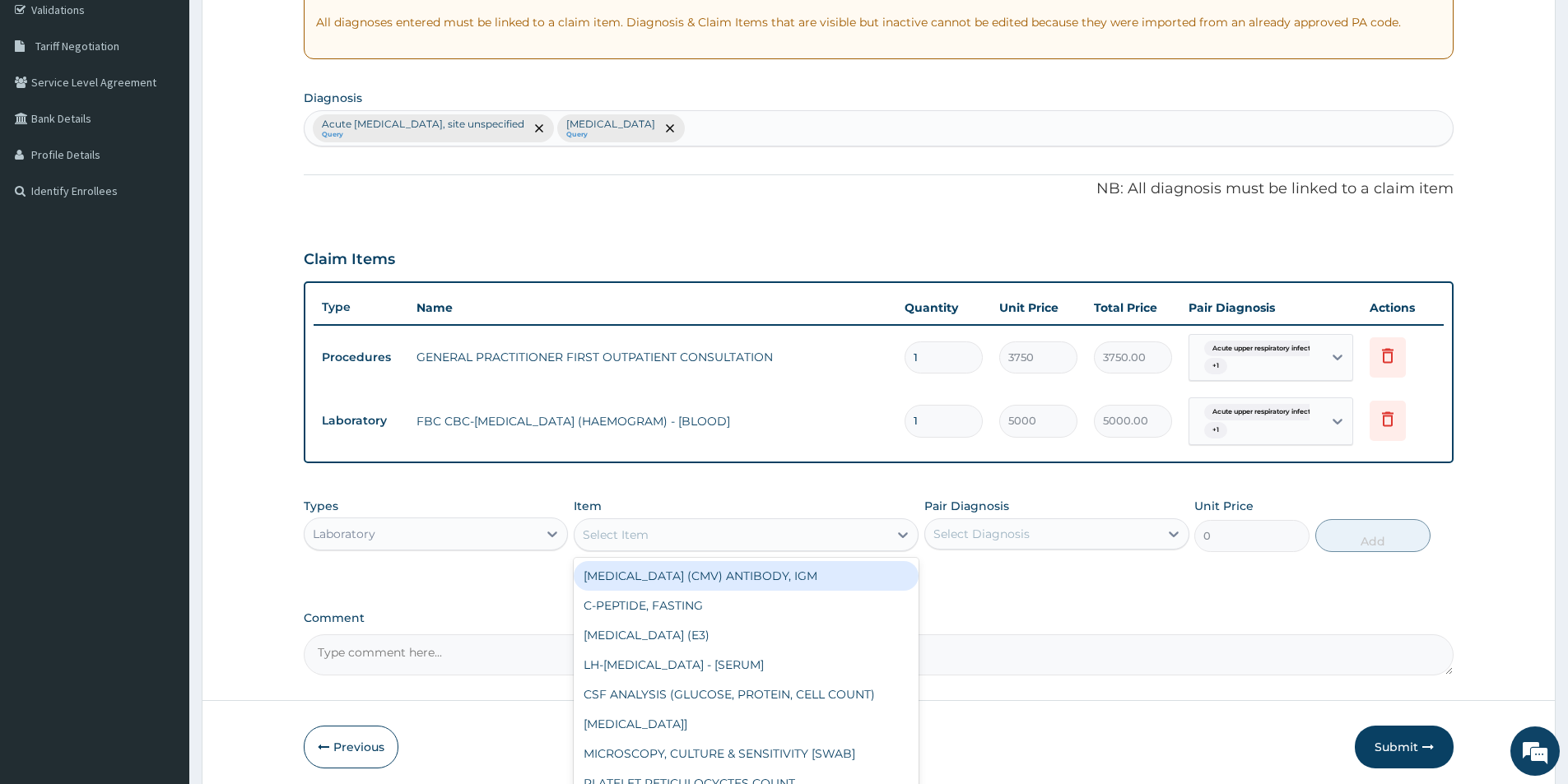
click at [633, 537] on div "Select Item" at bounding box center [615, 535] width 66 height 16
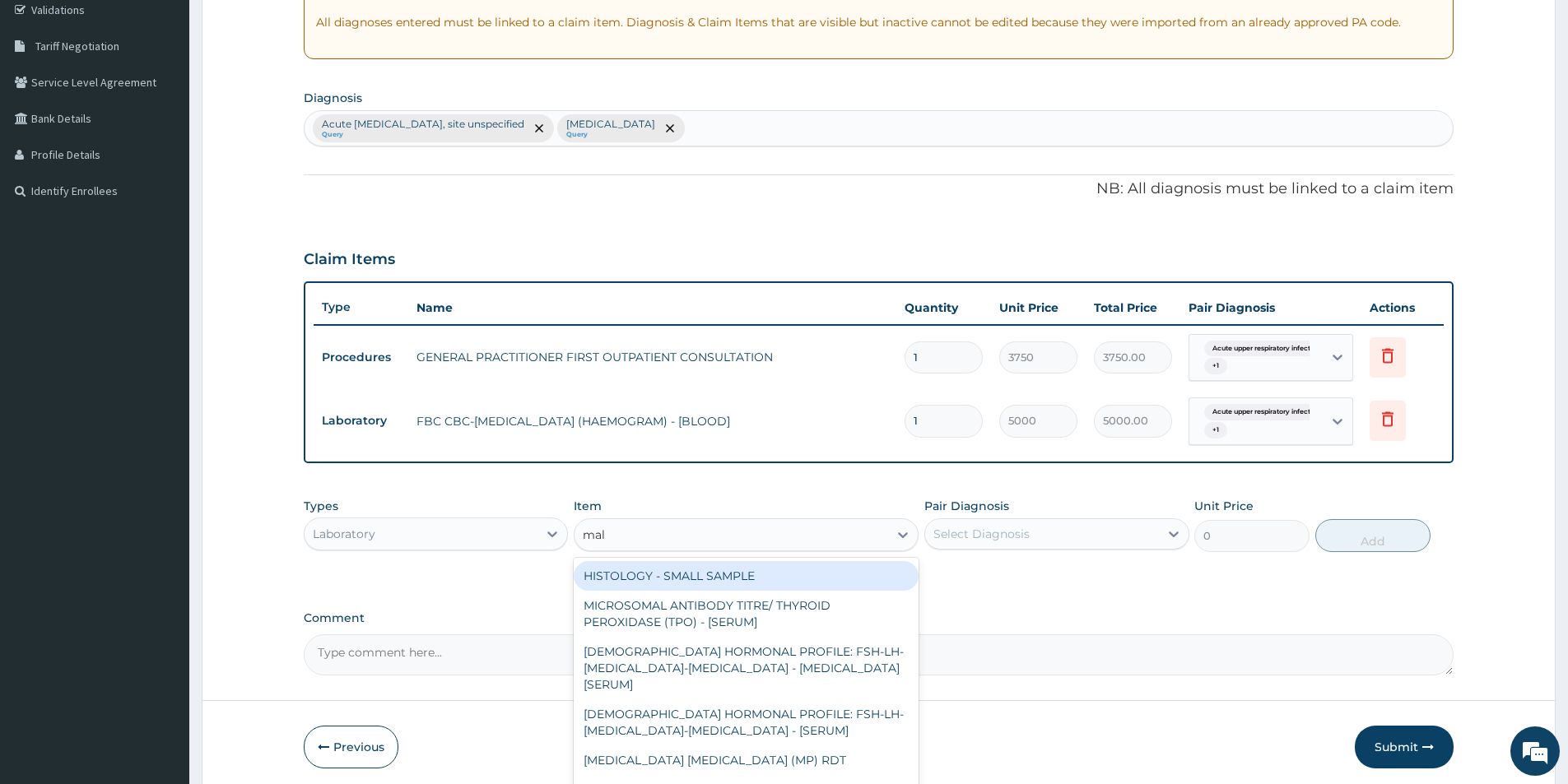
type input "mala"
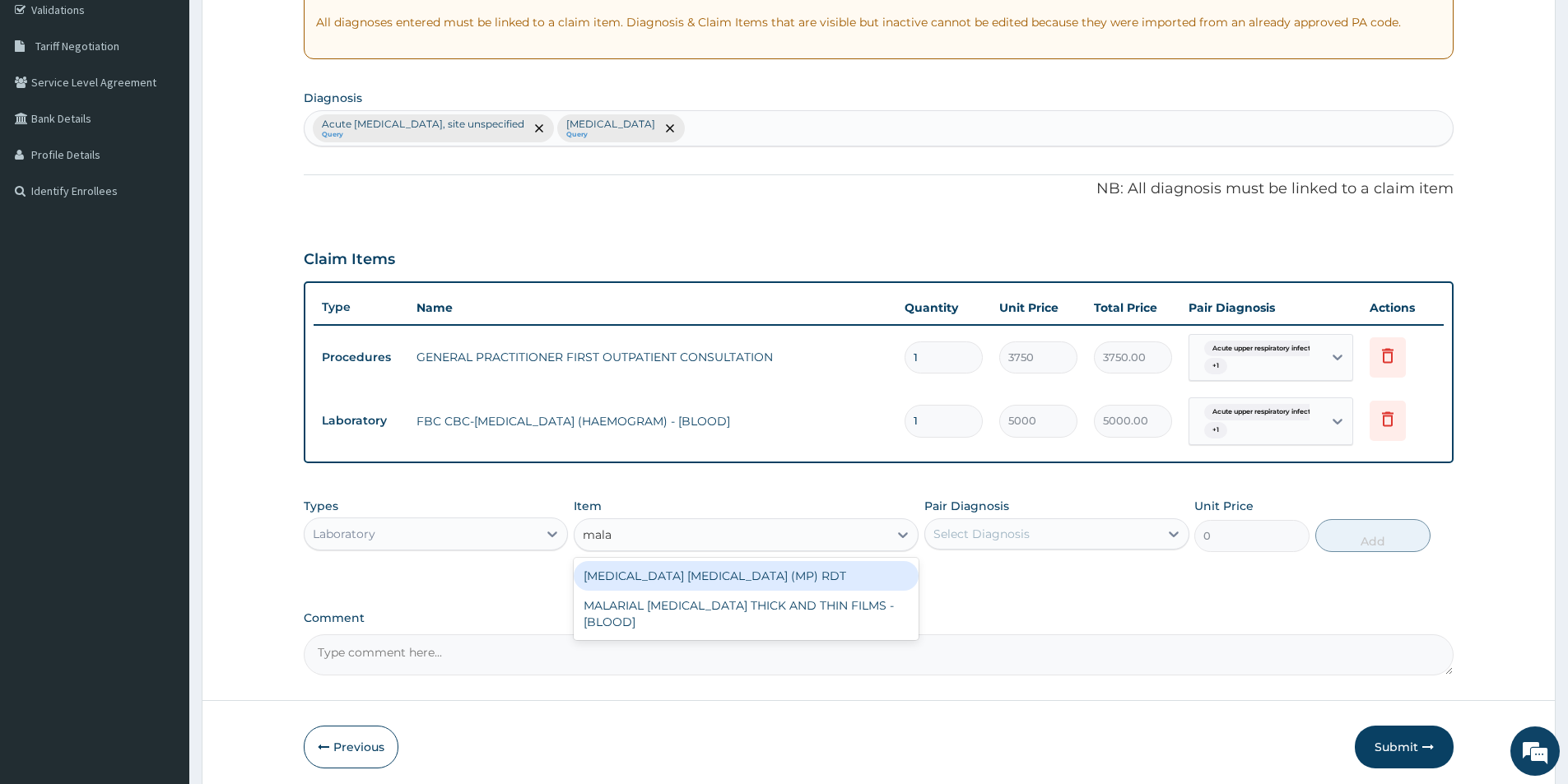
click at [653, 582] on div "MALARIA PARASITE (MP) RDT" at bounding box center [745, 576] width 345 height 30
type input "2000"
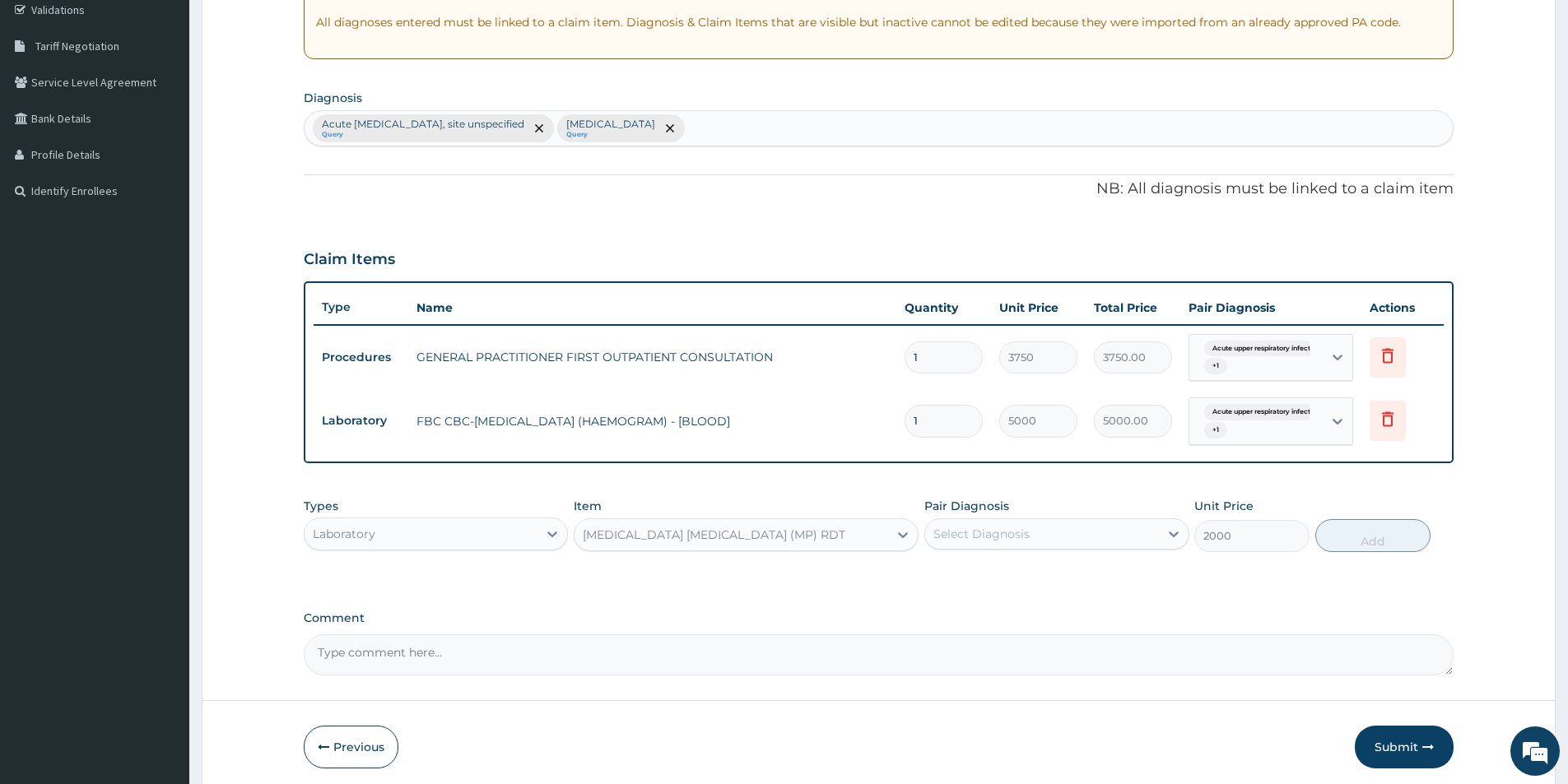
click at [1011, 552] on div "Types Laboratory Item MALARIA PARASITE (MP) RDT Pair Diagnosis Select Diagnosis…" at bounding box center [879, 525] width 1150 height 71
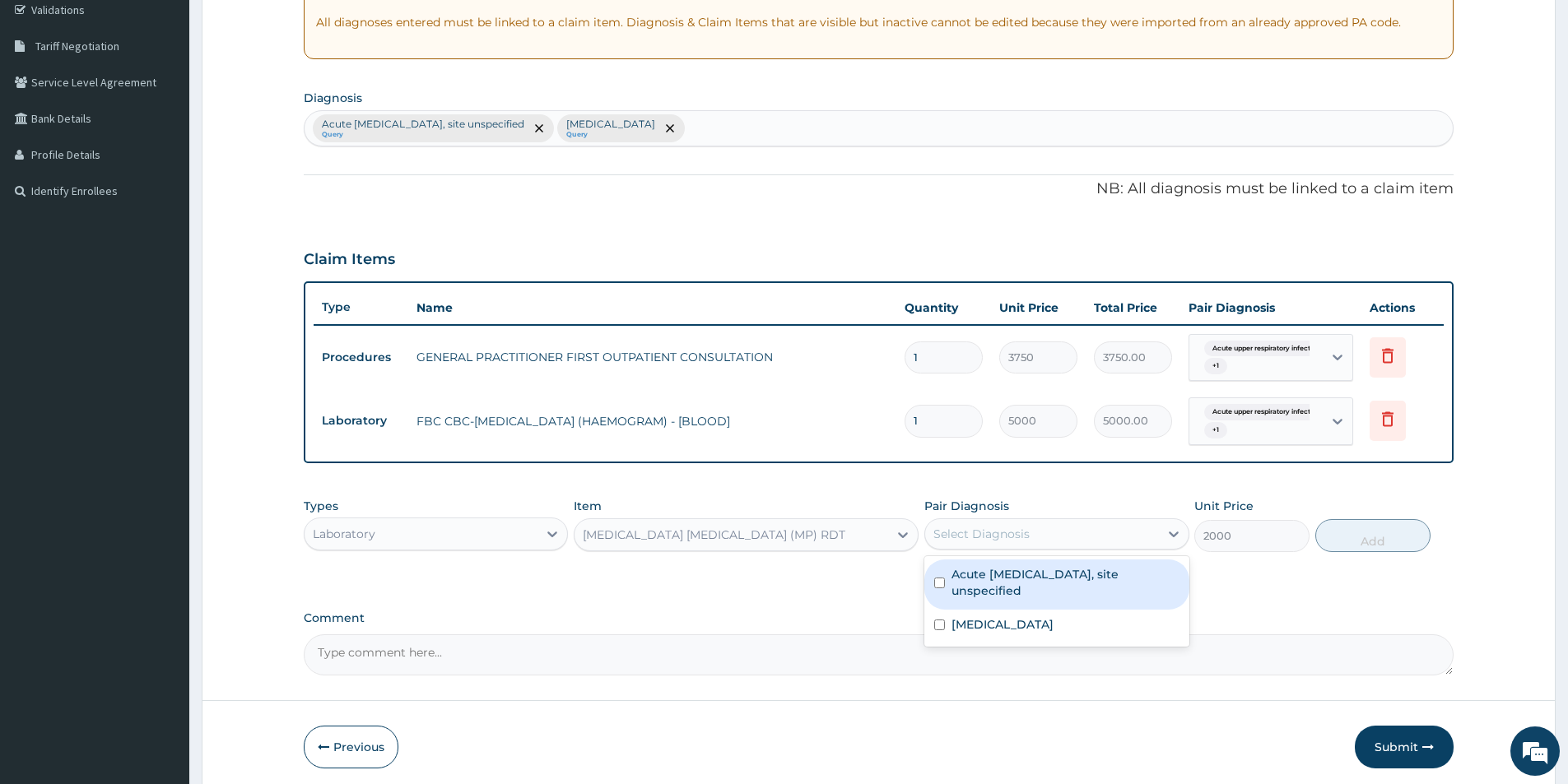
click at [1011, 539] on div "Select Diagnosis" at bounding box center [981, 534] width 96 height 16
drag, startPoint x: 1002, startPoint y: 585, endPoint x: 1002, endPoint y: 609, distance: 24.0
click at [1002, 592] on label "Acute upper respiratory infection, site unspecified" at bounding box center [1065, 582] width 227 height 33
checkbox input "true"
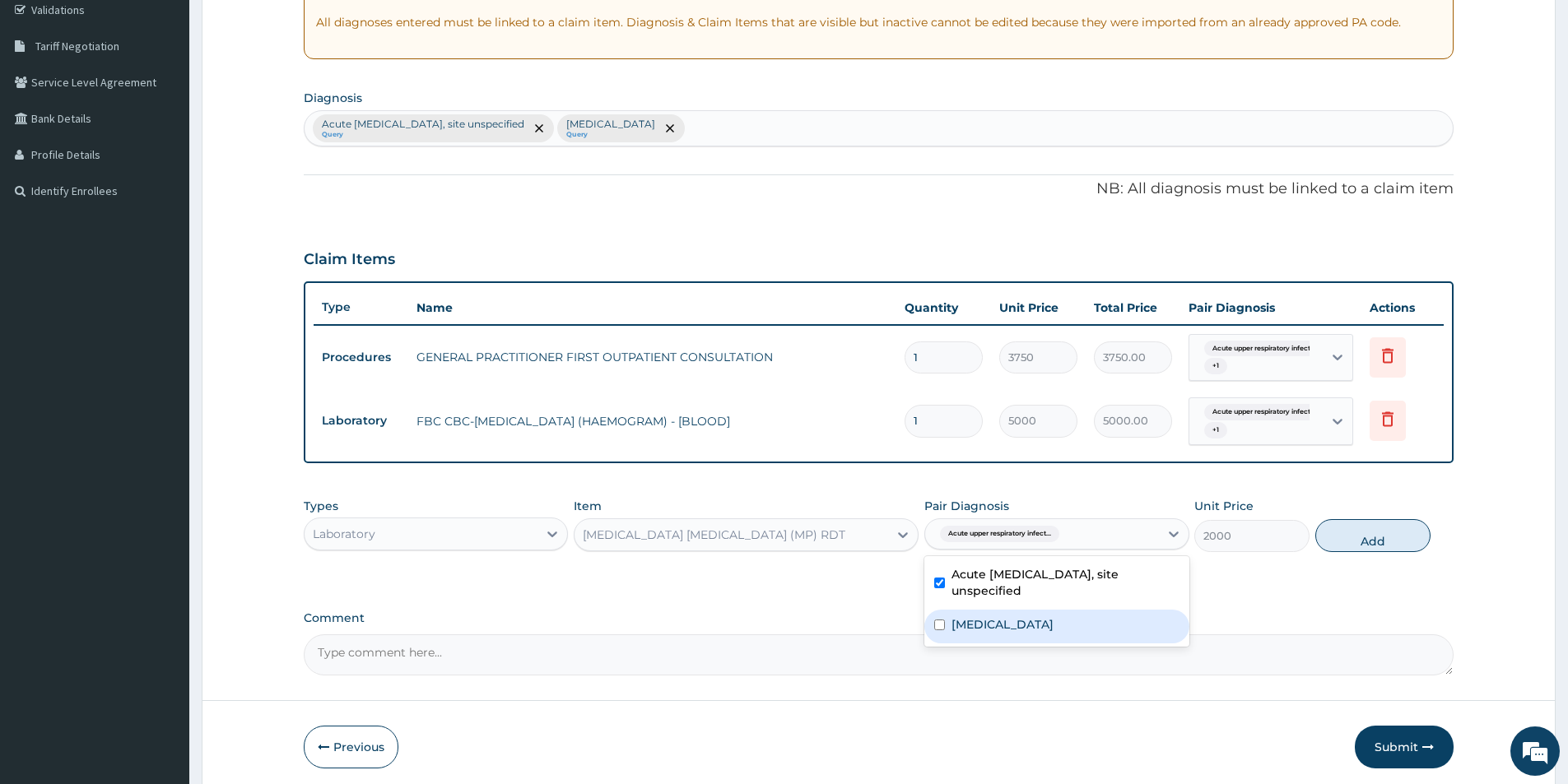
click at [1002, 609] on div "Malaria, unspecified" at bounding box center [1056, 625] width 264 height 34
checkbox input "true"
click at [1400, 537] on button "Add" at bounding box center [1372, 536] width 115 height 33
type input "0"
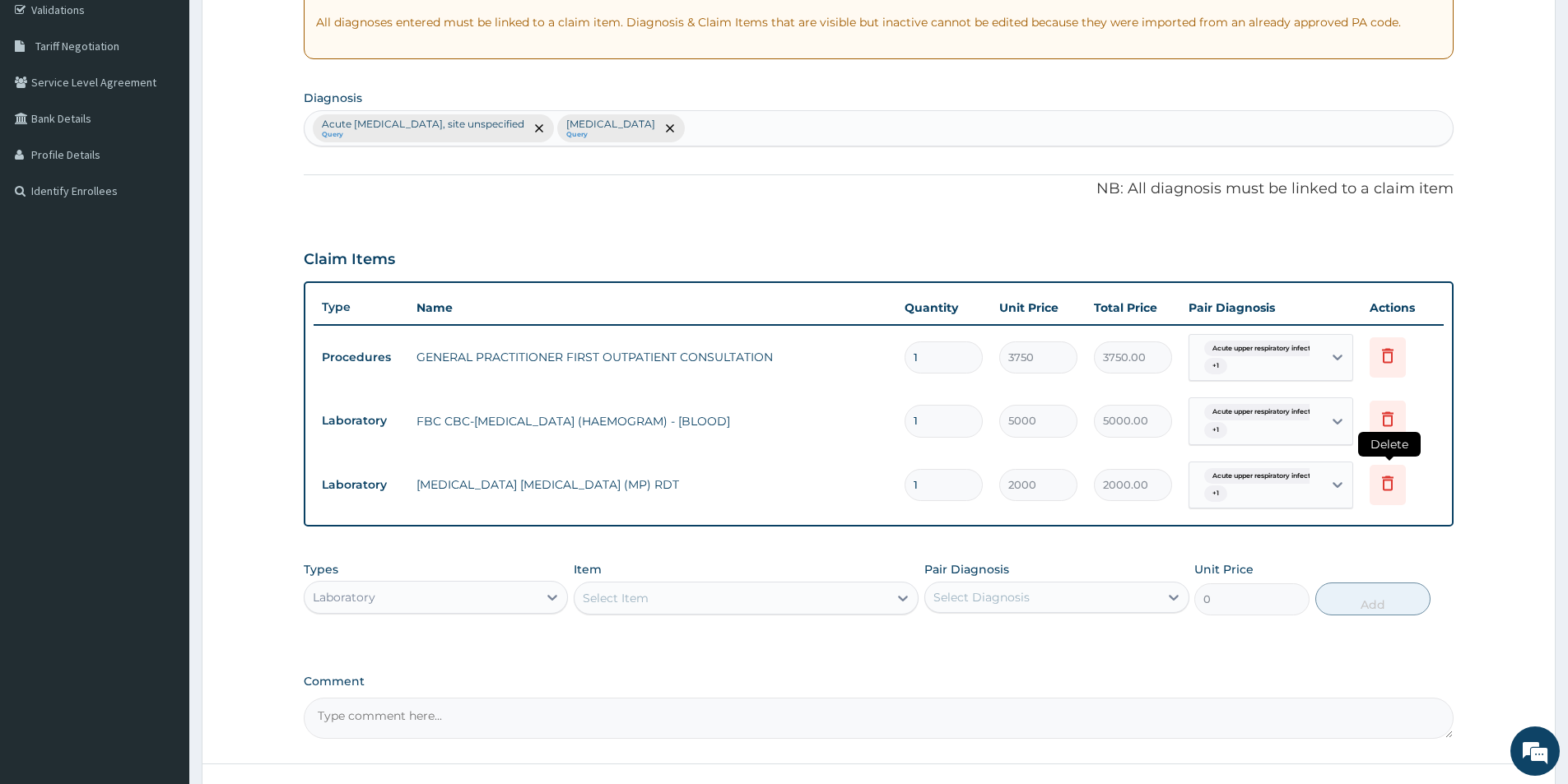
click at [1387, 481] on icon at bounding box center [1388, 483] width 20 height 20
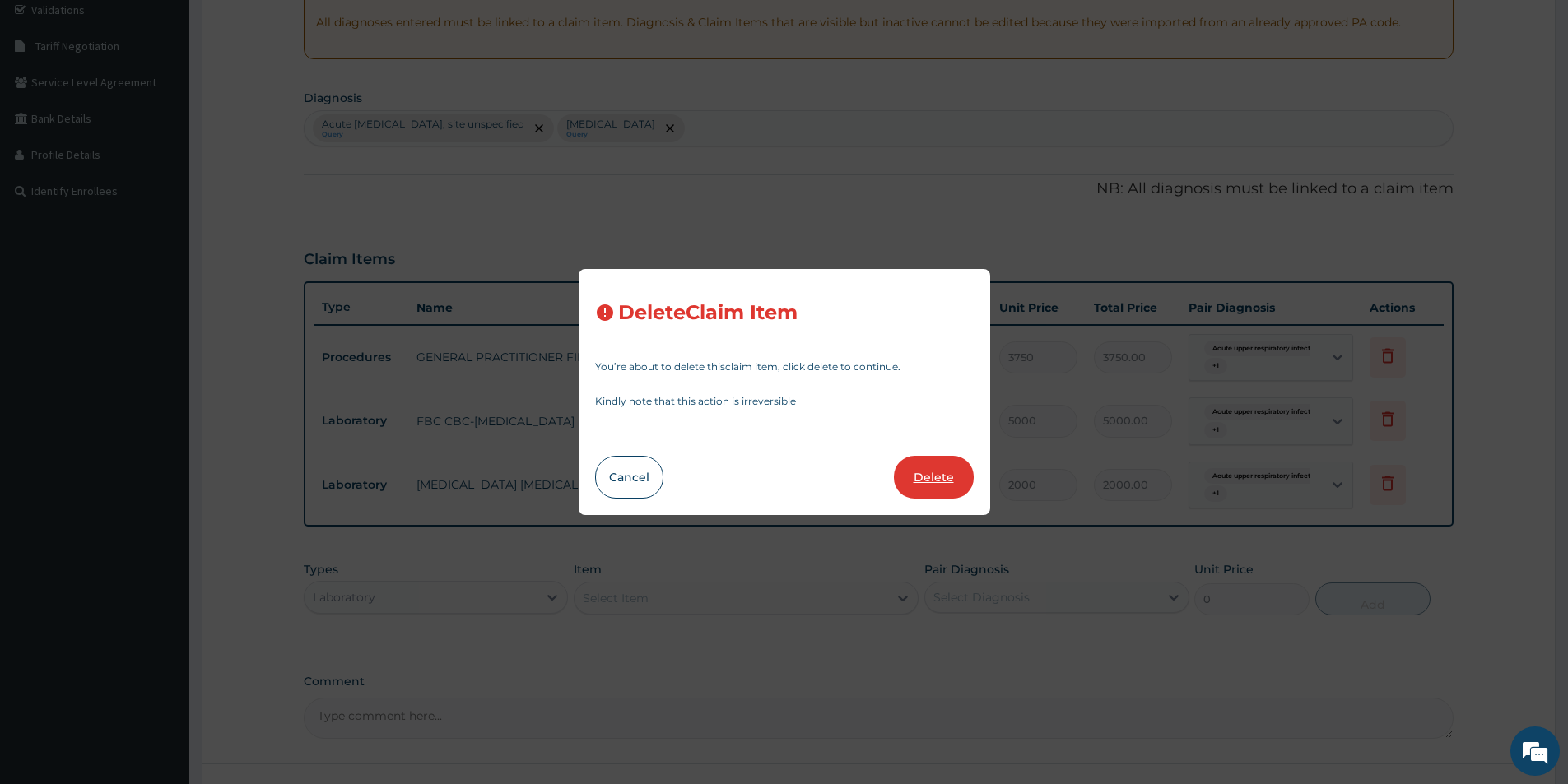
click at [925, 476] on button "Delete" at bounding box center [933, 477] width 80 height 43
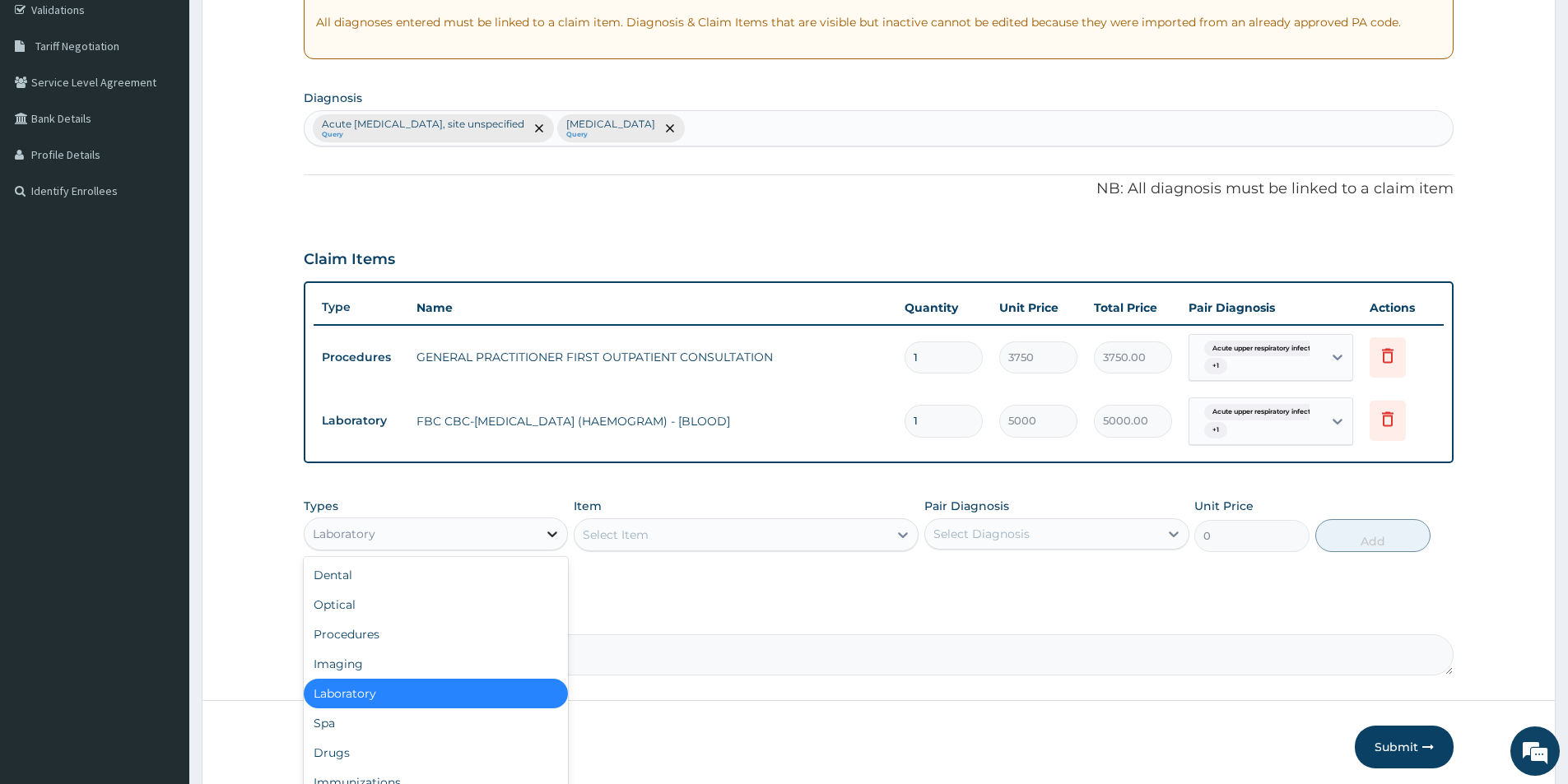
click at [552, 530] on icon at bounding box center [552, 534] width 16 height 16
click at [340, 749] on div "Drugs" at bounding box center [435, 752] width 264 height 30
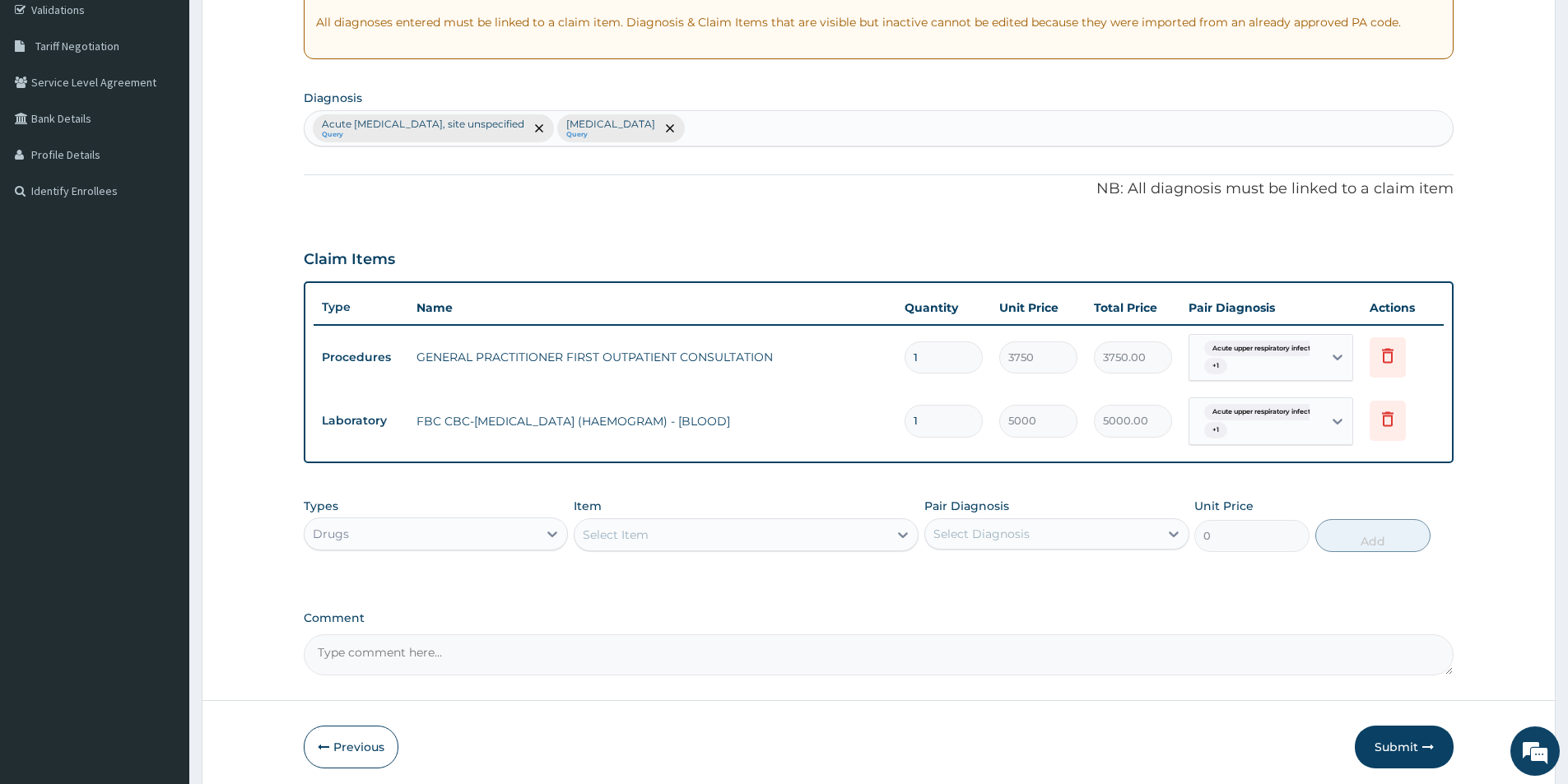
click at [682, 544] on div "Select Item" at bounding box center [731, 534] width 314 height 26
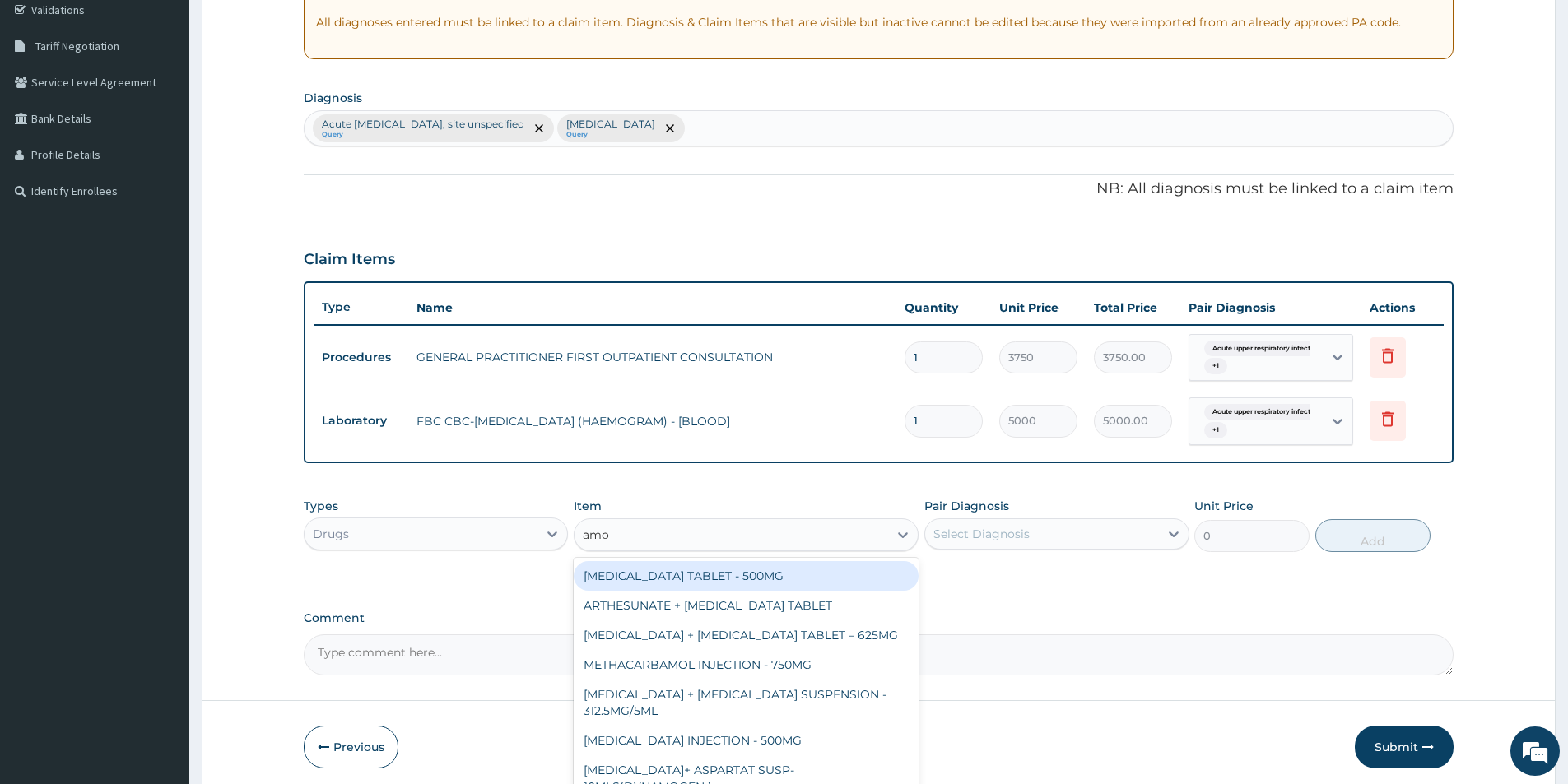
type input "amox"
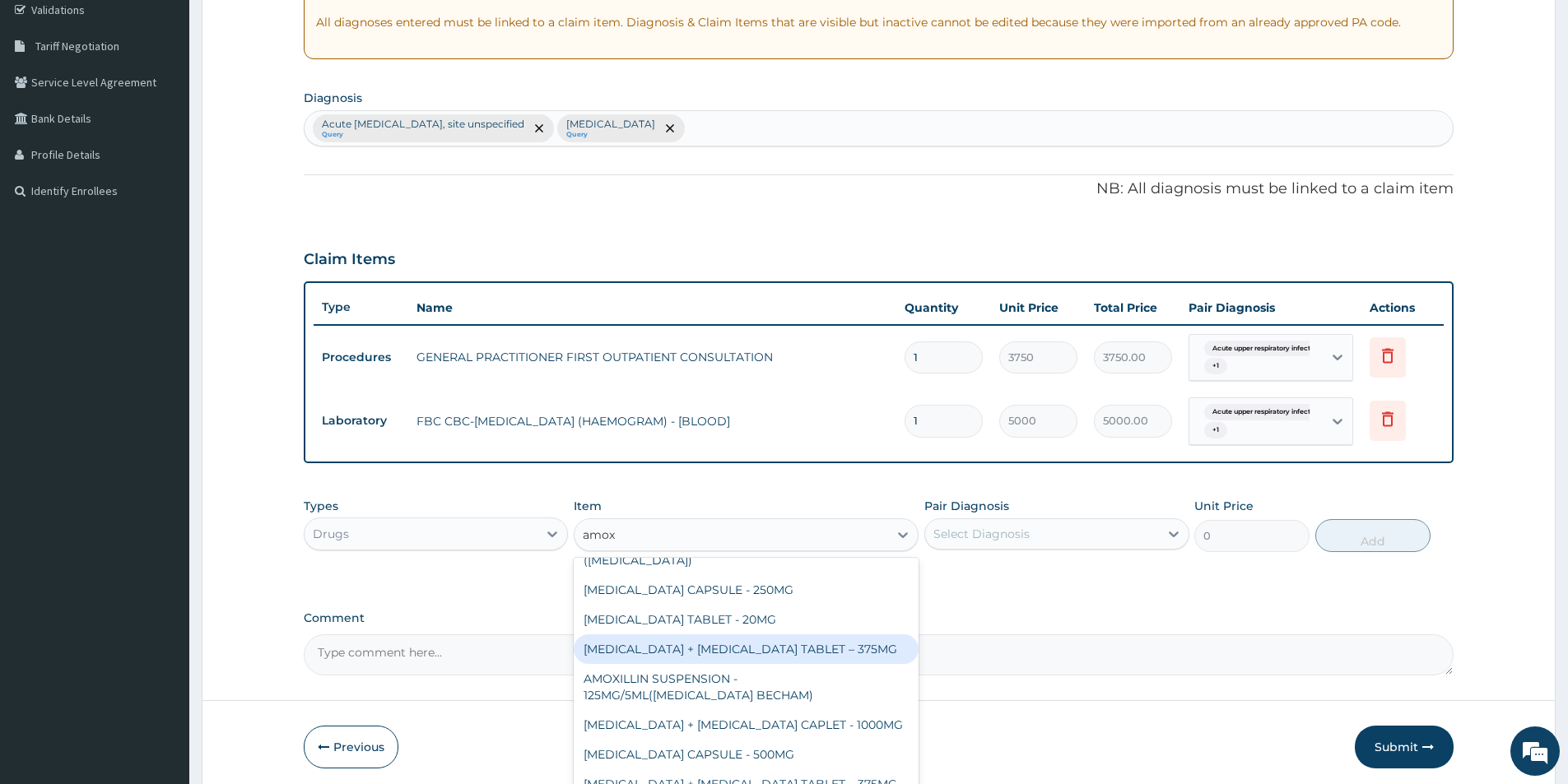
scroll to position [164, 0]
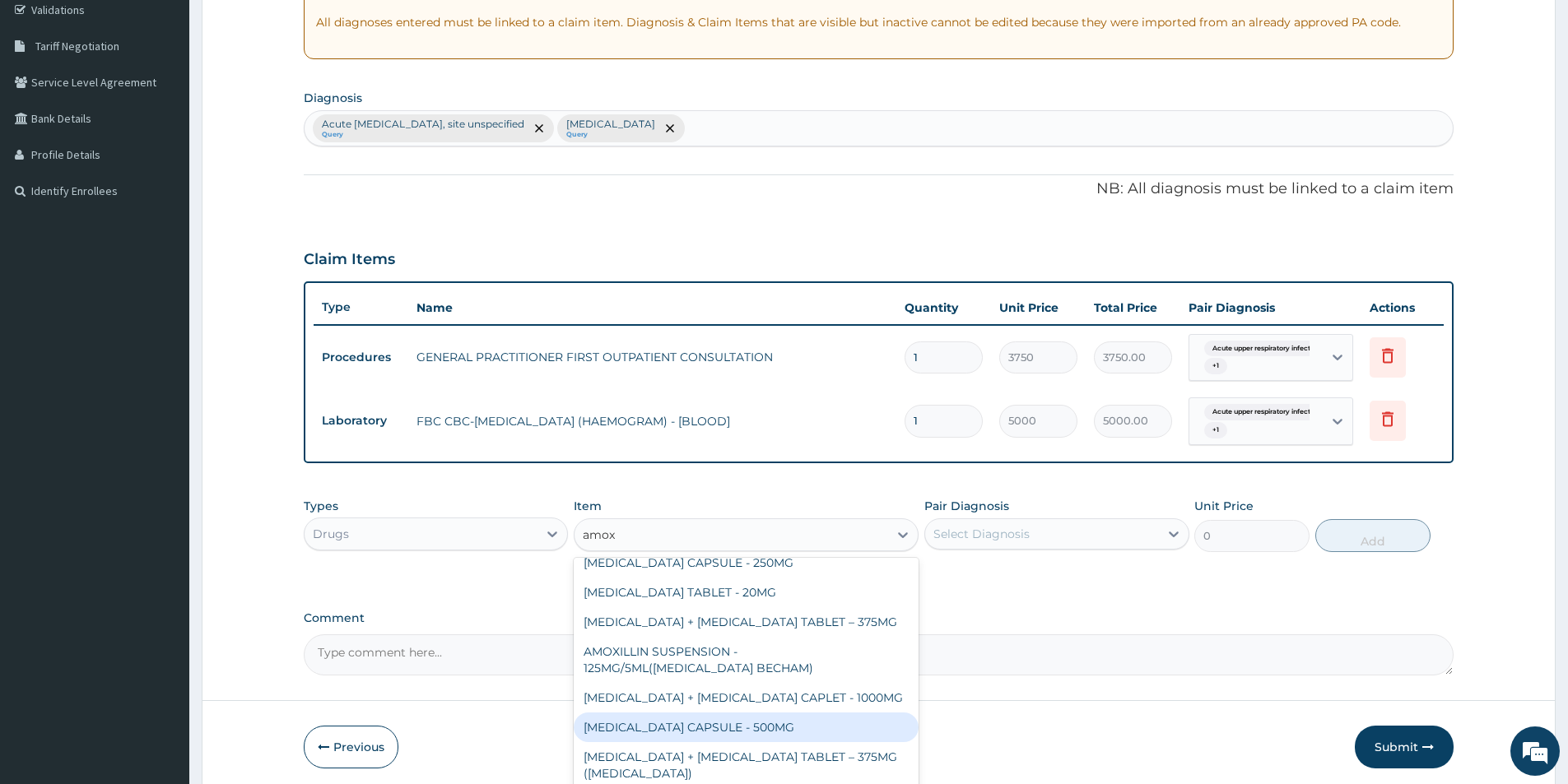
click at [716, 735] on div "AMOXICILLIN CAPSULE - 500MG" at bounding box center [745, 727] width 345 height 30
type input "112"
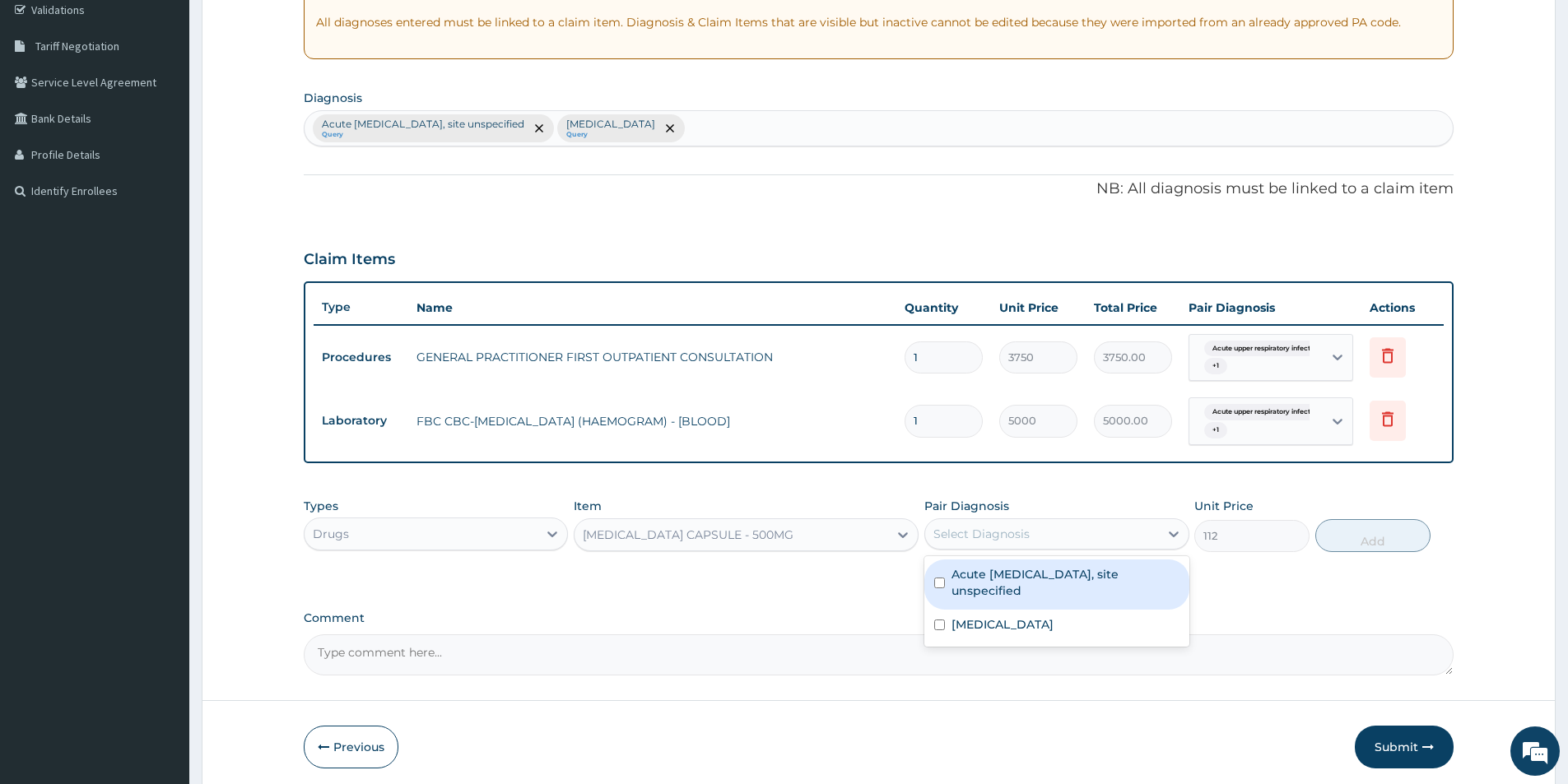
click at [1036, 529] on div "Select Diagnosis" at bounding box center [1041, 533] width 233 height 26
click at [1033, 586] on label "Acute upper respiratory infection, site unspecified" at bounding box center [1065, 582] width 227 height 33
checkbox input "true"
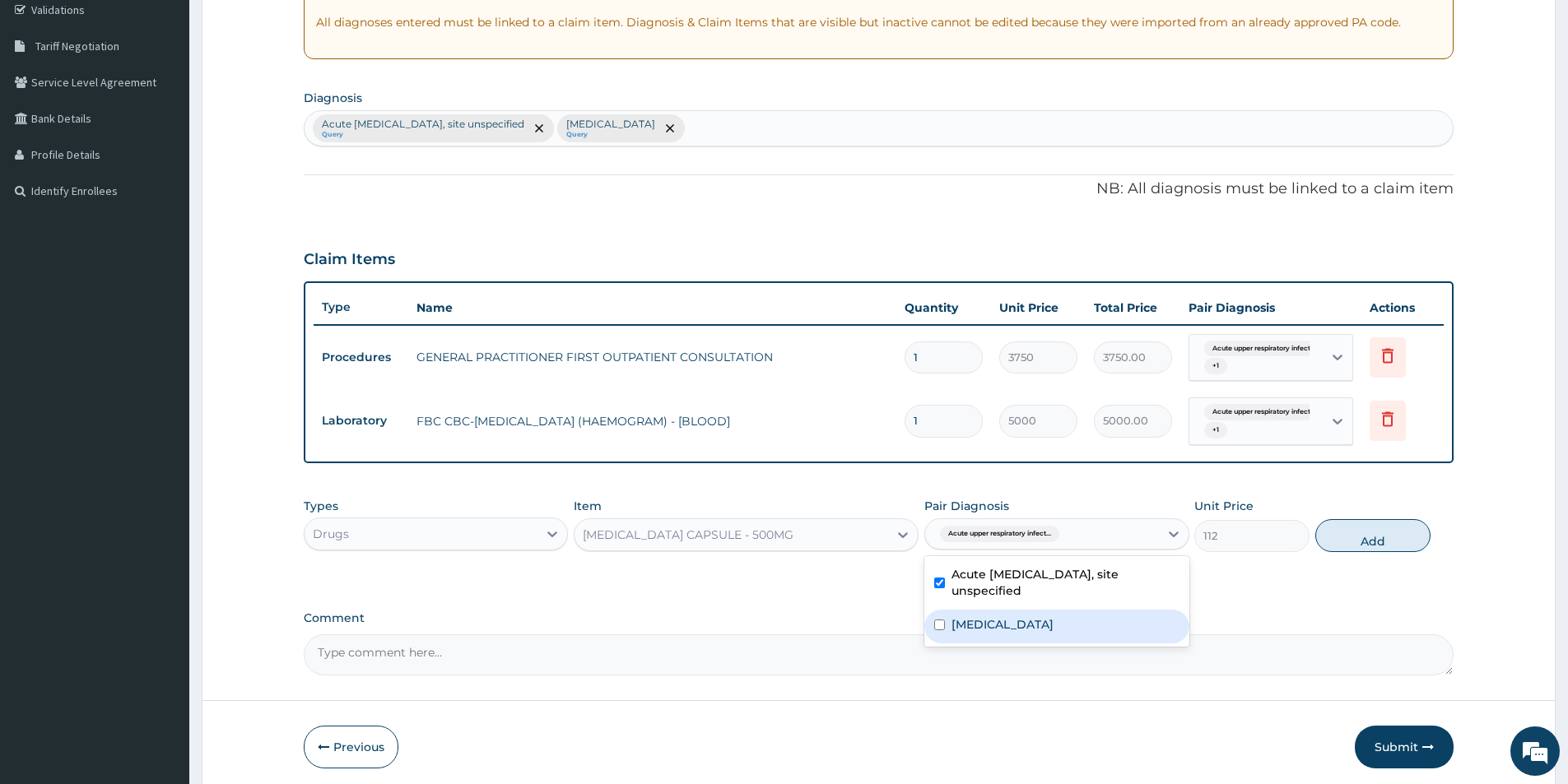
click at [1033, 627] on label "Malaria, unspecified" at bounding box center [1002, 624] width 102 height 16
checkbox input "true"
click at [1361, 529] on button "Add" at bounding box center [1372, 536] width 115 height 33
type input "0"
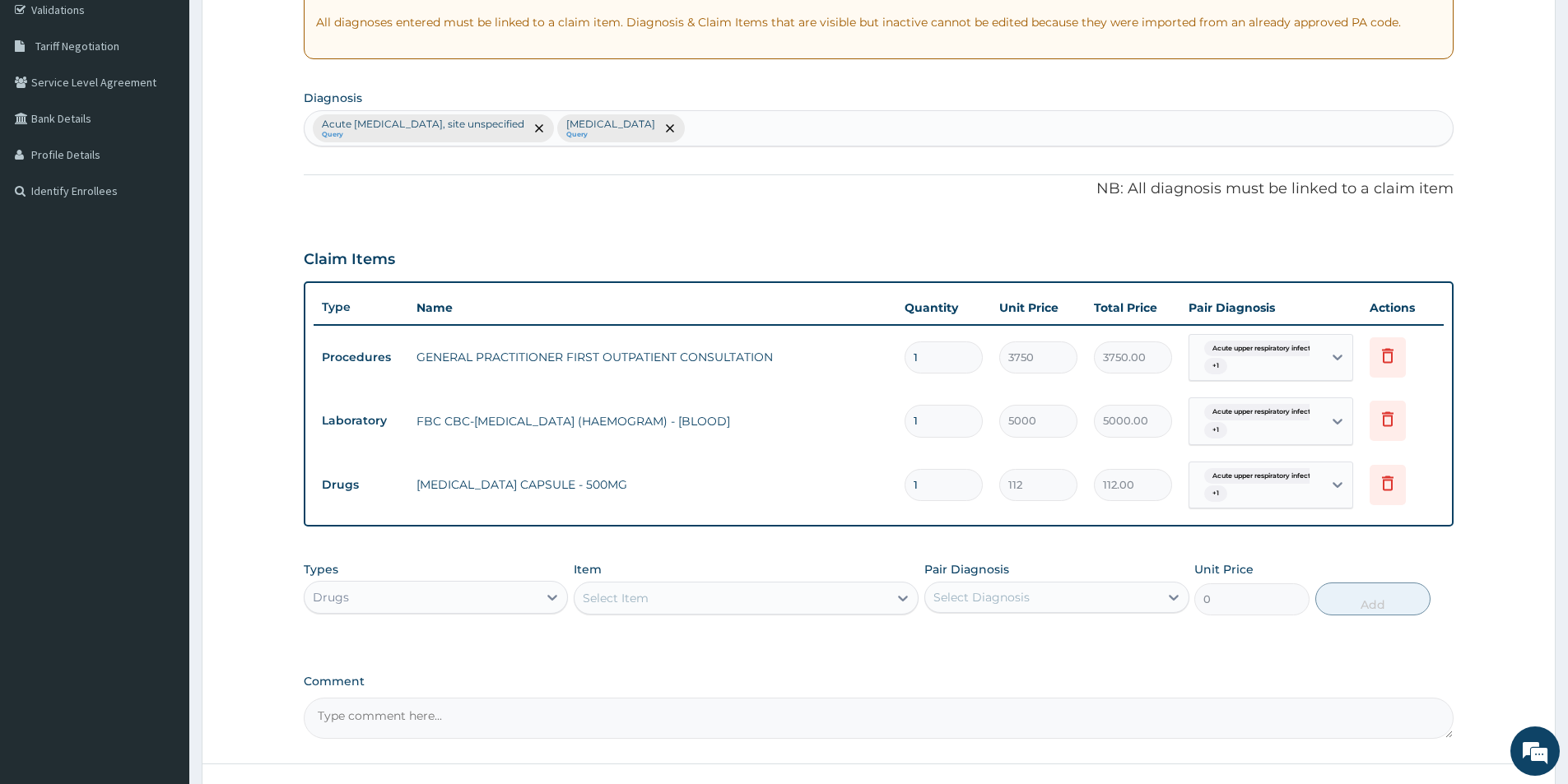
type input "10"
type input "1120.00"
type input "10"
click at [733, 605] on div "Select Item" at bounding box center [731, 597] width 314 height 26
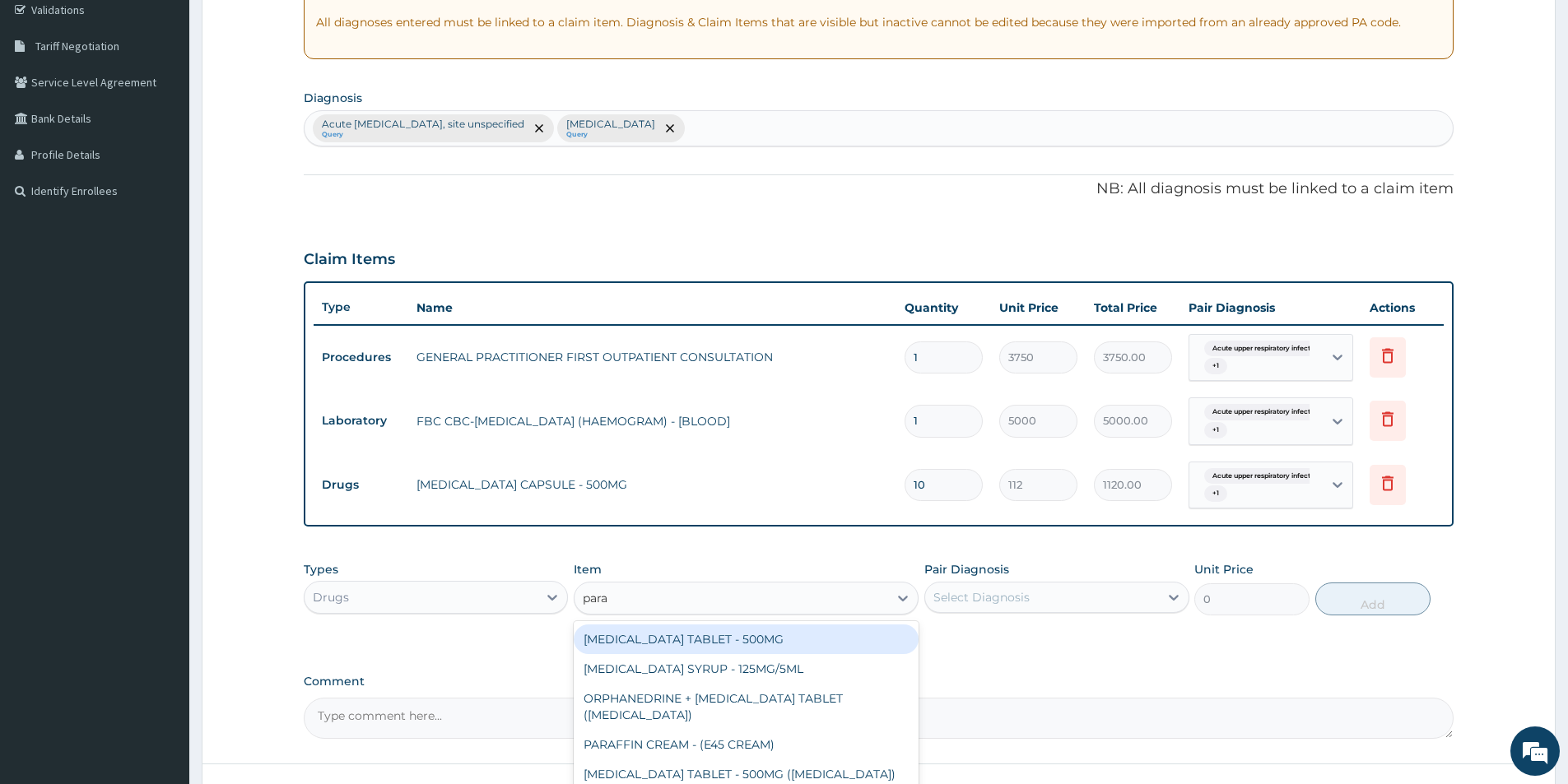
type input "parac"
click at [740, 642] on div "PARACETAMOL TABLET - 500MG" at bounding box center [745, 639] width 345 height 30
type input "33.599999999999994"
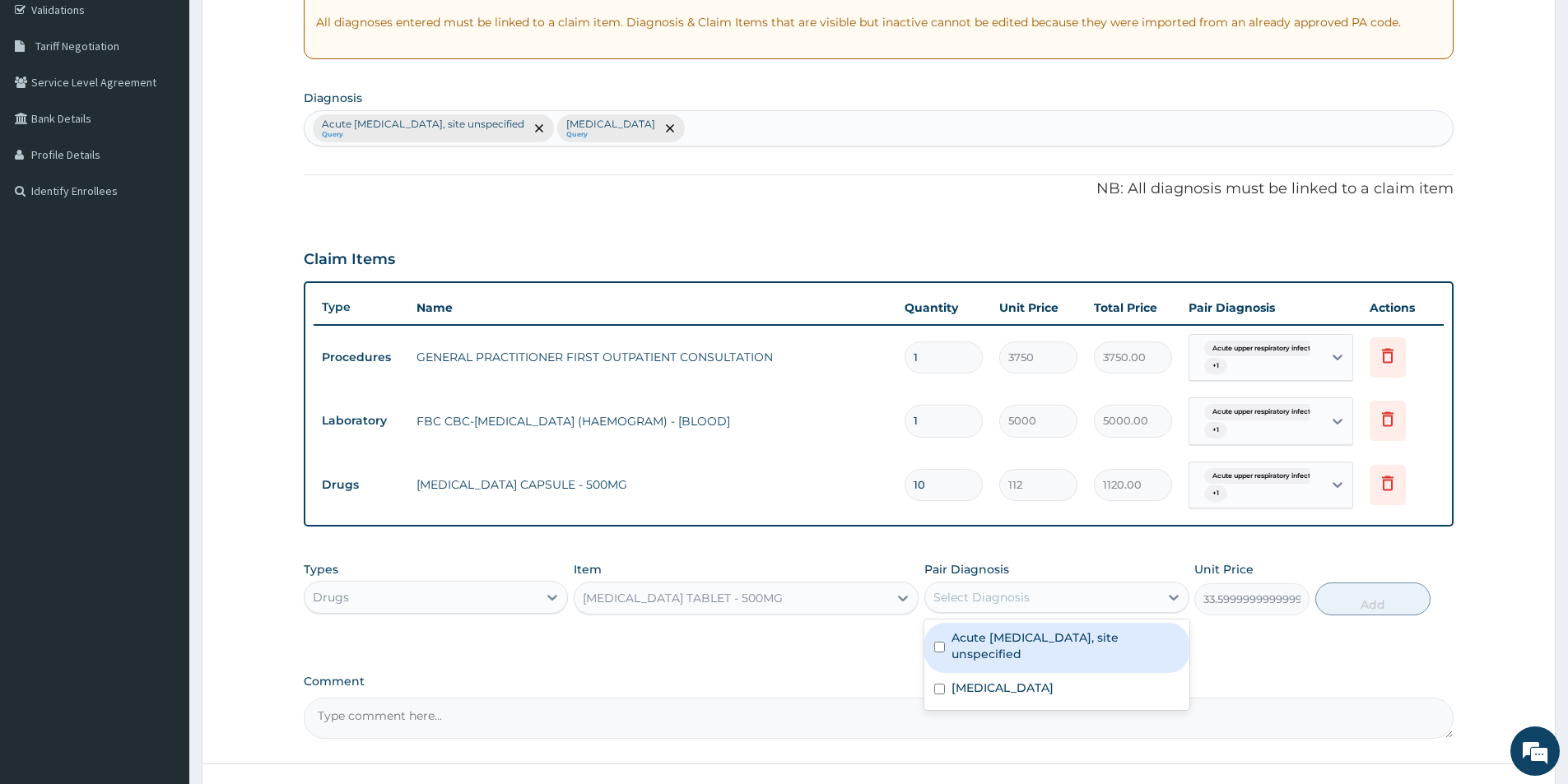
click at [958, 591] on div "Select Diagnosis" at bounding box center [981, 597] width 96 height 16
click at [982, 644] on label "Acute upper respiratory infection, site unspecified" at bounding box center [1065, 645] width 227 height 33
checkbox input "true"
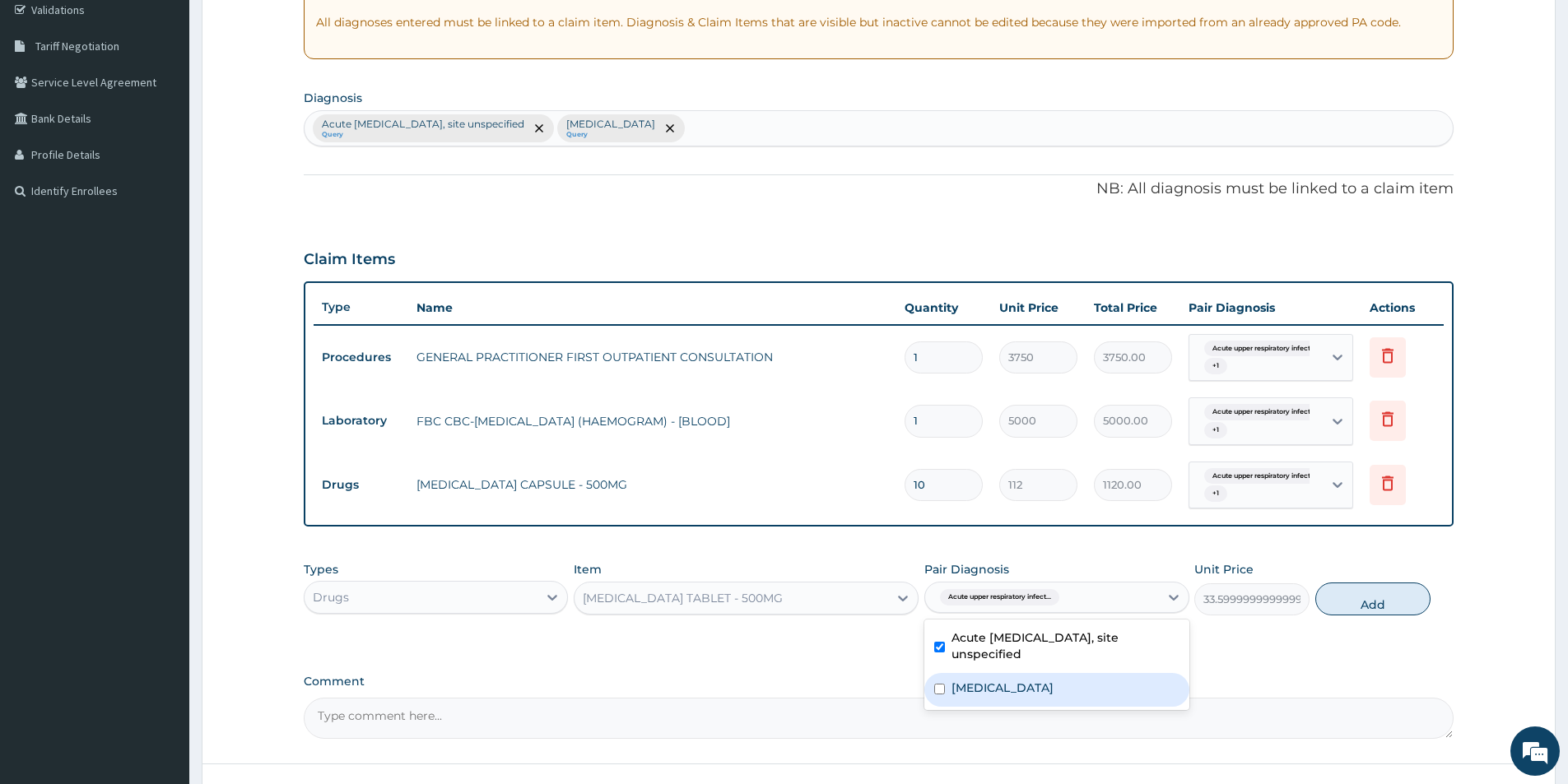
drag, startPoint x: 984, startPoint y: 681, endPoint x: 1191, endPoint y: 627, distance: 213.9
click at [1001, 682] on label "Malaria, unspecified" at bounding box center [1002, 688] width 102 height 16
checkbox input "true"
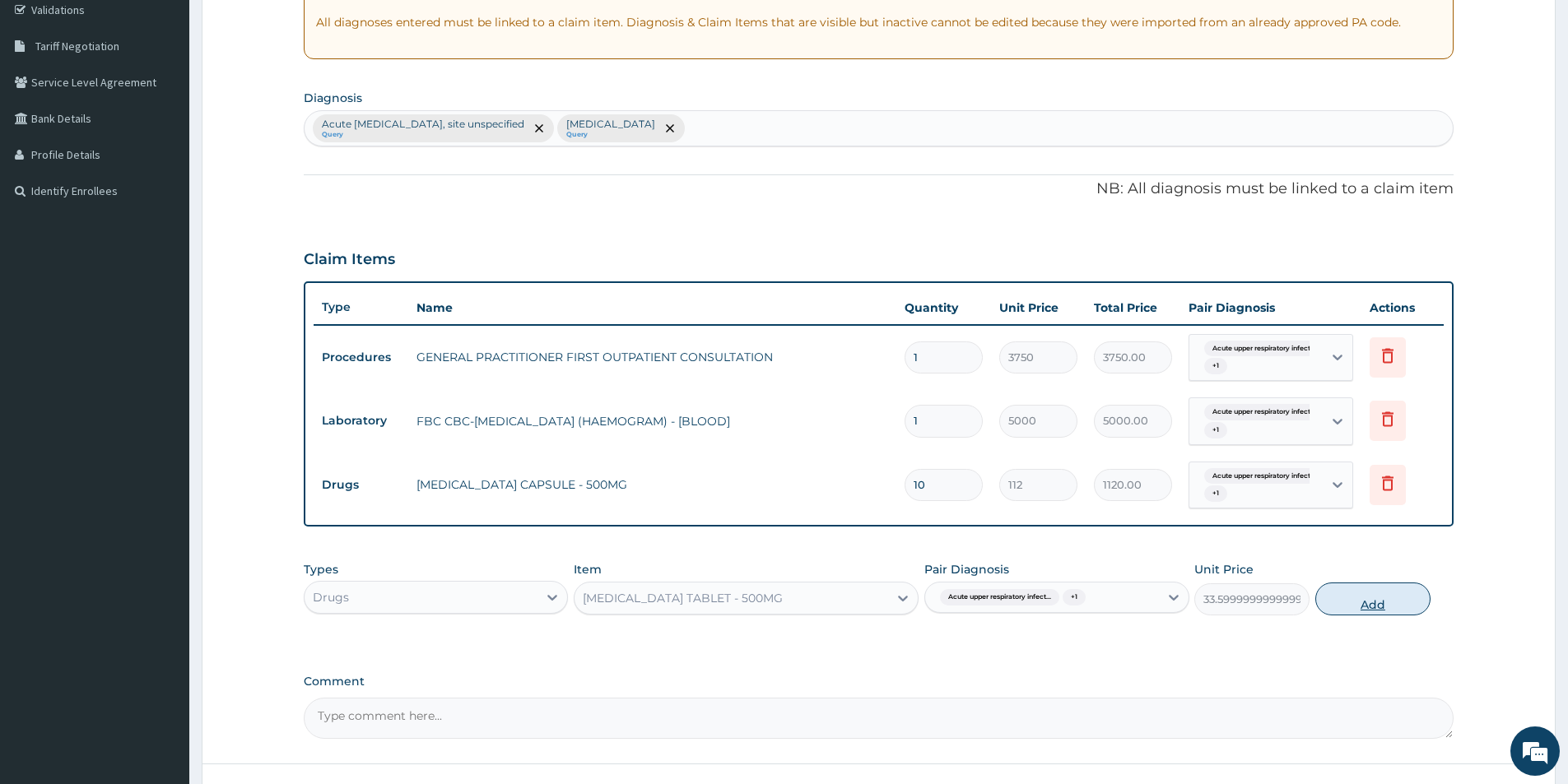
click at [1345, 609] on button "Add" at bounding box center [1372, 598] width 115 height 33
type input "0"
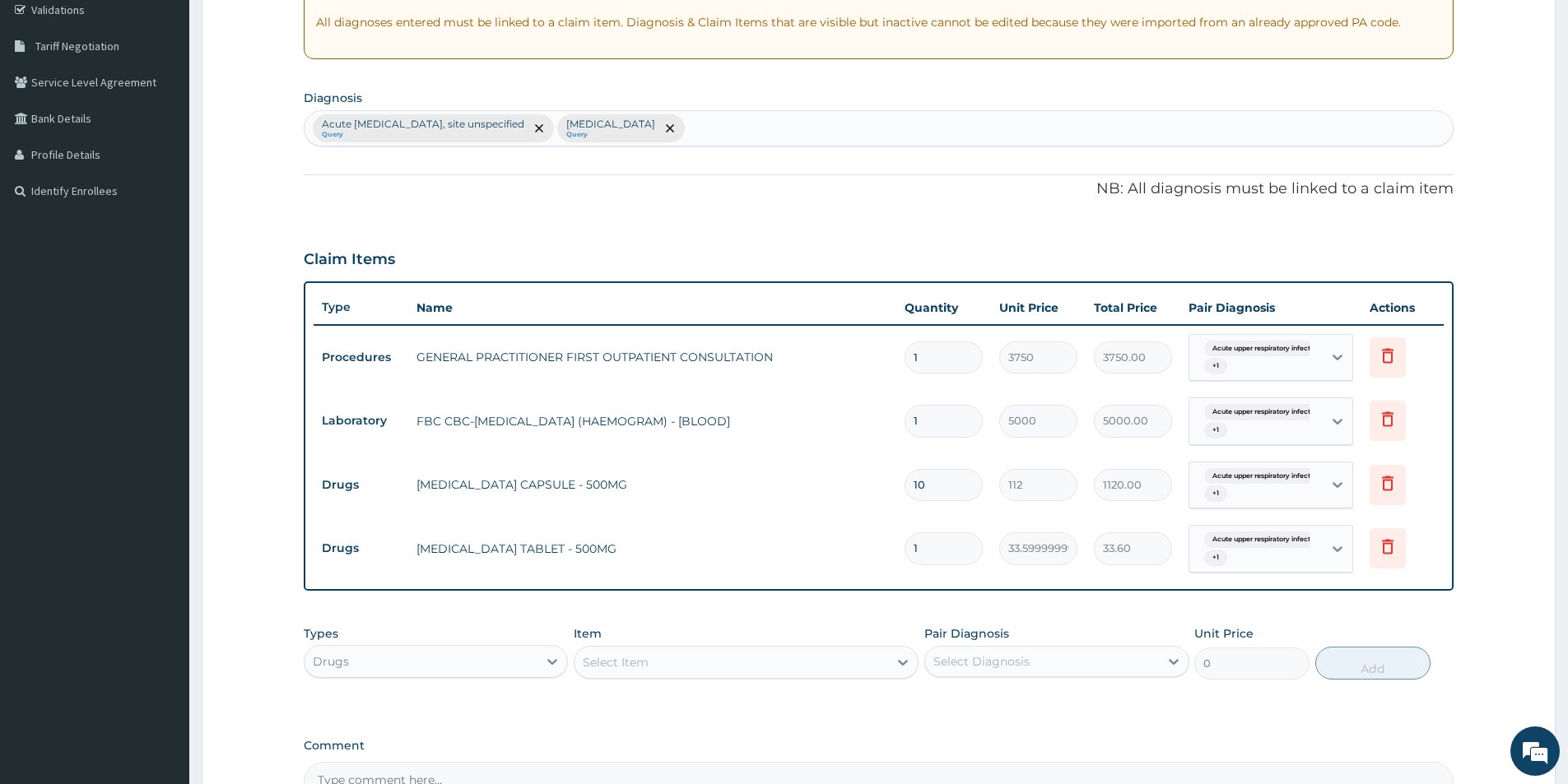
type input "18"
type input "604.80"
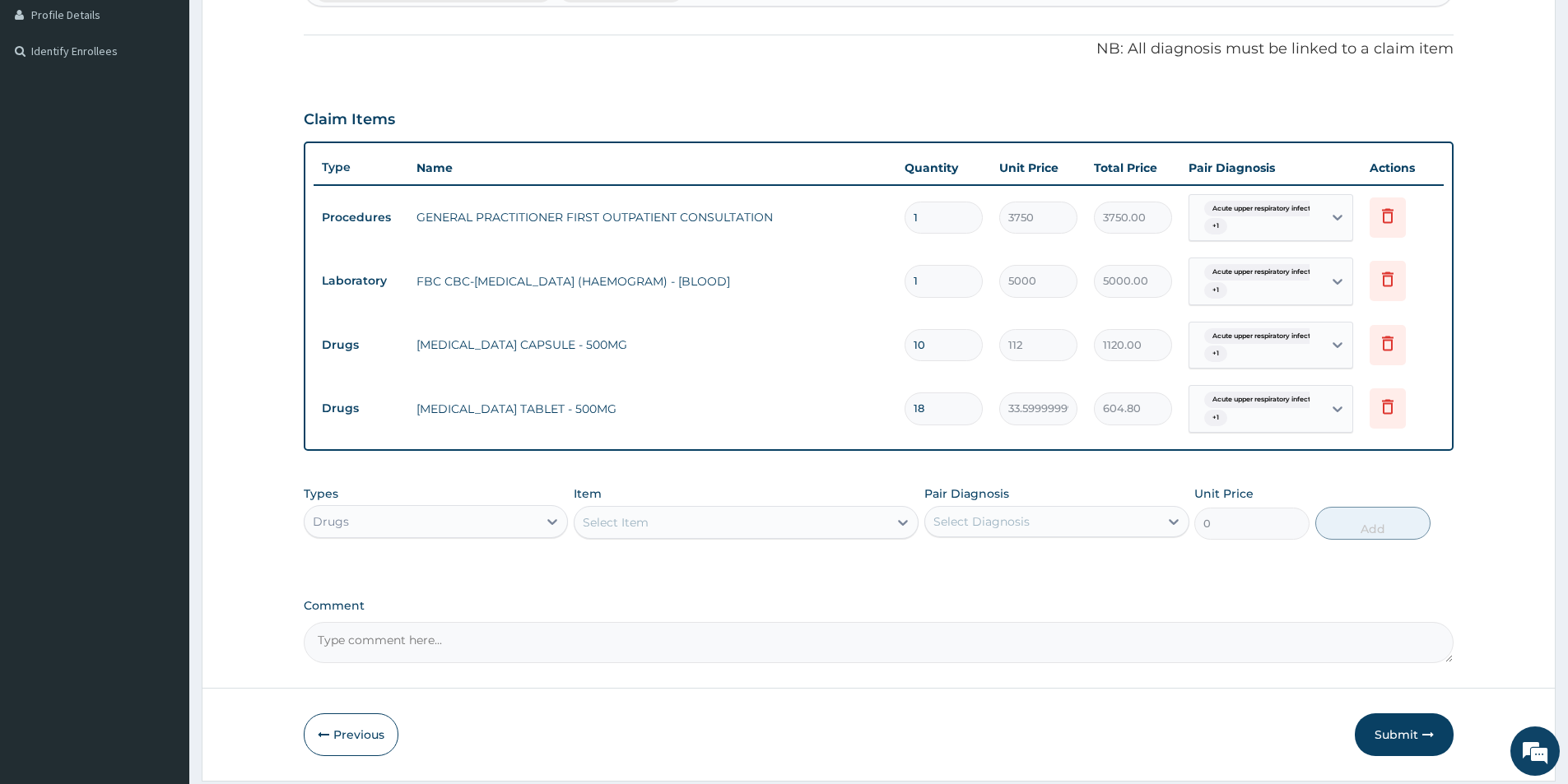
scroll to position [506, 0]
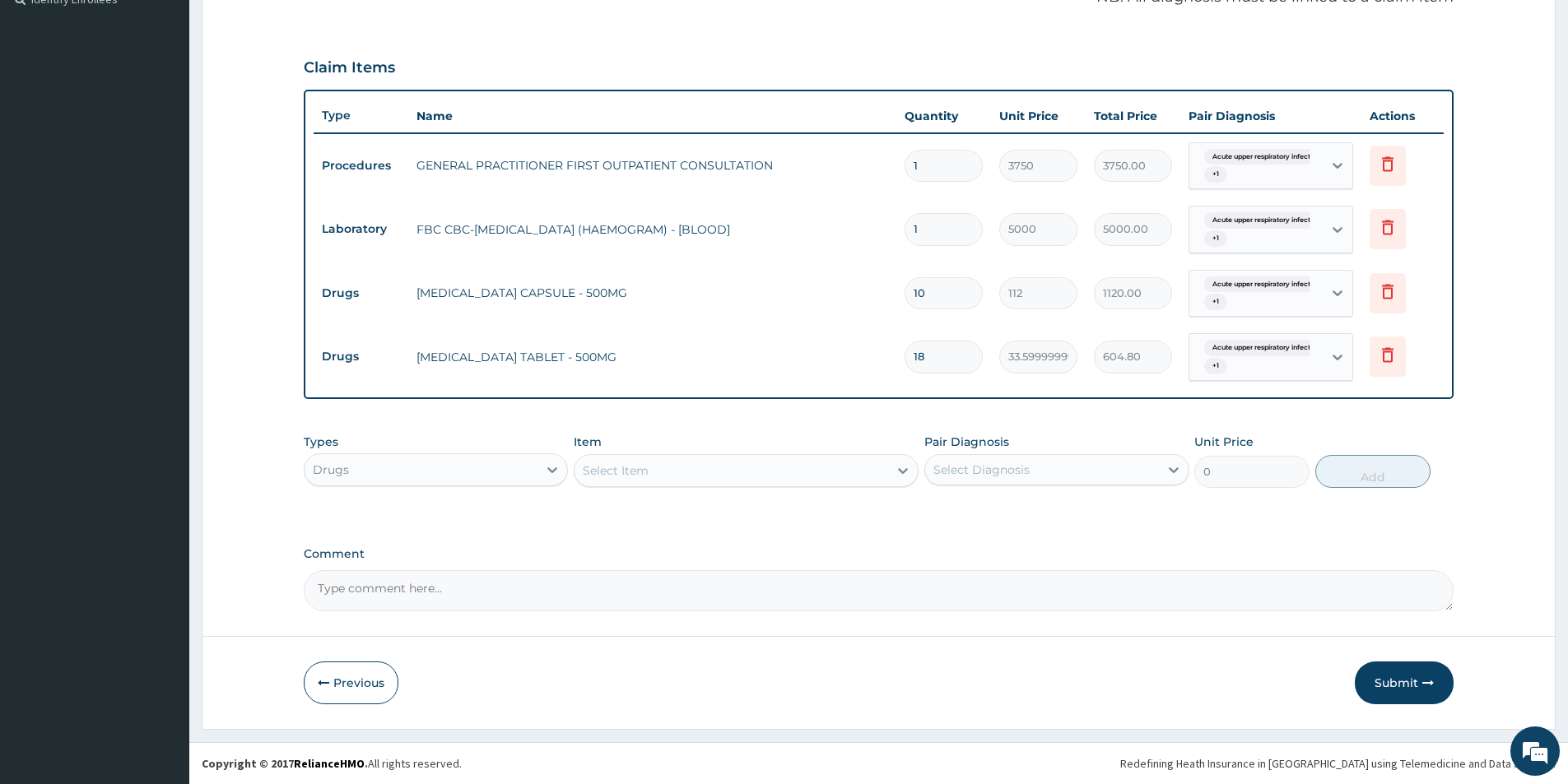
type input "18"
click at [654, 460] on div "Select Item" at bounding box center [731, 470] width 314 height 26
type input "lorat"
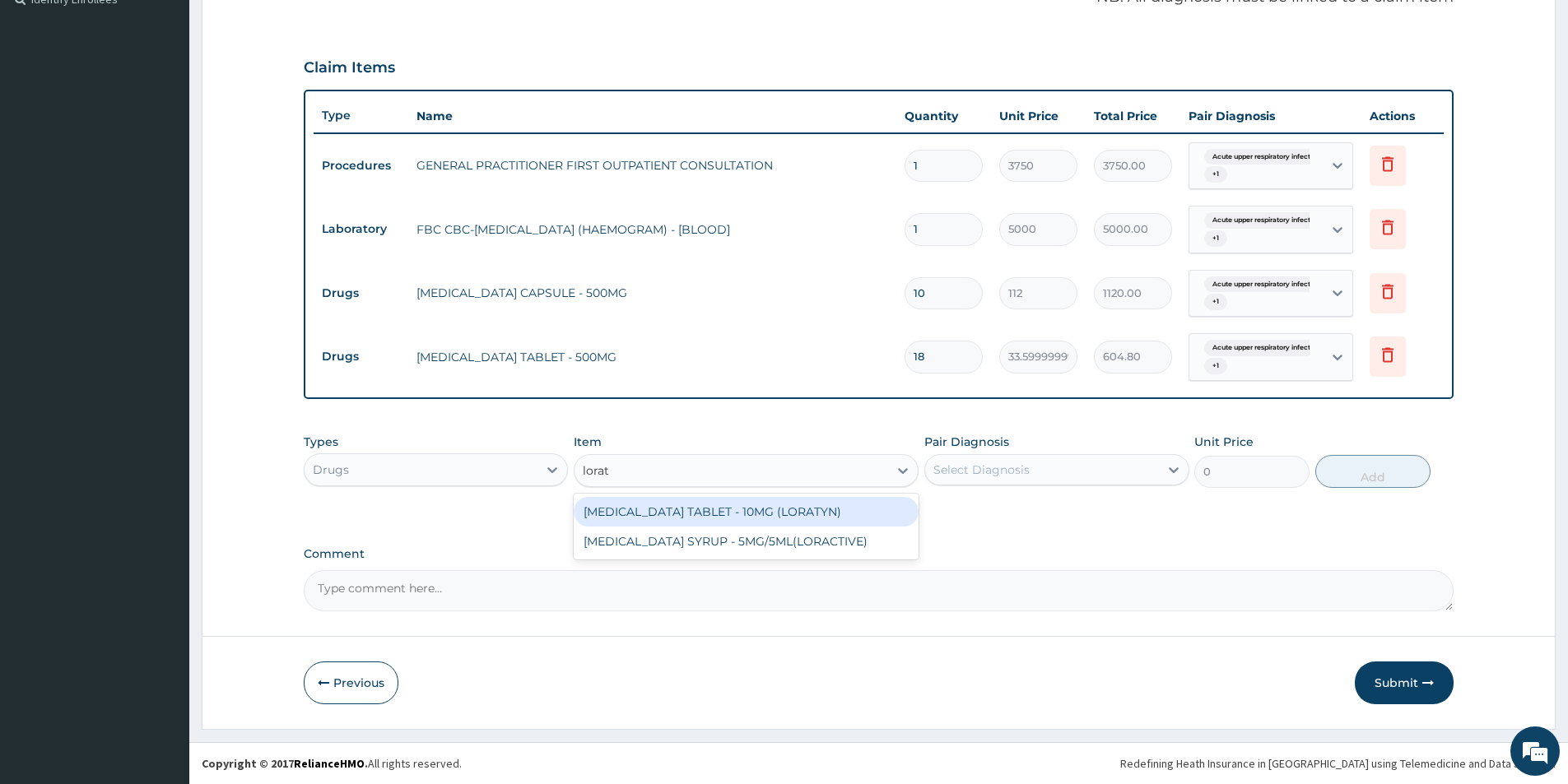
click at [724, 511] on div "LORATADINE TABLET - 10MG (LORATYN)" at bounding box center [745, 511] width 345 height 30
type input "98"
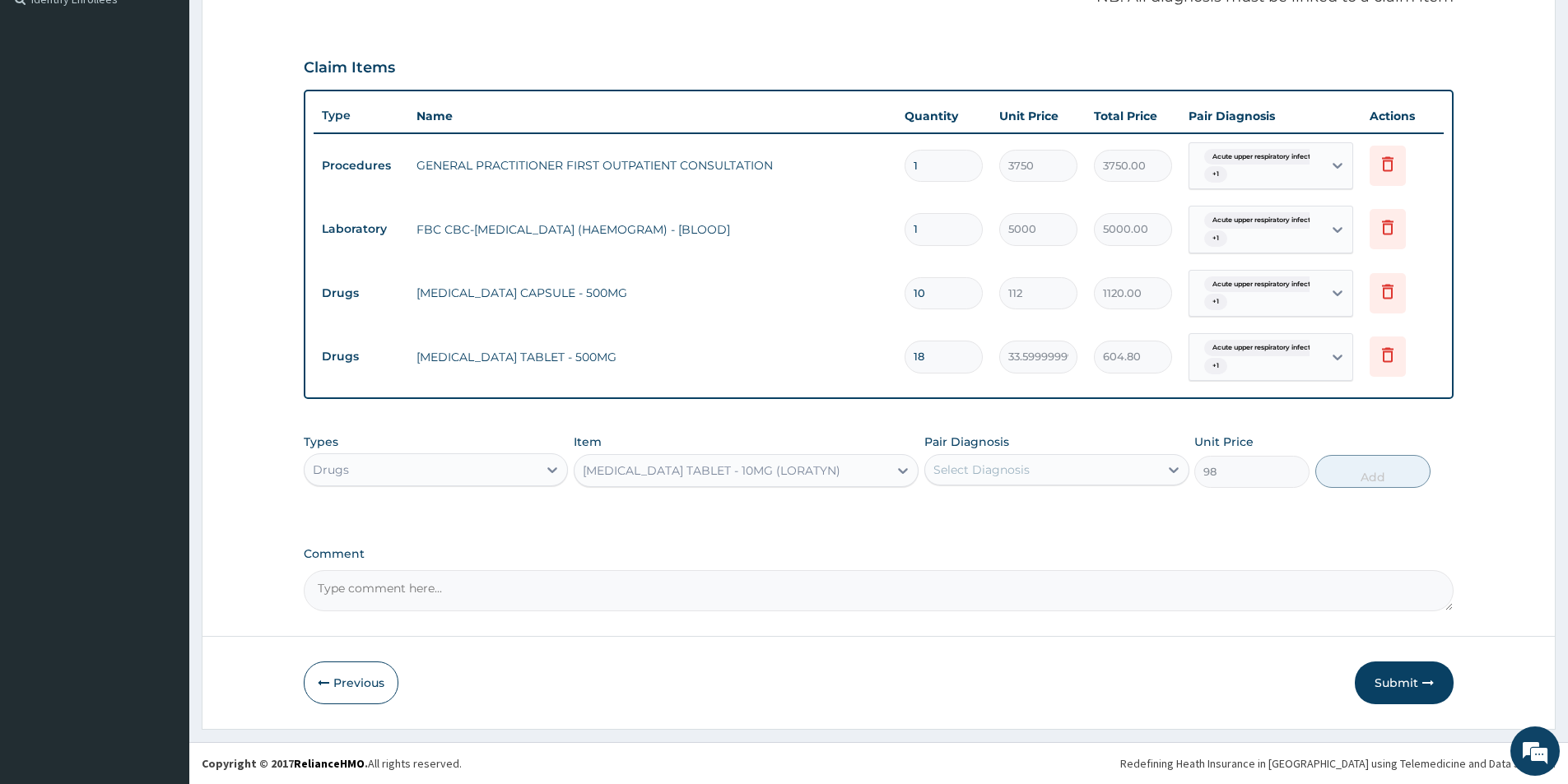
click at [1039, 479] on div "Select Diagnosis" at bounding box center [1041, 469] width 233 height 26
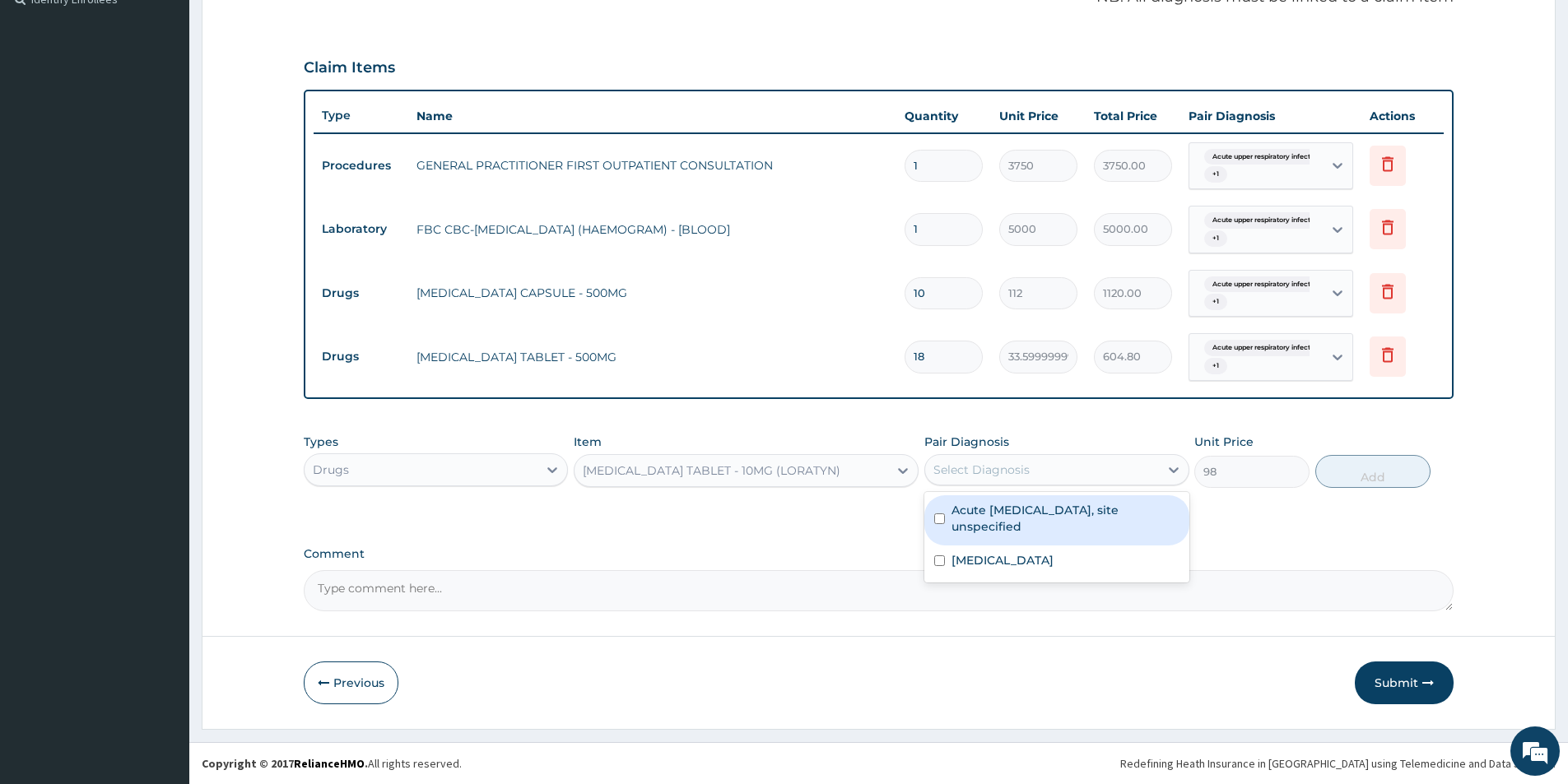
click at [1008, 526] on label "Acute upper respiratory infection, site unspecified" at bounding box center [1065, 518] width 227 height 33
checkbox input "true"
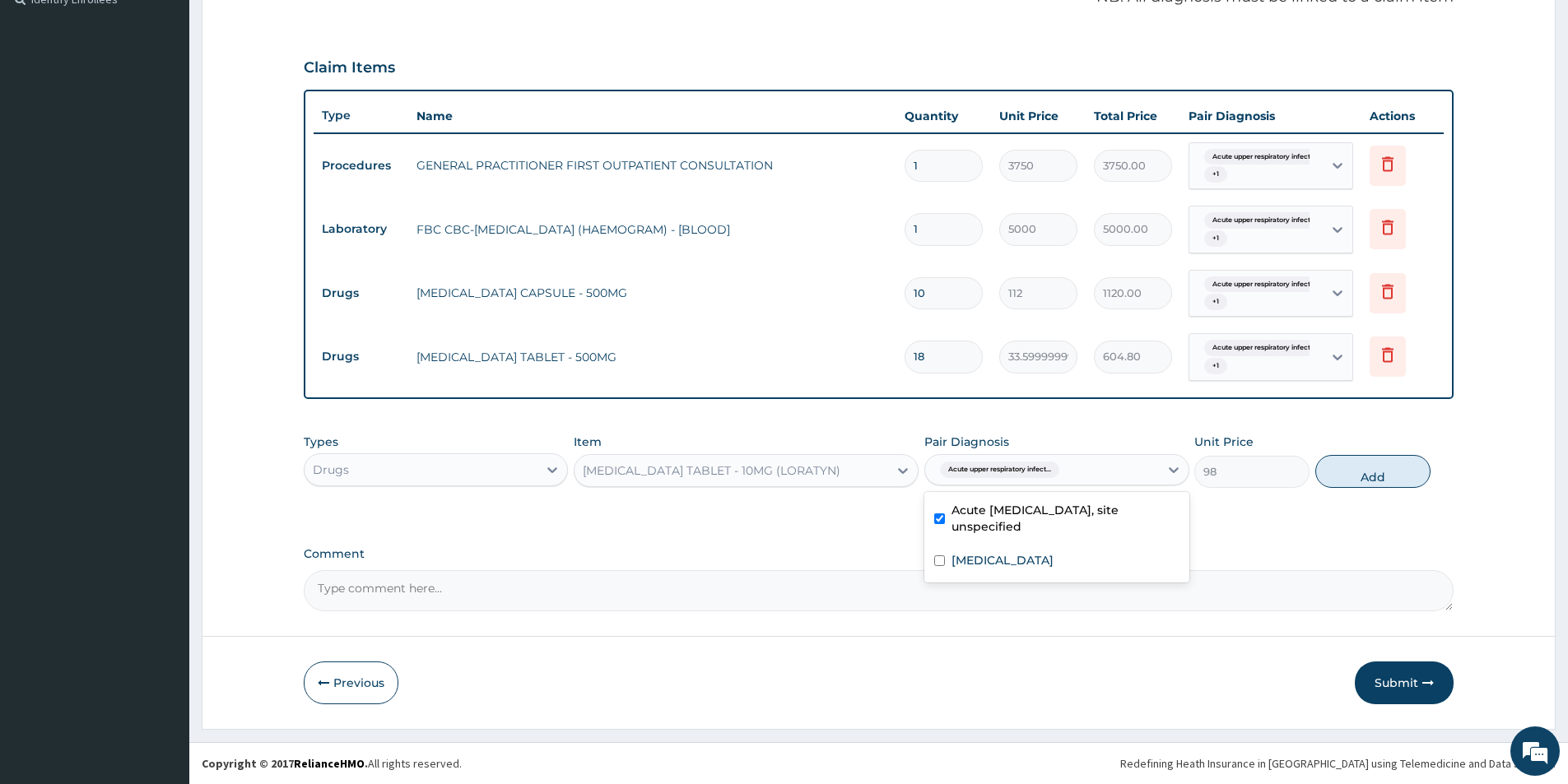
drag, startPoint x: 1004, startPoint y: 548, endPoint x: 1068, endPoint y: 548, distance: 64.0
click at [1033, 548] on div "Malaria, unspecified" at bounding box center [1056, 562] width 264 height 34
checkbox input "true"
click at [1404, 462] on button "Add" at bounding box center [1372, 471] width 115 height 33
type input "0"
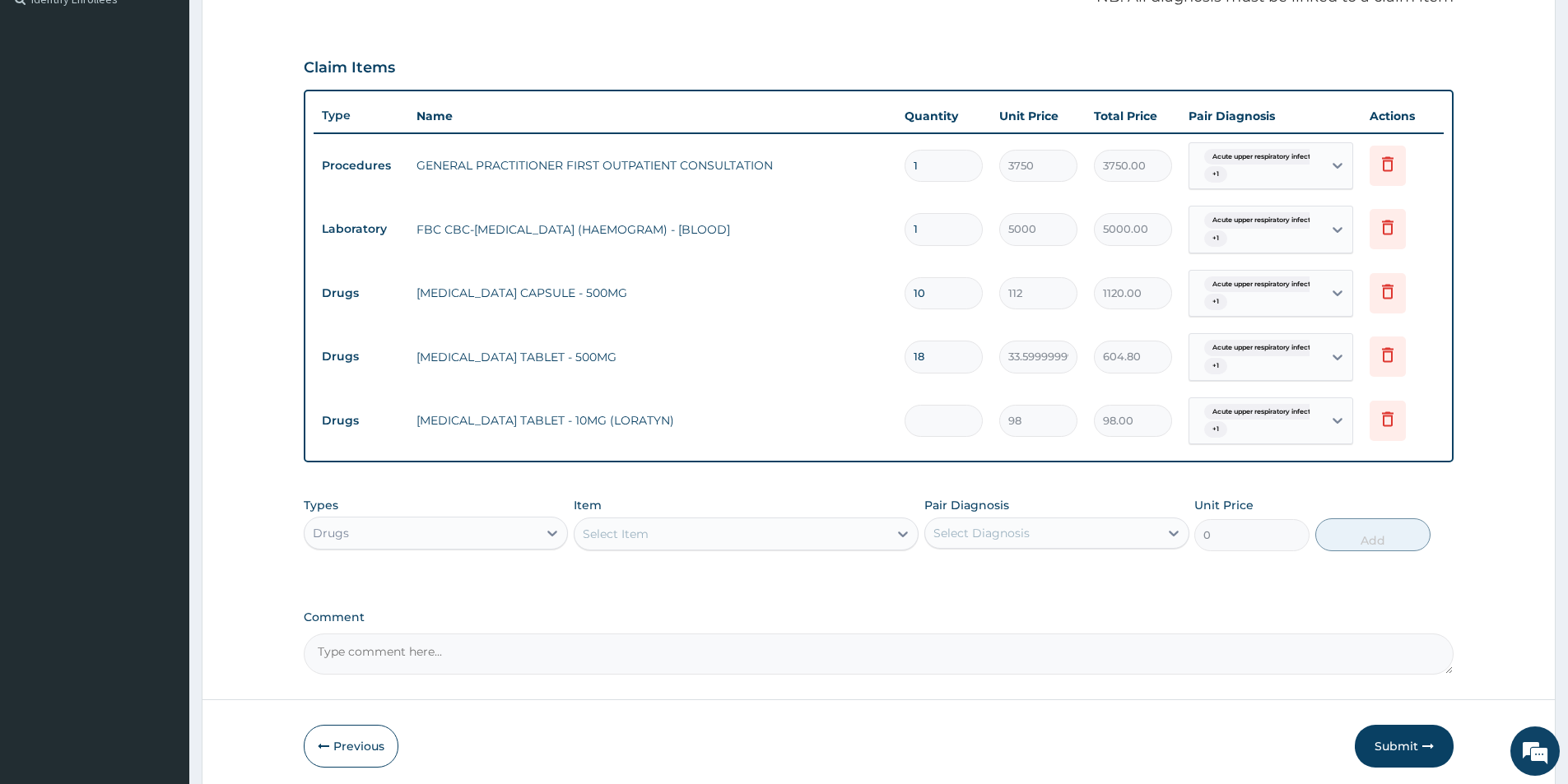
type input "0.00"
type input "5"
type input "490.00"
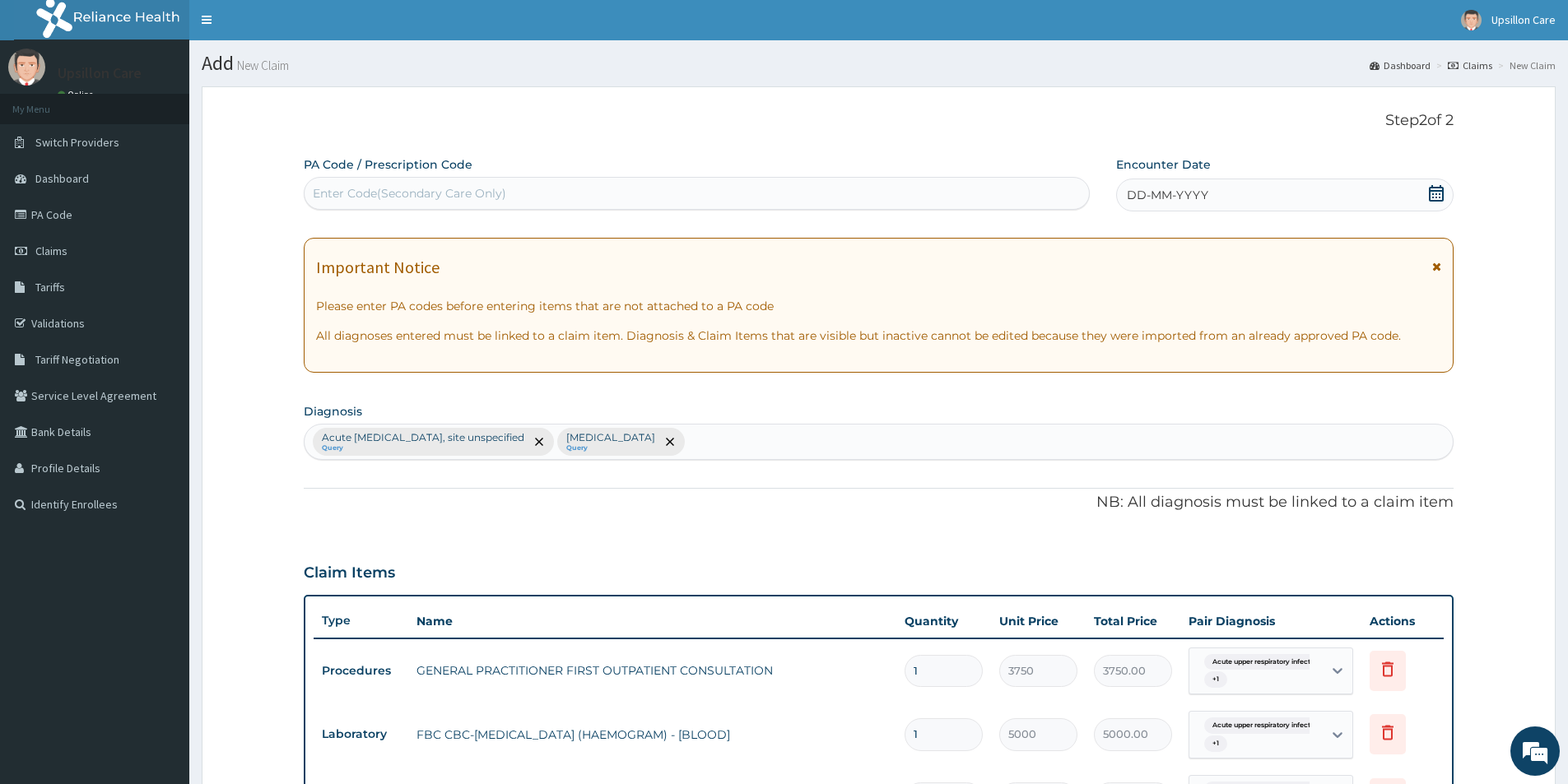
scroll to position [0, 0]
type input "5"
click at [1431, 193] on icon at bounding box center [1436, 194] width 16 height 16
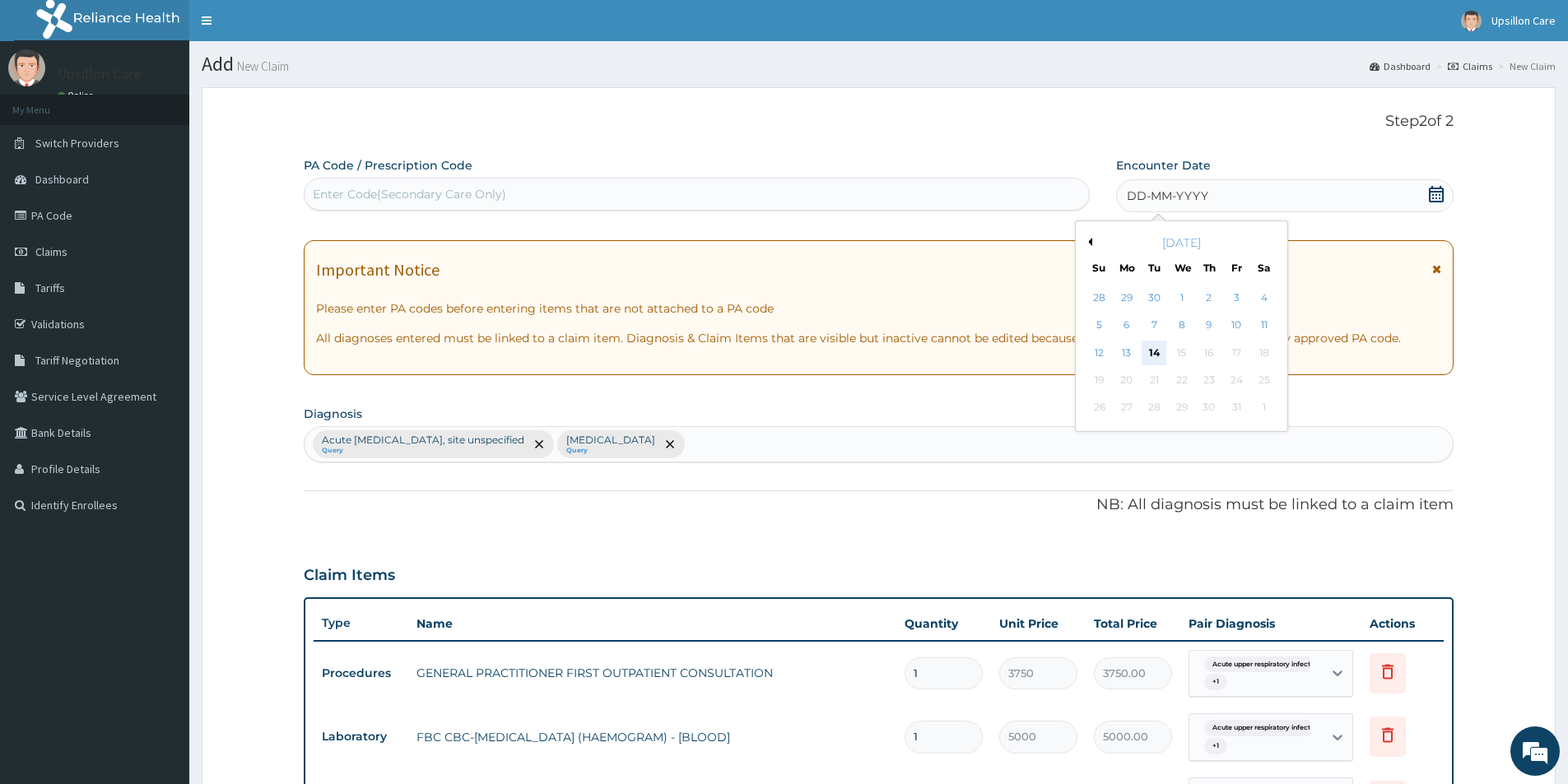
click at [1143, 354] on div "14" at bounding box center [1154, 353] width 24 height 24
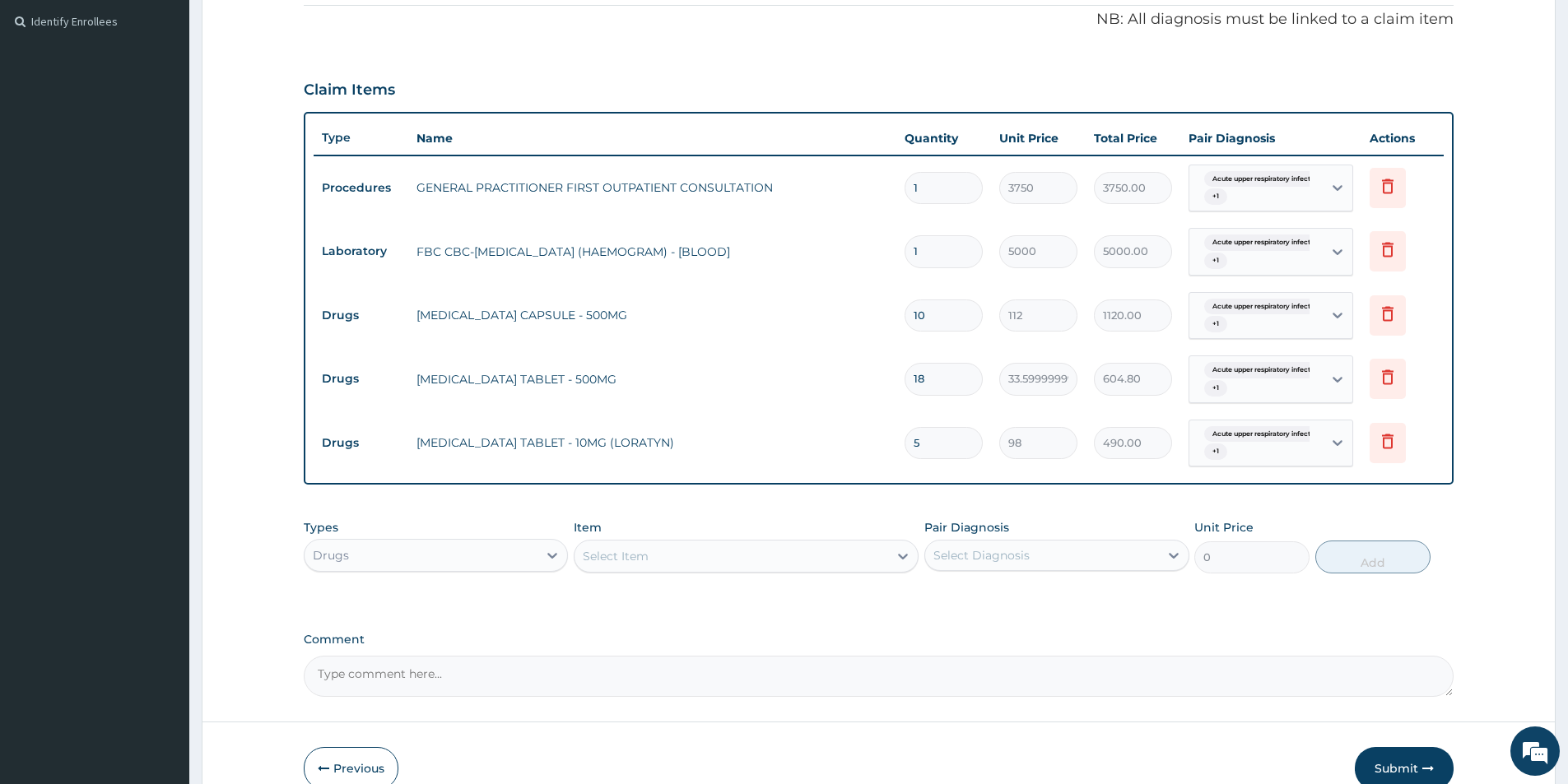
scroll to position [569, 0]
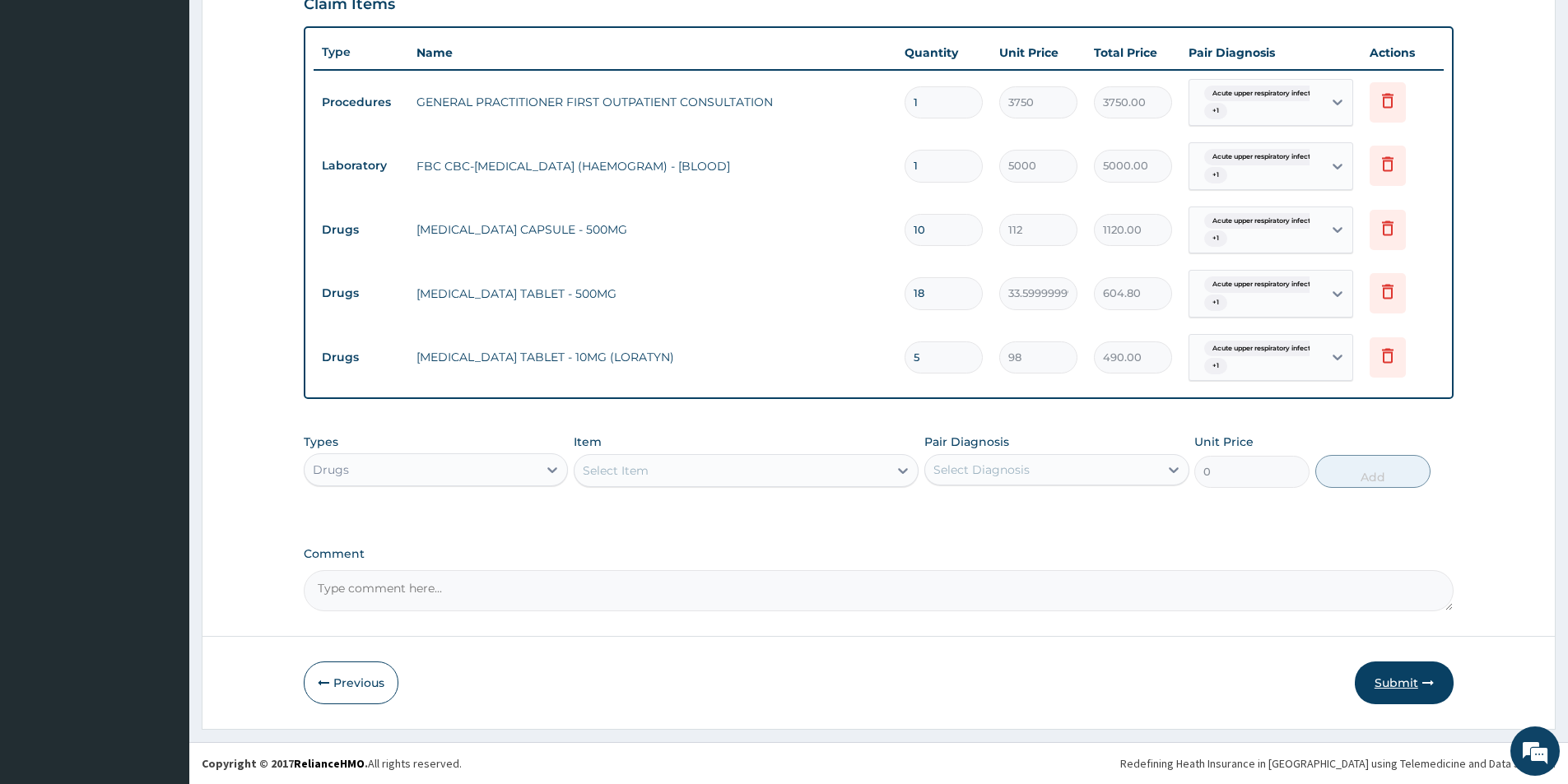
click at [1393, 674] on button "Submit" at bounding box center [1404, 682] width 99 height 43
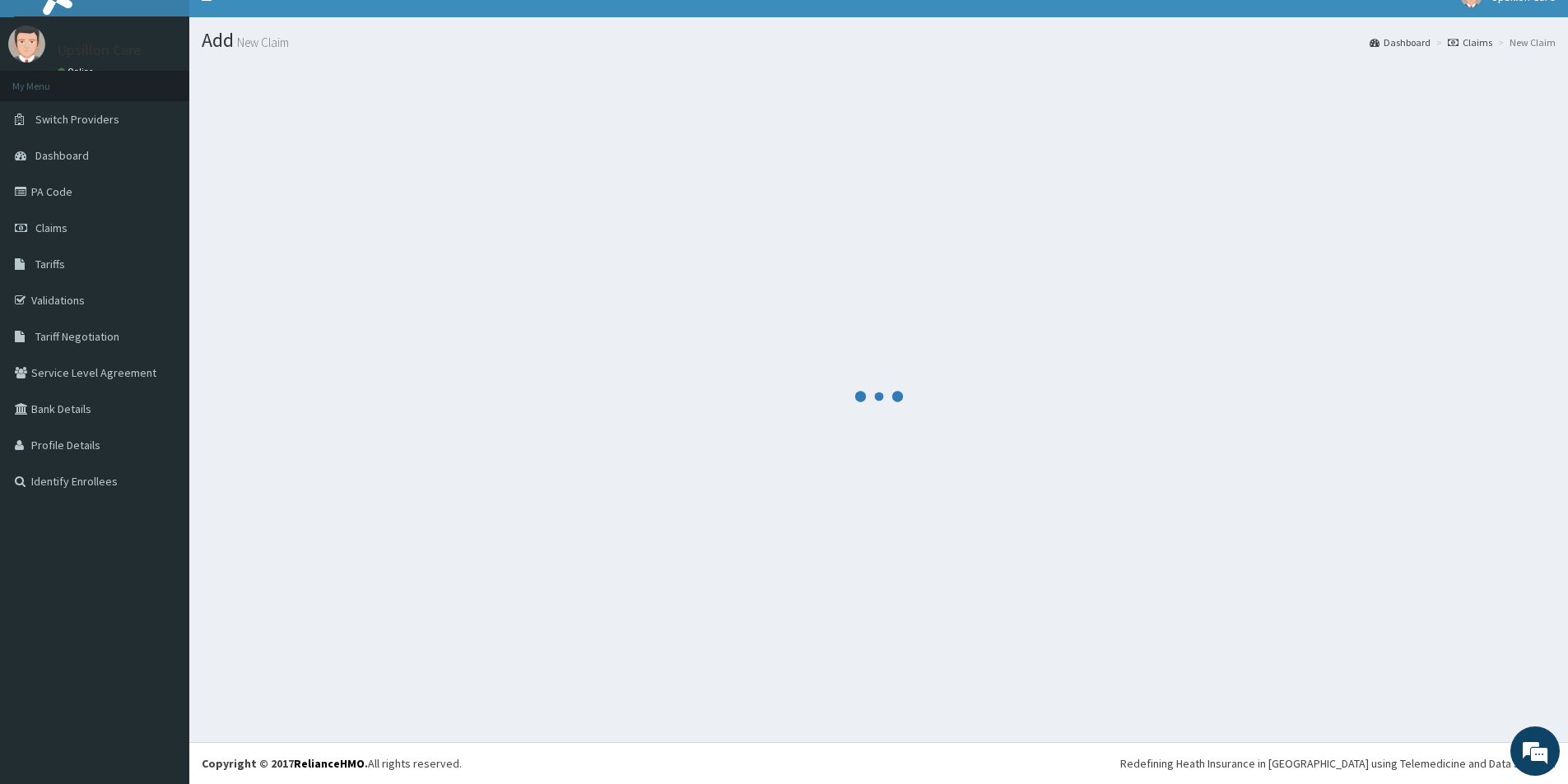
scroll to position [24, 0]
